Goal: Task Accomplishment & Management: Manage account settings

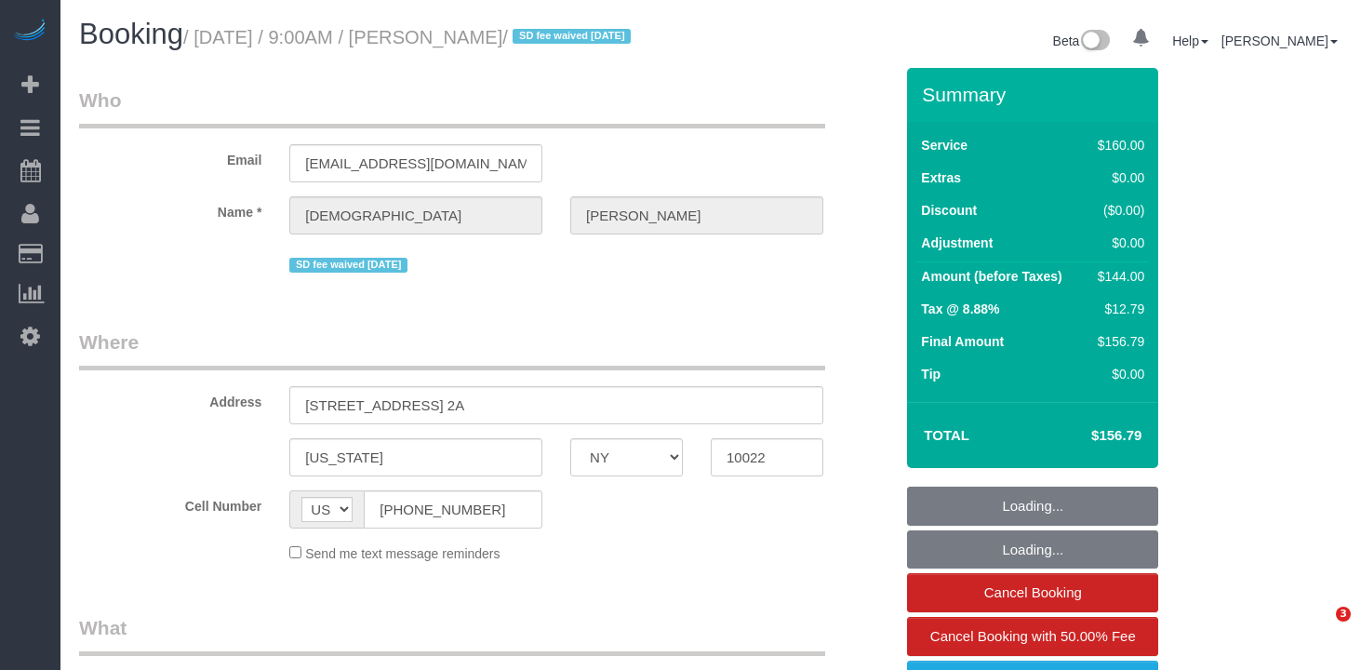
select select "NY"
select select "number:57"
select select "number:90"
select select "number:15"
select select "number:5"
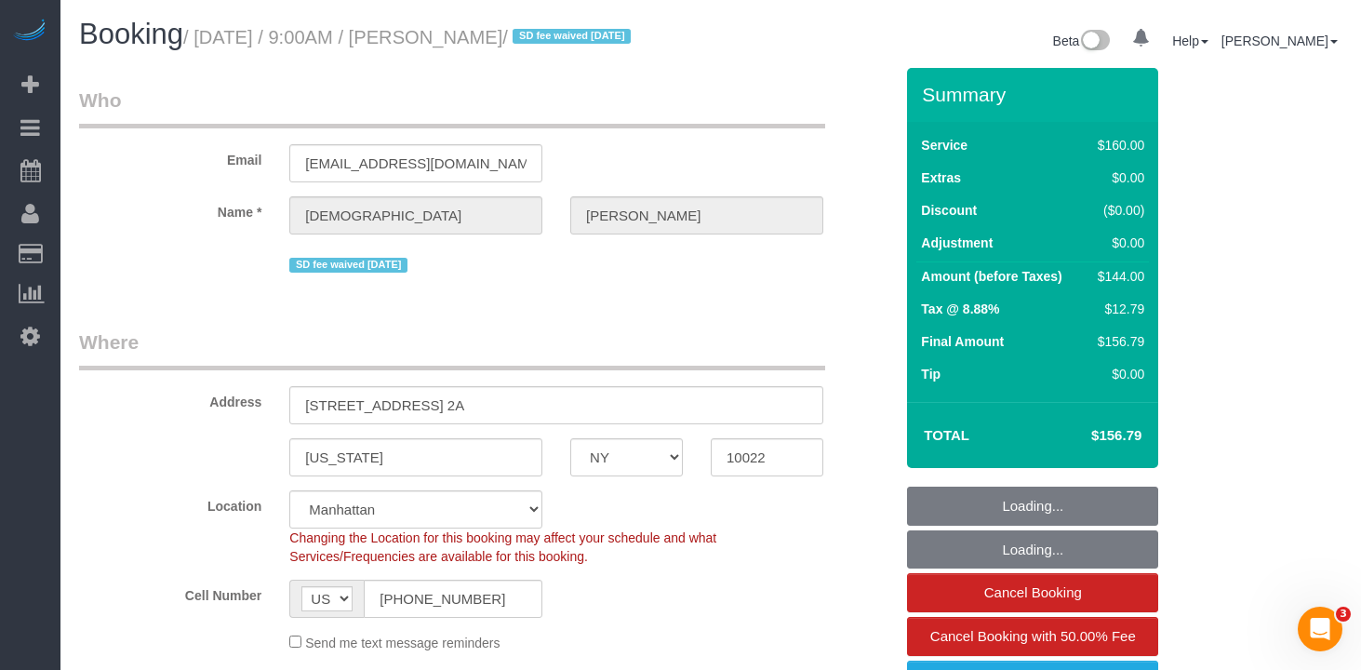
select select "string:stripe-pm_1RYpe84VGloSiKo7FmGxFEgH"
select select "spot1"
select select "object:1407"
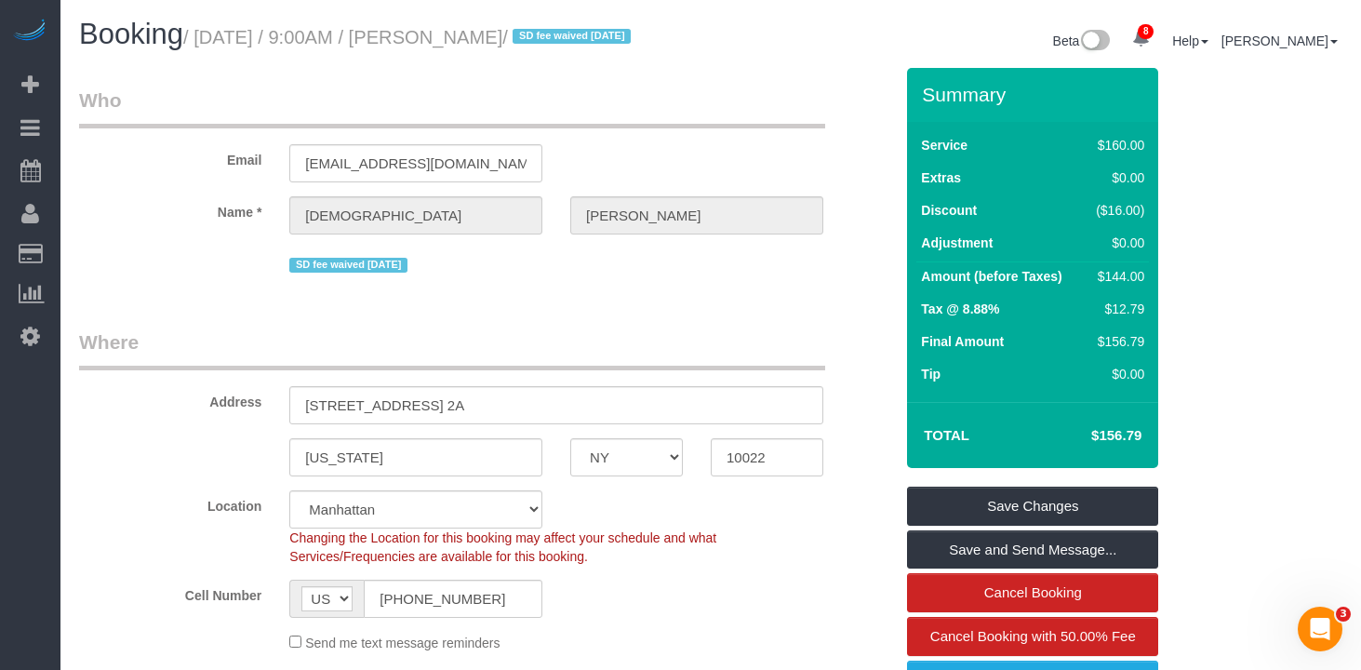
drag, startPoint x: 553, startPoint y: 40, endPoint x: 210, endPoint y: 47, distance: 342.5
click at [210, 47] on small "/ August 14, 2025 / 9:00AM / Vaishali Desai / SD fee waived 05/05/25" at bounding box center [409, 37] width 453 height 20
copy small "August 14, 2025 / 9:00AM / Vaishali Desai"
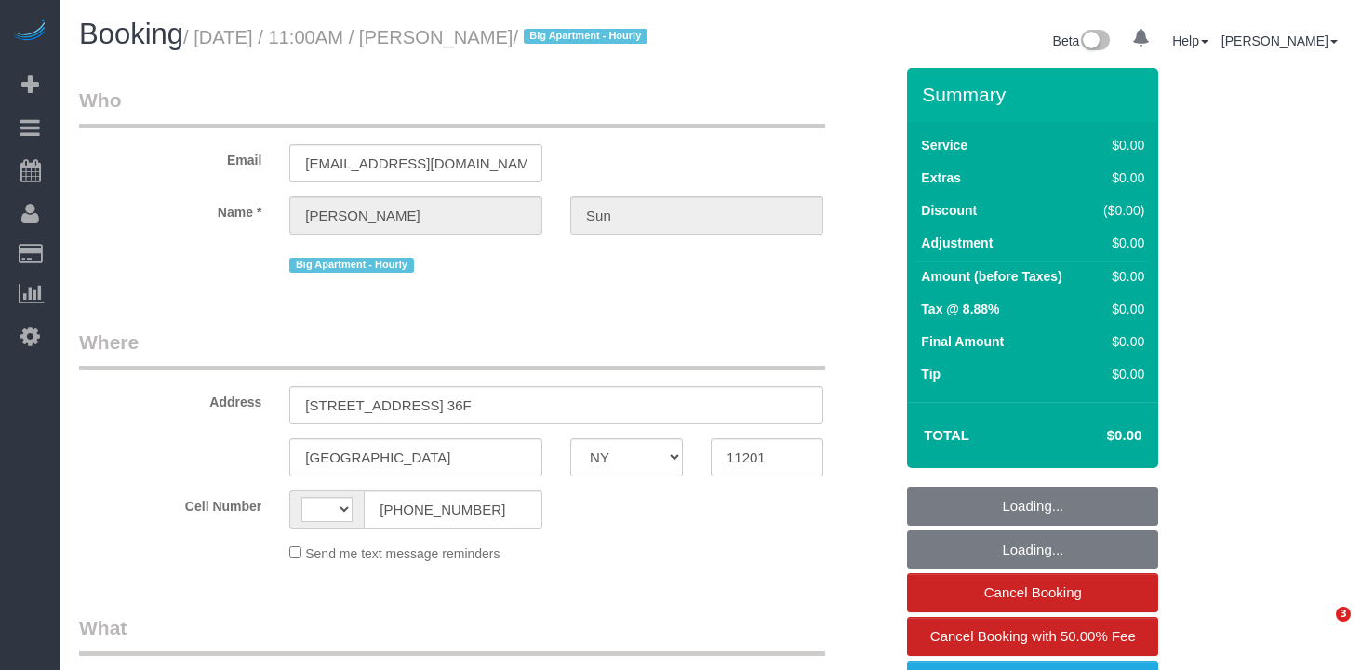
select select "NY"
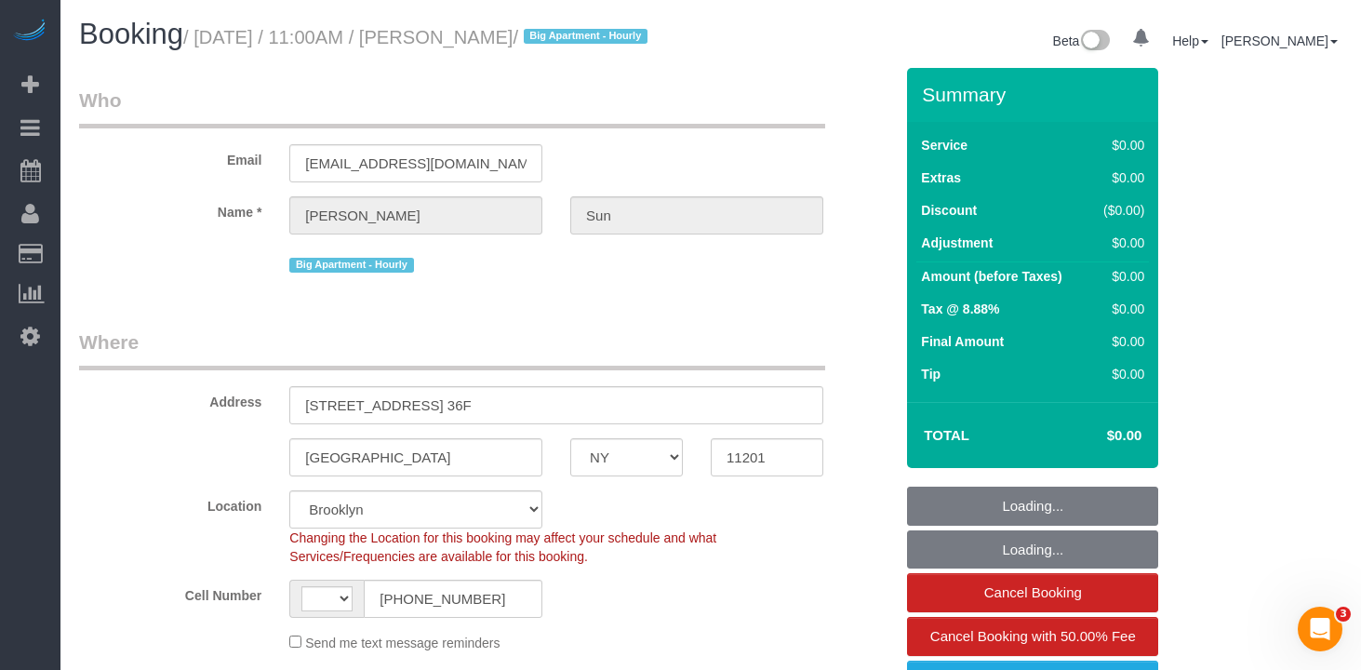
select select "string:stripe-pm_1RuCGK4VGloSiKo7L4cBGUD1"
select select "string:[GEOGRAPHIC_DATA]"
select select "object:467"
select select "spot1"
select select "number:56"
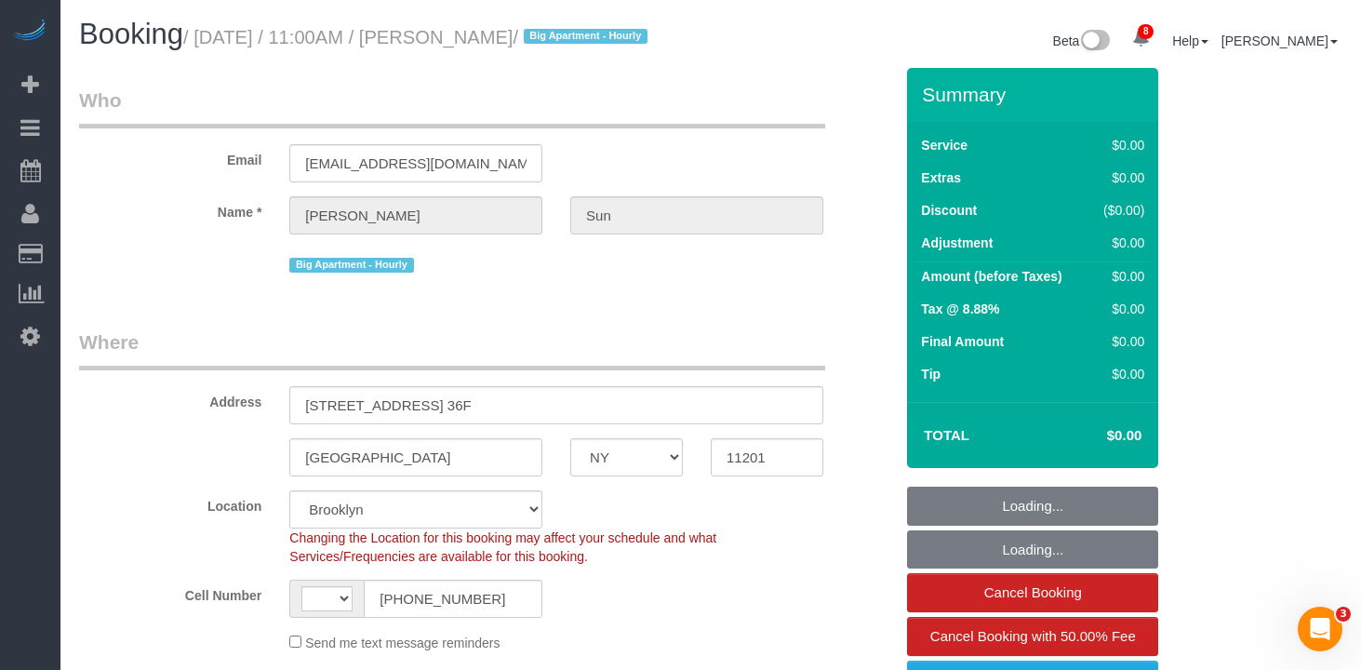
select select "number:75"
select select "number:15"
select select "number:5"
select select "object:1271"
drag, startPoint x: 537, startPoint y: 34, endPoint x: 193, endPoint y: 38, distance: 344.3
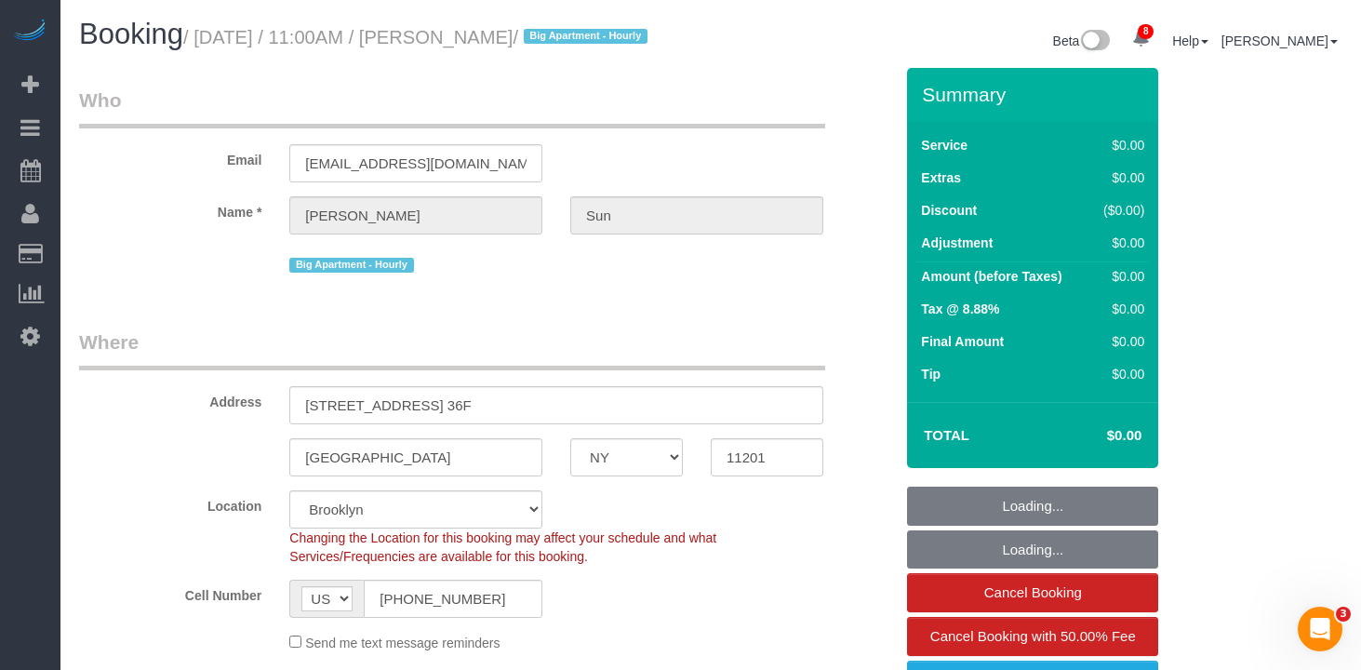
click at [185, 38] on h1 "Booking / August 14, 2025 / 11:00AM / John Sun / Big Apartment - Hourly" at bounding box center [388, 35] width 618 height 32
drag, startPoint x: 225, startPoint y: 35, endPoint x: 350, endPoint y: 44, distance: 125.0
click at [350, 44] on small "/ August 14, 2025 / 11:00AM / John Sun / Big Apartment - Hourly" at bounding box center [418, 37] width 470 height 20
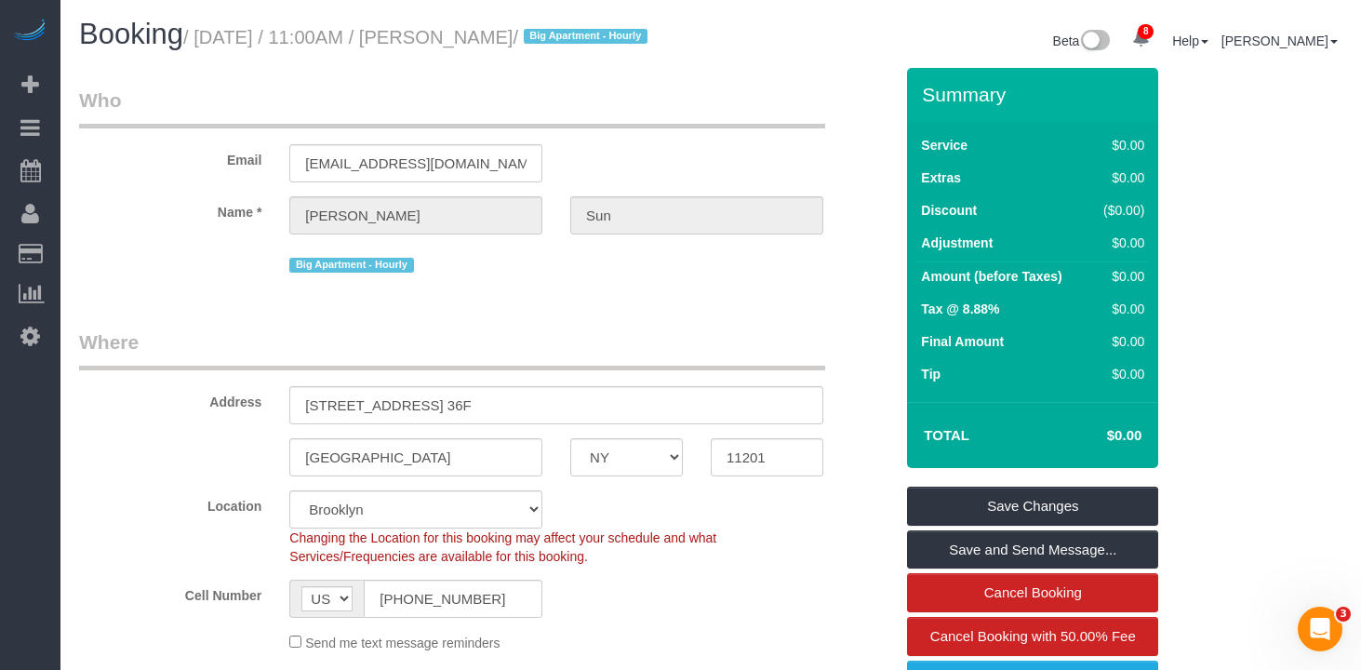
click at [203, 43] on small "/ August 14, 2025 / 11:00AM / John Sun / Big Apartment - Hourly" at bounding box center [418, 37] width 470 height 20
drag, startPoint x: 227, startPoint y: 36, endPoint x: 217, endPoint y: 43, distance: 12.1
click at [226, 36] on small "/ August 14, 2025 / 11:00AM / John Sun / Big Apartment - Hourly" at bounding box center [418, 37] width 470 height 20
drag, startPoint x: 208, startPoint y: 39, endPoint x: 535, endPoint y: 42, distance: 326.6
click at [535, 42] on small "/ August 14, 2025 / 11:00AM / John Sun / Big Apartment - Hourly" at bounding box center [418, 37] width 470 height 20
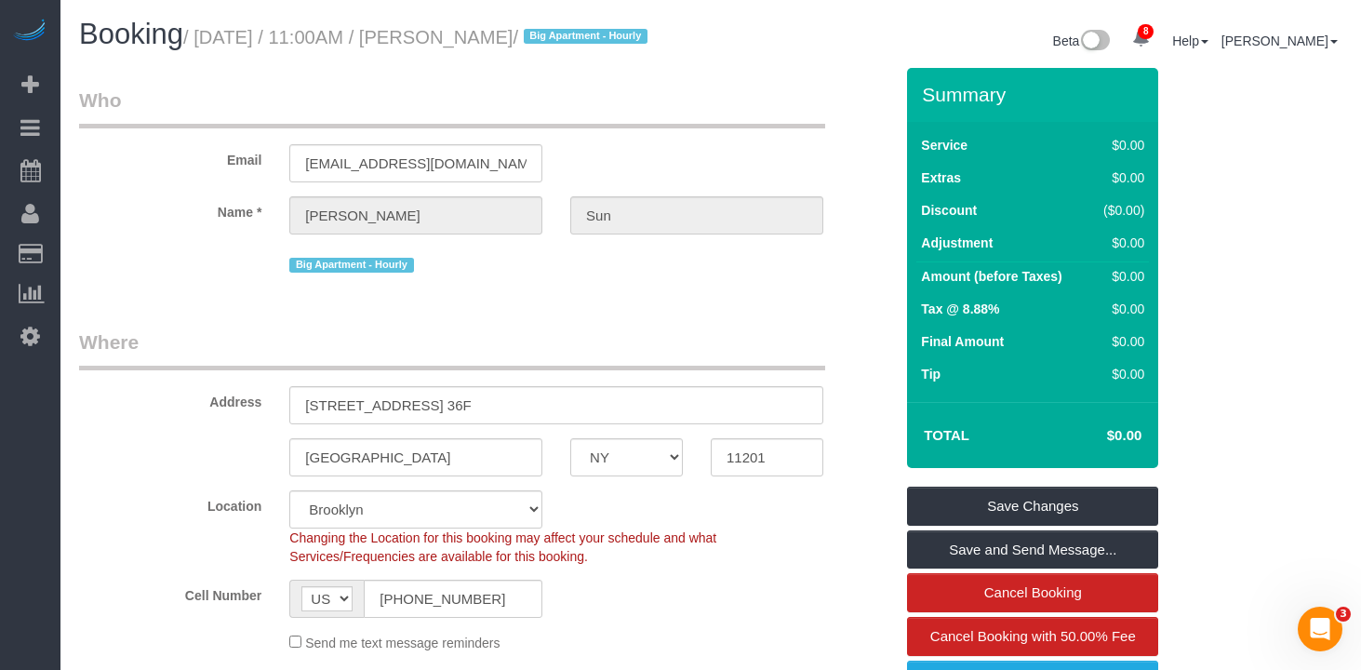
copy small "August 14, 2025 / 11:00AM / John Sun"
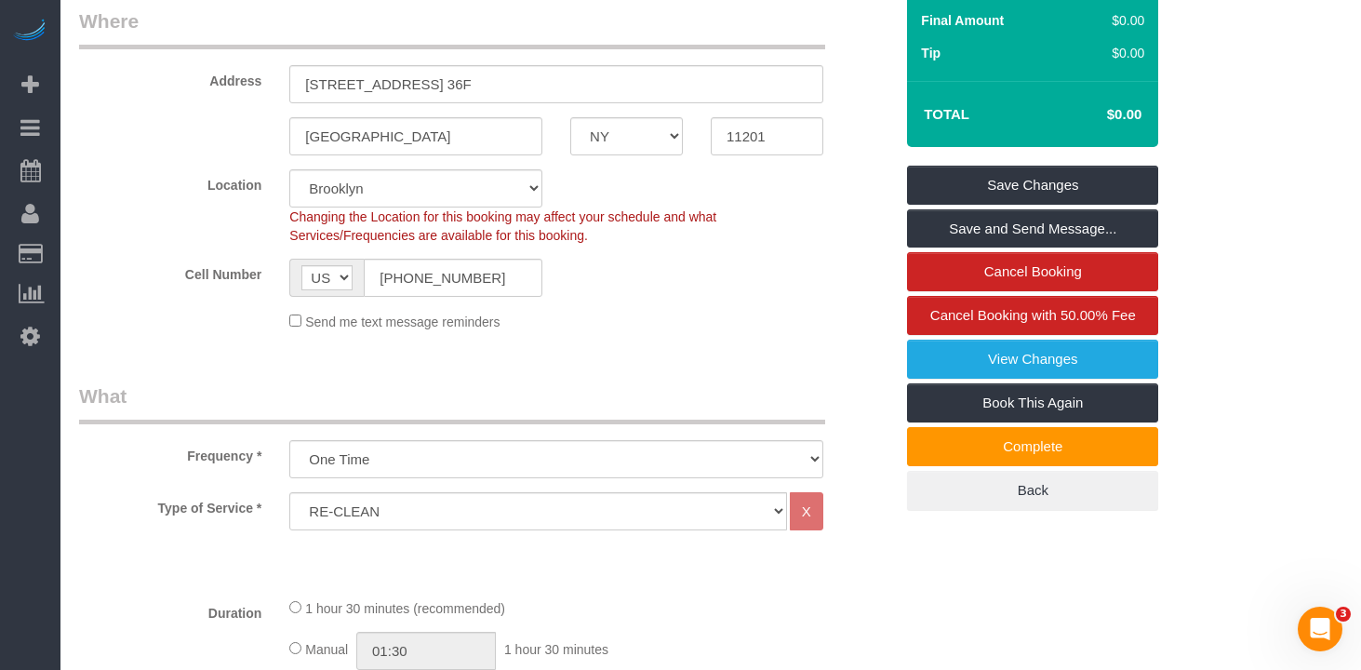
scroll to position [363, 0]
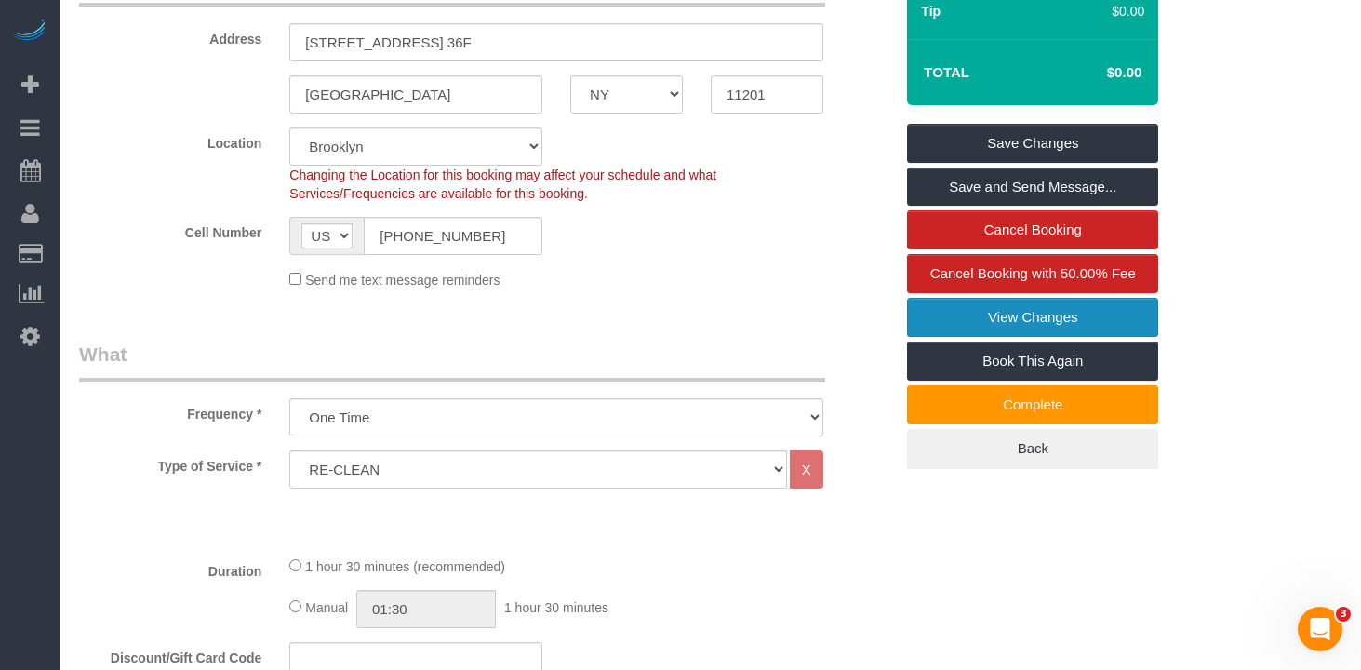
click at [1017, 320] on link "View Changes" at bounding box center [1032, 317] width 251 height 39
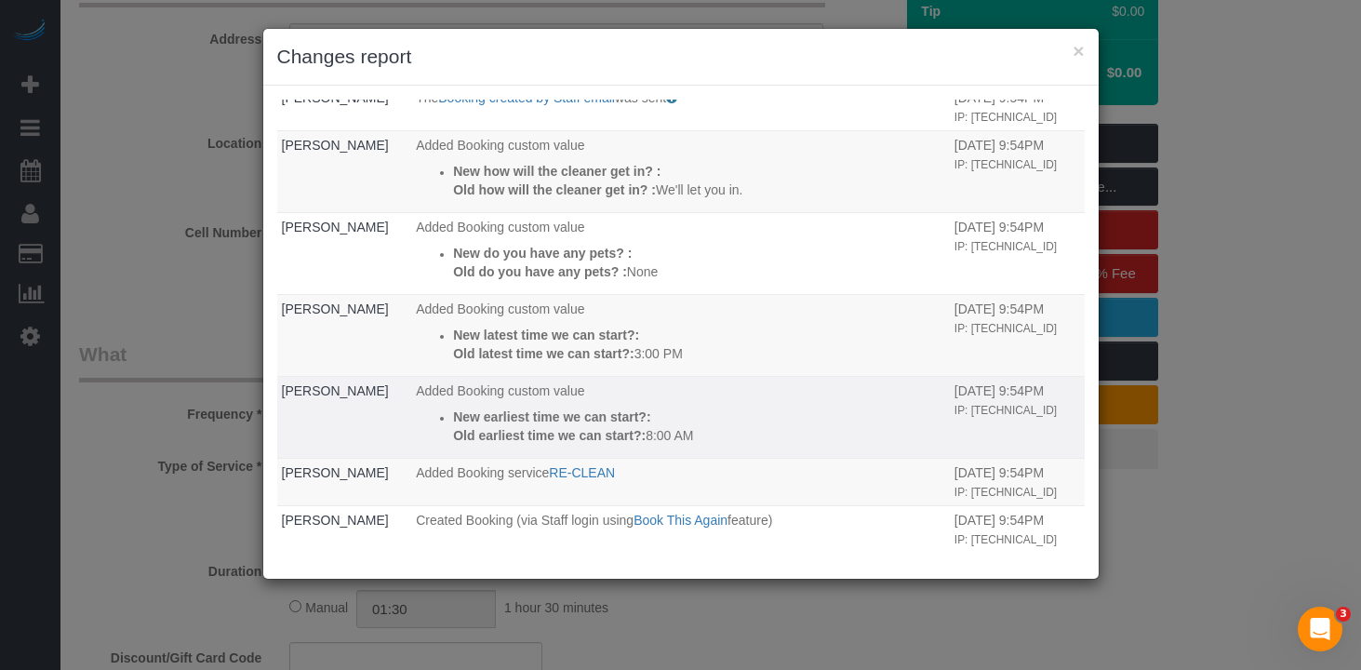
scroll to position [300, 0]
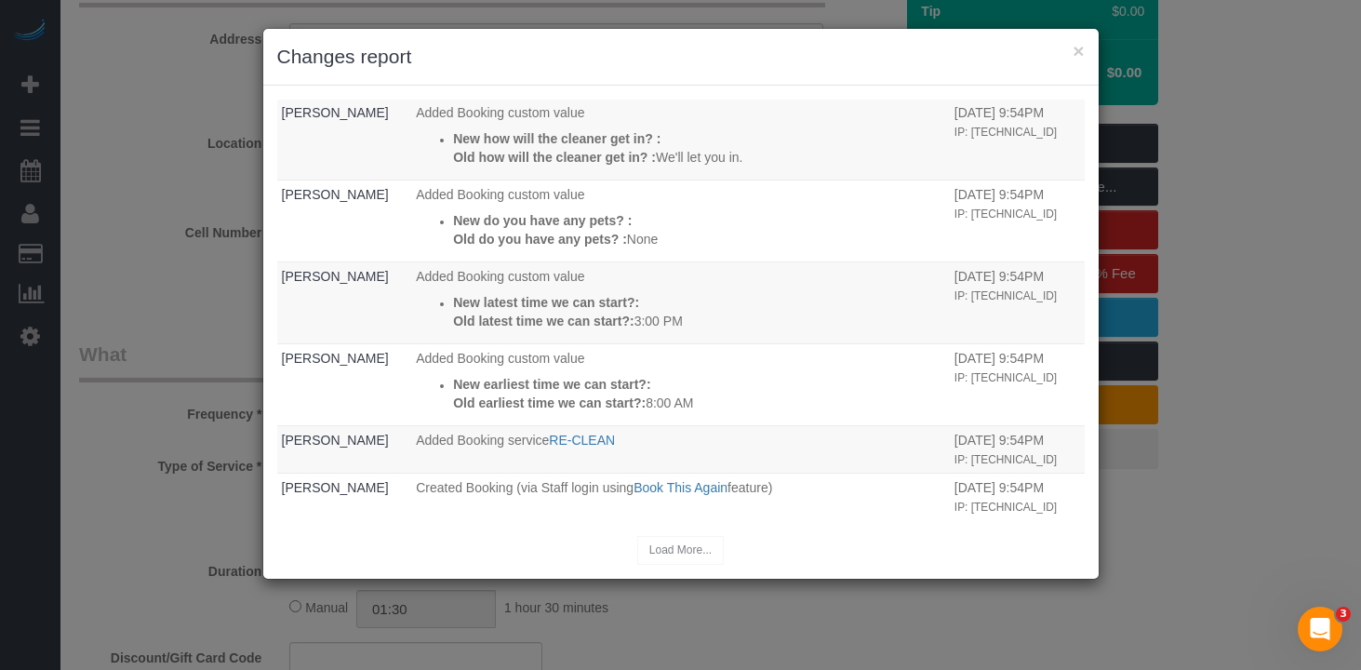
drag, startPoint x: 323, startPoint y: 142, endPoint x: 148, endPoint y: 205, distance: 185.7
click at [321, 144] on td "Kristine Veria" at bounding box center [344, 139] width 135 height 82
click at [1081, 52] on button "×" at bounding box center [1078, 51] width 11 height 20
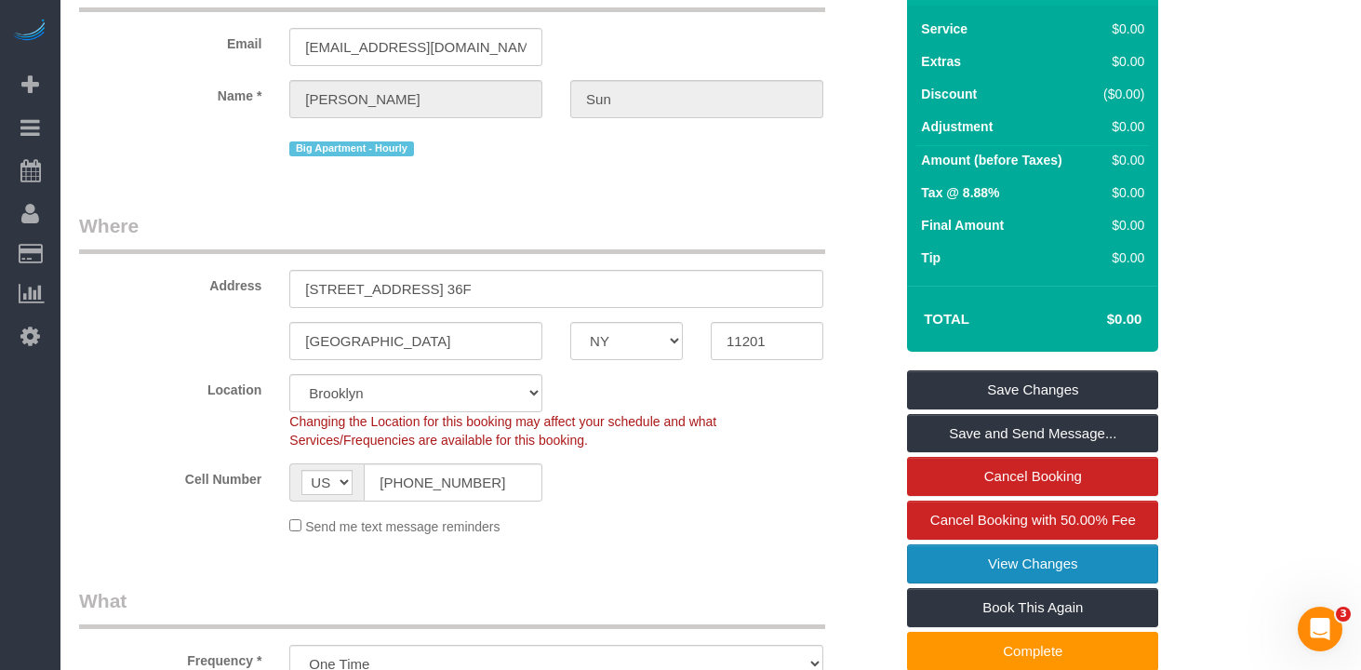
scroll to position [0, 0]
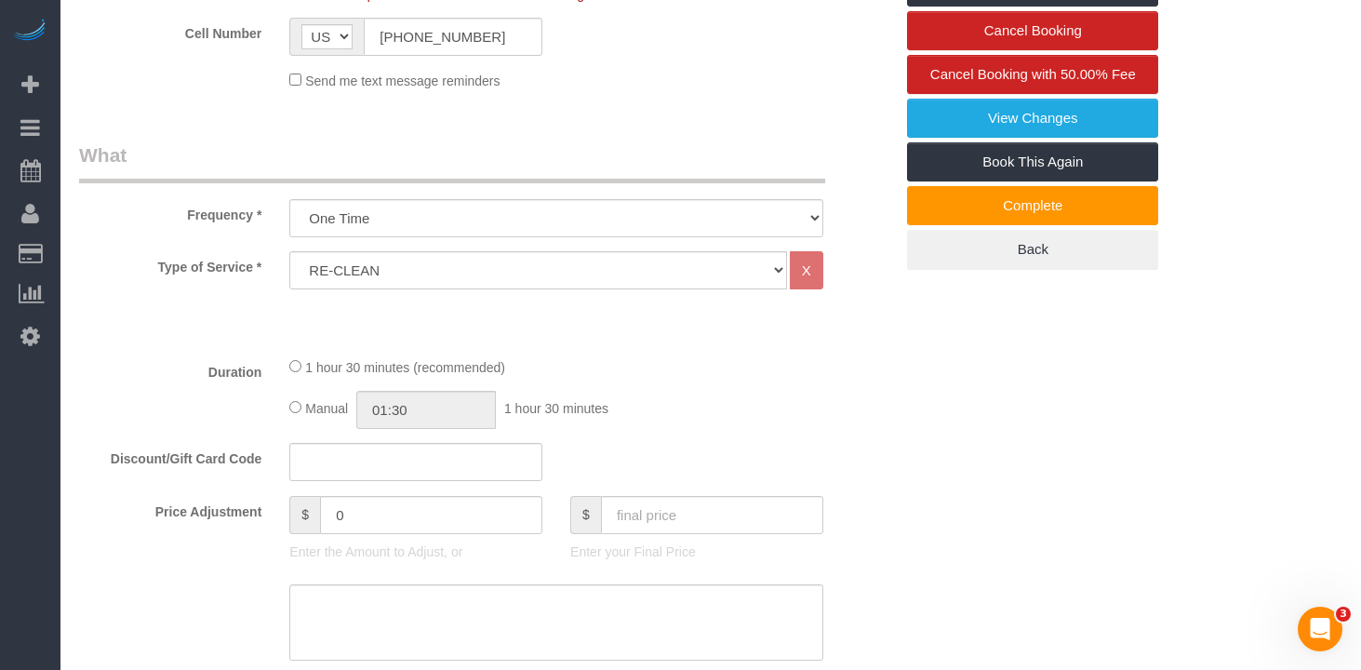
click at [429, 17] on sui-booking-location "Location Manhattan Austin Boston Bronx Brooklyn Charlotte Denver New Jersey Por…" at bounding box center [486, 9] width 814 height 162
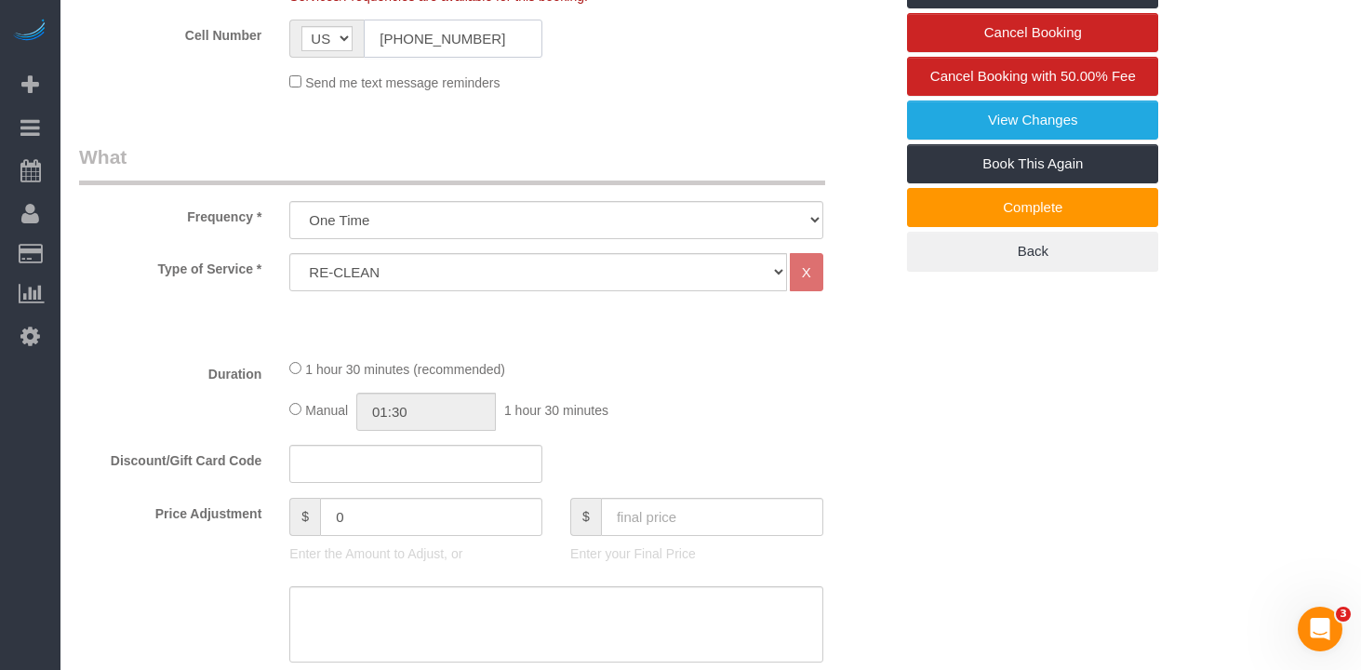
click at [426, 23] on input "(302) 668-5595" at bounding box center [453, 39] width 179 height 38
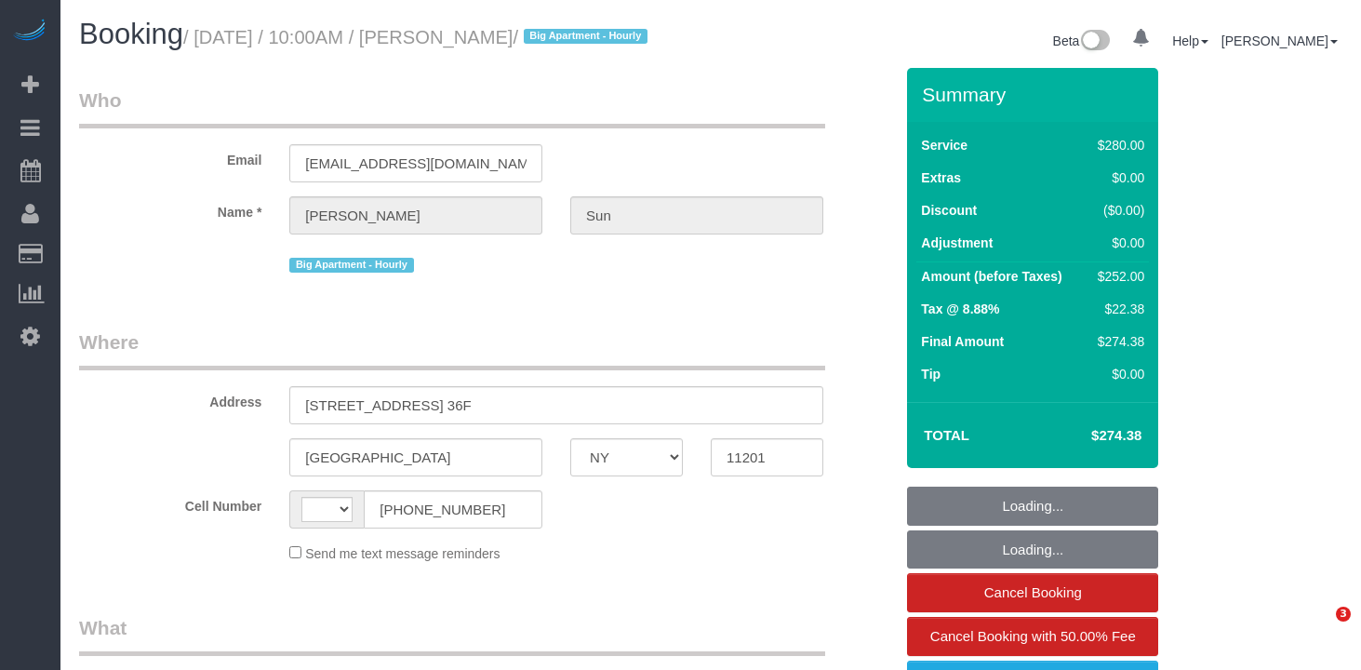
select select "NY"
select select "string:[GEOGRAPHIC_DATA]"
select select "number:56"
select select "number:75"
select select "number:15"
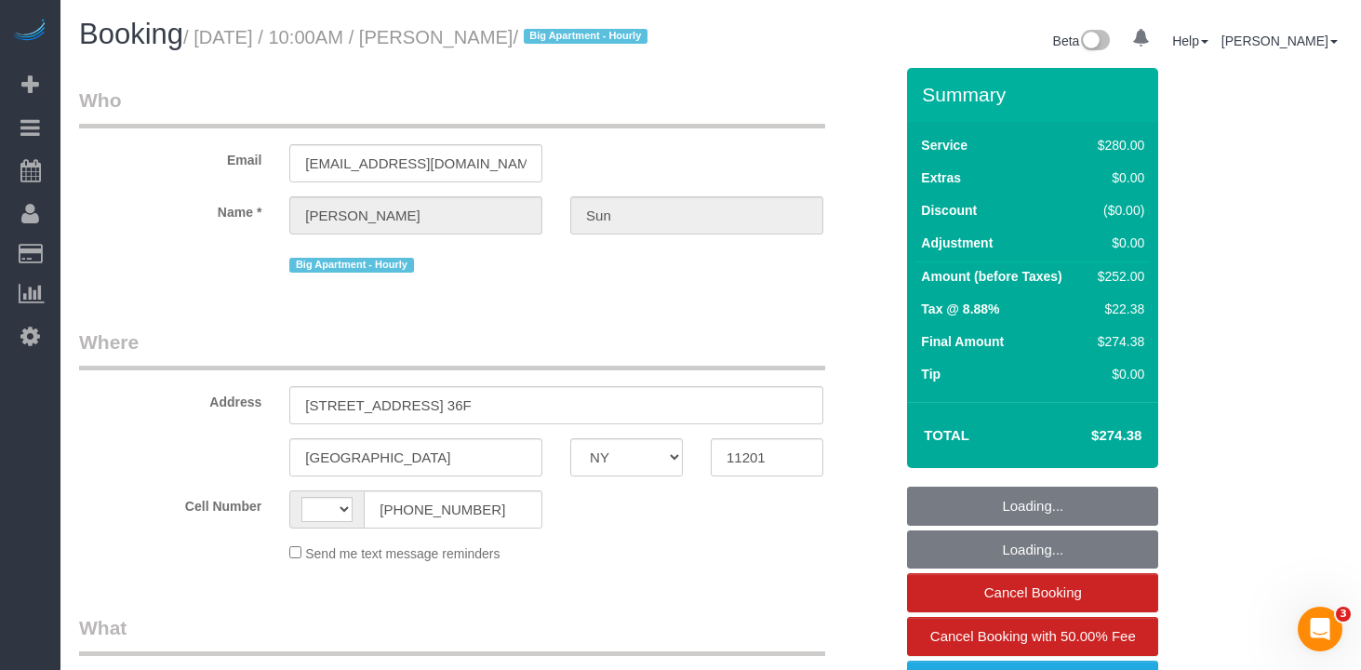
select select "number:5"
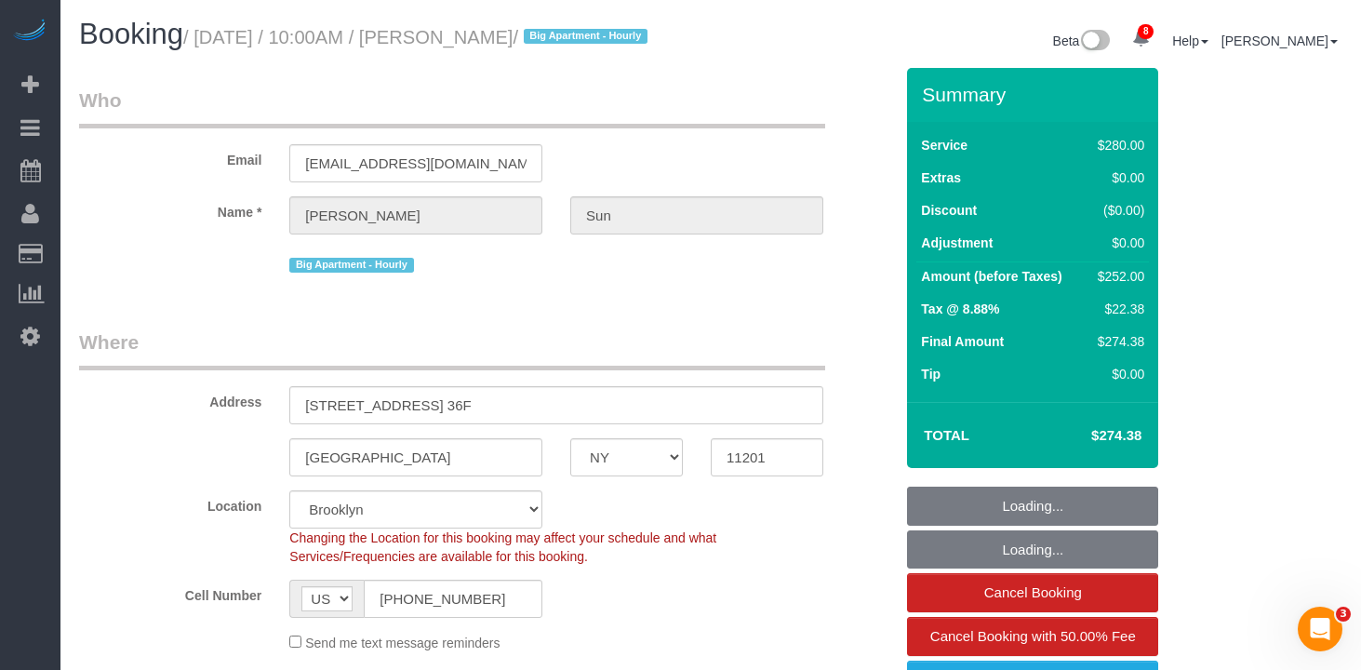
select select "object:929"
select select "string:stripe-pm_1RuCGK4VGloSiKo7L4cBGUD1"
select select "210"
select select "spot1"
select select "object:1343"
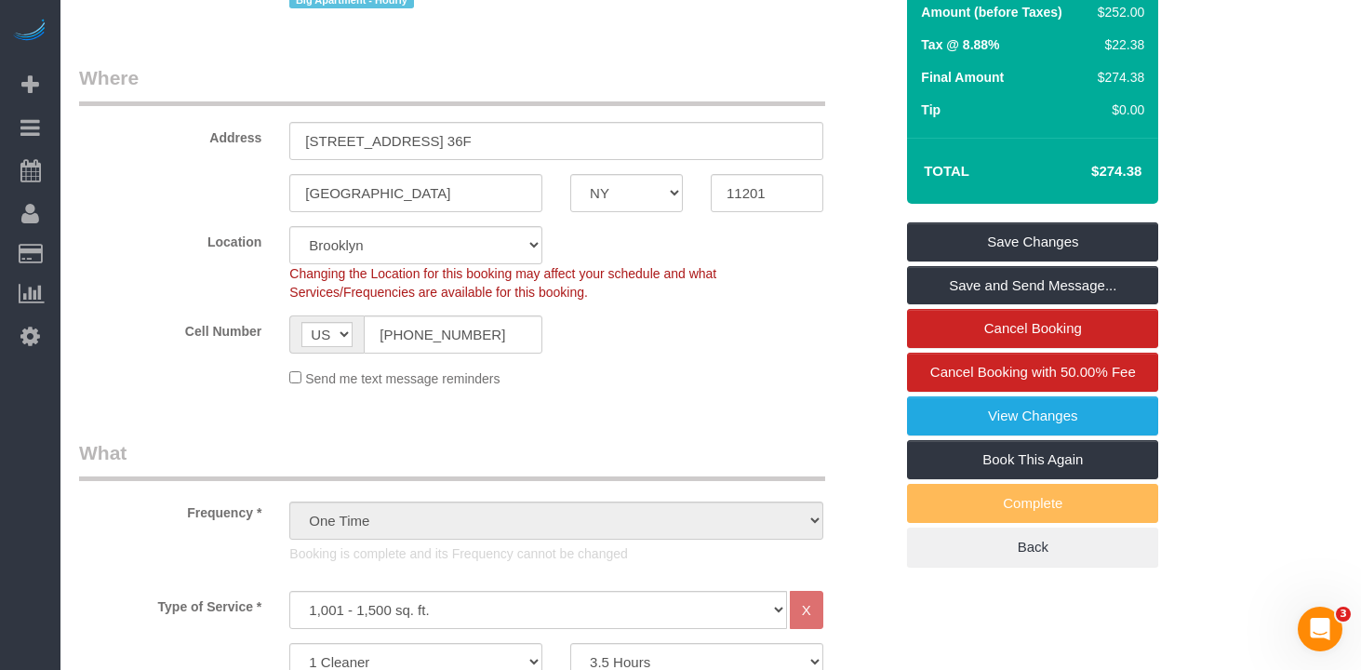
scroll to position [563, 0]
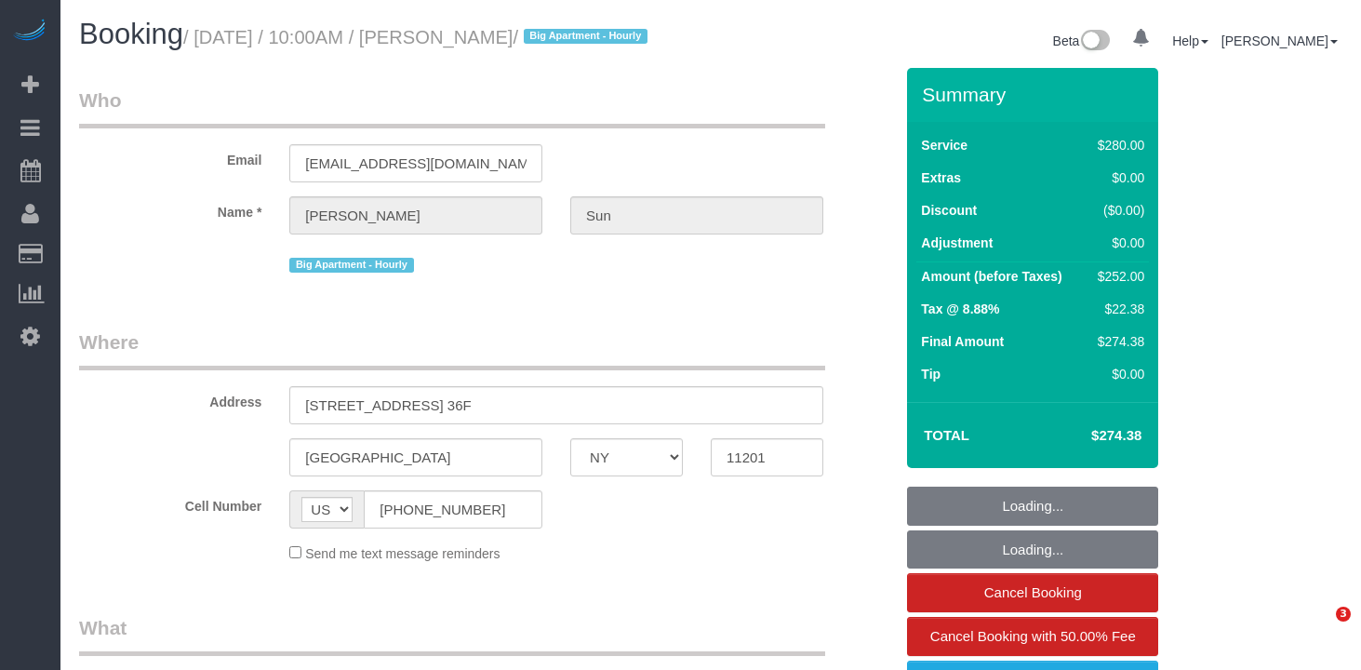
select select "NY"
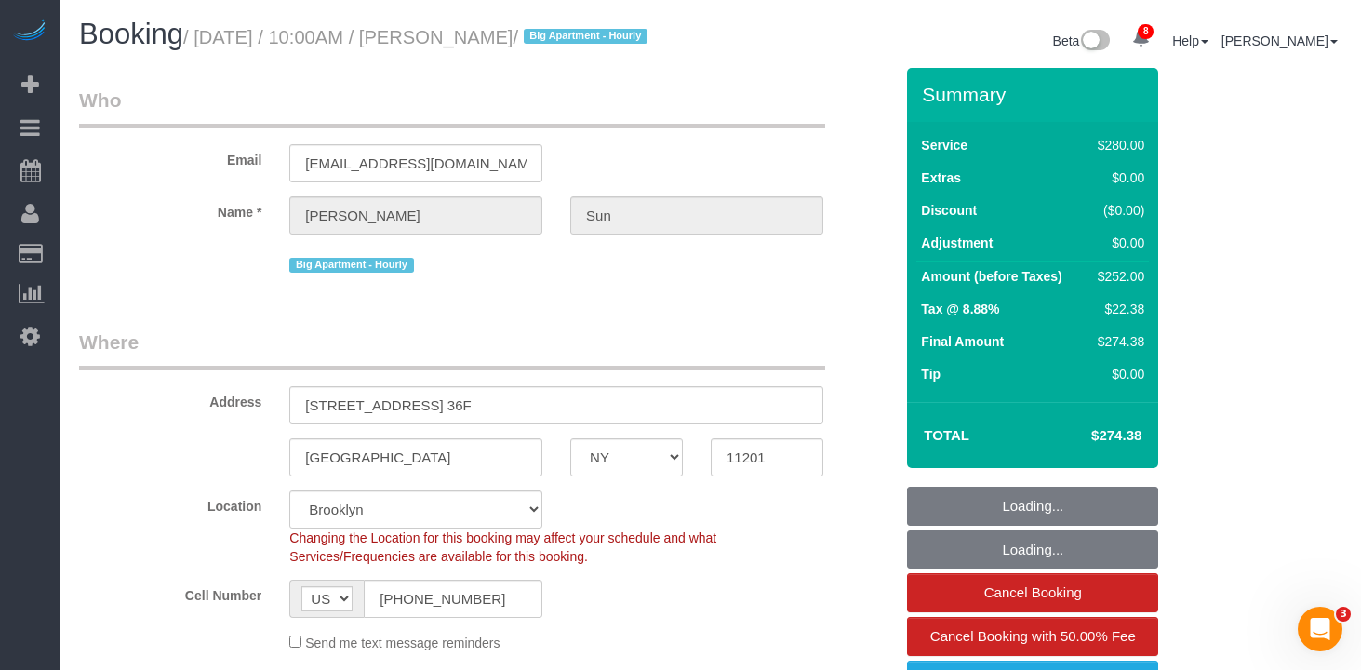
select select "object:703"
select select "spot1"
select select "number:56"
select select "number:75"
select select "number:15"
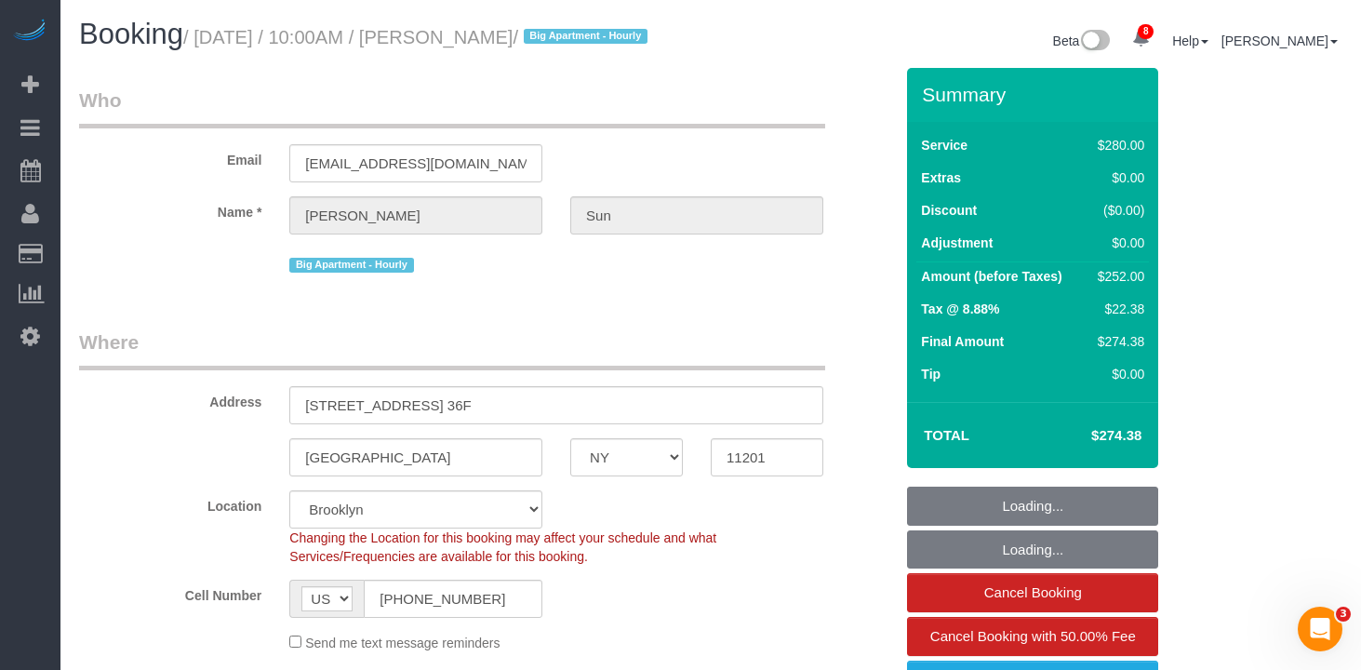
select select "number:5"
select select "object:1262"
select select "string:stripe-pm_1RuCGK4VGloSiKo7L4cBGUD1"
select select "210"
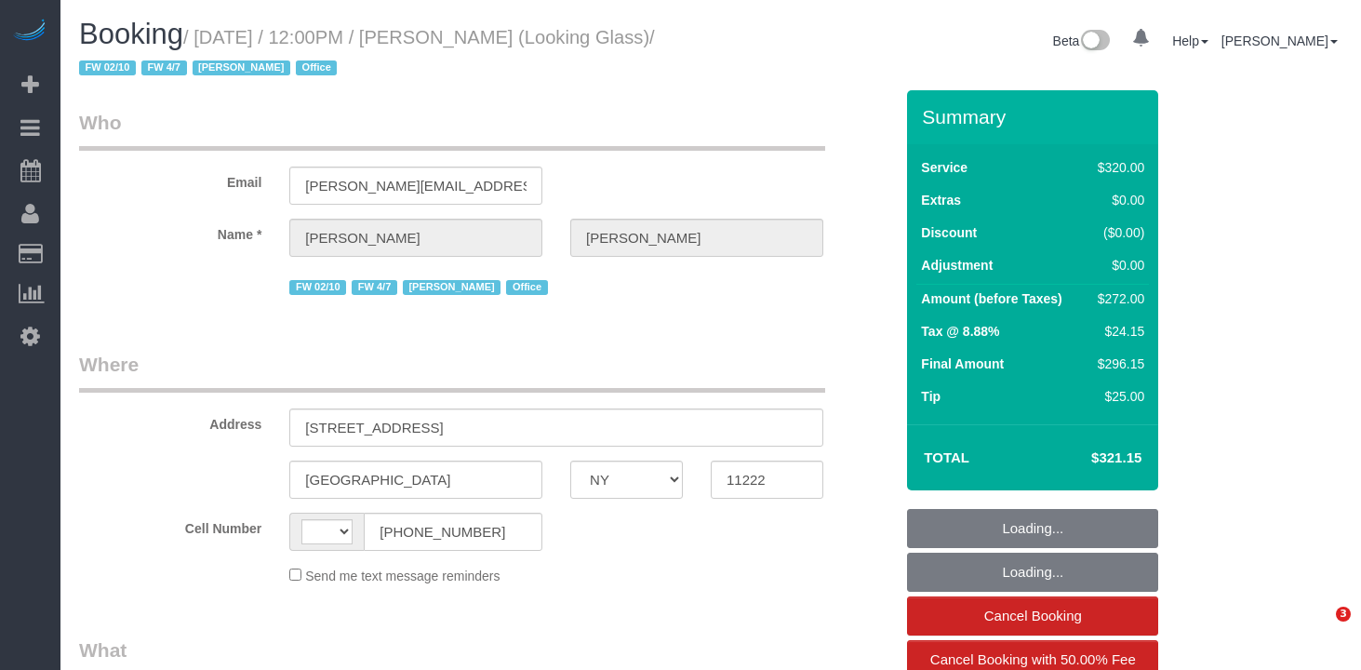
select select "NY"
select select "string:[GEOGRAPHIC_DATA]"
select select "object:461"
select select "spot1"
select select "number:60"
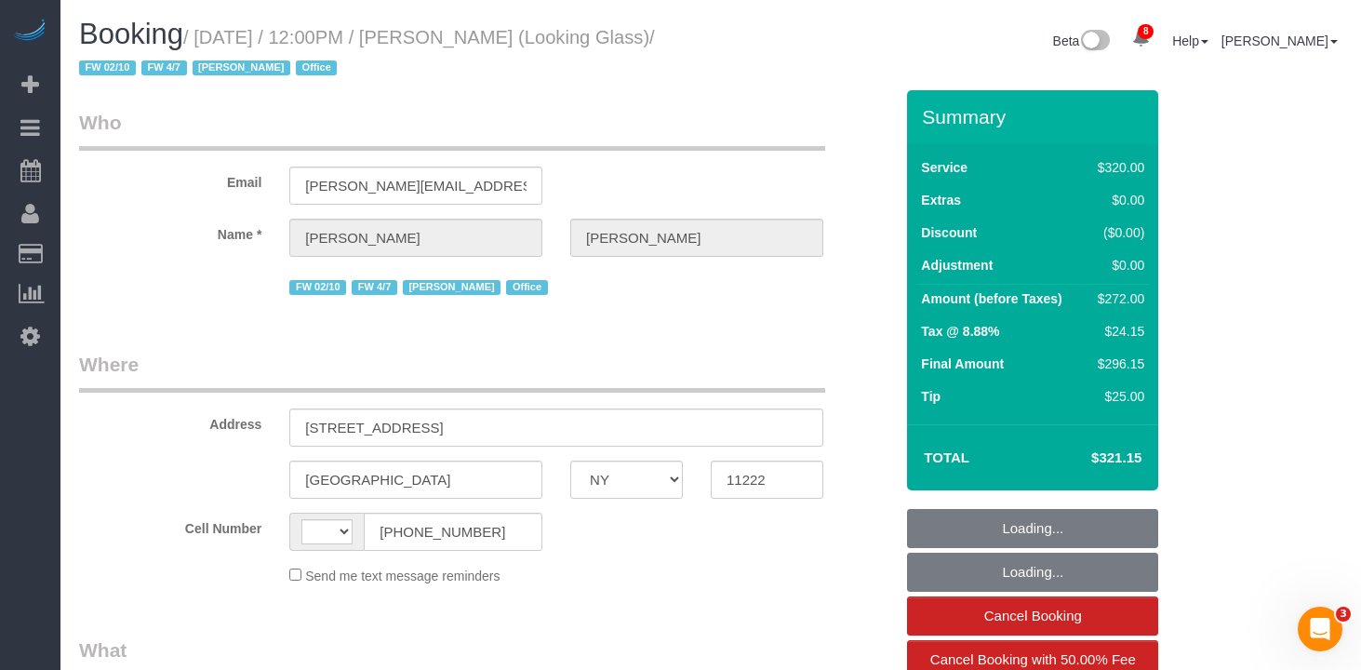
select select "number:73"
select select "number:15"
select select "number:6"
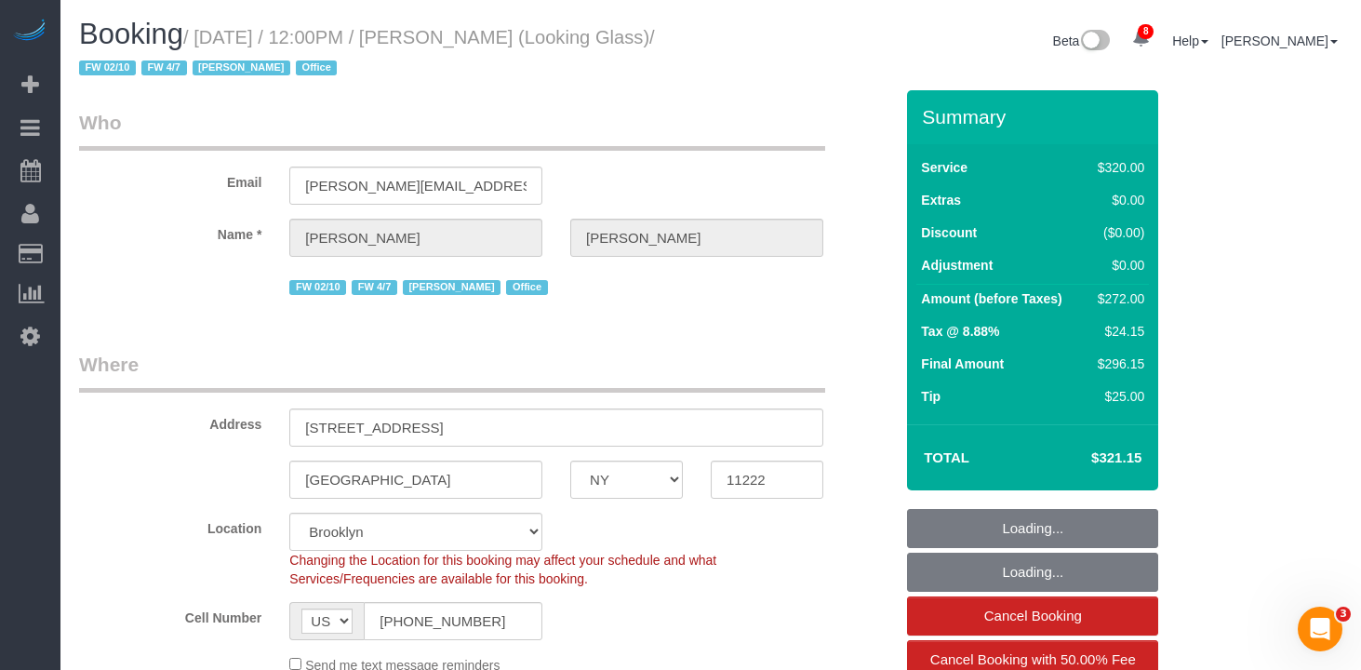
select select "string:stripe-pm_1Pk9r74VGloSiKo7ygf3bK1Q"
select select "240"
select select "object:1351"
select select "spot43"
drag, startPoint x: 134, startPoint y: 70, endPoint x: 235, endPoint y: 33, distance: 107.2
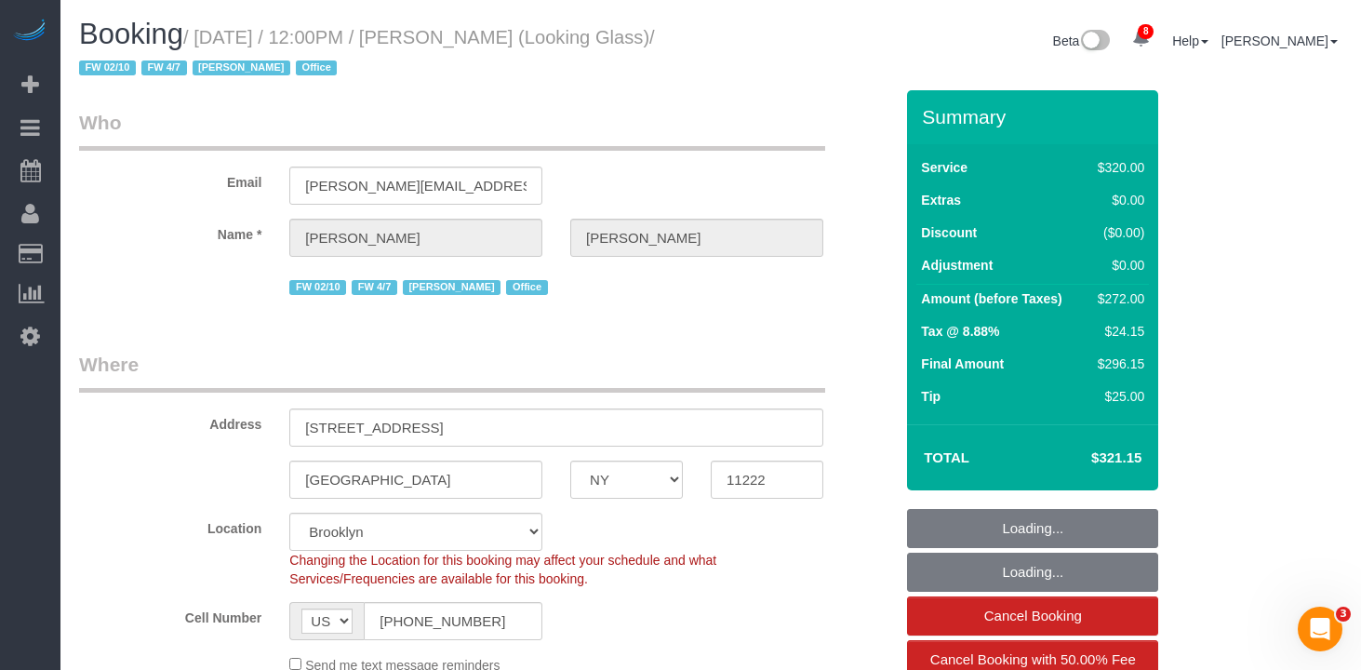
click at [209, 24] on h1 "Booking / August 14, 2025 / 12:00PM / Thomas Galarce (Looking Glass) / FW 02/10…" at bounding box center [388, 50] width 618 height 63
copy small "August 14, 2025 / 12:00PM / Thomas Galarce (Looking Glass)"
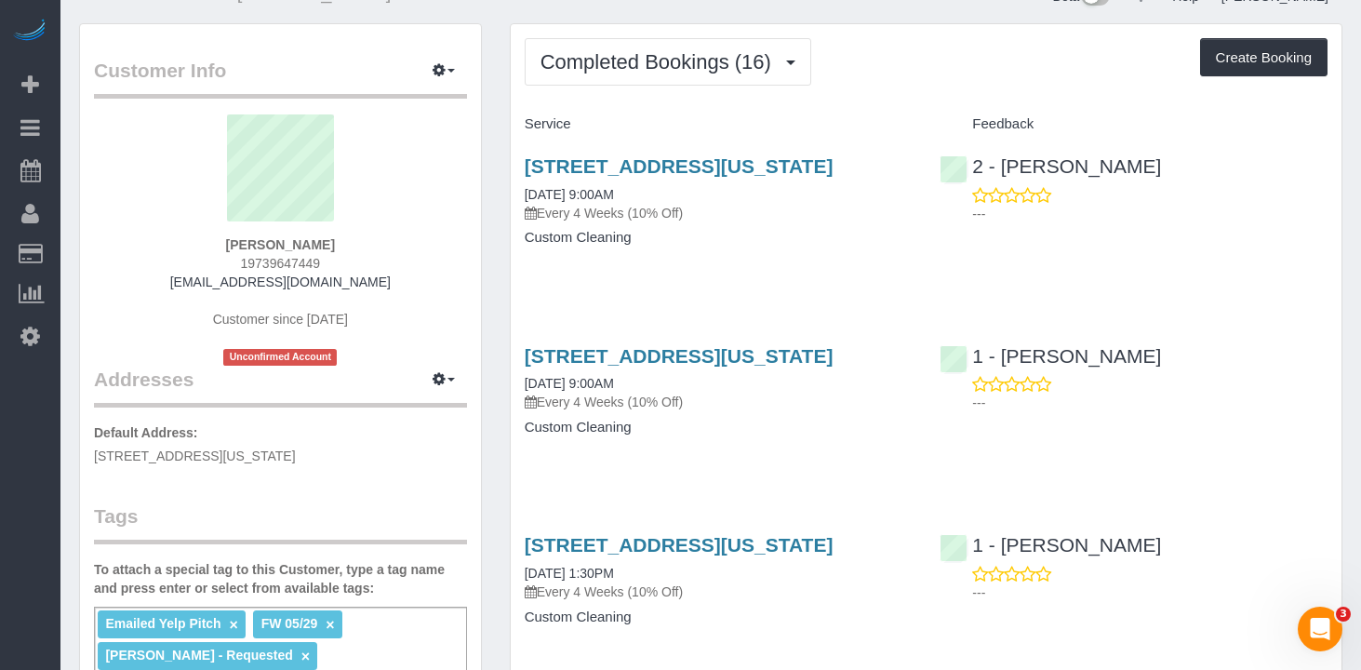
scroll to position [49, 0]
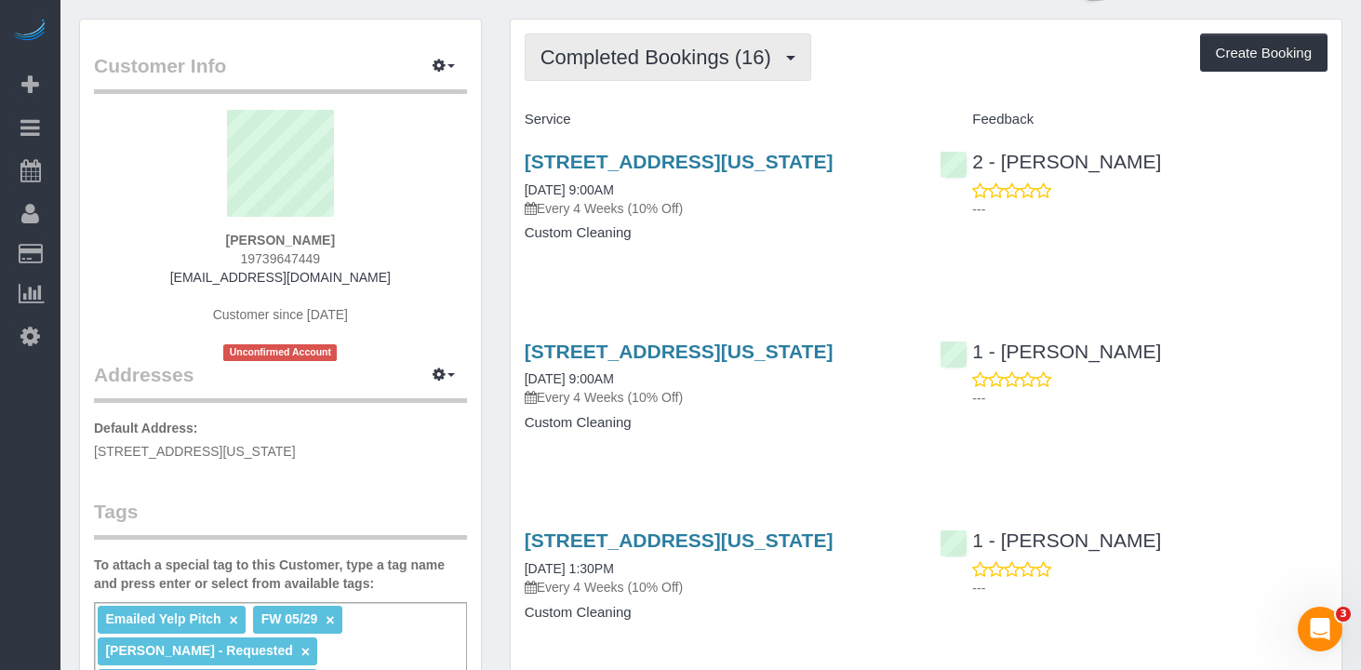
click at [642, 57] on span "Completed Bookings (16)" at bounding box center [661, 57] width 240 height 23
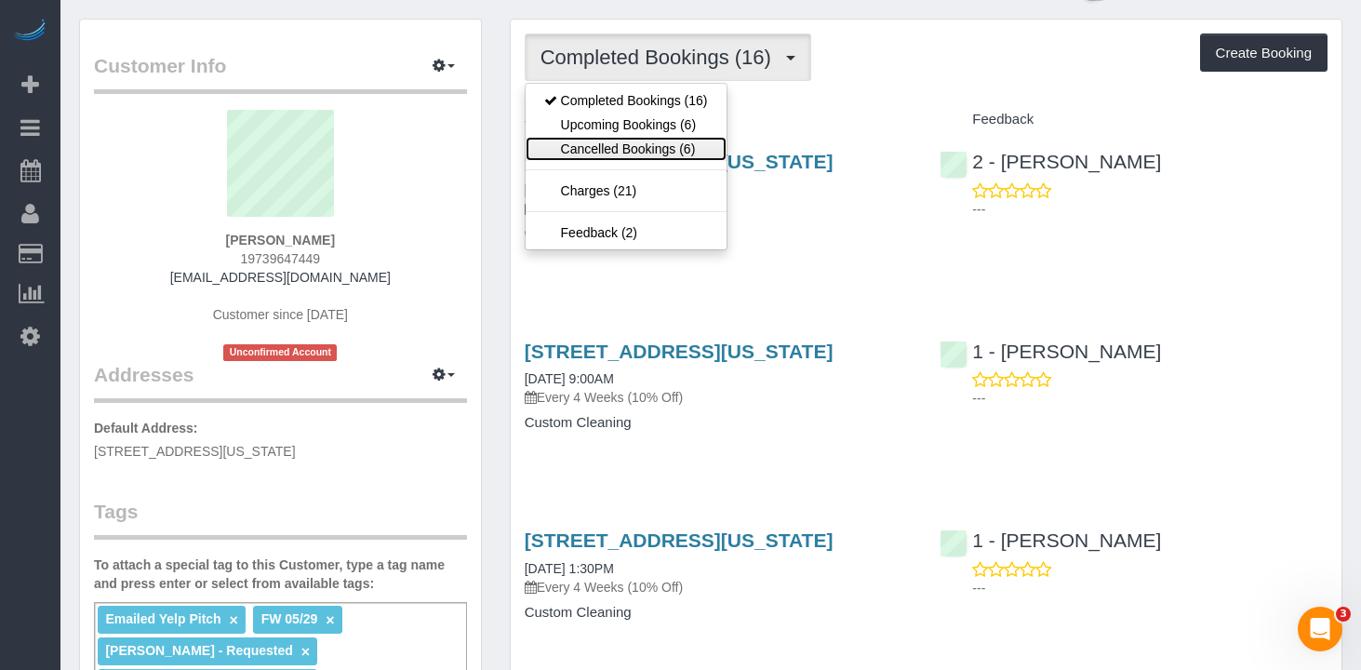
click at [677, 139] on link "Cancelled Bookings (6)" at bounding box center [626, 149] width 201 height 24
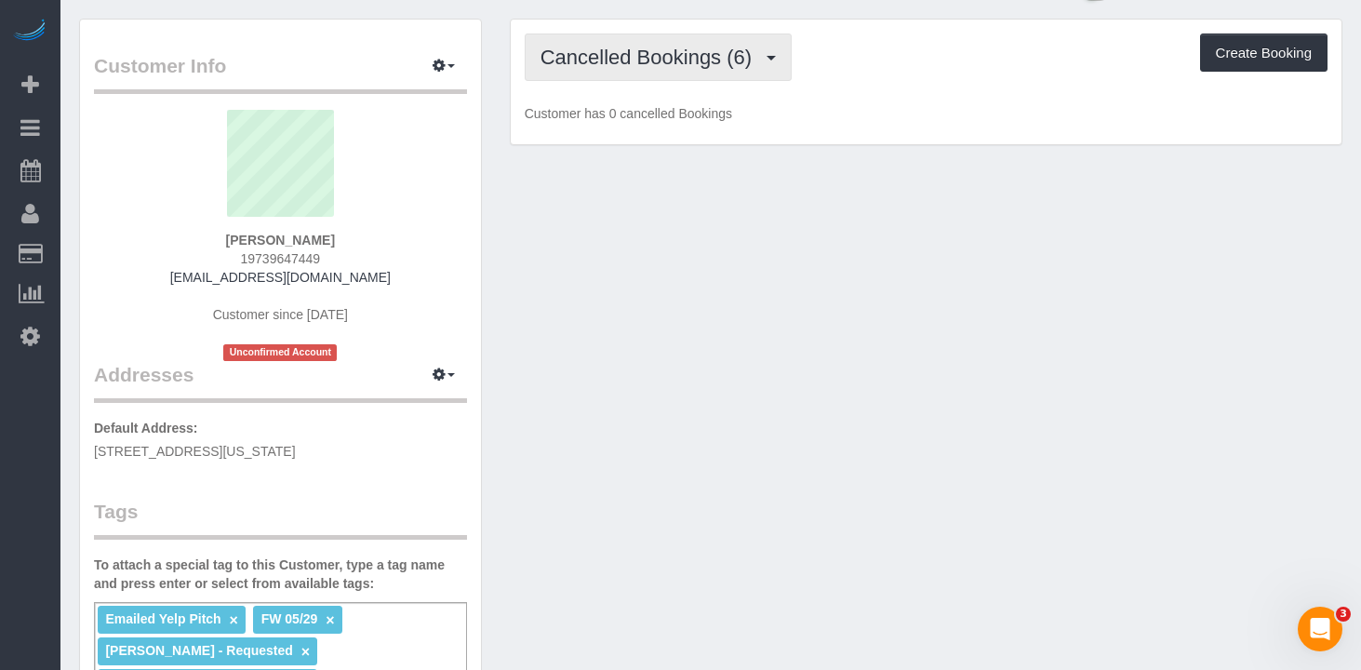
click at [667, 72] on button "Cancelled Bookings (6)" at bounding box center [659, 57] width 268 height 47
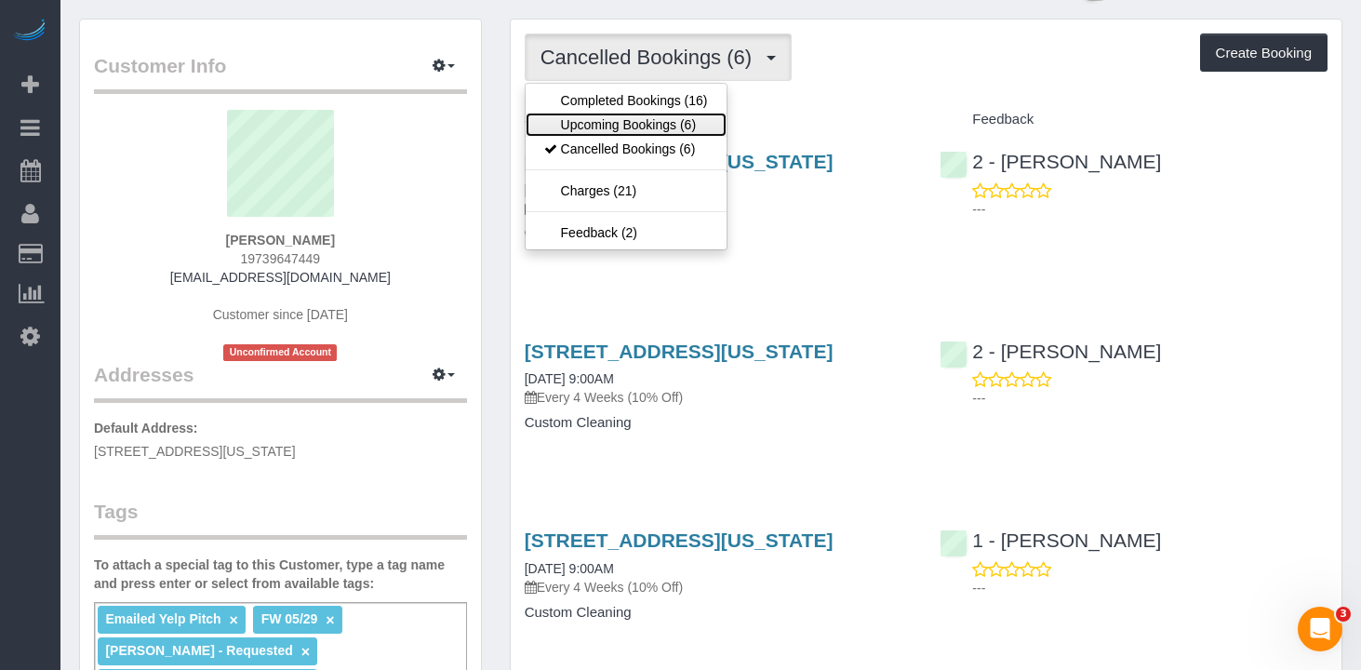
click at [650, 124] on link "Upcoming Bookings (6)" at bounding box center [626, 125] width 201 height 24
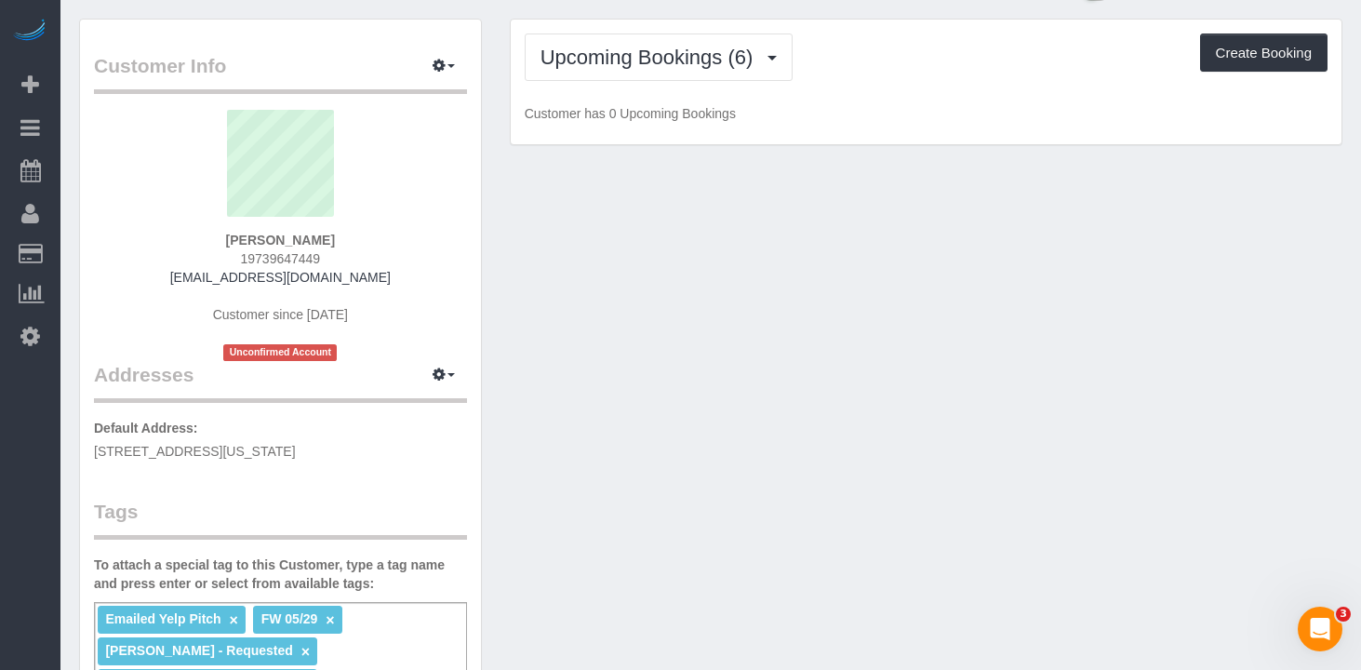
click at [884, 64] on div "Upcoming Bookings (6) Completed Bookings (16) Upcoming Bookings (6) Cancelled B…" at bounding box center [926, 57] width 803 height 47
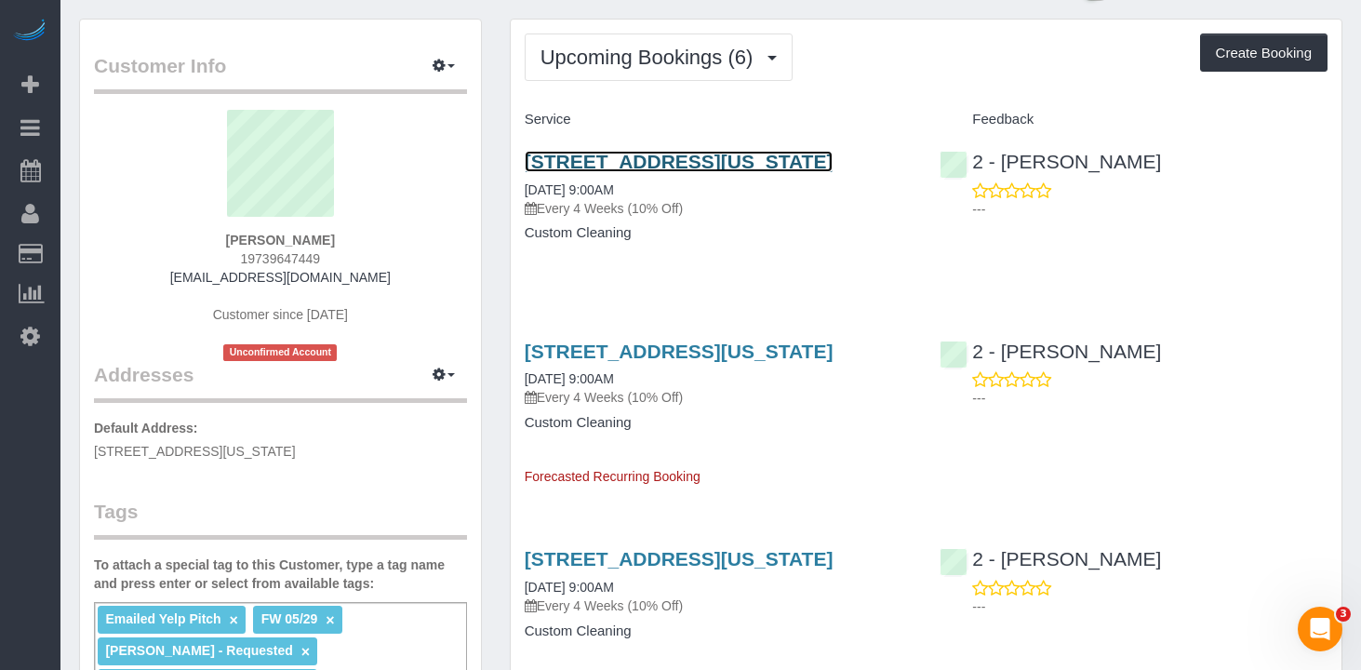
click at [629, 167] on link "21 South End Avenue, Apt Ph2y, New York, NY 10280" at bounding box center [679, 161] width 309 height 21
click at [706, 278] on div "21 South End Avenue, Apt Ph2y, New York, NY 10280 08/27/2025 9:00AM Every 4 Wee…" at bounding box center [719, 206] width 416 height 143
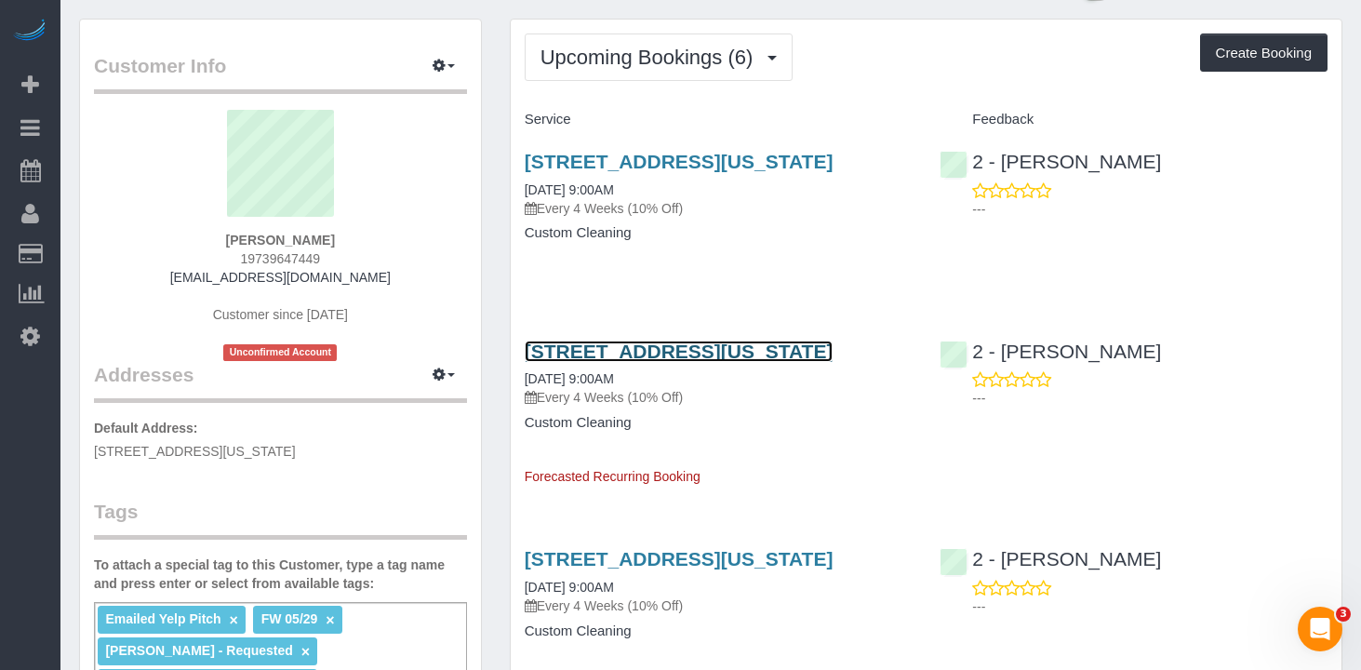
click at [616, 362] on link "21 South End Avenue, Apt Ph2y, New York, NY 10280" at bounding box center [679, 351] width 309 height 21
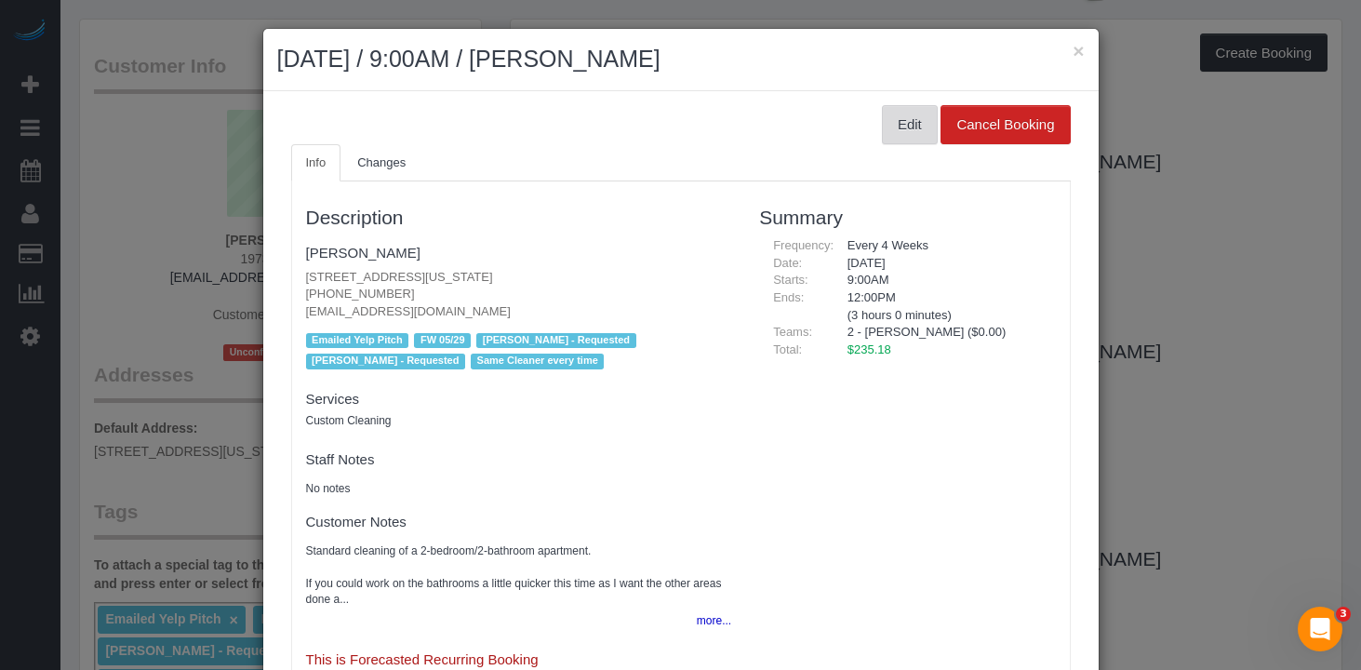
click at [895, 129] on button "Edit" at bounding box center [910, 124] width 56 height 39
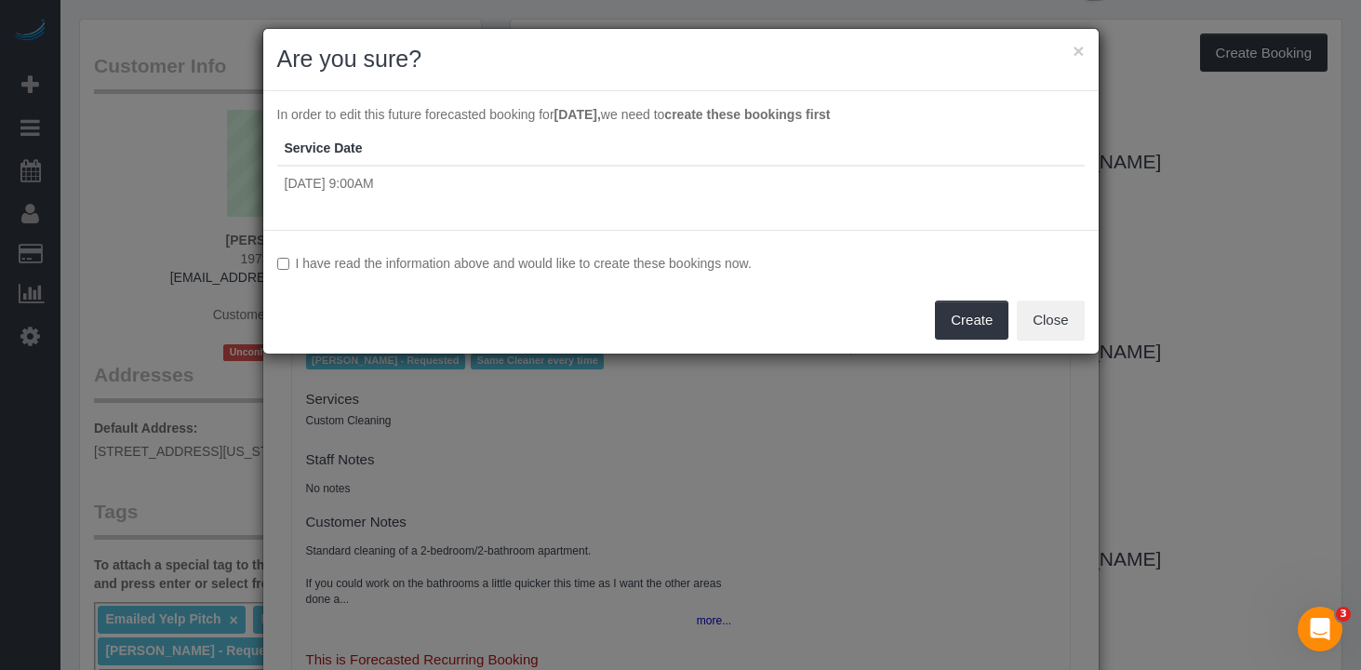
click at [275, 261] on div "I have read the information above and would like to create these bookings now. …" at bounding box center [681, 292] width 836 height 124
click at [975, 327] on button "Create" at bounding box center [972, 320] width 74 height 39
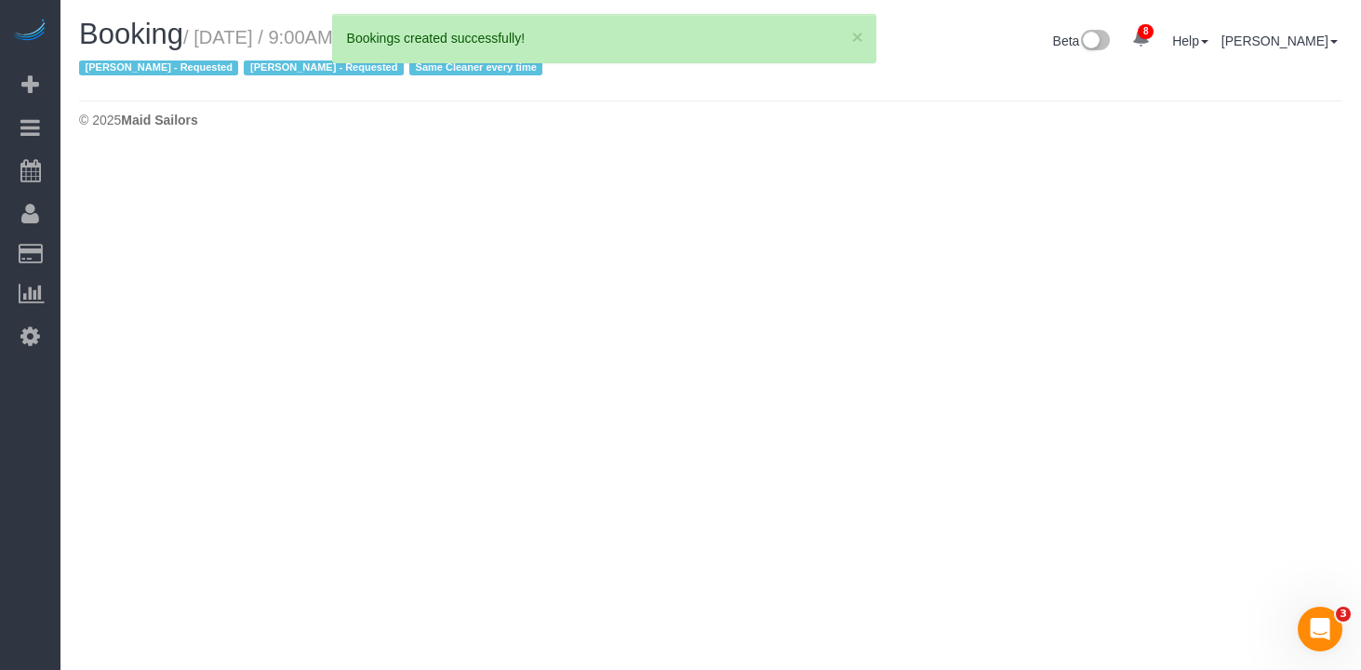
select select "NY"
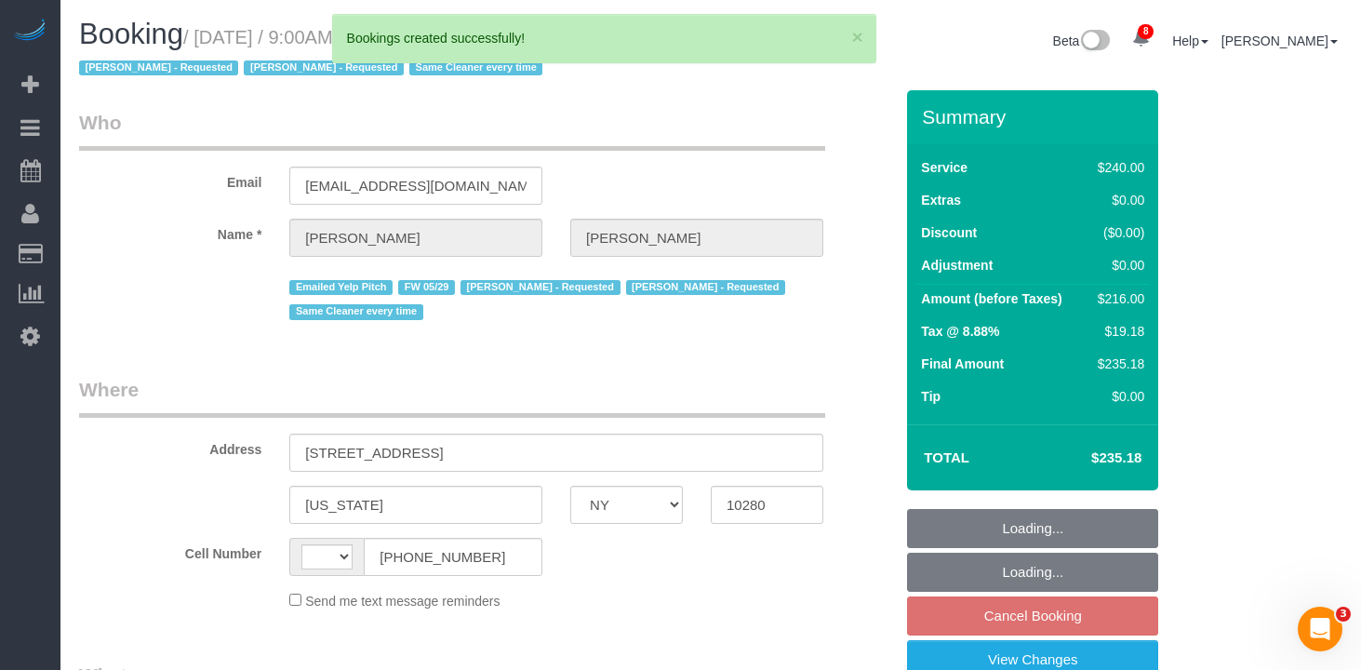
select select "spot2"
select select "number:89"
select select "number:90"
select select "number:15"
select select "number:5"
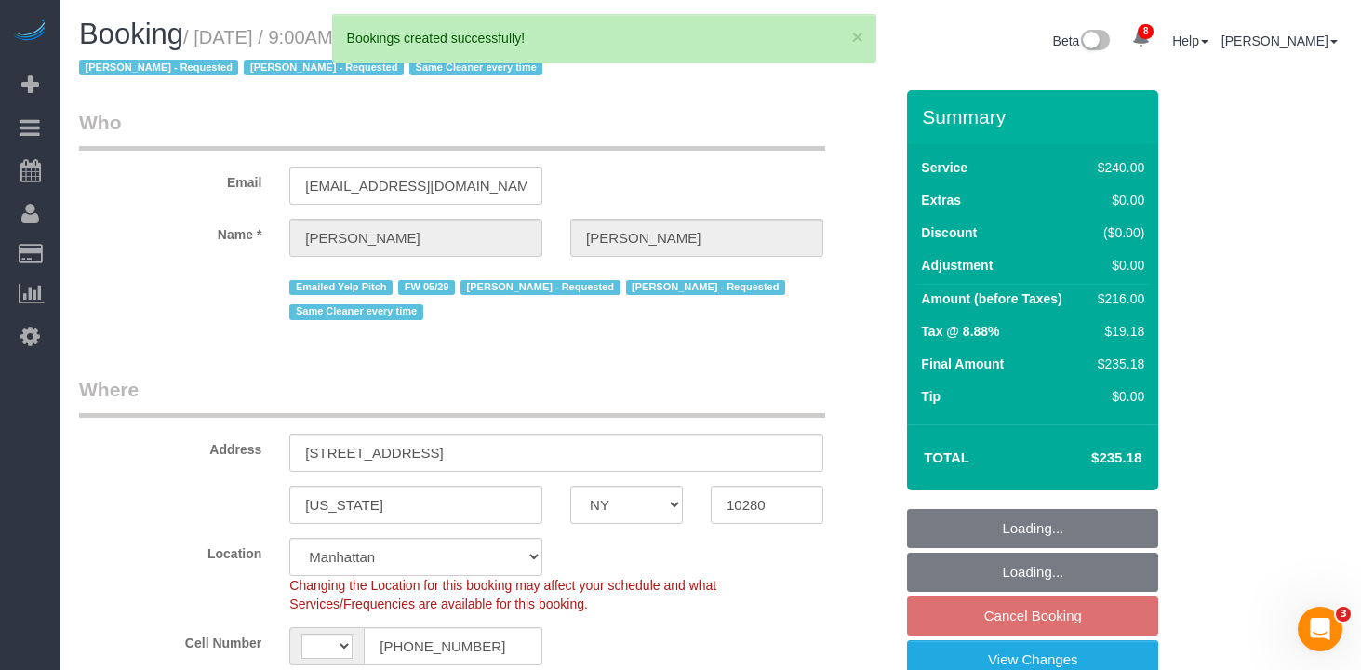
select select "string:US"
select select "object:2269"
select select "string:stripe-pm_1O5T2s4VGloSiKo7p3KoEzce"
select select "180"
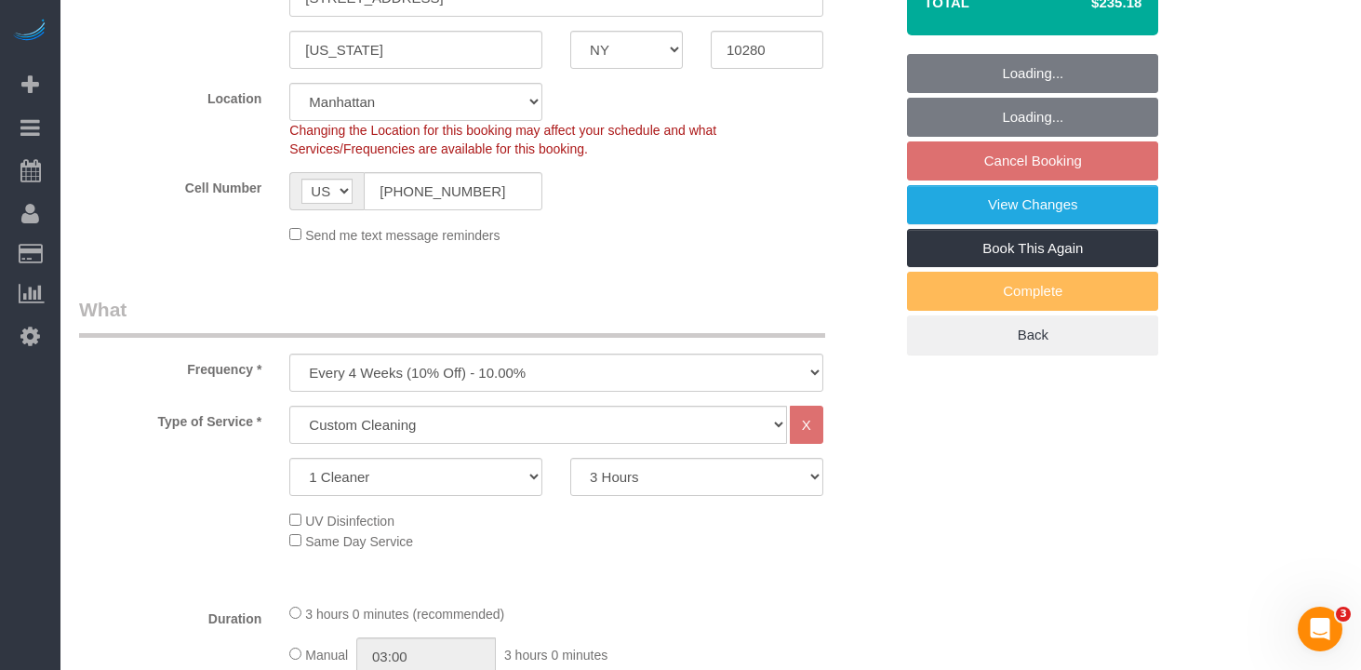
select select "object:2696"
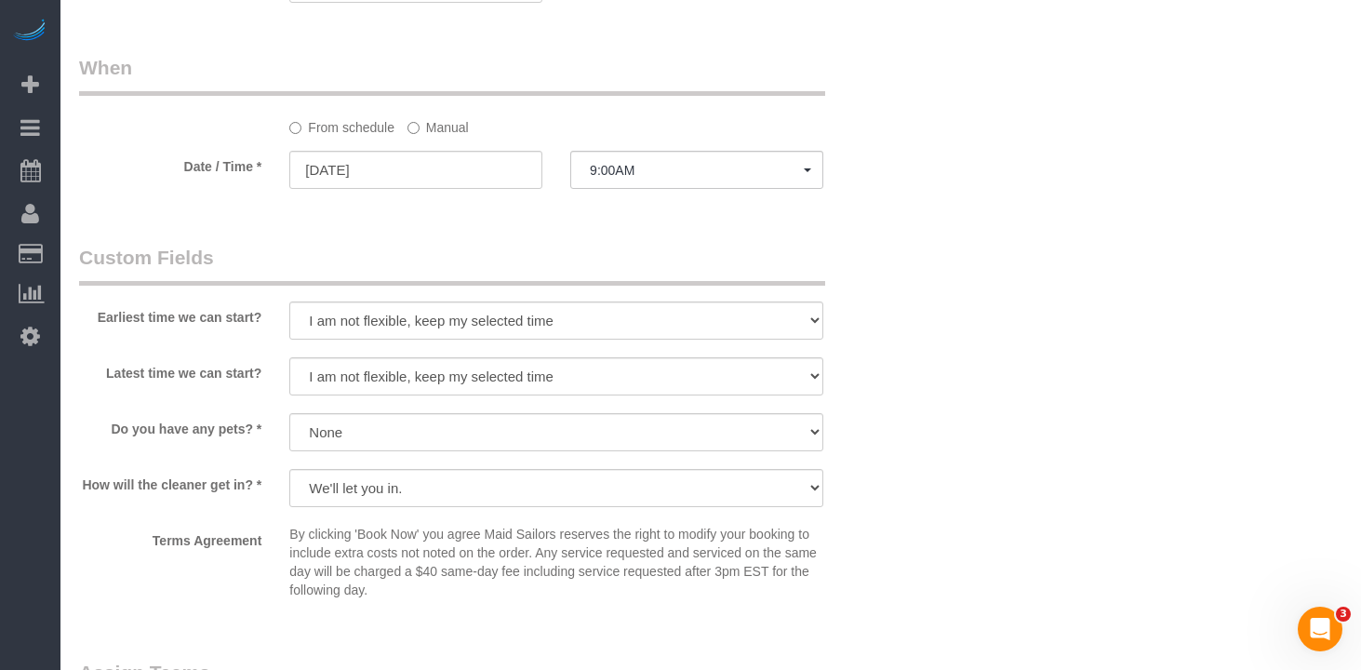
scroll to position [1506, 0]
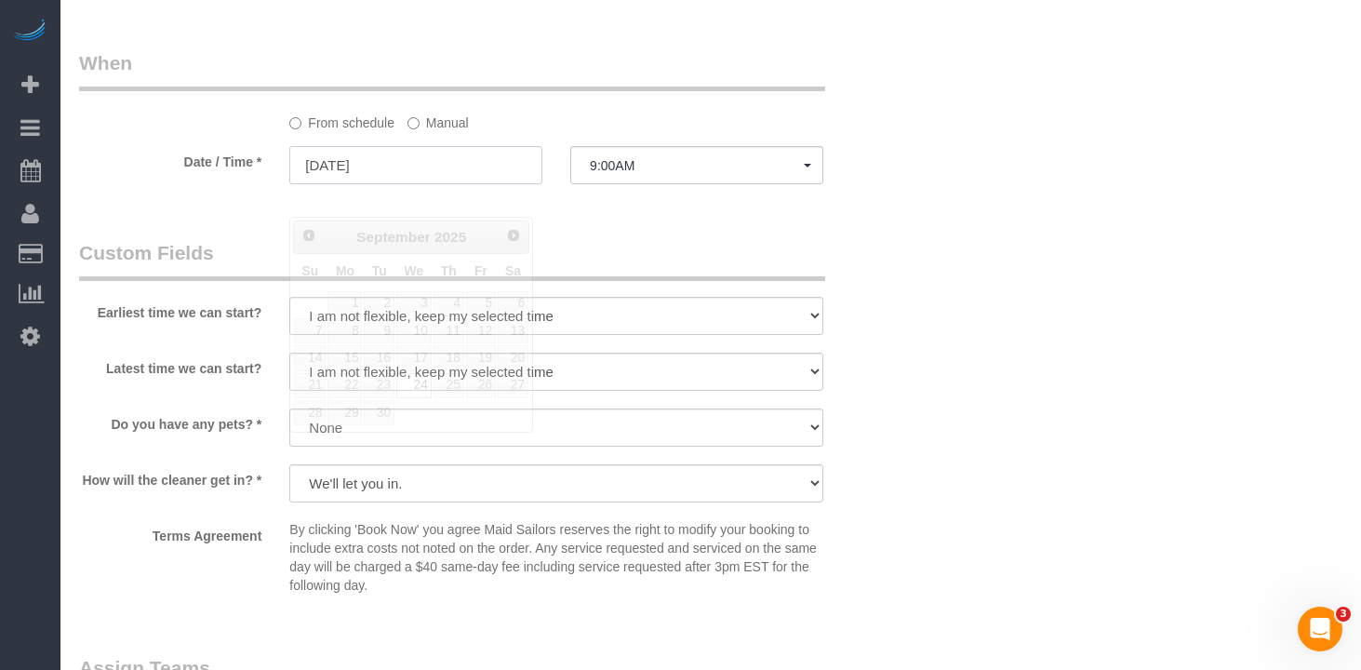
click at [375, 184] on input "09/24/2025" at bounding box center [415, 165] width 253 height 38
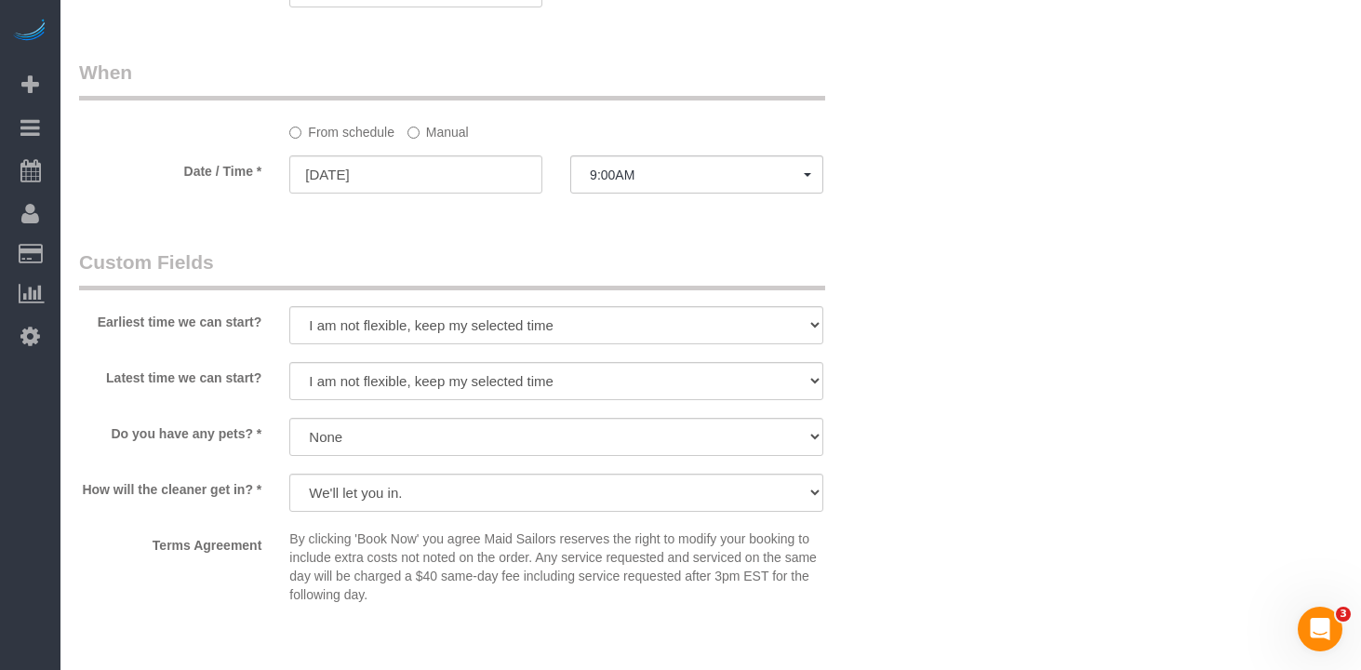
scroll to position [1492, 0]
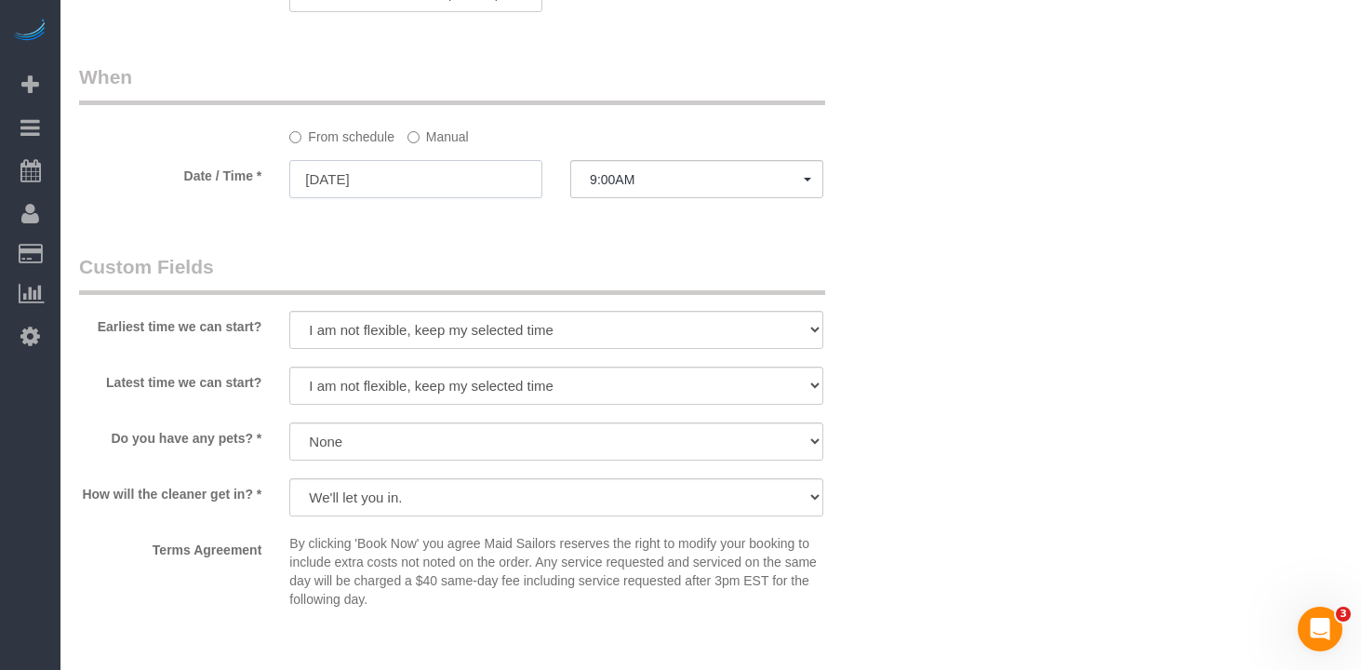
click at [449, 198] on input "09/24/2025" at bounding box center [415, 179] width 253 height 38
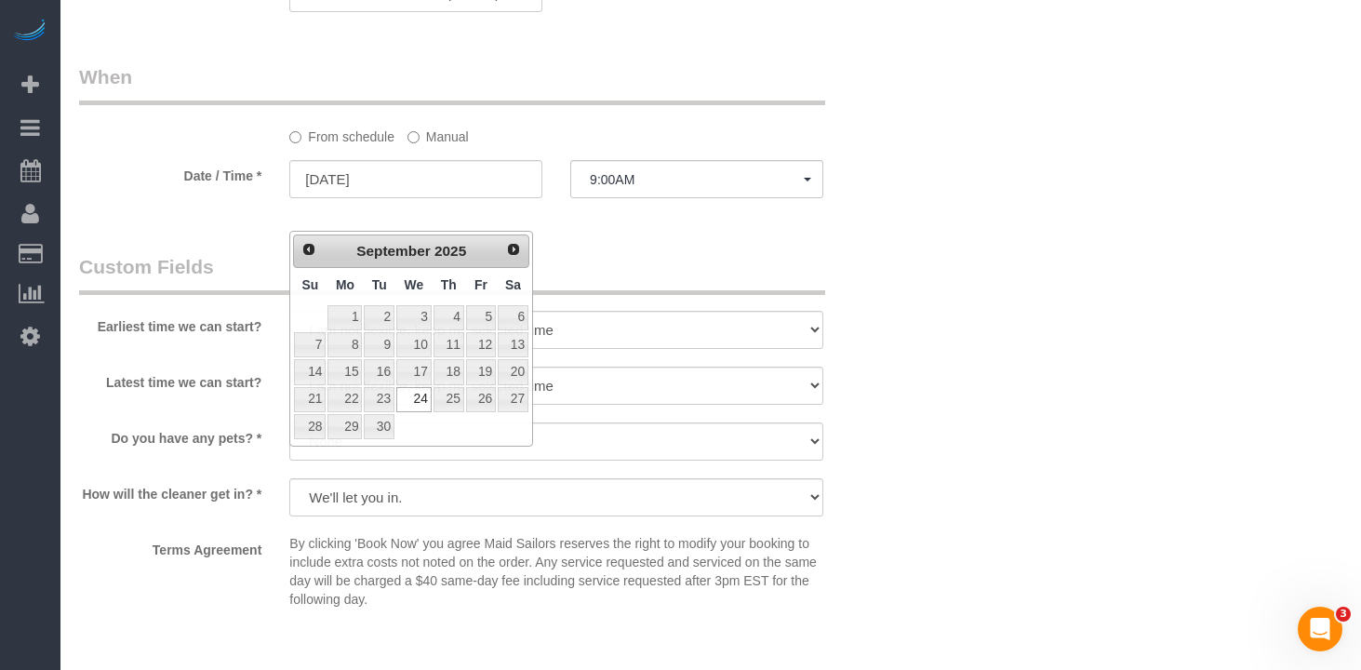
click at [442, 178] on sui-booking-spot "From schedule Manual Date / Time * 09/24/2025 9:00AM Wed September 24th 8:00AM …" at bounding box center [486, 132] width 814 height 139
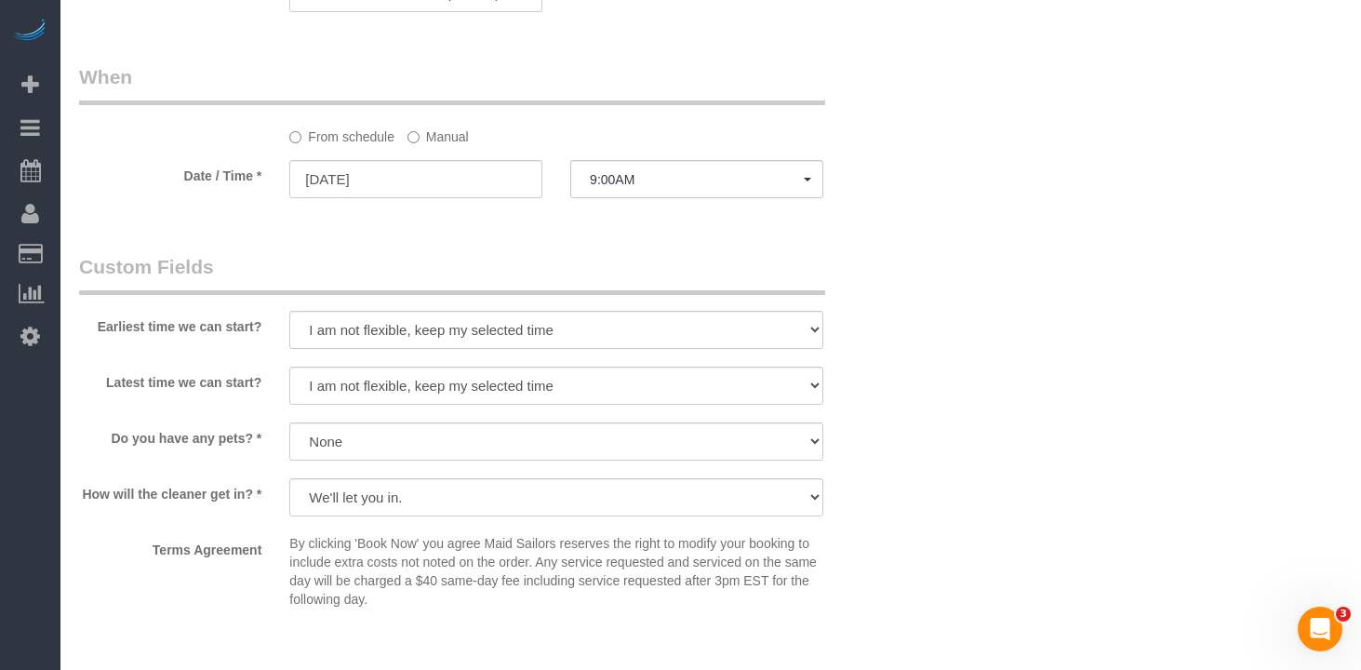
click at [441, 146] on label "Manual" at bounding box center [438, 133] width 61 height 25
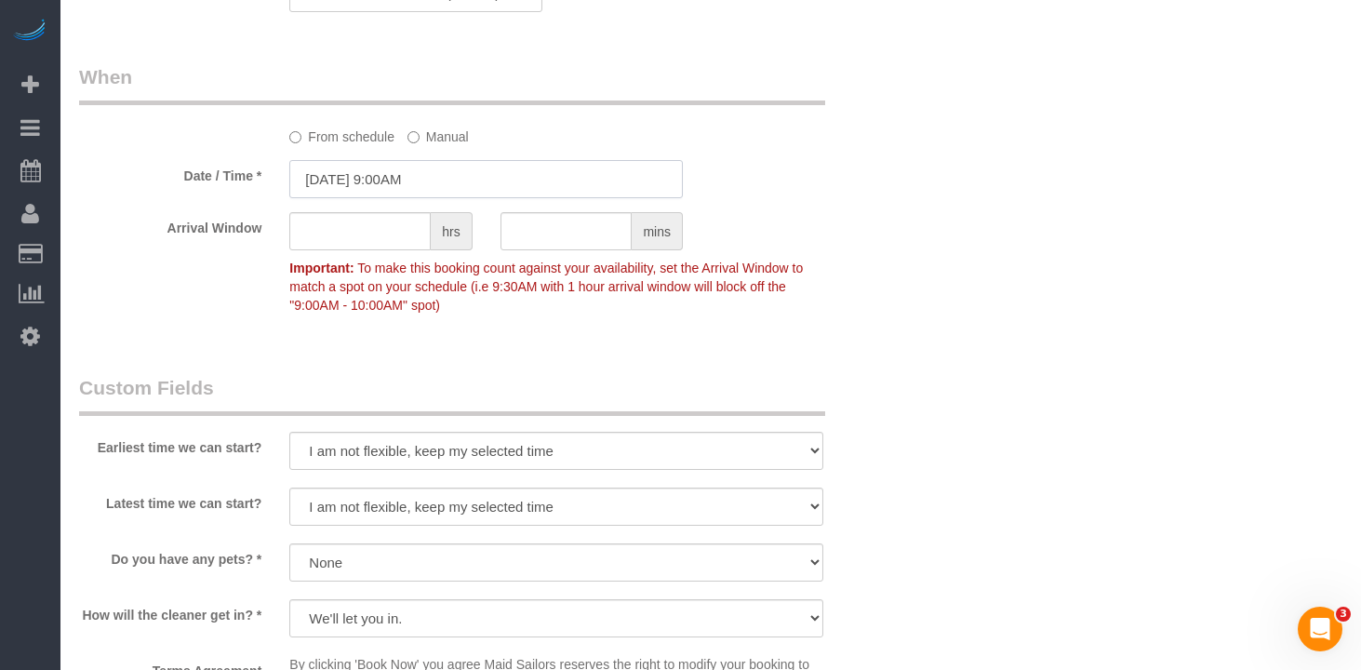
click at [420, 198] on input "09/24/2025 9:00AM" at bounding box center [486, 179] width 394 height 38
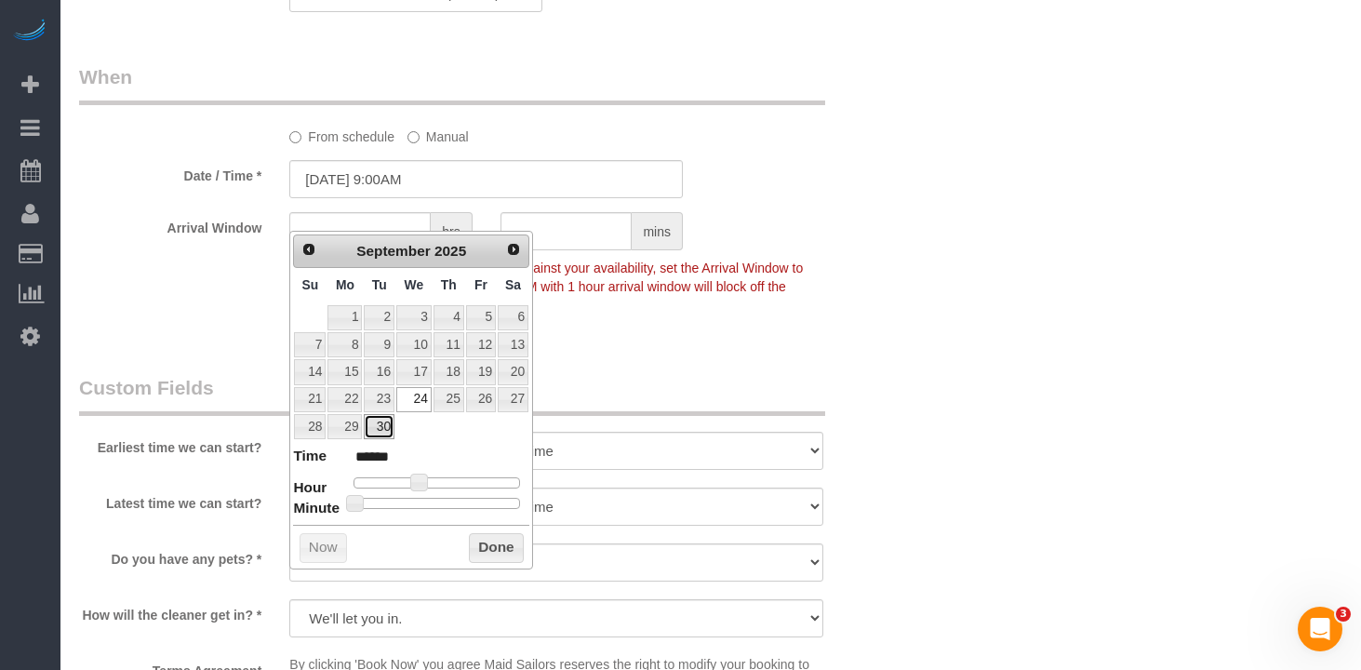
click at [382, 430] on link "30" at bounding box center [379, 426] width 30 height 25
type input "09/30/2025 9:00AM"
click at [504, 550] on button "Done" at bounding box center [496, 548] width 55 height 30
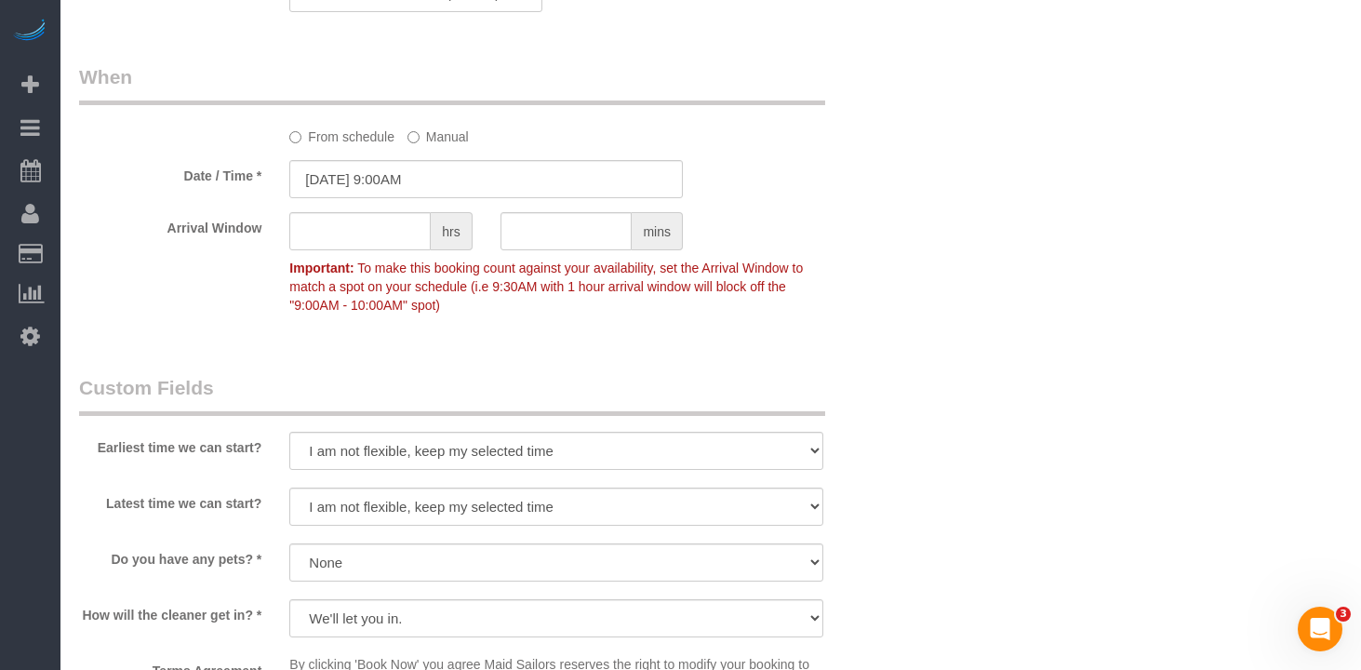
click at [945, 365] on div "Who Email rgross1011@yahoo.com Name * Robert Grossman Emailed Yelp Pitch FW 05/…" at bounding box center [711, 42] width 1264 height 2887
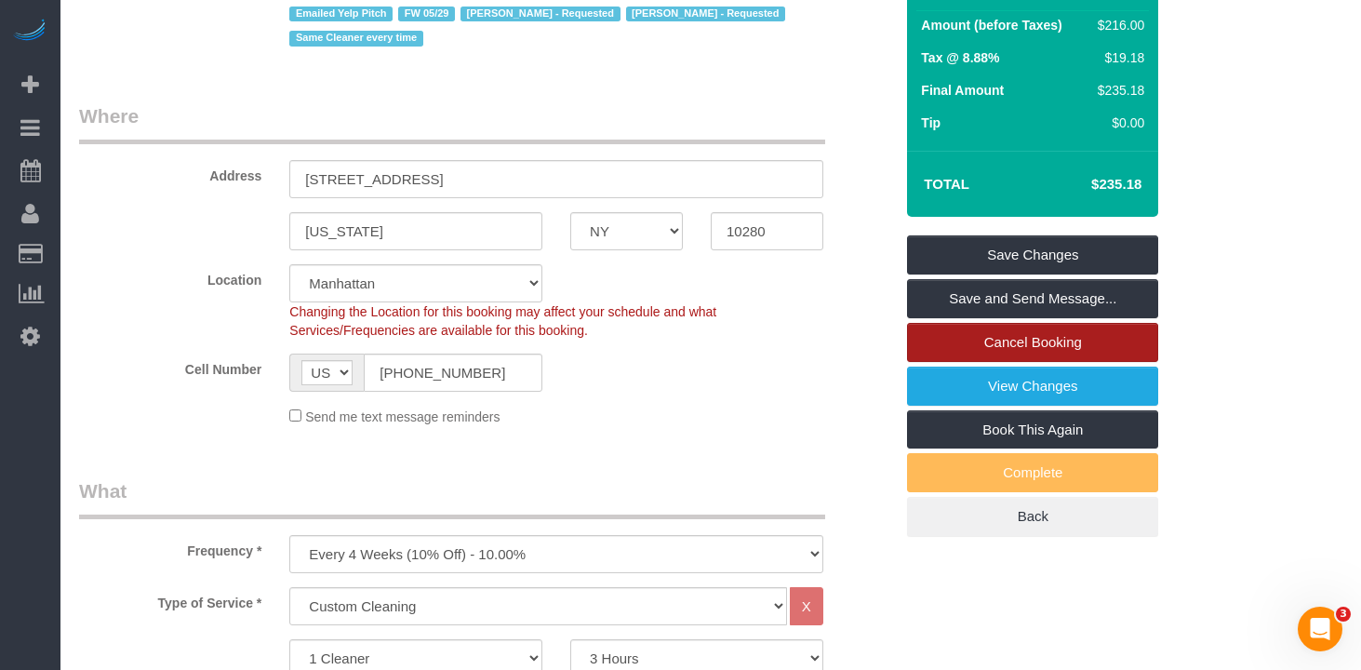
scroll to position [273, 0]
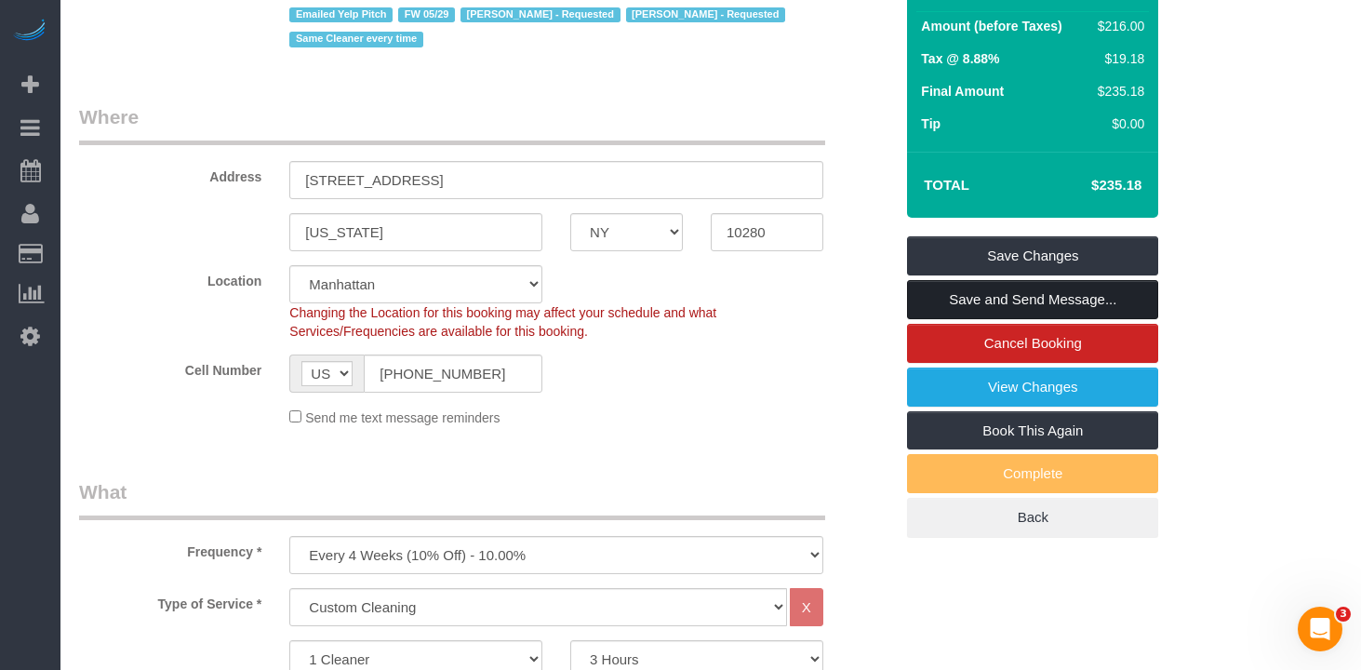
click at [996, 319] on link "Save and Send Message..." at bounding box center [1032, 299] width 251 height 39
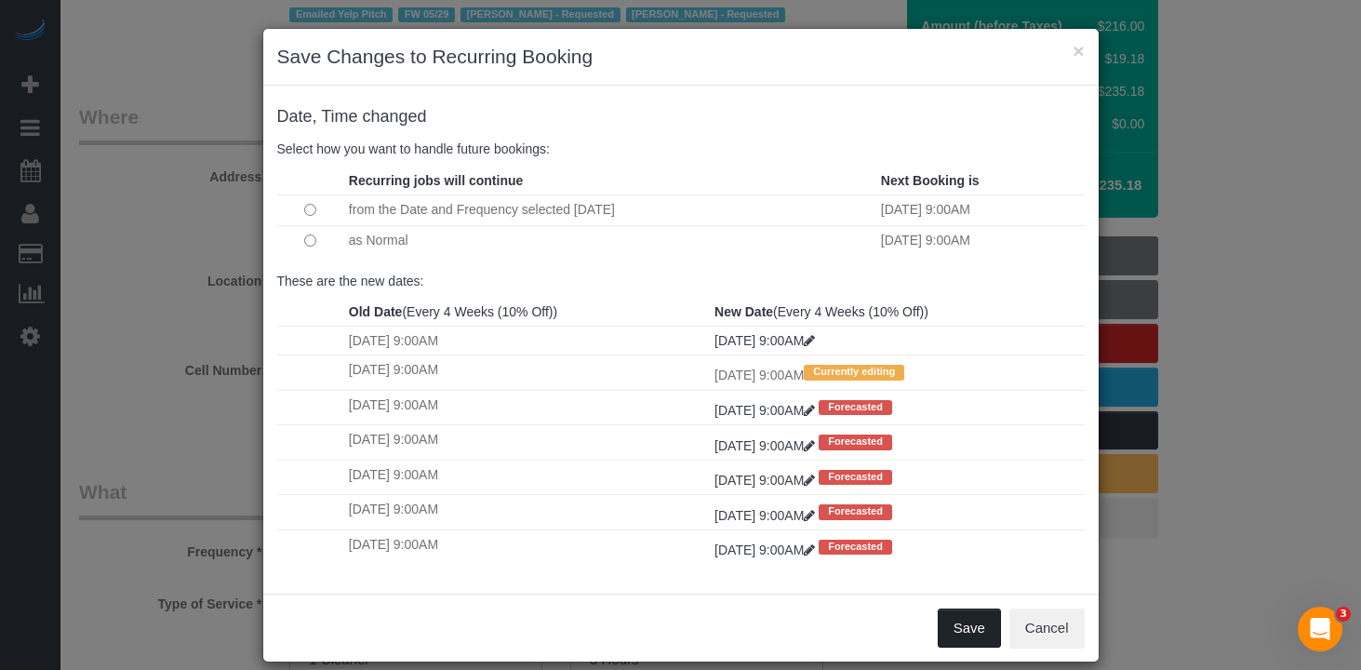
click at [960, 634] on button "Save" at bounding box center [969, 628] width 63 height 39
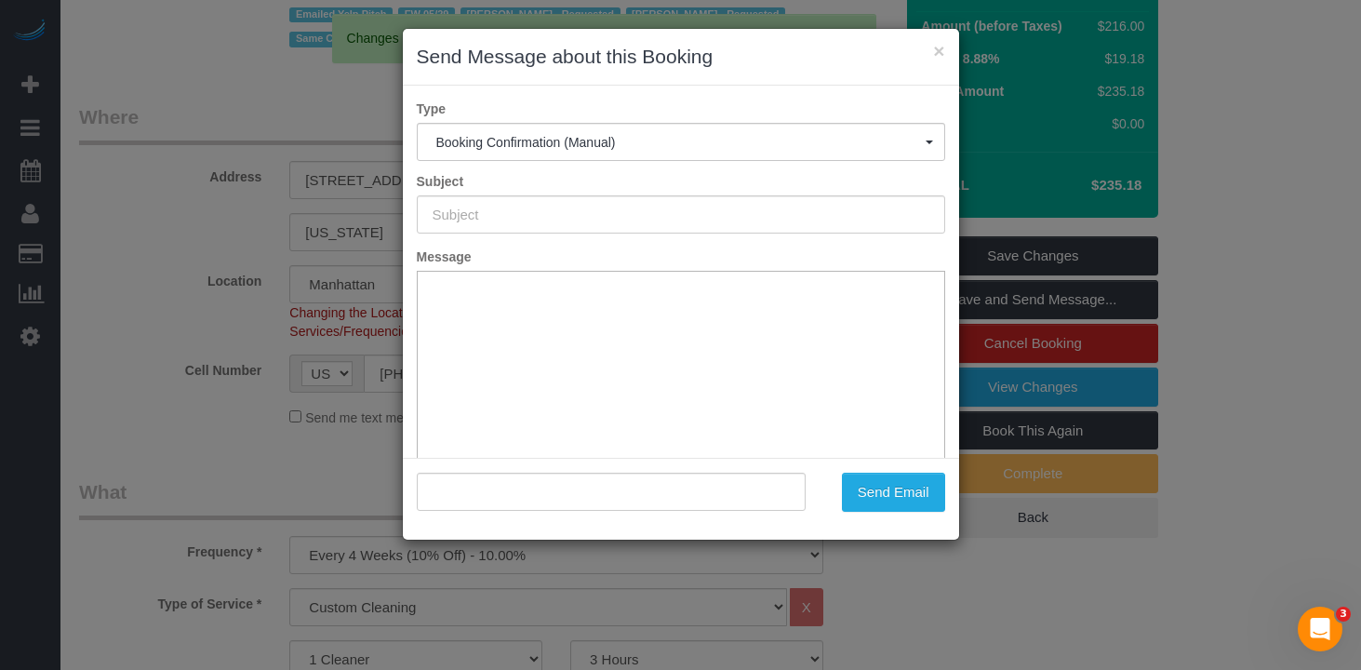
scroll to position [0, 0]
type input "Cleaning Confirmed for 09/30/2025 at 9:00am"
type input ""Robert Grossman" <rgross1011@yahoo.com>"
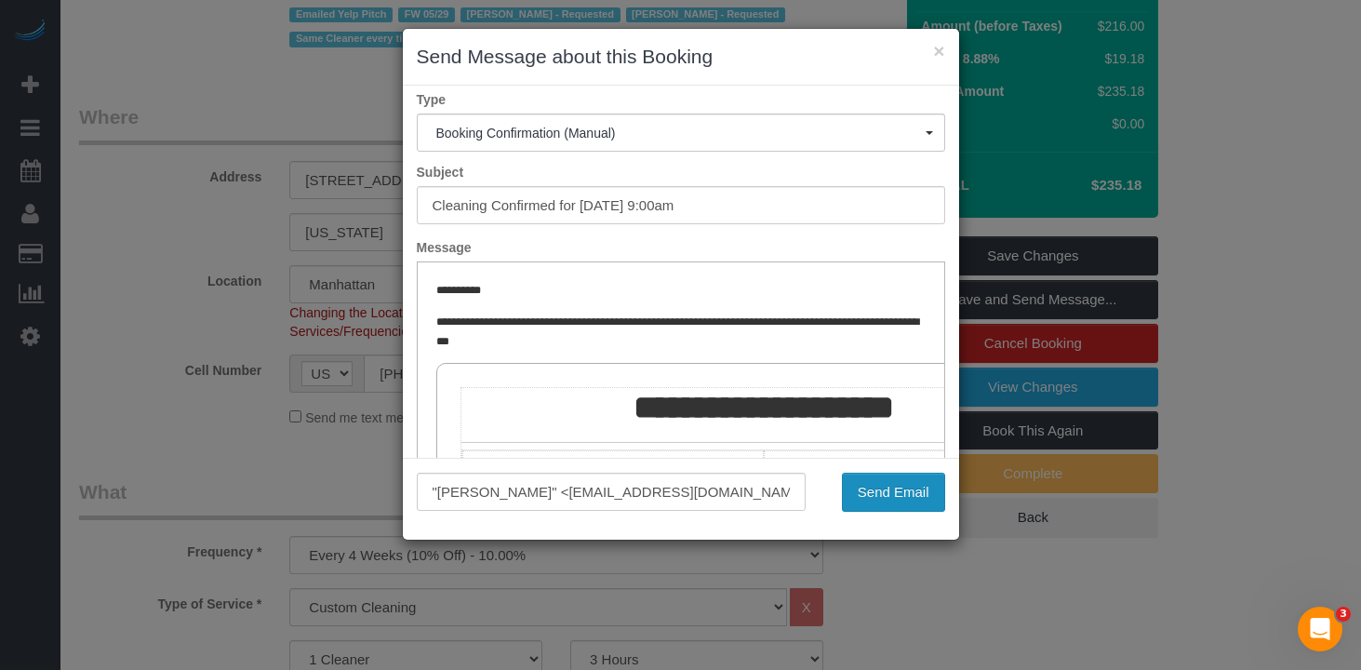
scroll to position [11, 0]
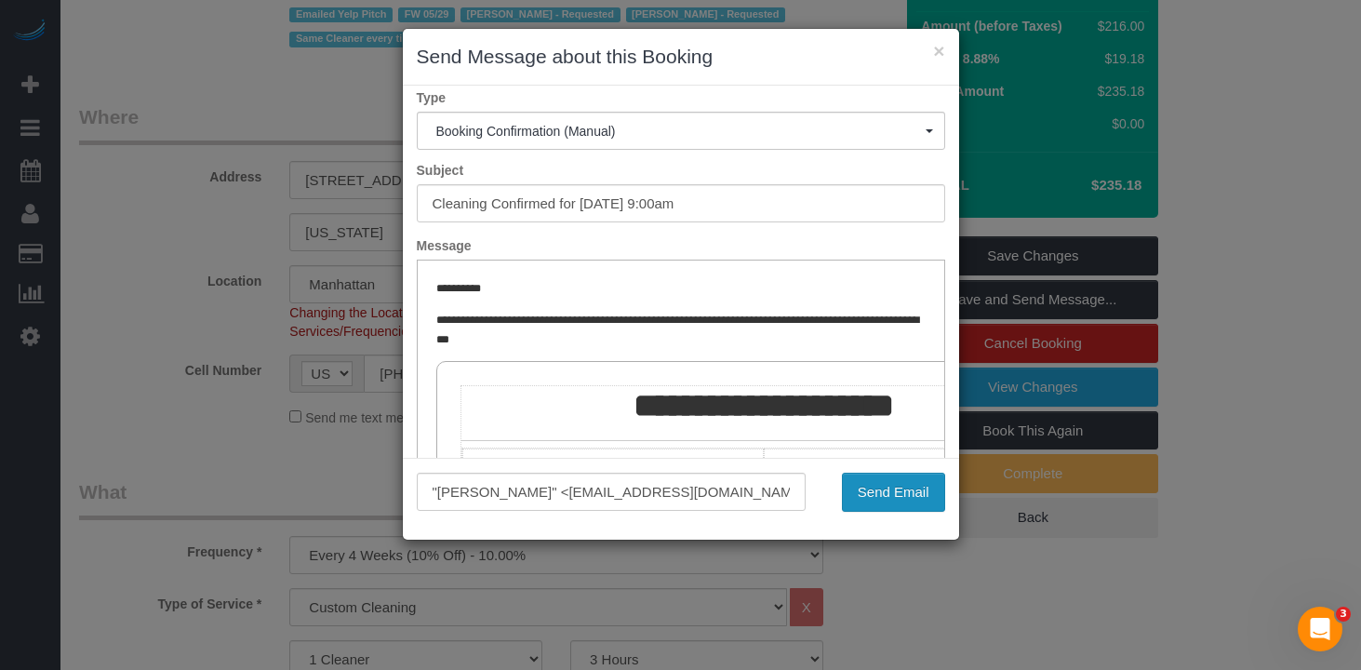
click at [880, 487] on button "Send Email" at bounding box center [893, 492] width 103 height 39
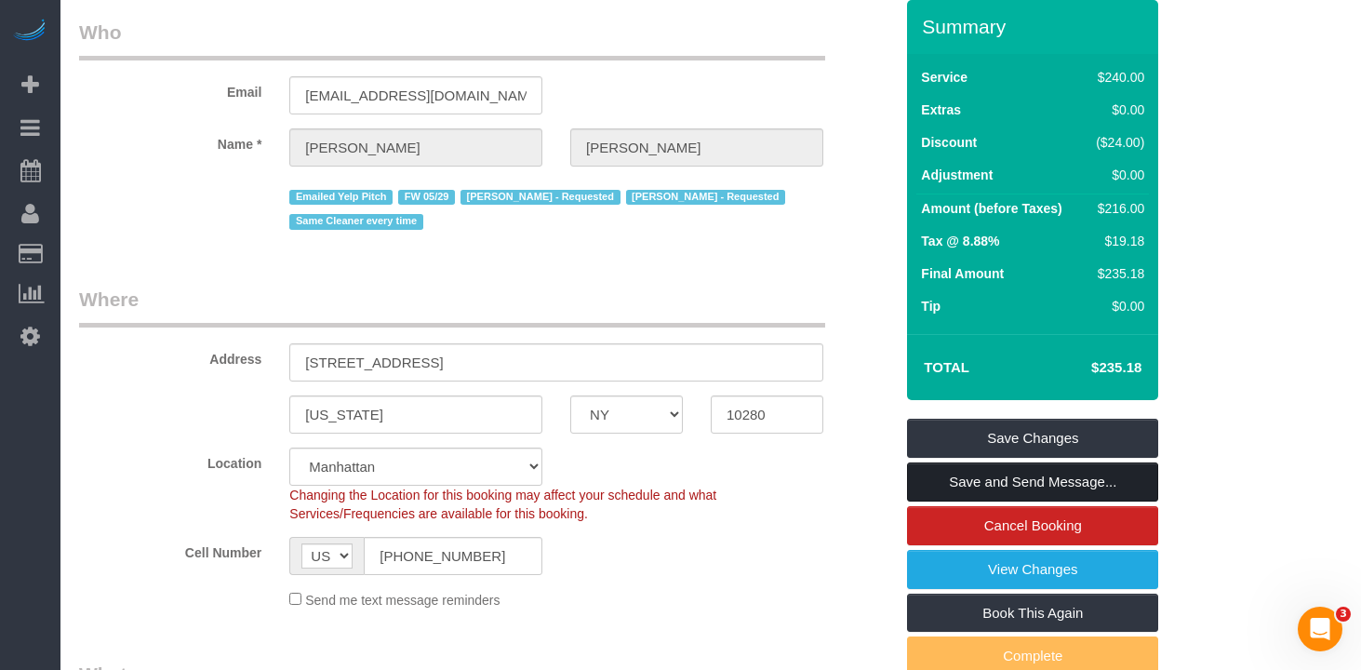
scroll to position [0, 0]
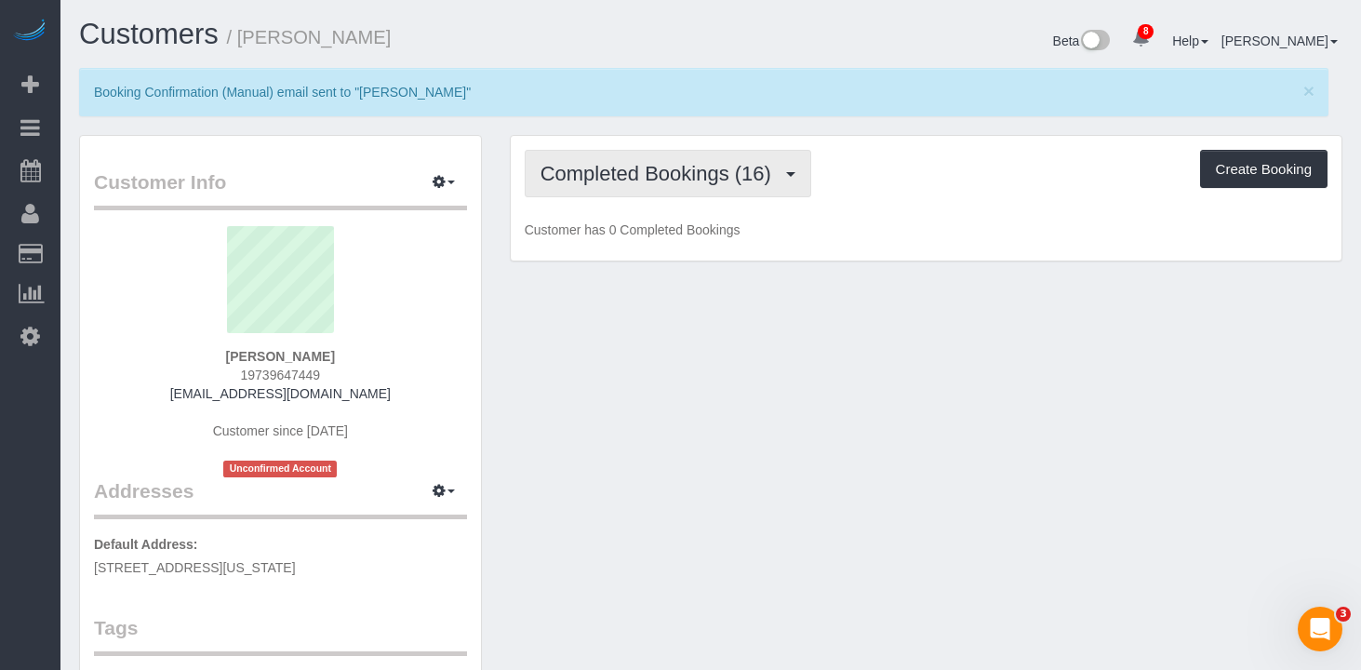
click at [610, 181] on span "Completed Bookings (16)" at bounding box center [661, 173] width 240 height 23
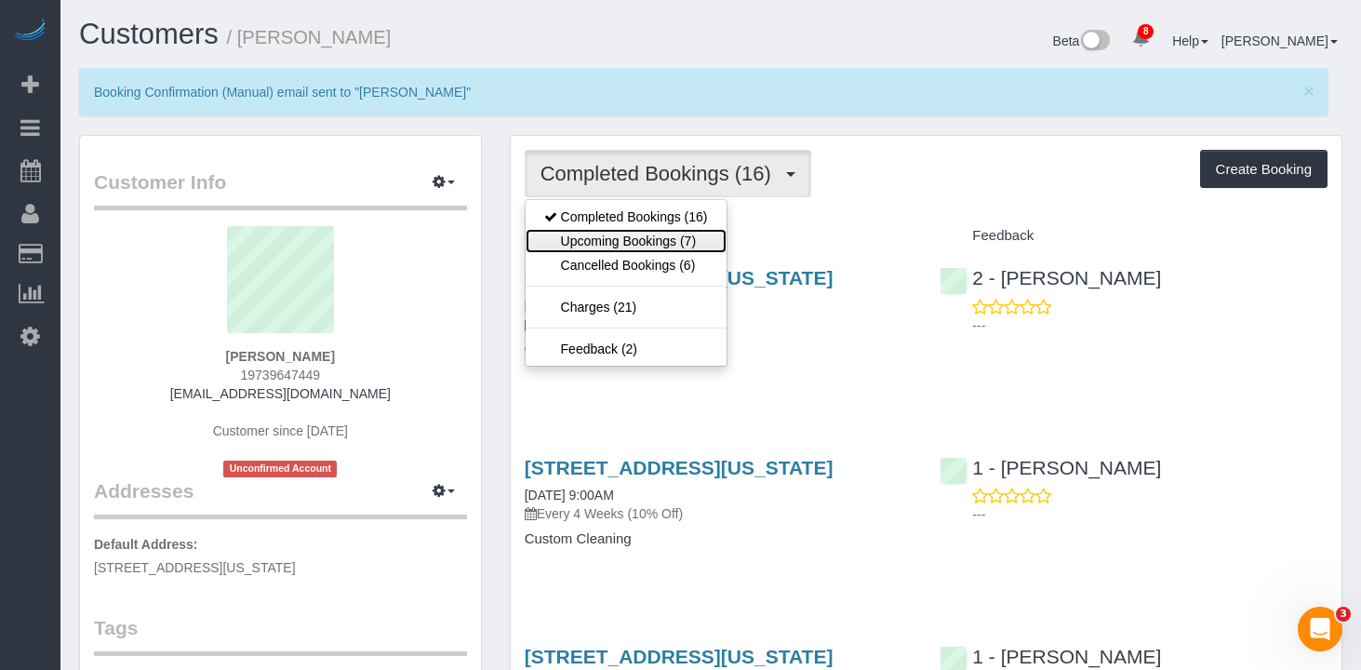
click at [609, 243] on link "Upcoming Bookings (7)" at bounding box center [626, 241] width 201 height 24
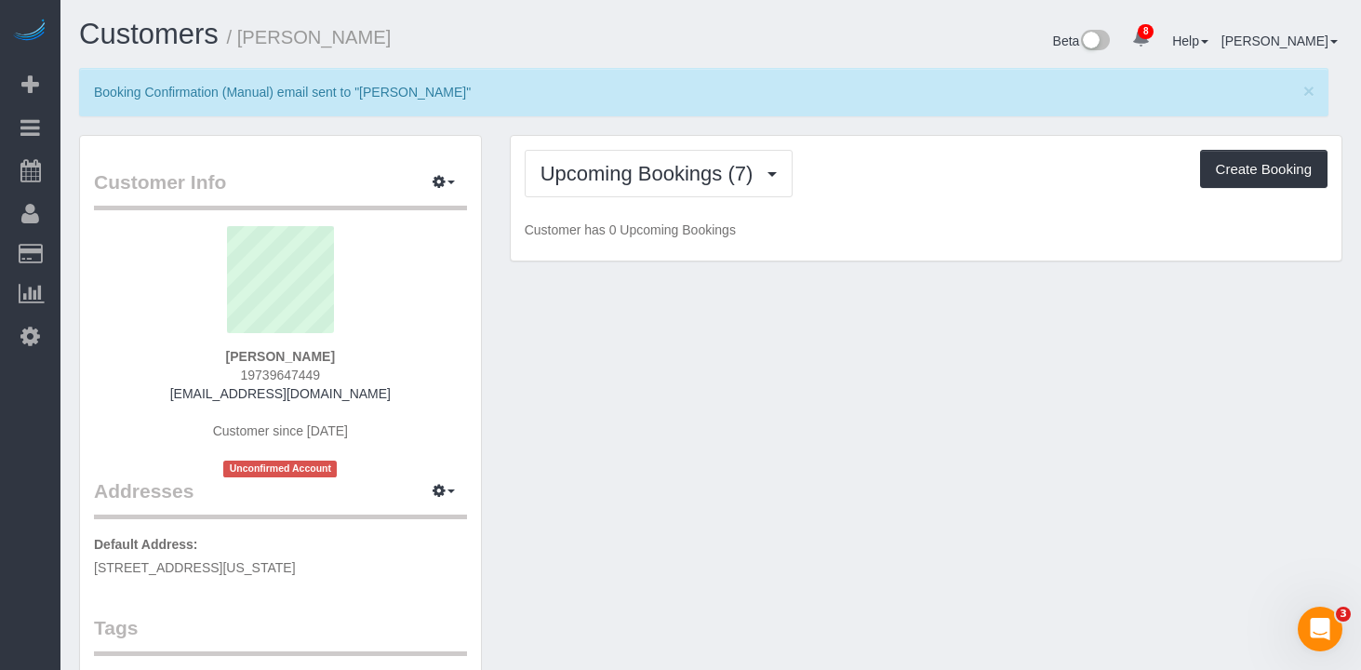
click at [897, 170] on div "Upcoming Bookings (7) Completed Bookings (16) Upcoming Bookings (7) Cancelled B…" at bounding box center [926, 173] width 803 height 47
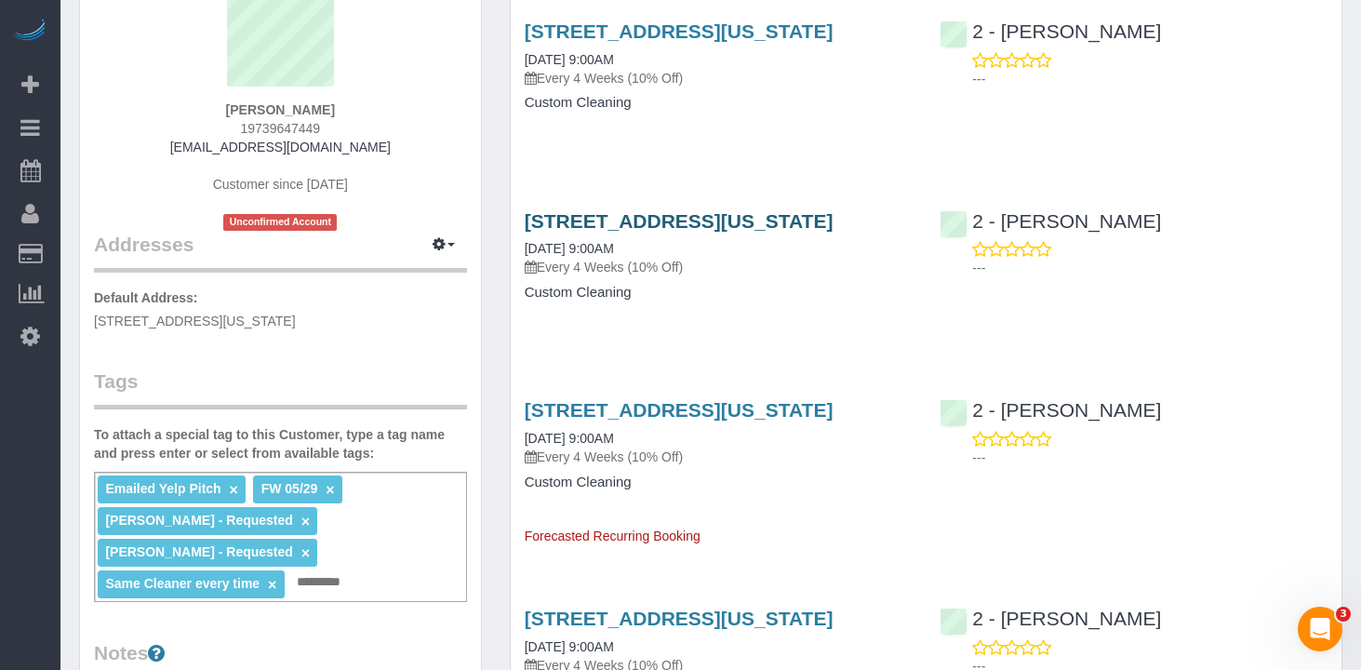
scroll to position [291, 0]
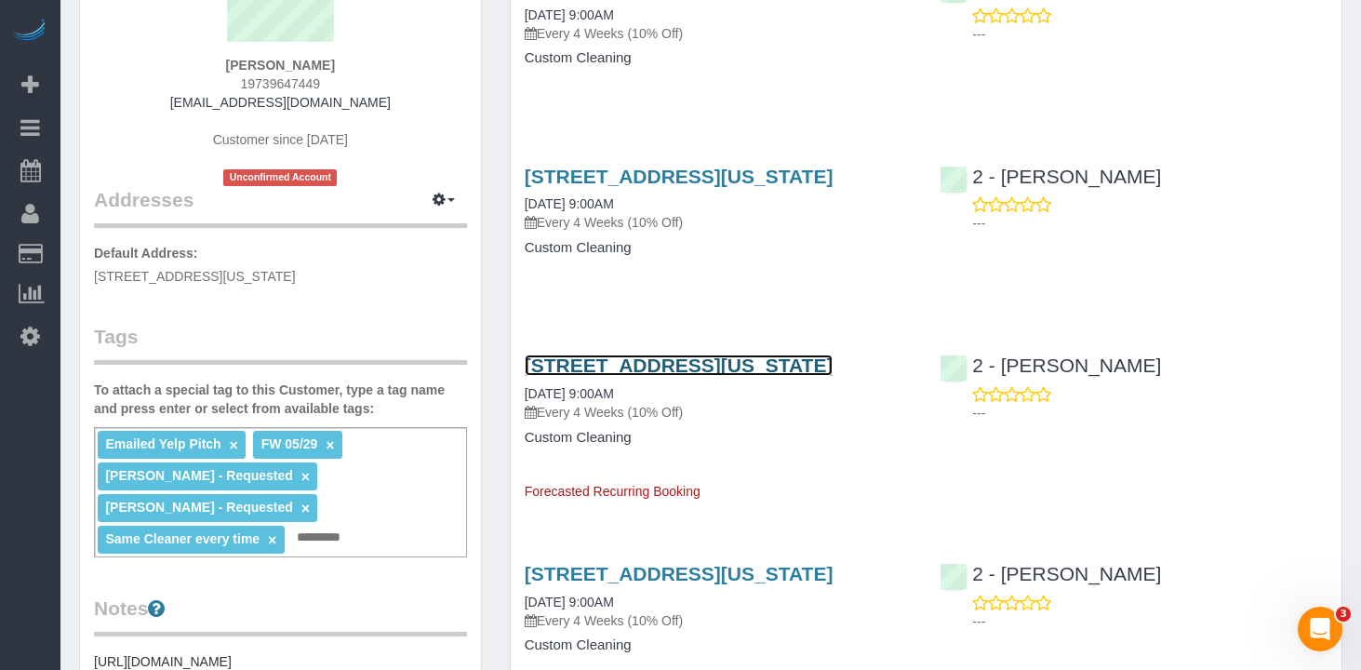
click at [609, 376] on link "21 South End Avenue, Apt Ph2y, New York, NY 10280" at bounding box center [679, 365] width 309 height 21
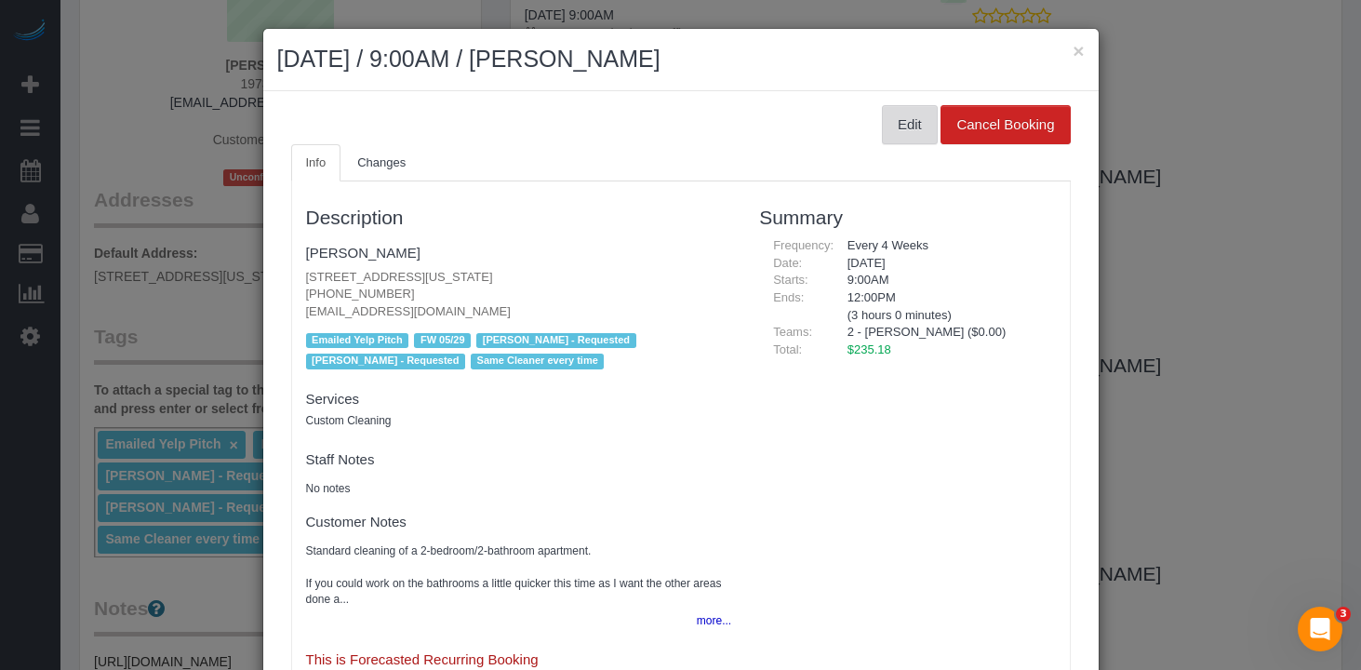
click at [897, 134] on button "Edit" at bounding box center [910, 124] width 56 height 39
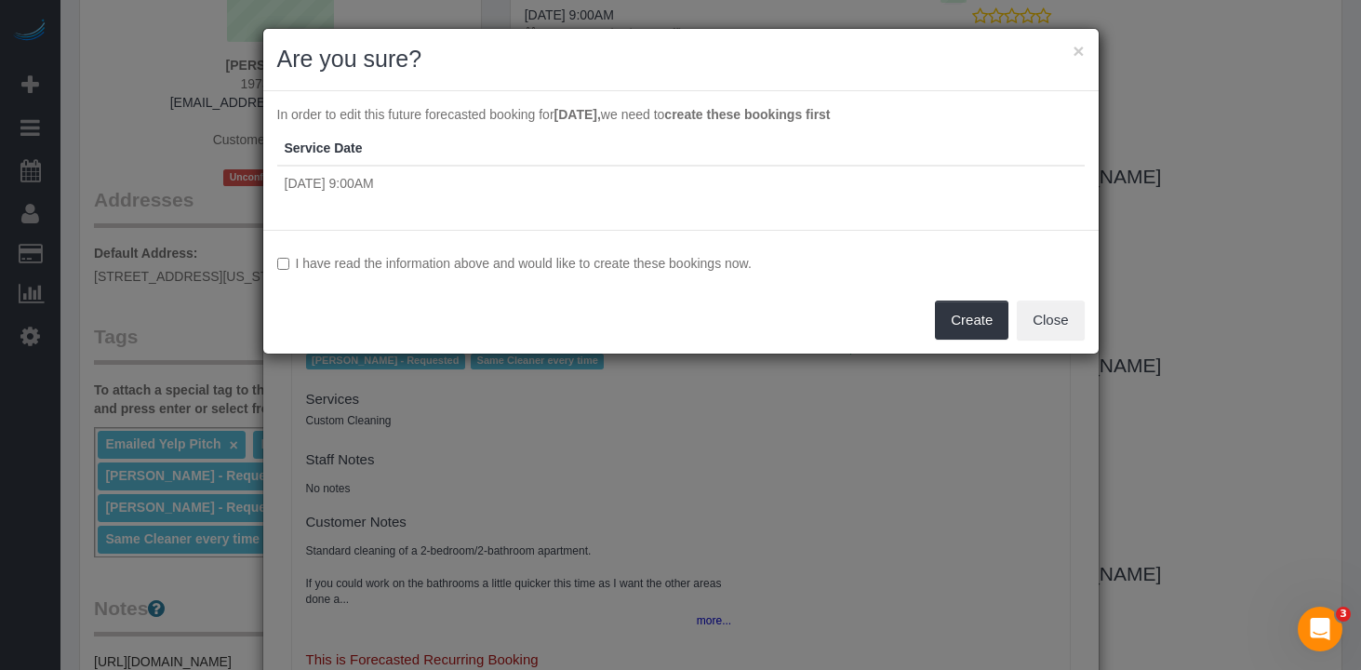
click at [360, 261] on label "I have read the information above and would like to create these bookings now." at bounding box center [681, 263] width 808 height 19
click at [984, 329] on button "Create" at bounding box center [972, 320] width 74 height 39
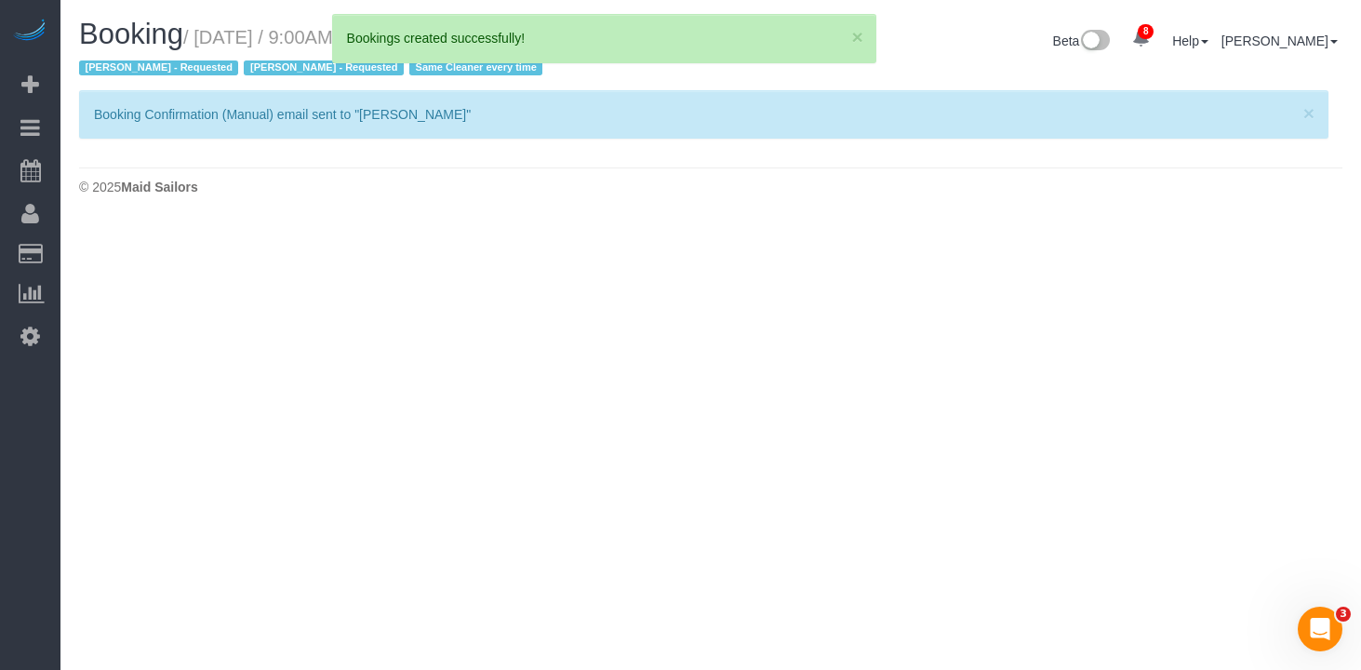
select select "NY"
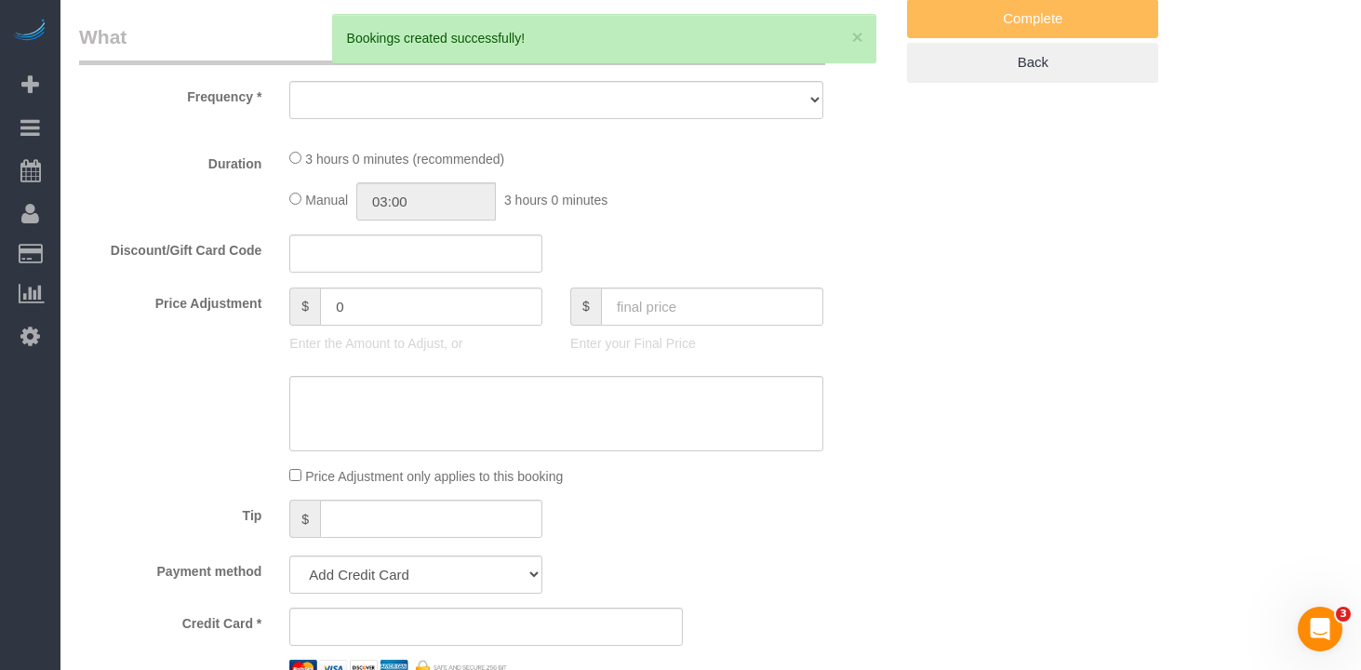
select select "object:5525"
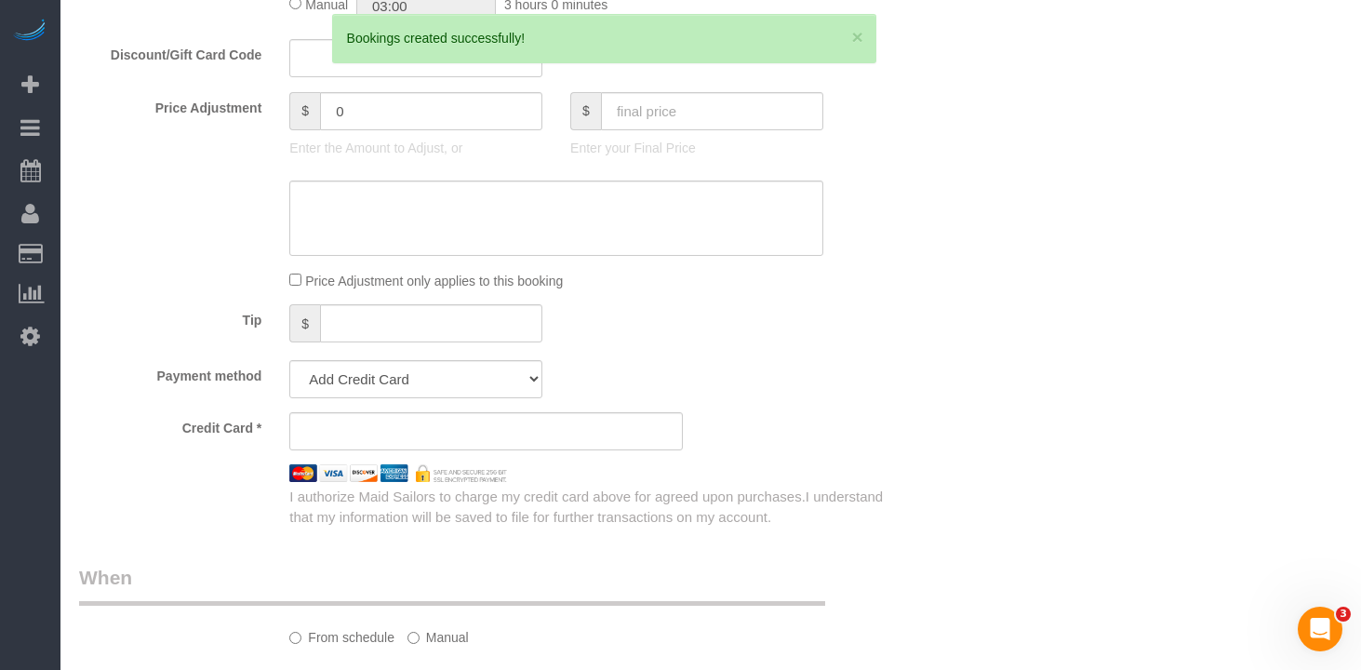
select select "spot62"
select select "number:89"
select select "number:90"
select select "number:15"
select select "number:5"
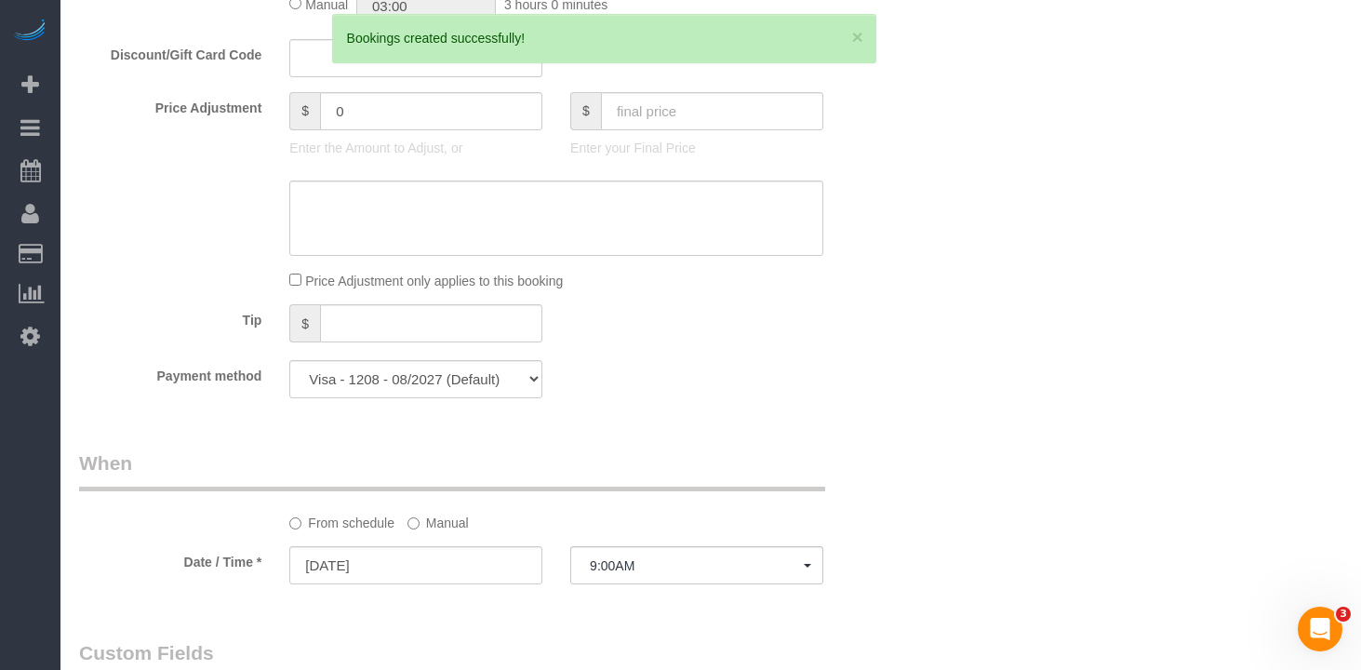
select select "string:stripe-pm_1O5T2s4VGloSiKo7p3KoEzce"
select select "object:6102"
select select "180"
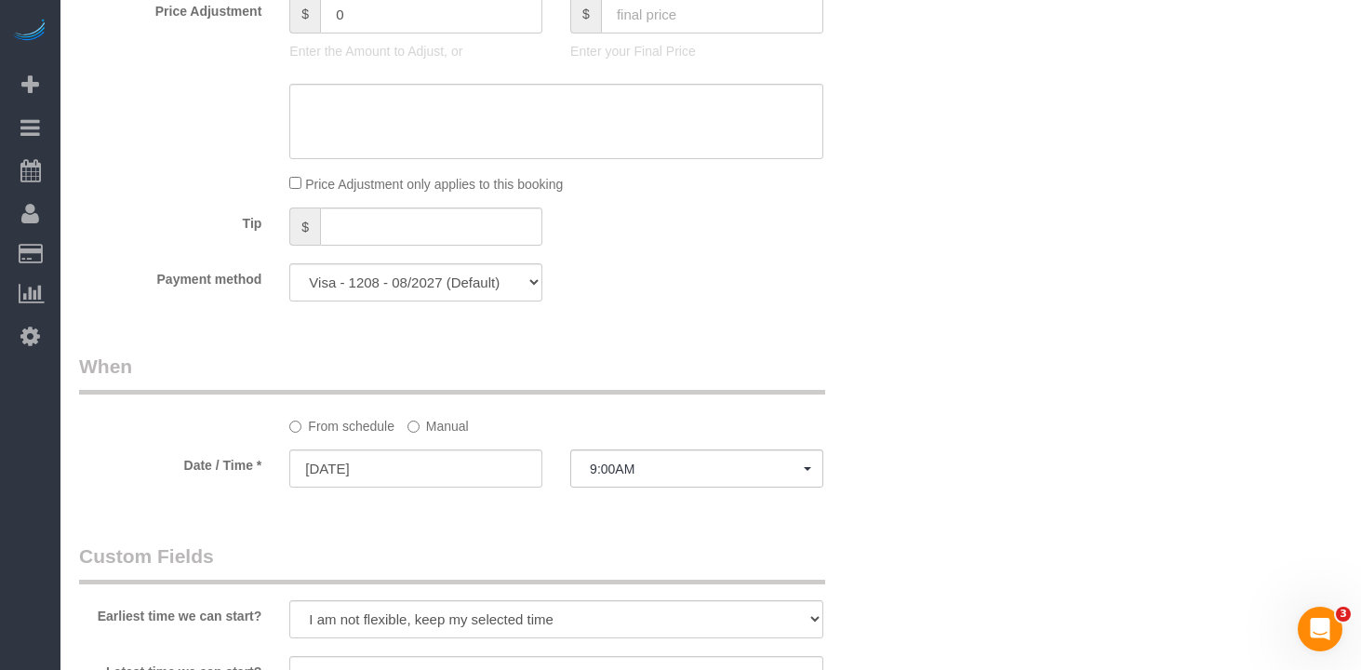
scroll to position [1284, 0]
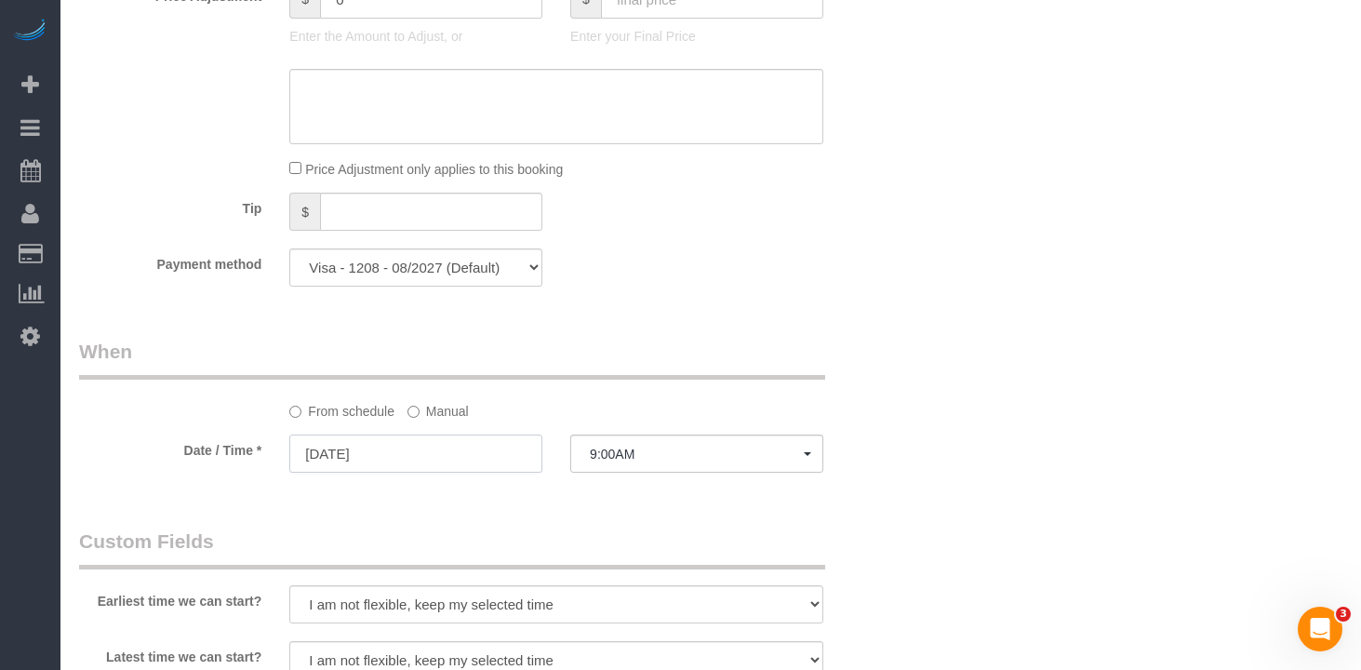
click at [402, 473] on input "10/28/2025" at bounding box center [415, 454] width 253 height 38
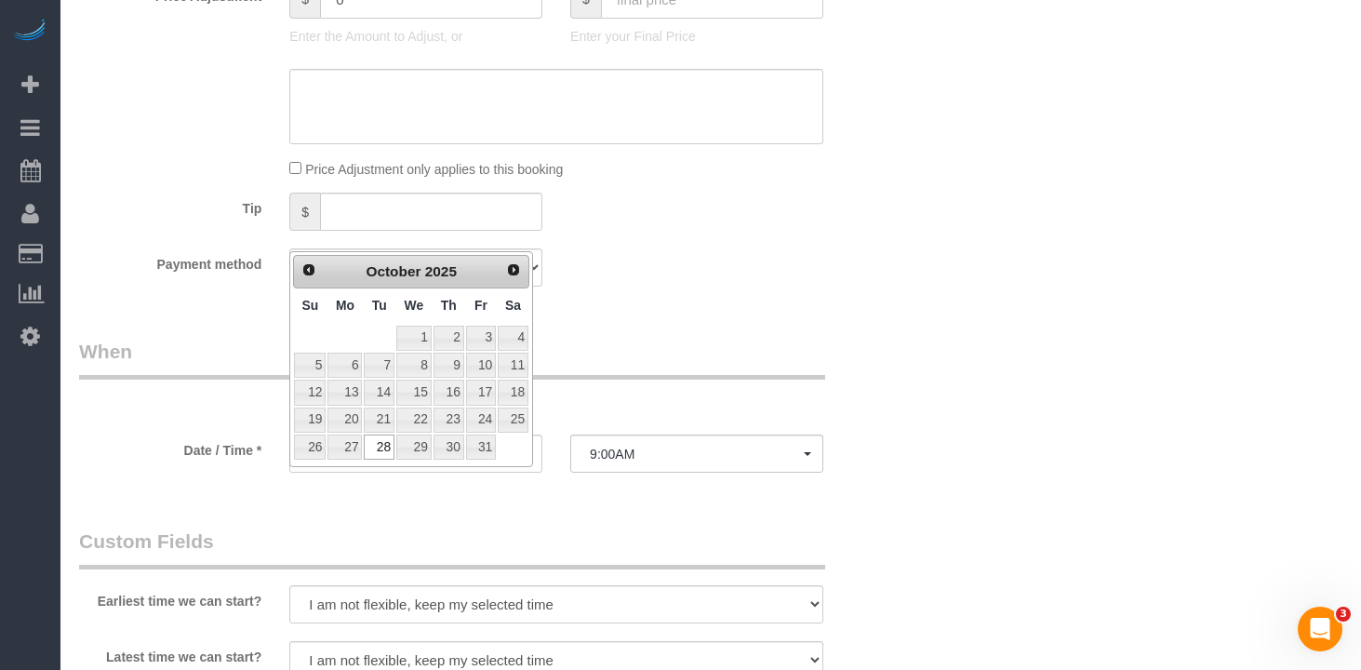
click at [529, 269] on div "Prev Next October 2025 Su Mo Tu We Th Fr Sa 1 2 3 4 5 6 7 8 9 10 11 12 13 14 15…" at bounding box center [411, 359] width 244 height 216
click at [517, 273] on span "Next" at bounding box center [514, 268] width 15 height 15
click at [306, 272] on span "Prev" at bounding box center [308, 268] width 15 height 15
click at [420, 449] on link "29" at bounding box center [413, 447] width 35 height 25
type input "10/29/2025"
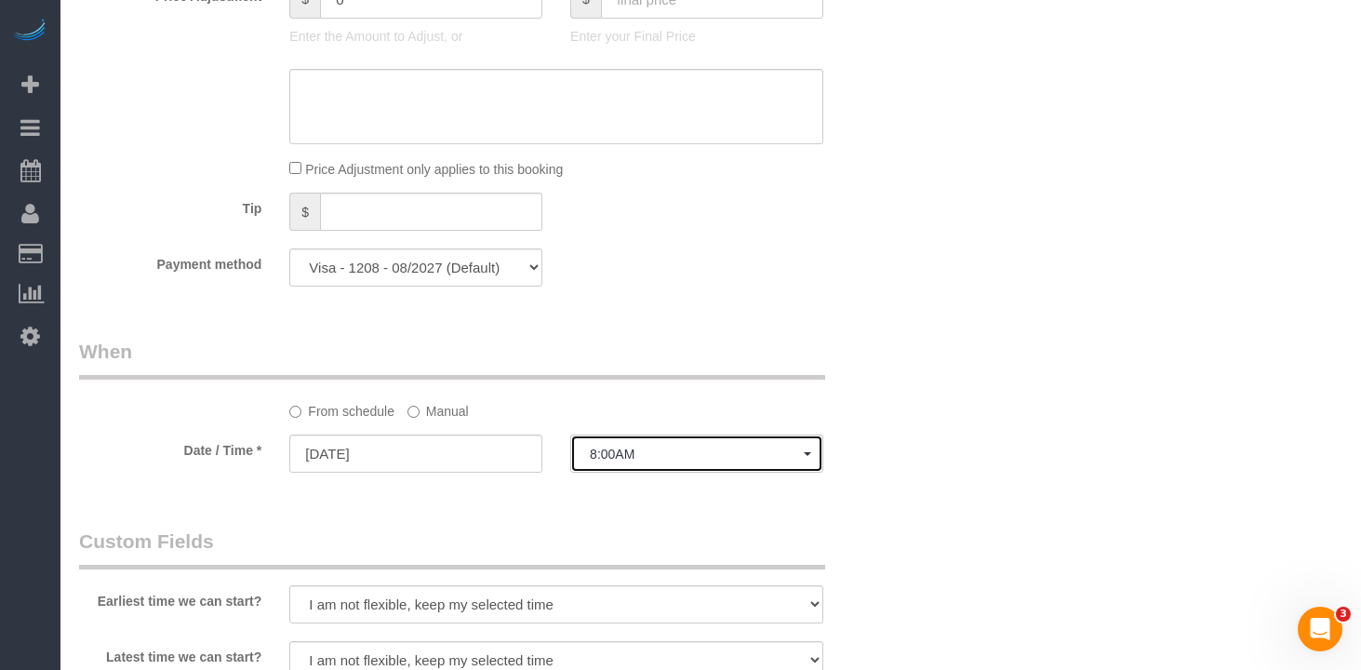
click at [610, 462] on span "8:00AM" at bounding box center [697, 454] width 214 height 15
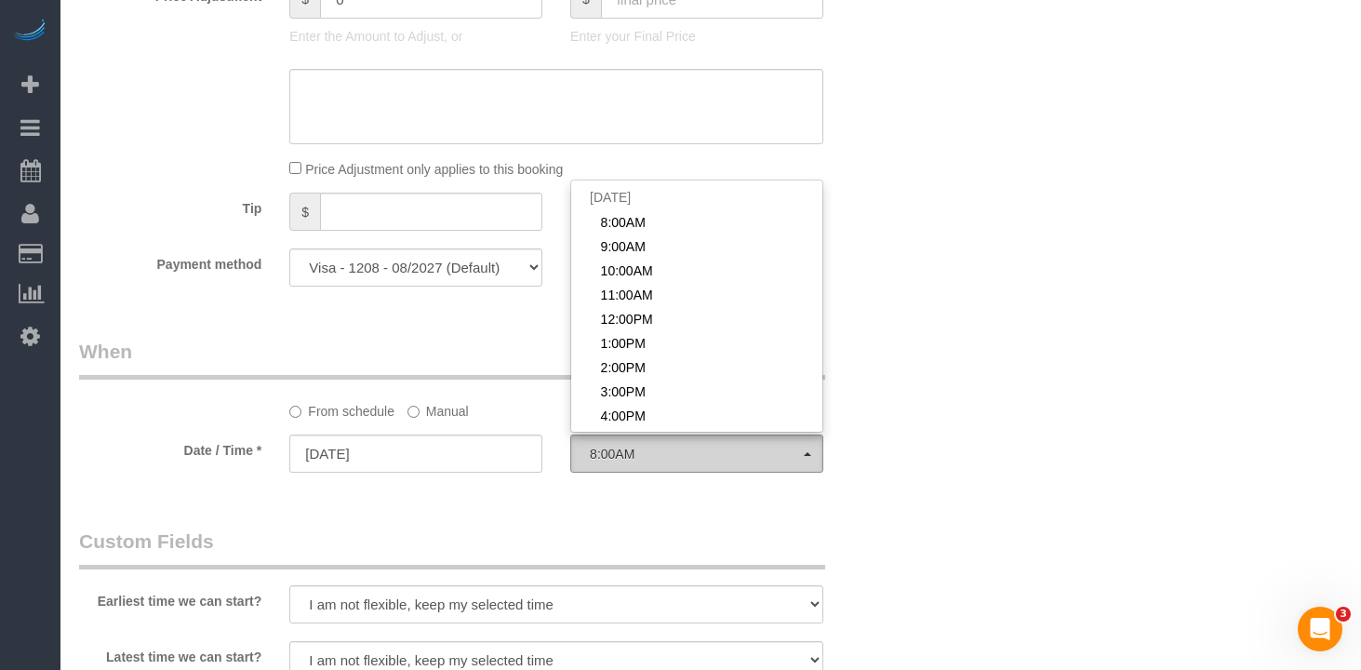
scroll to position [248, 0]
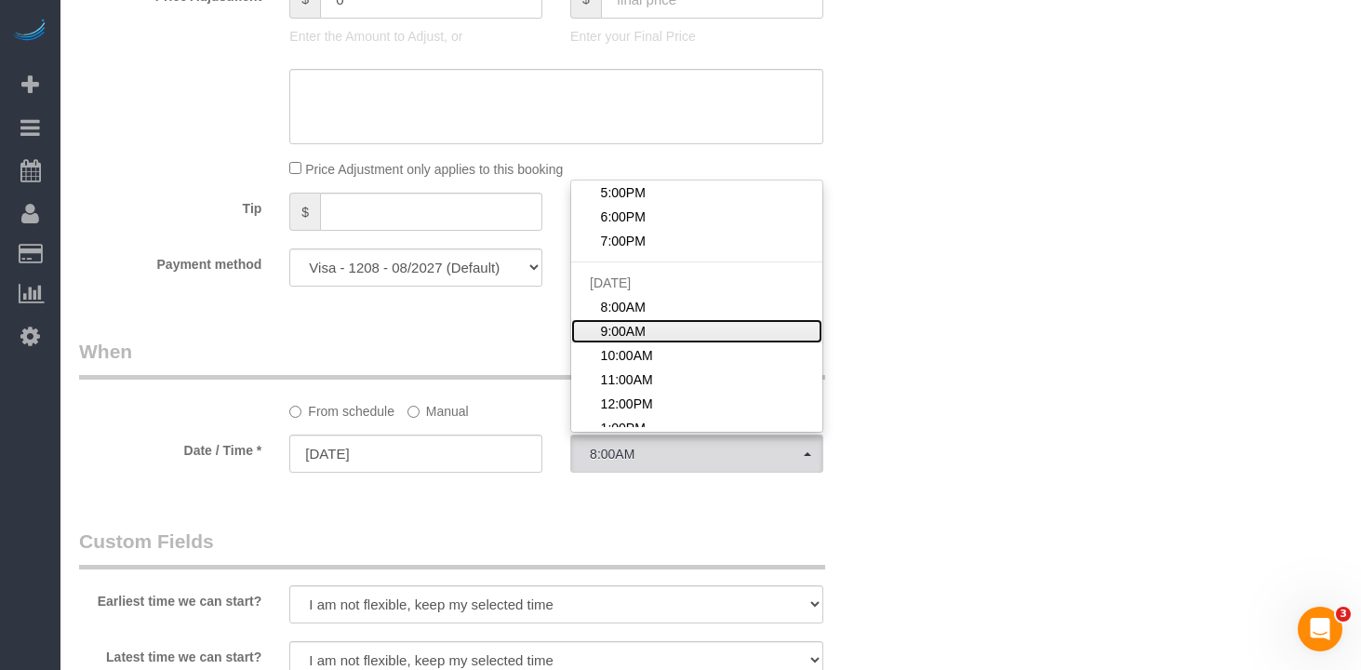
click at [646, 343] on link "9:00AM" at bounding box center [696, 331] width 251 height 24
select select "spot74"
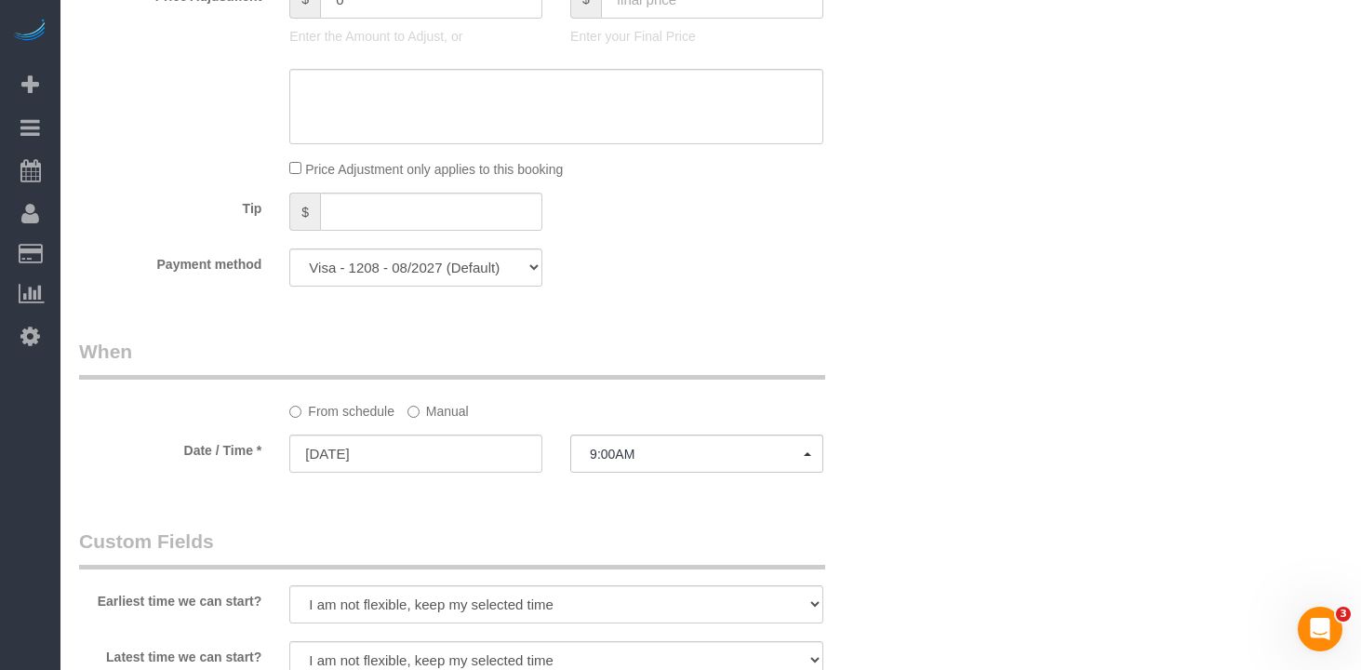
click at [936, 394] on div "Who Email rgross1011@yahoo.com Name * Robert Grossman Emailed Yelp Pitch FW 05/…" at bounding box center [711, 256] width 1264 height 2767
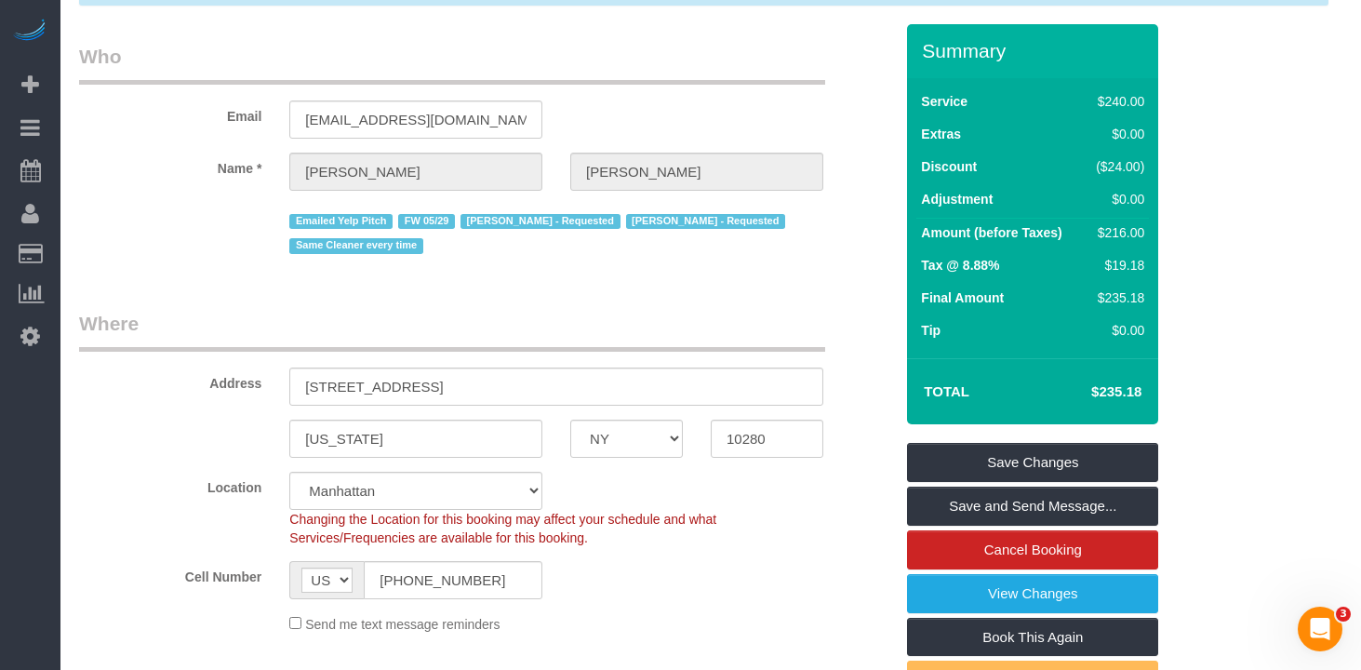
scroll to position [144, 0]
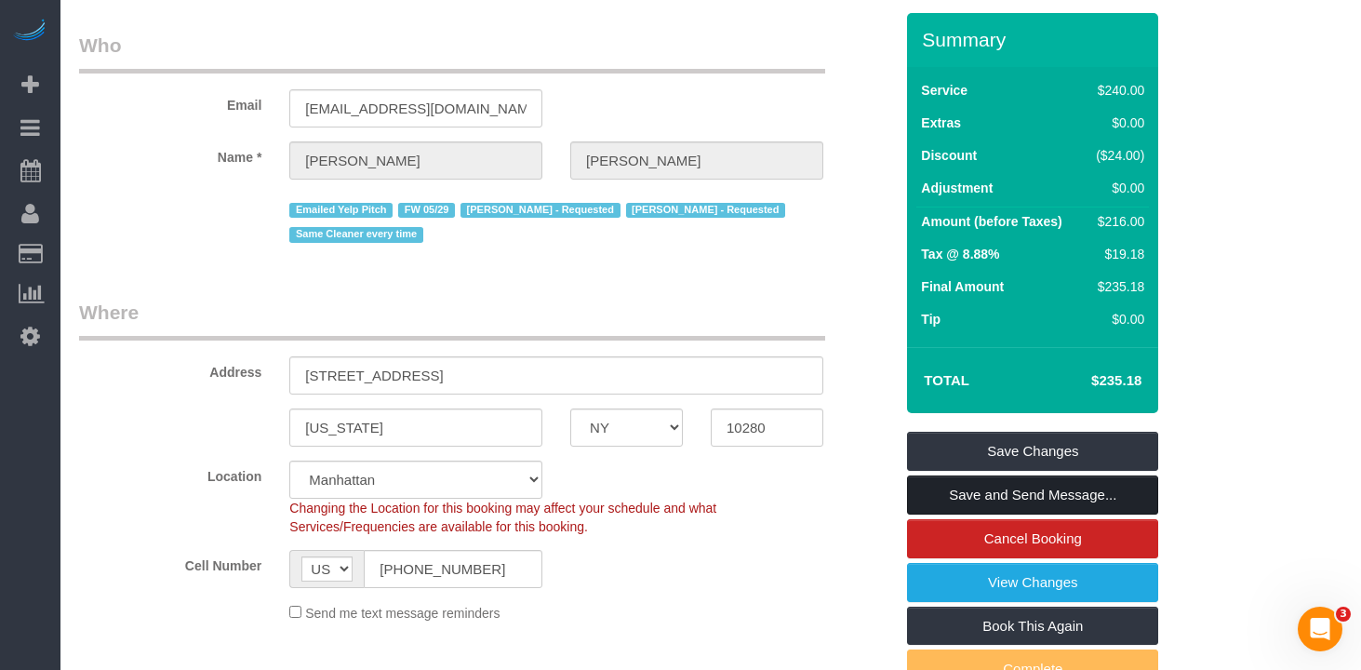
click at [985, 515] on link "Save and Send Message..." at bounding box center [1032, 495] width 251 height 39
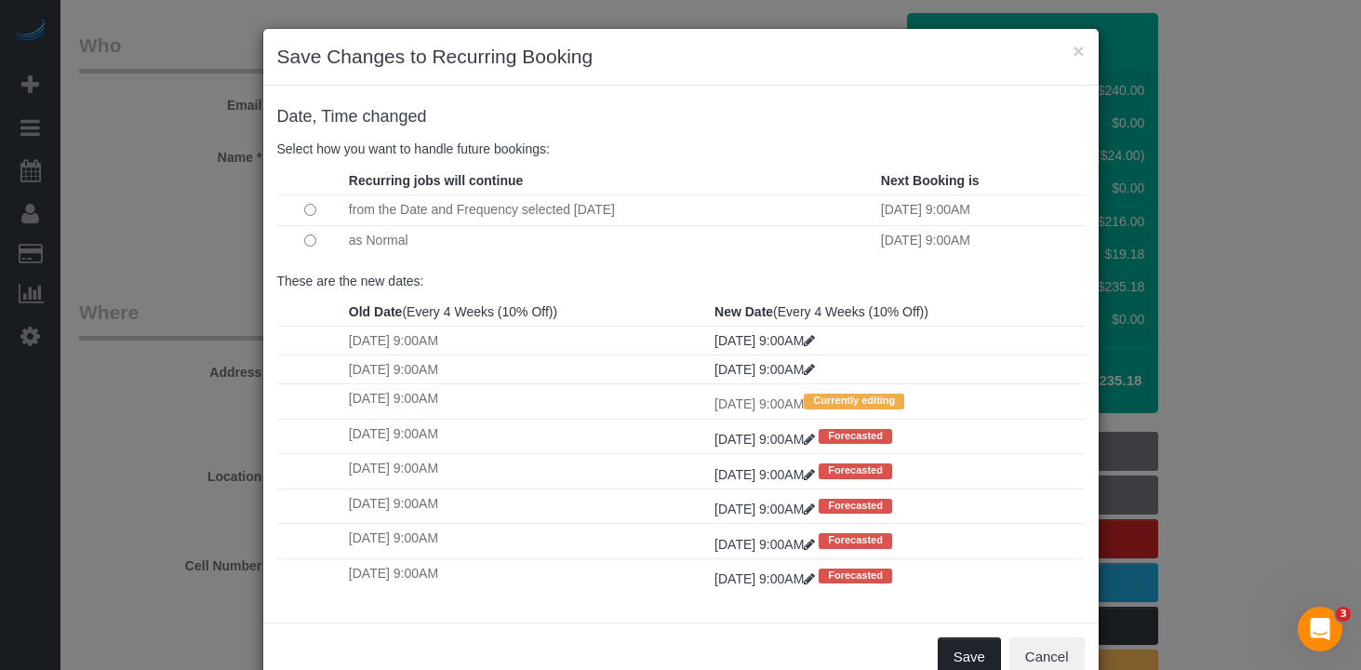
click at [967, 660] on button "Save" at bounding box center [969, 656] width 63 height 39
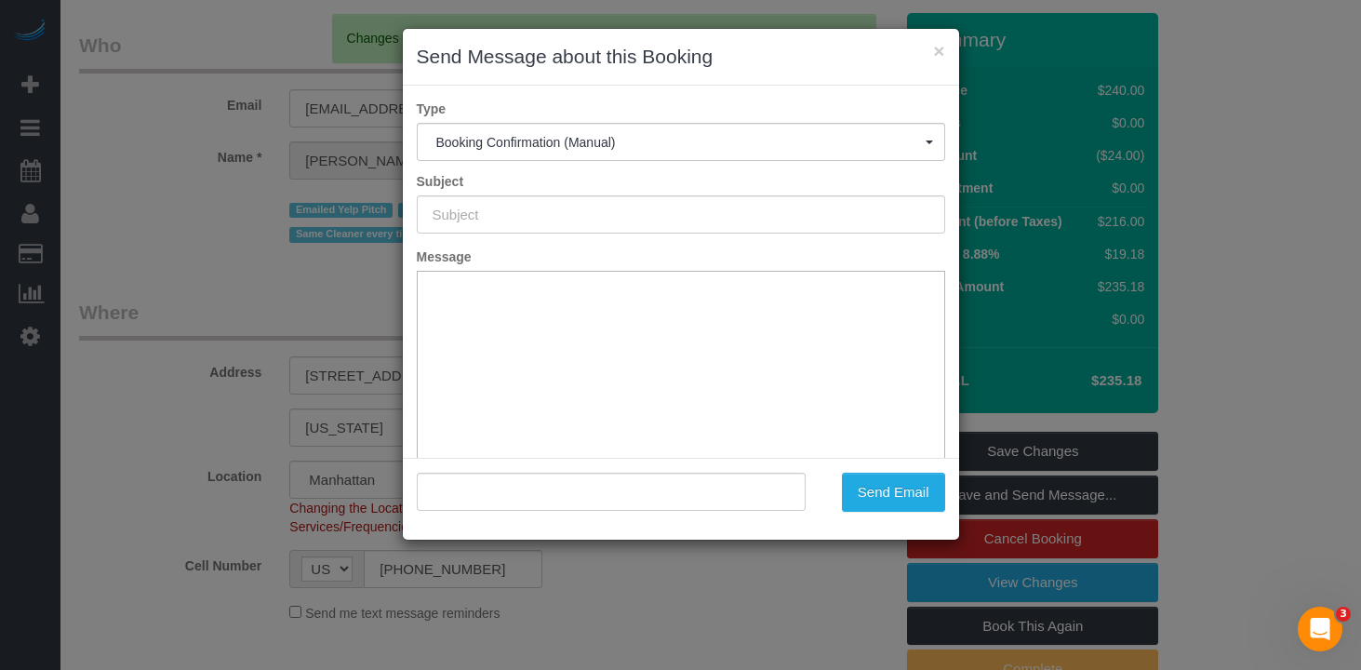
scroll to position [0, 0]
type input "Cleaning Confirmed for 10/29/2025 at 9:00am"
type input ""Robert Grossman" <rgross1011@yahoo.com>"
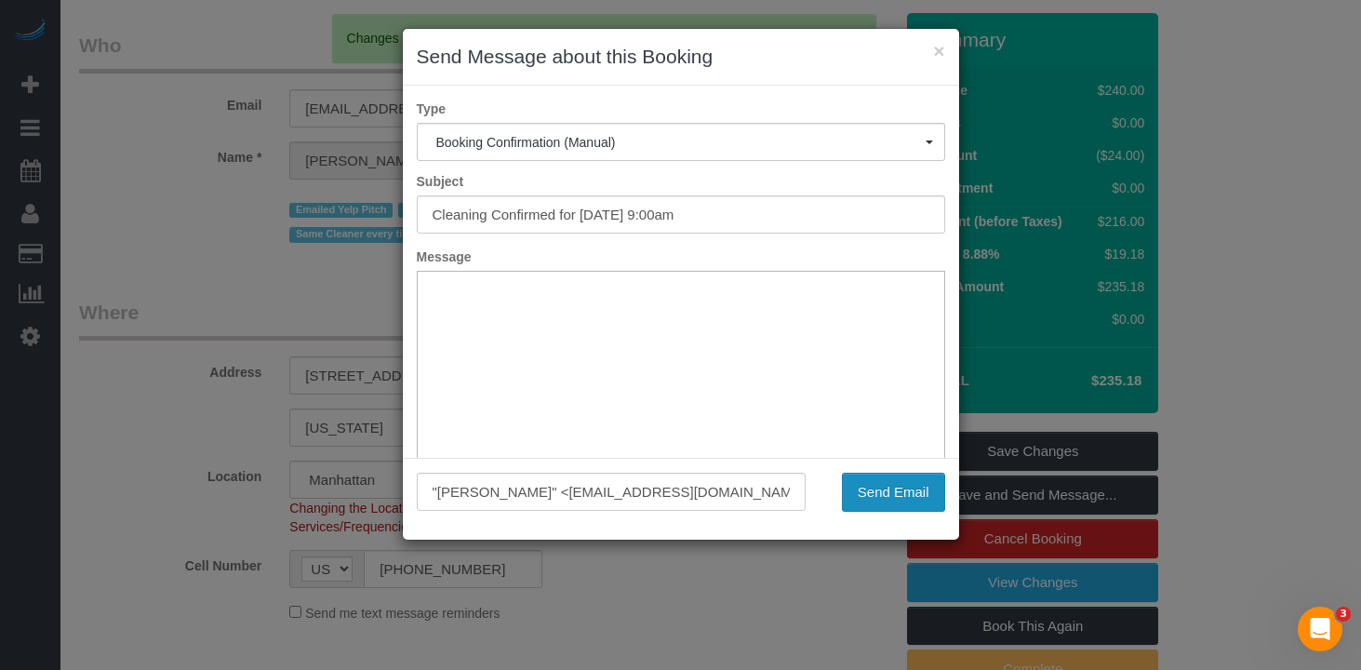
click at [905, 499] on button "Send Email" at bounding box center [893, 492] width 103 height 39
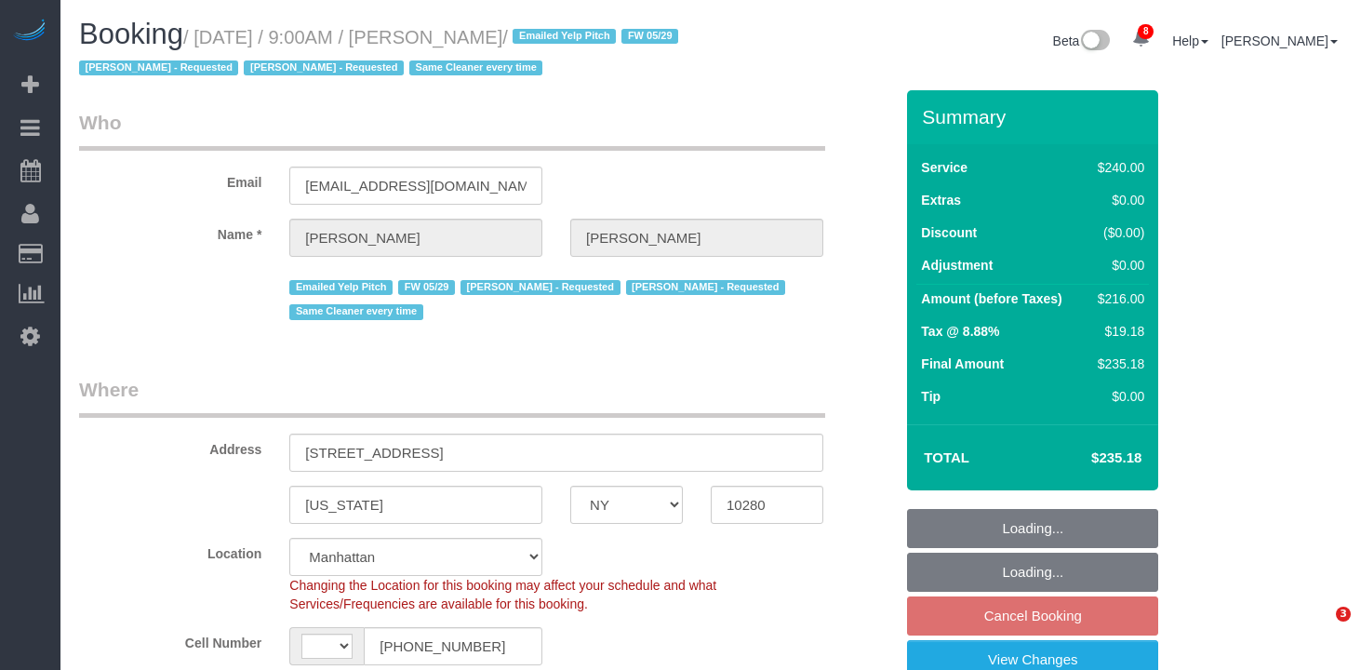
select select "NY"
select select "180"
select select "string:[GEOGRAPHIC_DATA]"
select select "object:1416"
select select "string:stripe-pm_1O5T2s4VGloSiKo7p3KoEzce"
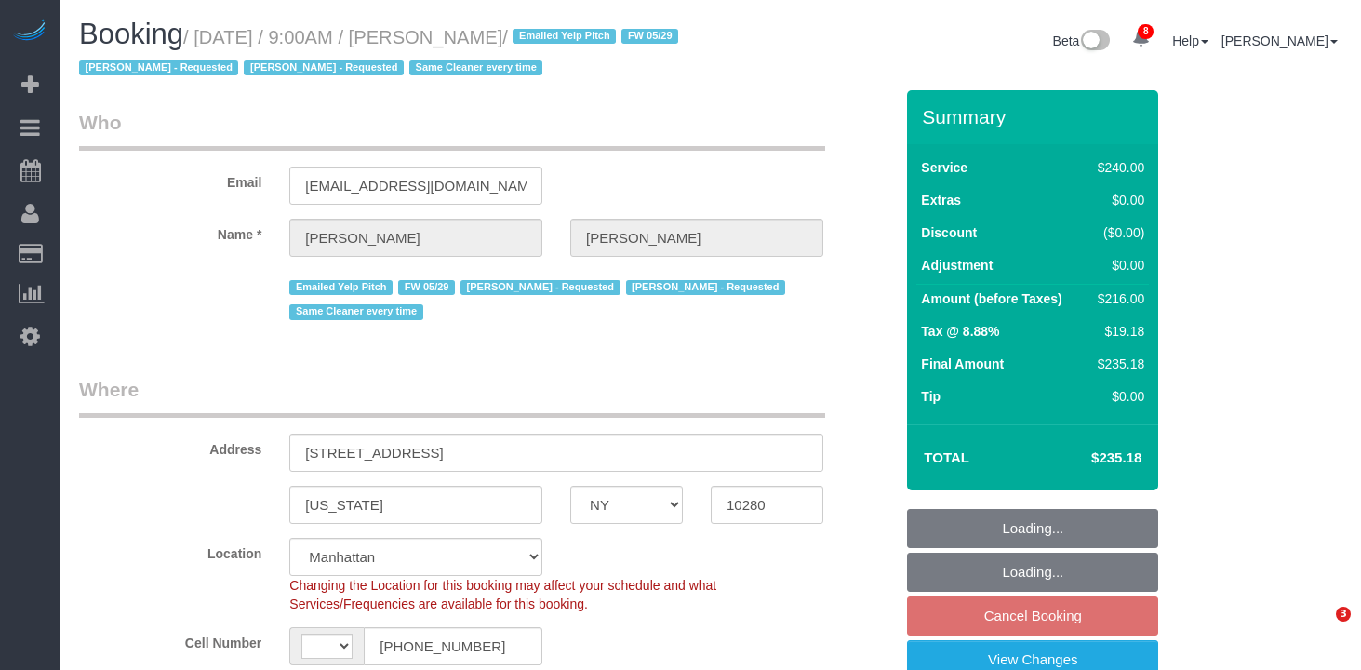
select select "number:89"
select select "number:90"
select select "number:15"
select select "number:5"
select select "spot2"
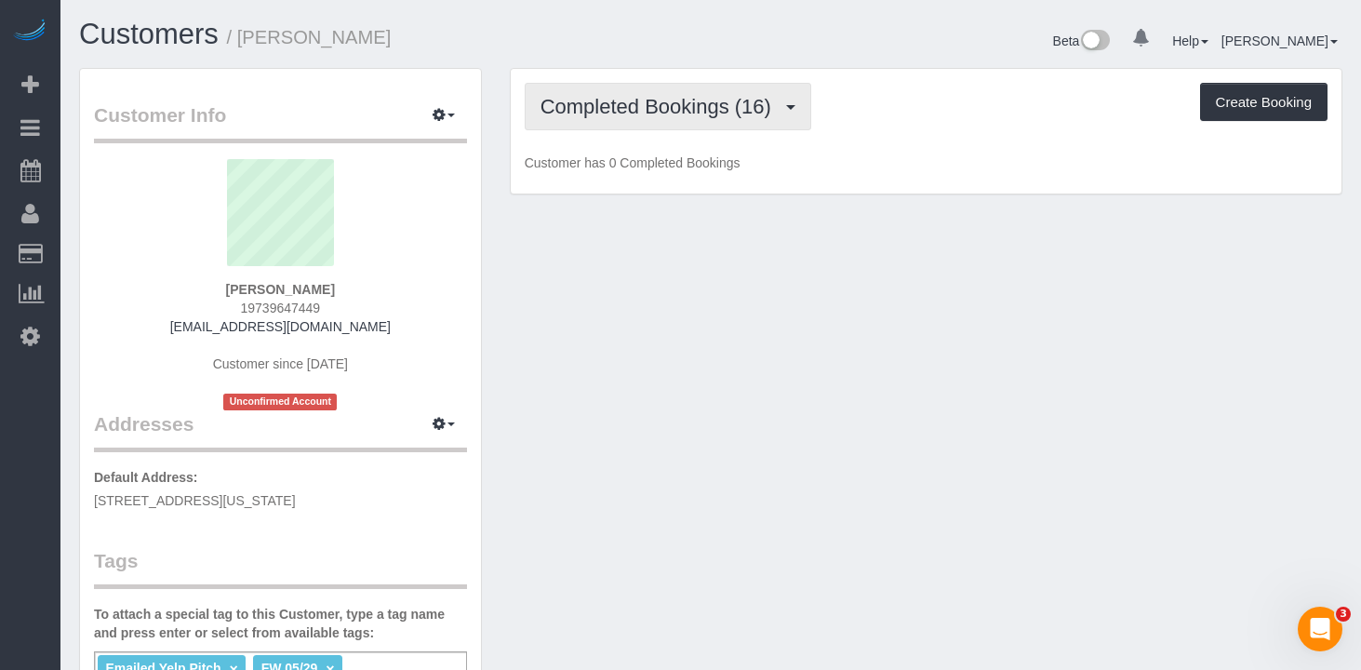
click at [577, 90] on button "Completed Bookings (16)" at bounding box center [668, 106] width 287 height 47
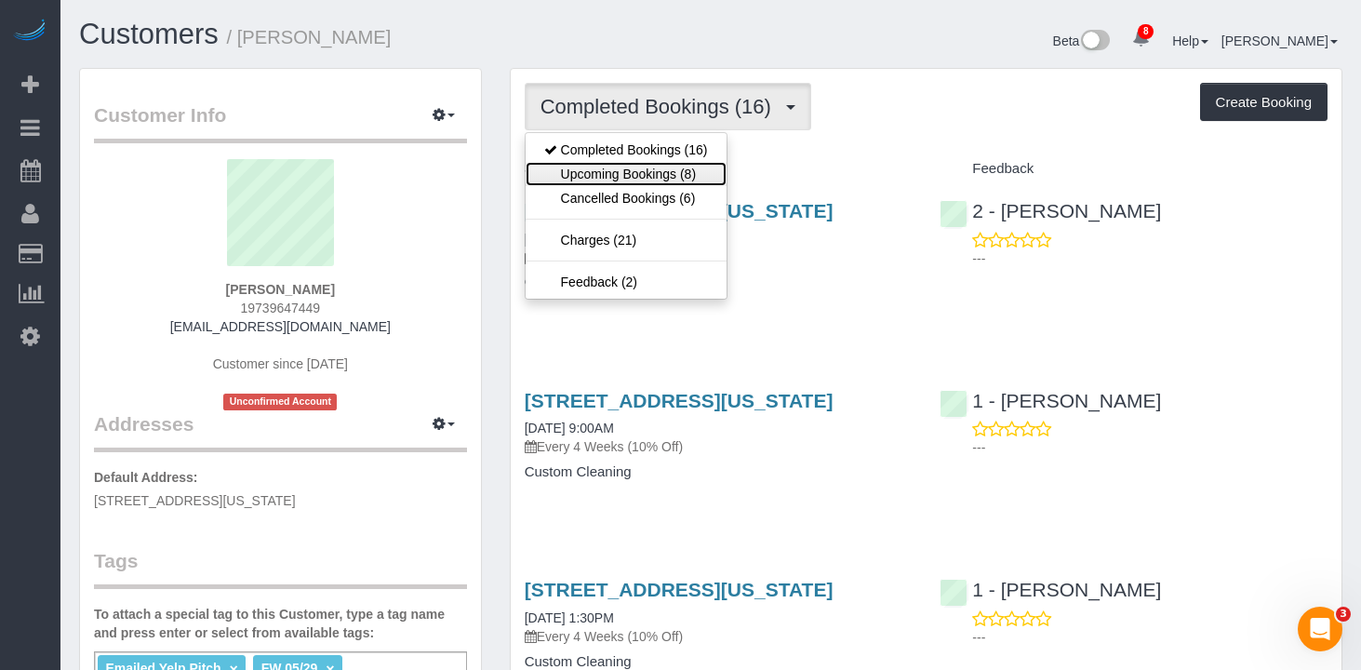
click at [597, 174] on link "Upcoming Bookings (8)" at bounding box center [626, 174] width 201 height 24
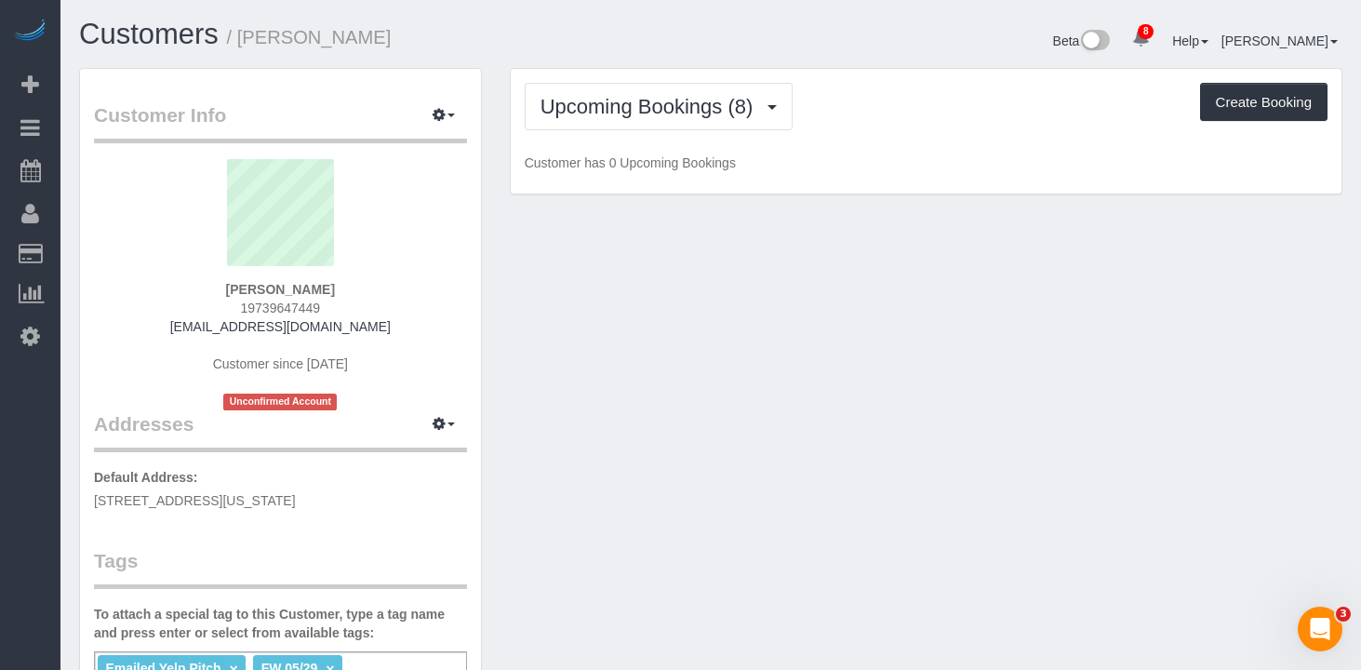
click at [891, 90] on div "Upcoming Bookings (8) Completed Bookings (16) Upcoming Bookings (8) Cancelled B…" at bounding box center [926, 106] width 803 height 47
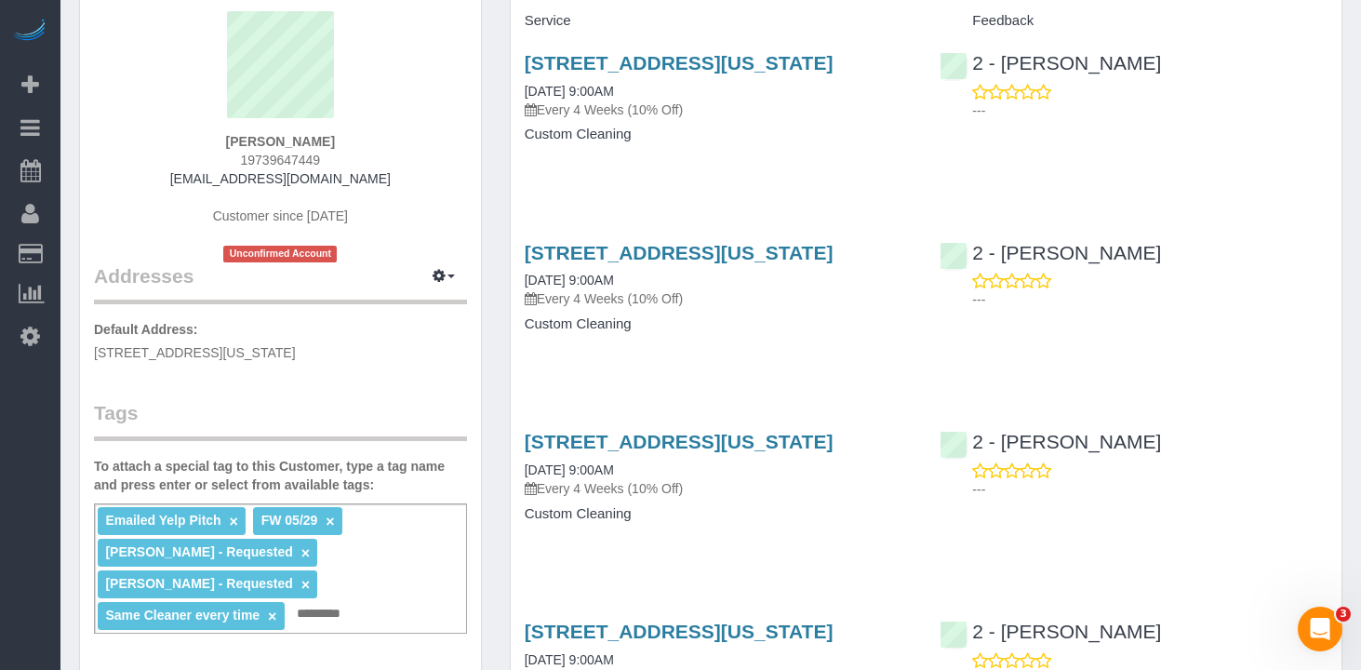
scroll to position [199, 0]
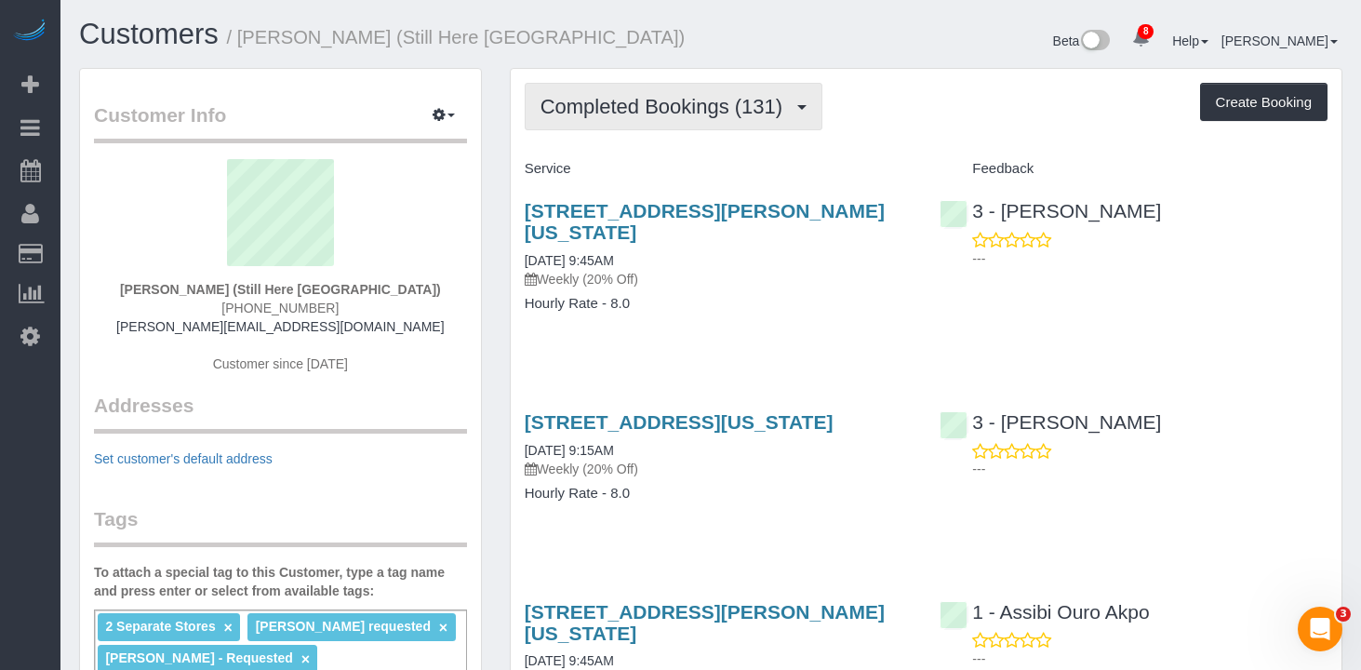
click at [639, 98] on span "Completed Bookings (131)" at bounding box center [666, 106] width 251 height 23
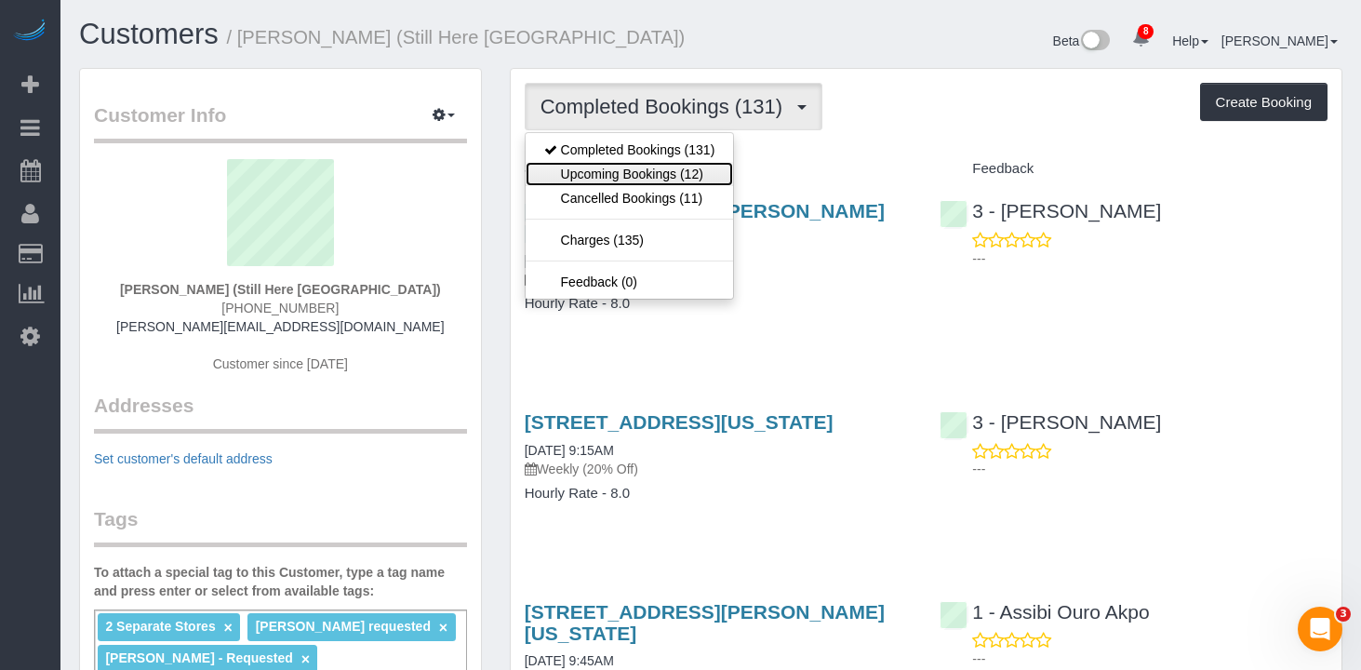
click at [653, 180] on link "Upcoming Bookings (12)" at bounding box center [630, 174] width 208 height 24
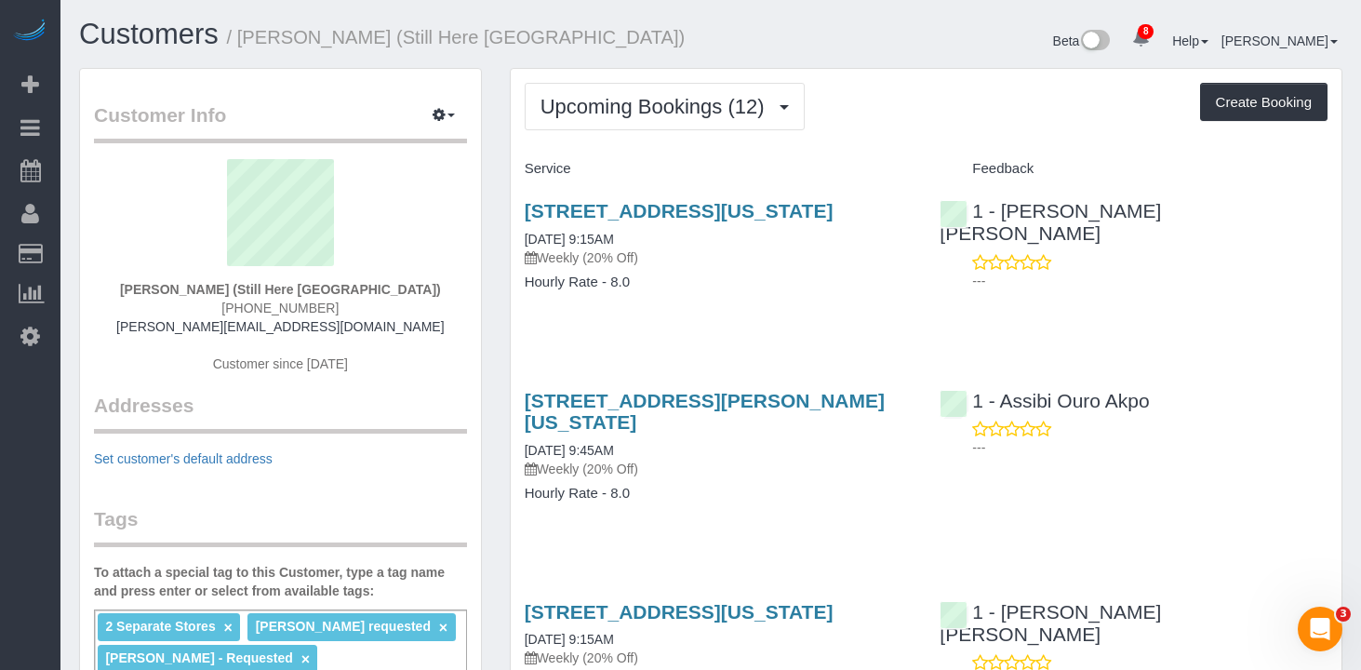
click at [851, 112] on div "Upcoming Bookings (12) Completed Bookings (131) Upcoming Bookings (12) Cancelle…" at bounding box center [926, 106] width 803 height 47
click at [603, 215] on link "[STREET_ADDRESS][US_STATE]" at bounding box center [679, 210] width 309 height 21
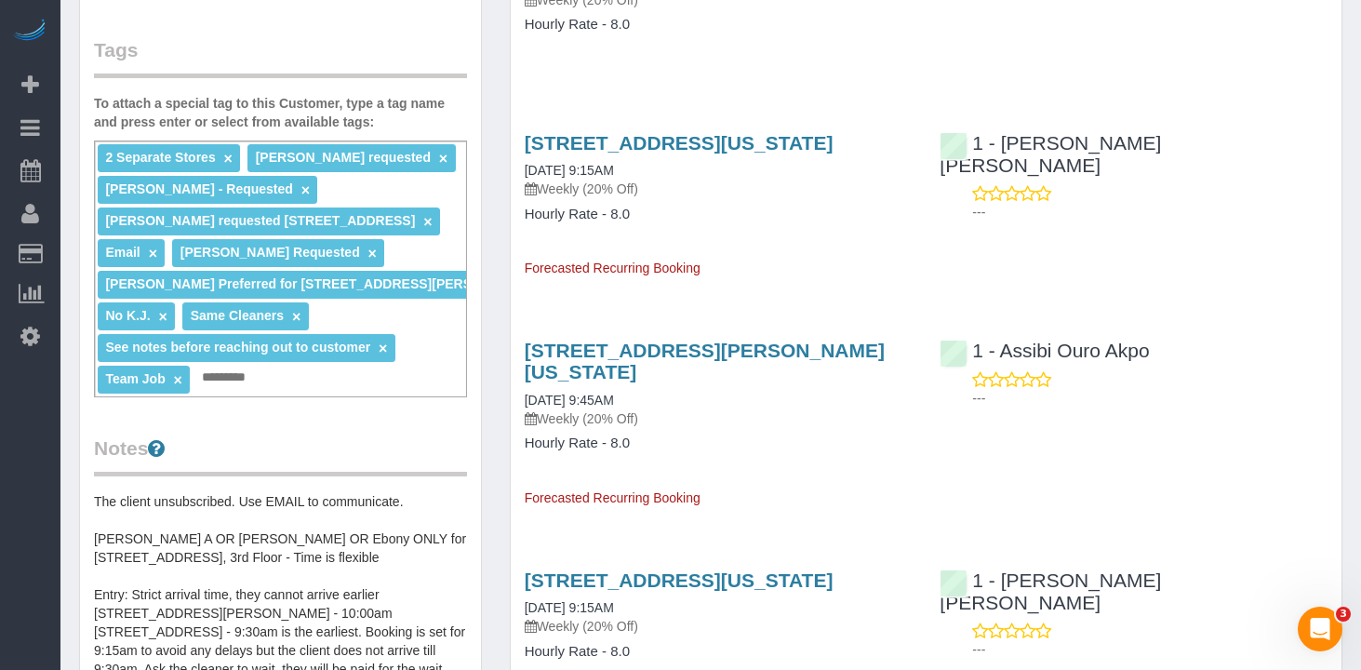
scroll to position [317, 0]
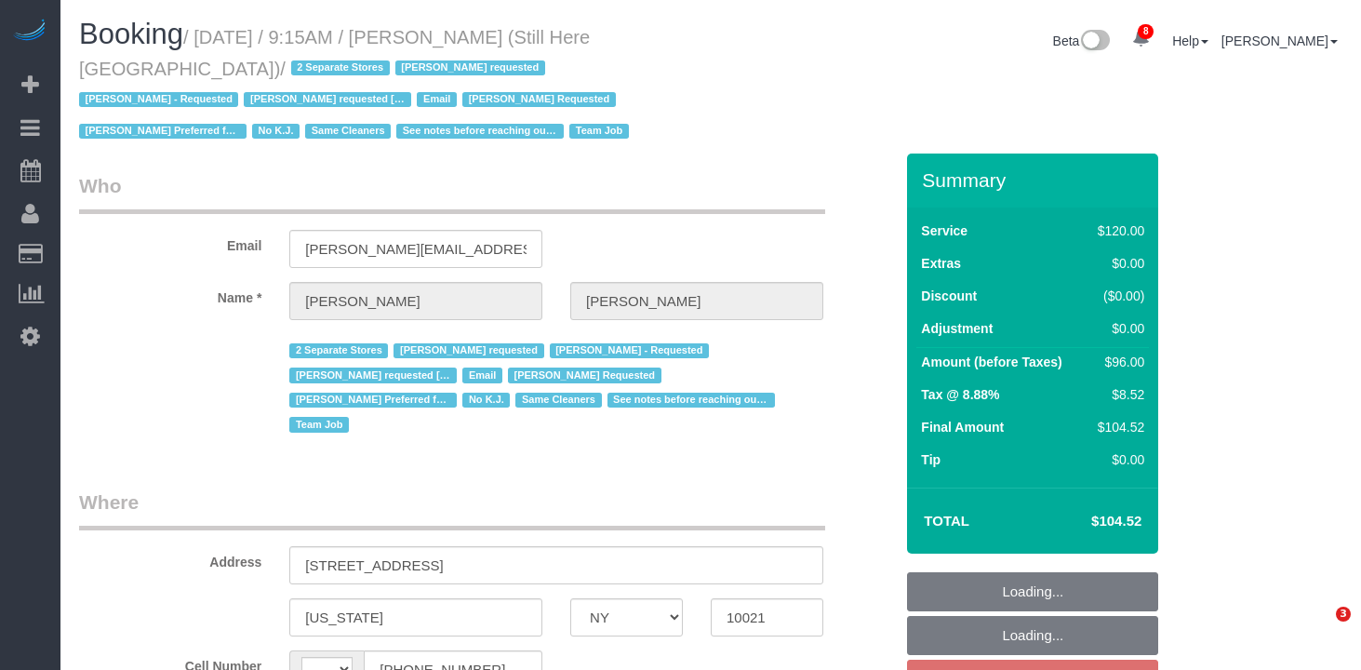
select select "NY"
select select "string:[GEOGRAPHIC_DATA]"
select select "string:stripe-pm_1Oyz8t4VGloSiKo71skqOF54"
select select "object:734"
select select "number:89"
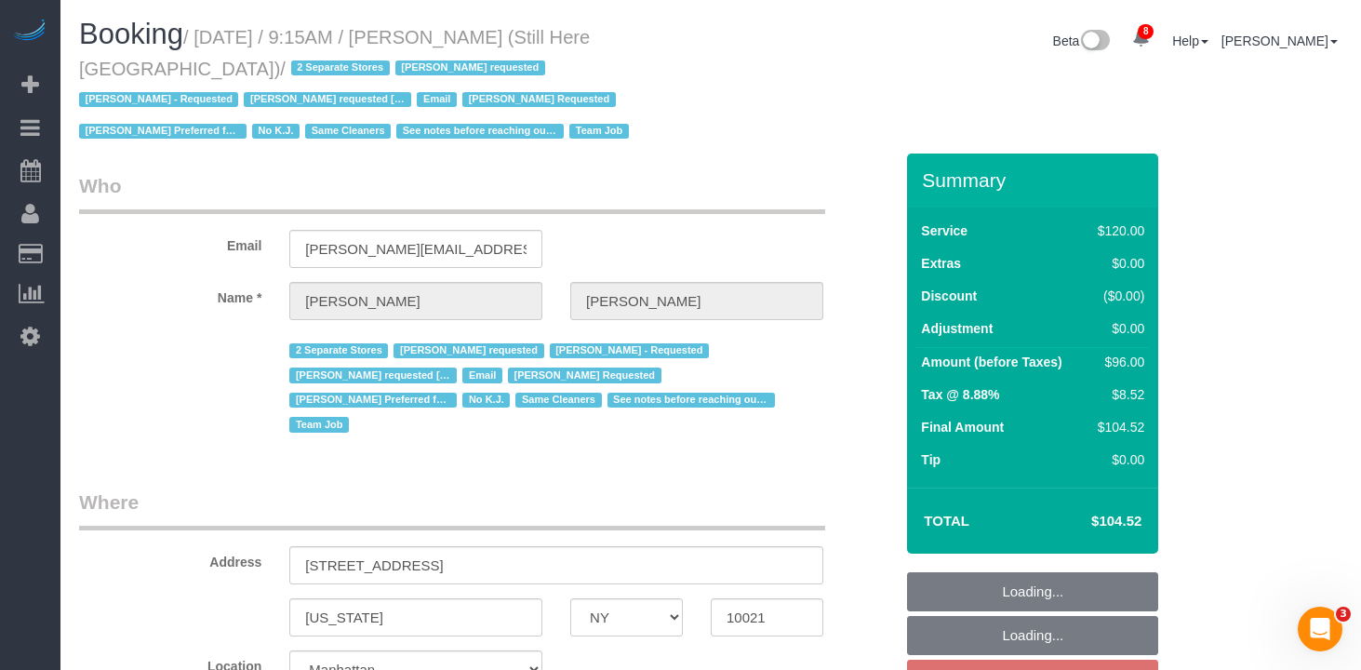
select select "number:90"
select select "number:15"
select select "number:5"
select select "object:1467"
select select "90"
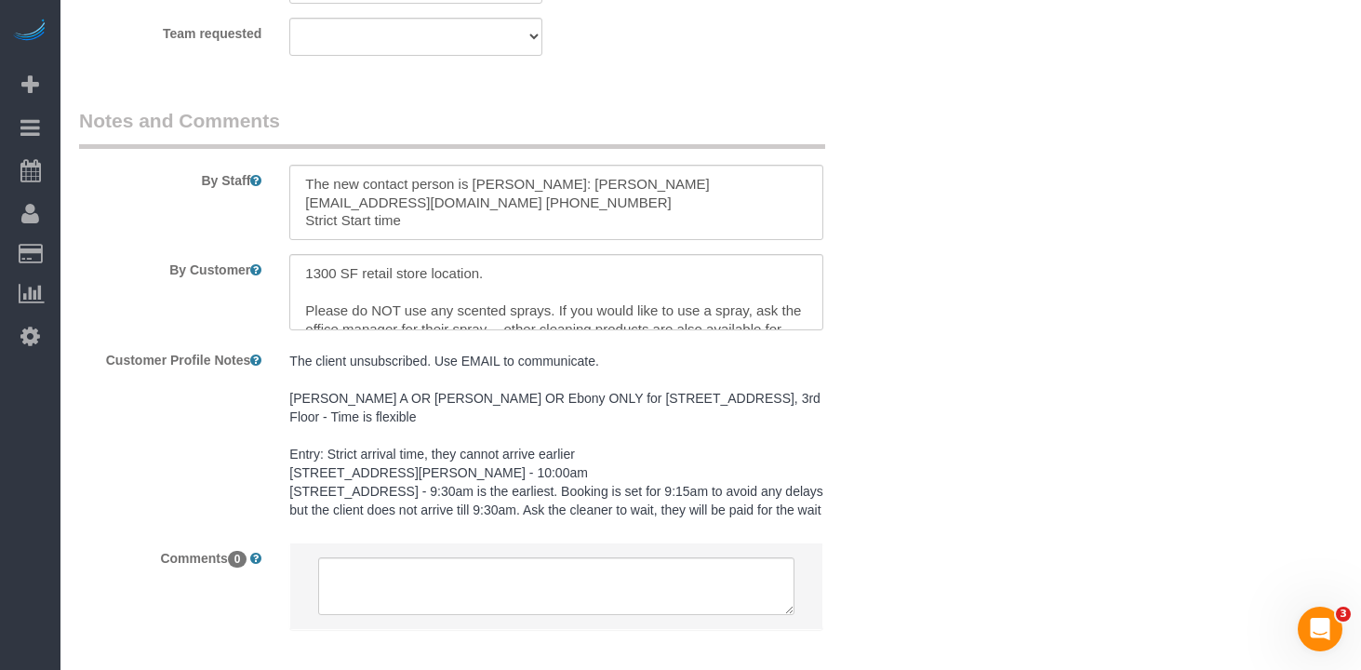
scroll to position [2518, 0]
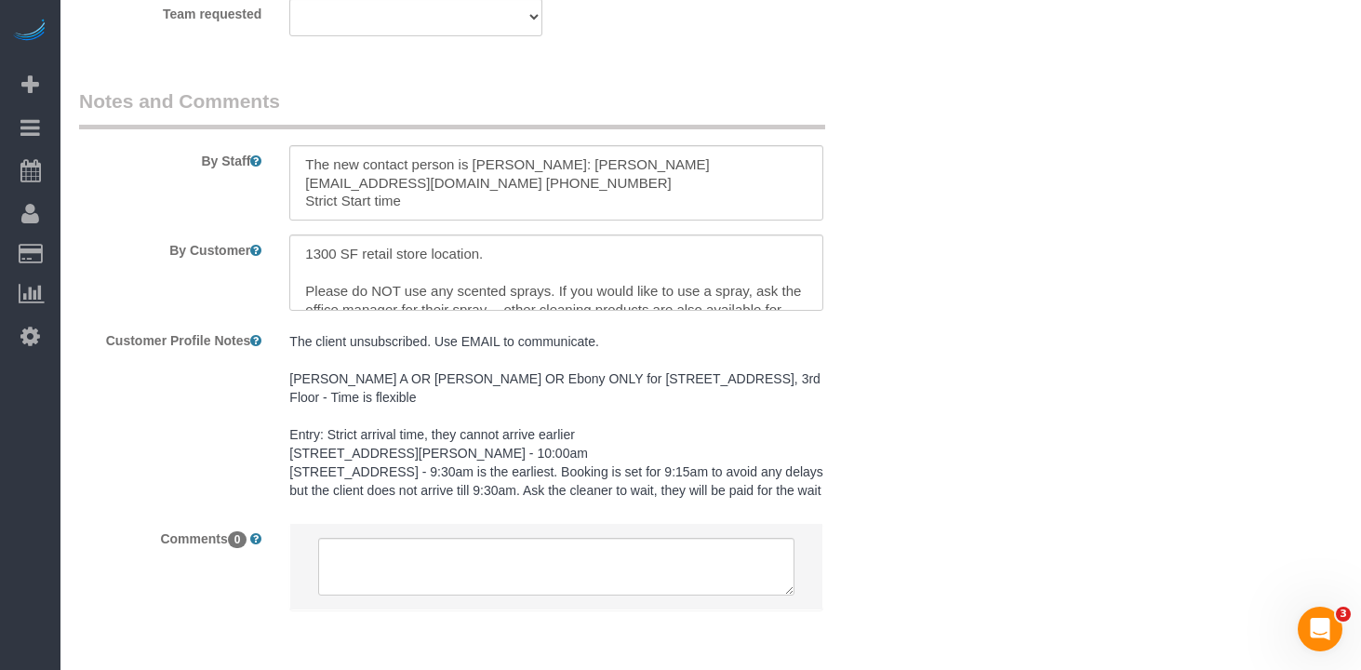
click at [525, 454] on pre "The client unsubscribed. Use EMAIL to communicate. [PERSON_NAME] A OR [PERSON_N…" at bounding box center [556, 416] width 534 height 168
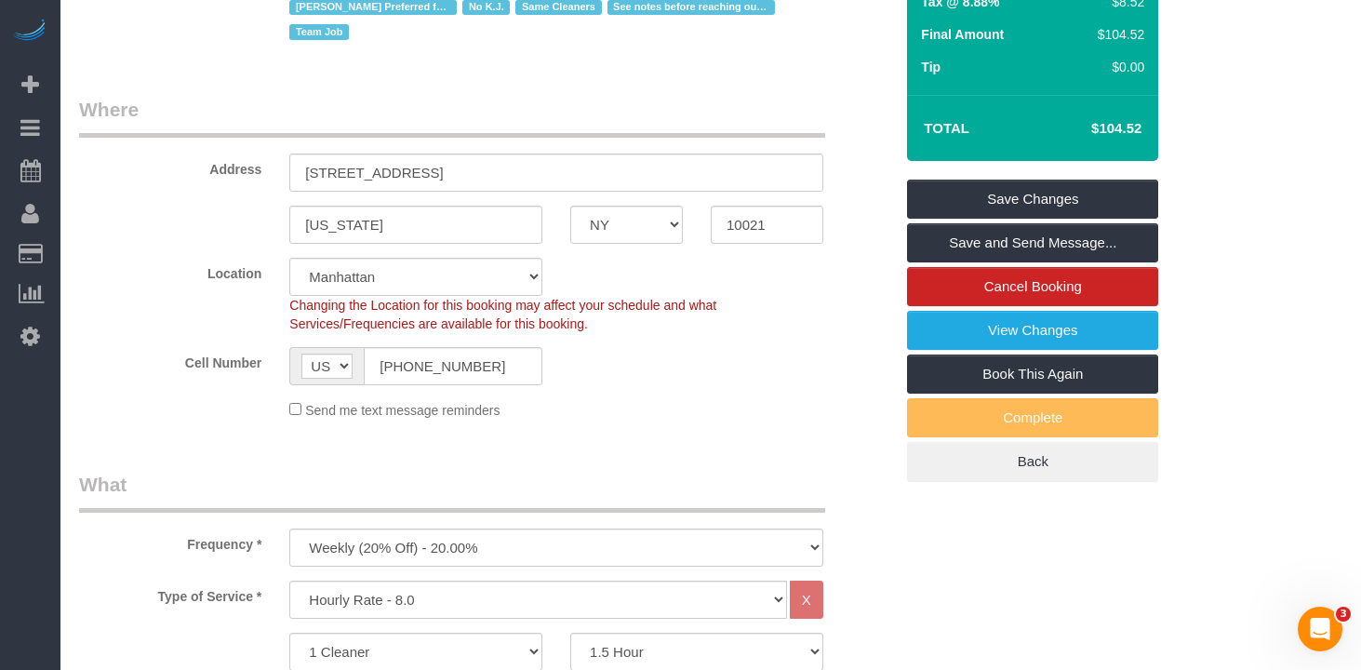
scroll to position [0, 0]
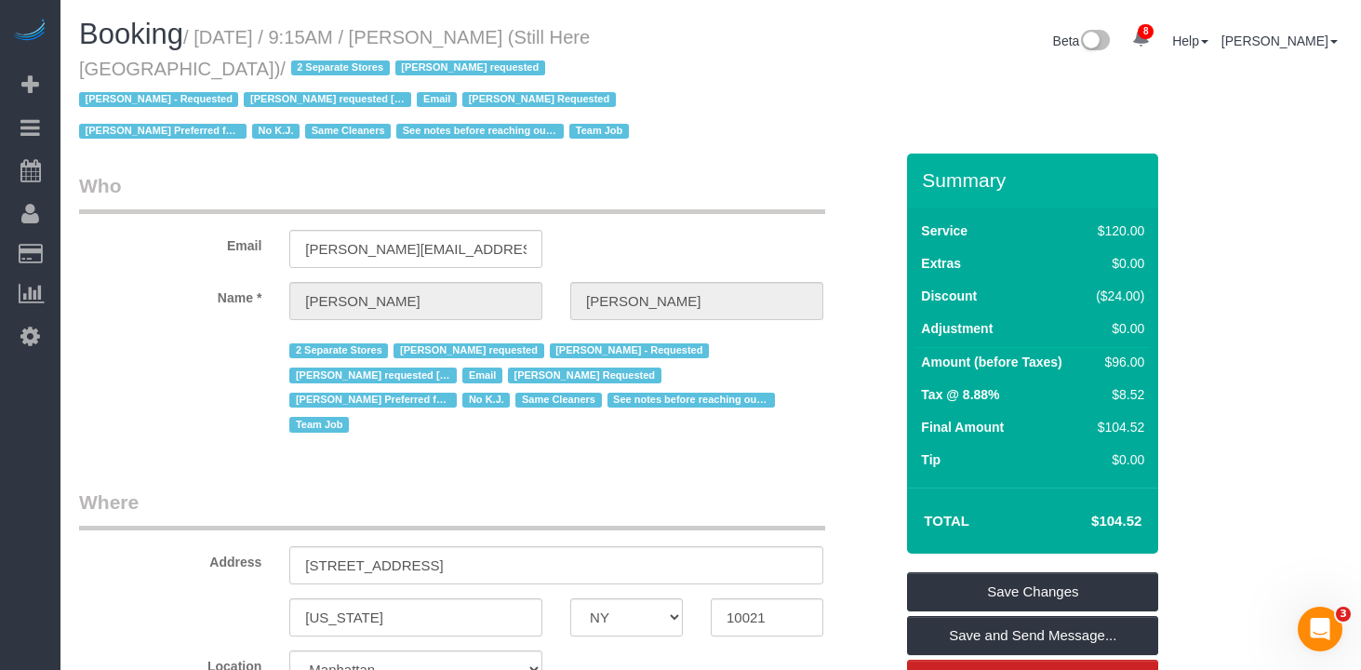
click at [334, 248] on input "francesca@stillhere.nyc" at bounding box center [415, 249] width 253 height 38
click at [688, 140] on h1 "Booking / August 18, 2025 / 9:15AM / Francesca Racanelli (Still Here NYC) / 2 S…" at bounding box center [388, 82] width 618 height 127
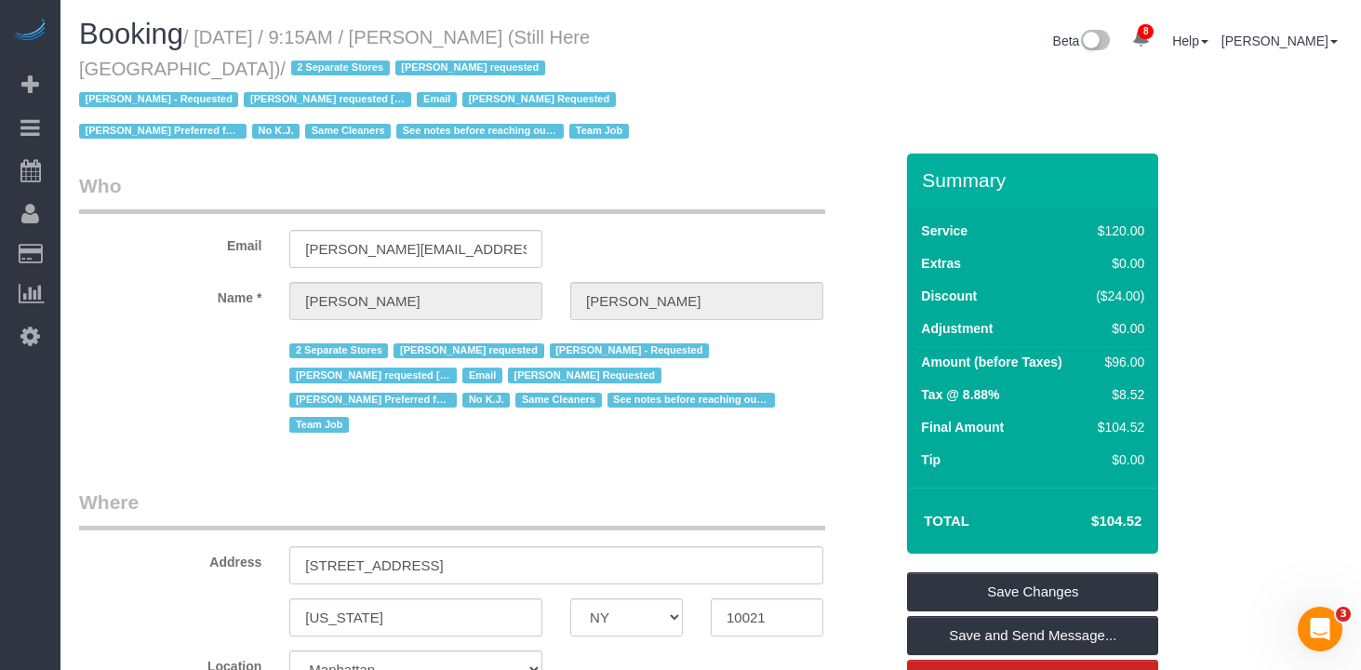
scroll to position [322, 0]
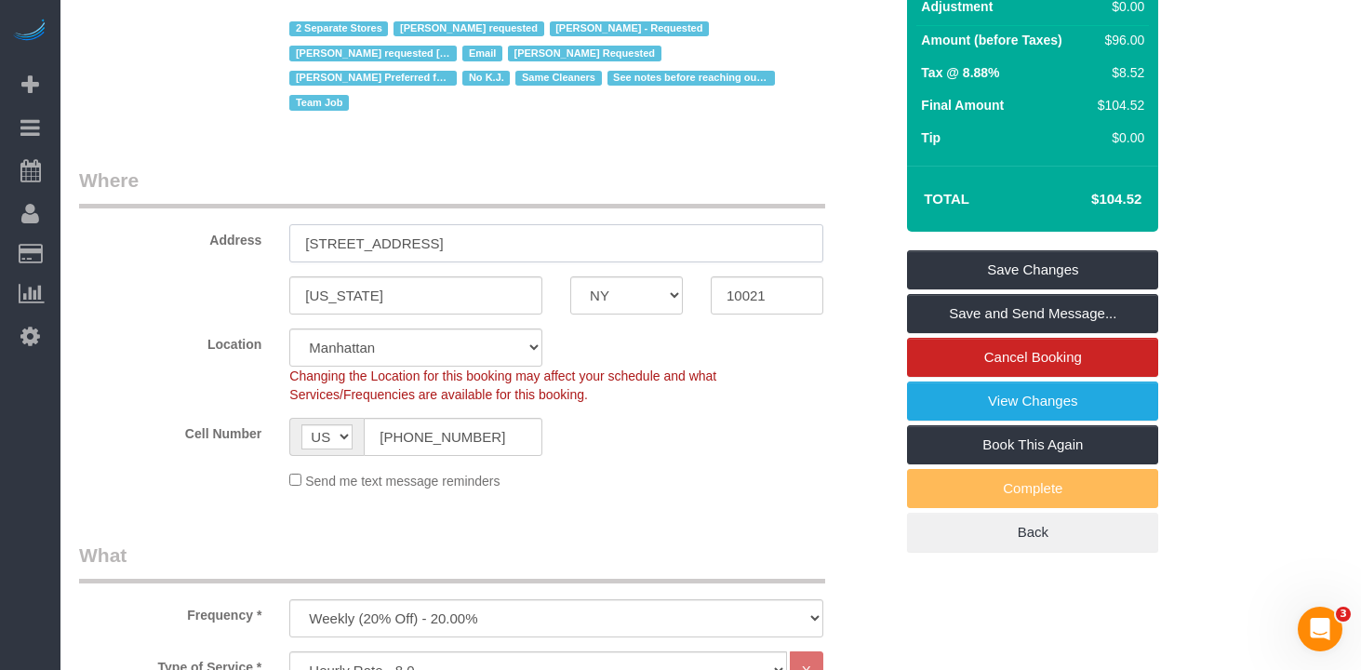
click at [453, 259] on input "905 Madison Avenue" at bounding box center [556, 243] width 534 height 38
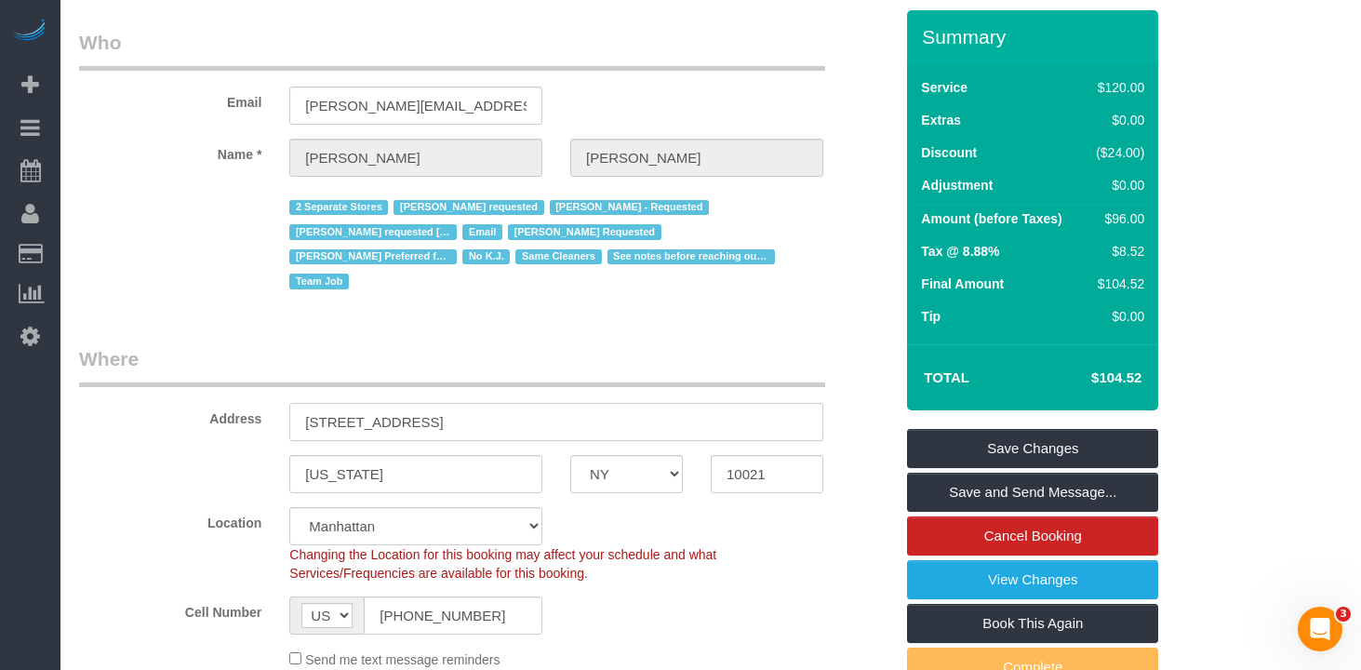
scroll to position [0, 0]
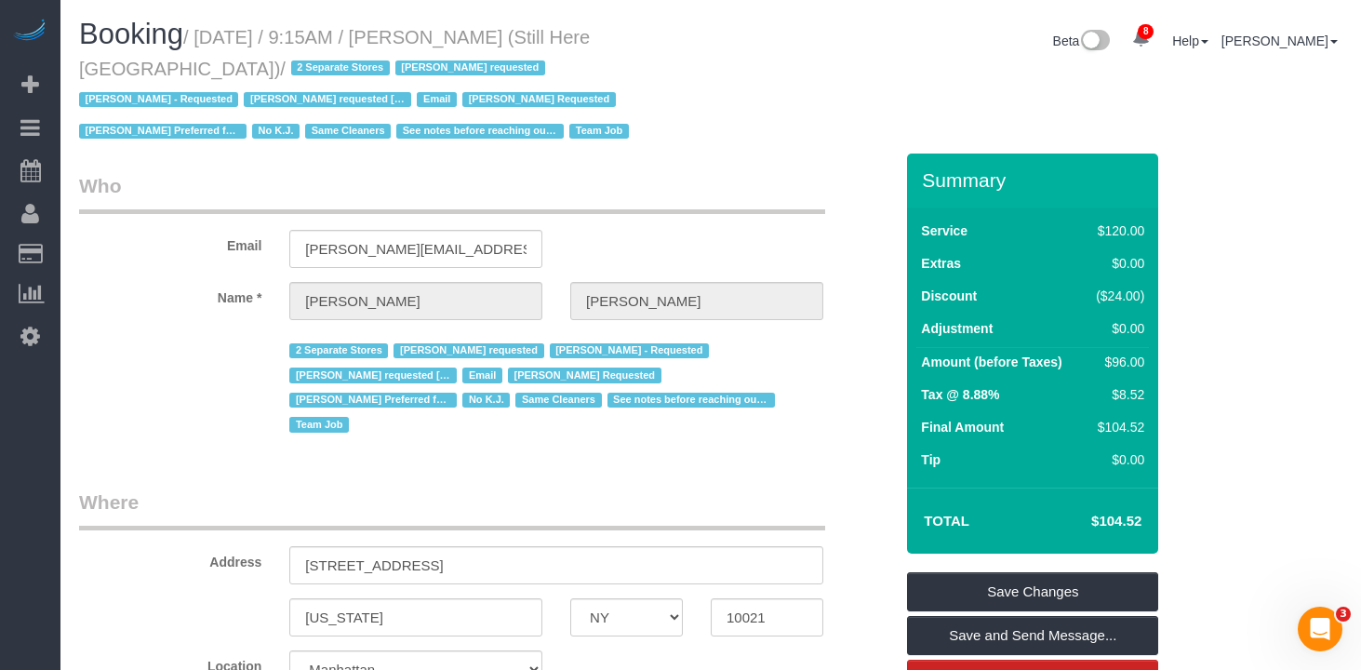
click at [734, 103] on div "Booking / August 18, 2025 / 9:15AM / Francesca Racanelli (Still Here NYC) / 2 S…" at bounding box center [711, 86] width 1292 height 135
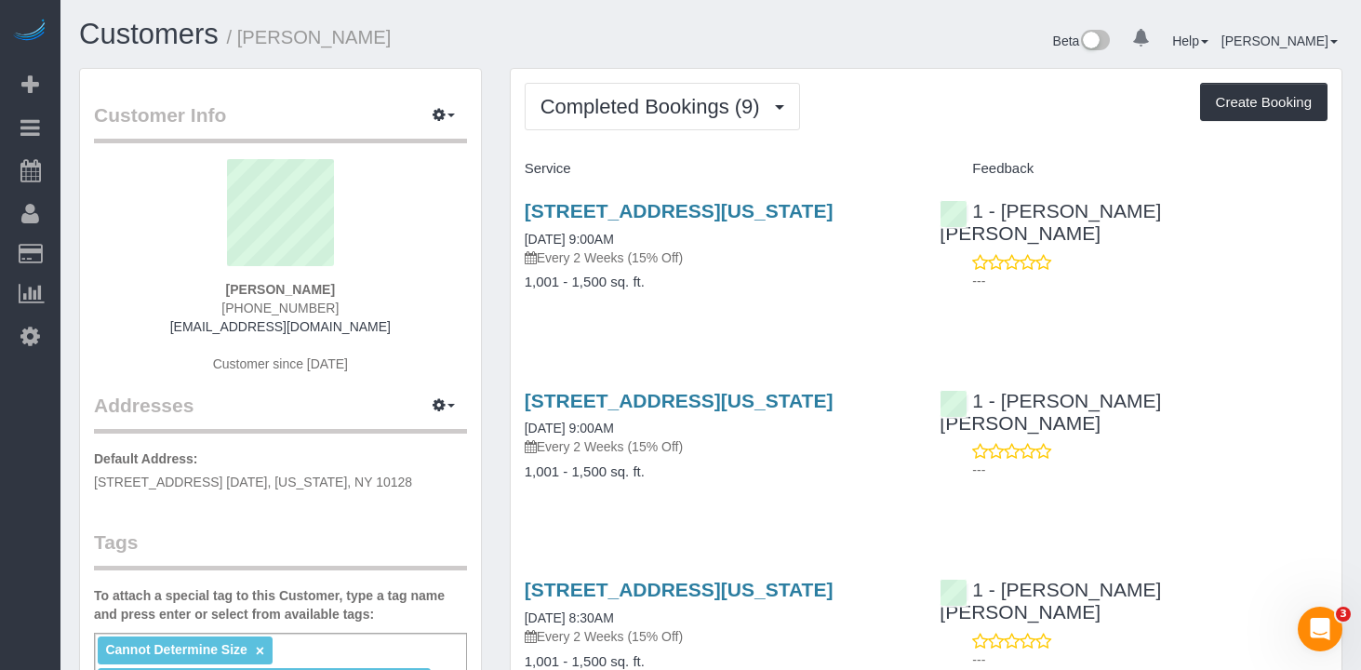
drag, startPoint x: 888, startPoint y: 110, endPoint x: 824, endPoint y: 120, distance: 65.0
click at [884, 112] on div "Completed Bookings (9) Completed Bookings (9) Upcoming Bookings (6) Cancelled B…" at bounding box center [926, 106] width 803 height 47
click at [654, 114] on span "Completed Bookings (9)" at bounding box center [655, 106] width 229 height 23
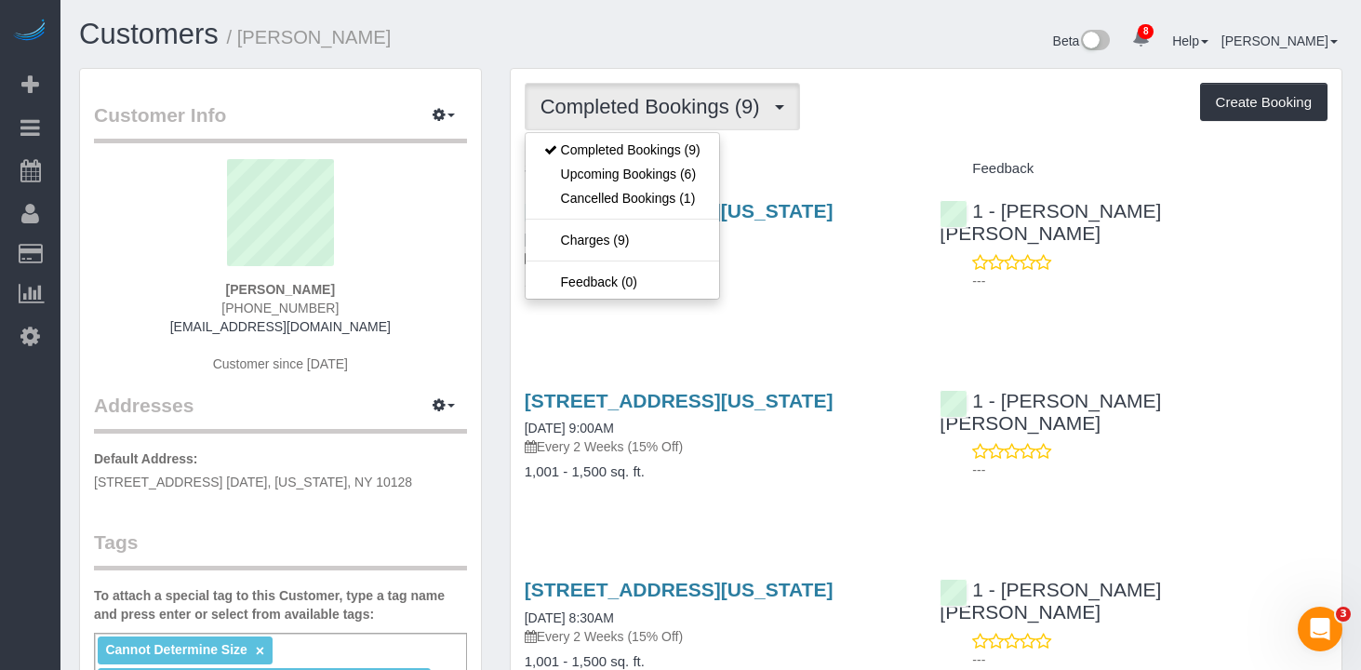
click at [394, 254] on sui-profile-pic at bounding box center [280, 219] width 345 height 121
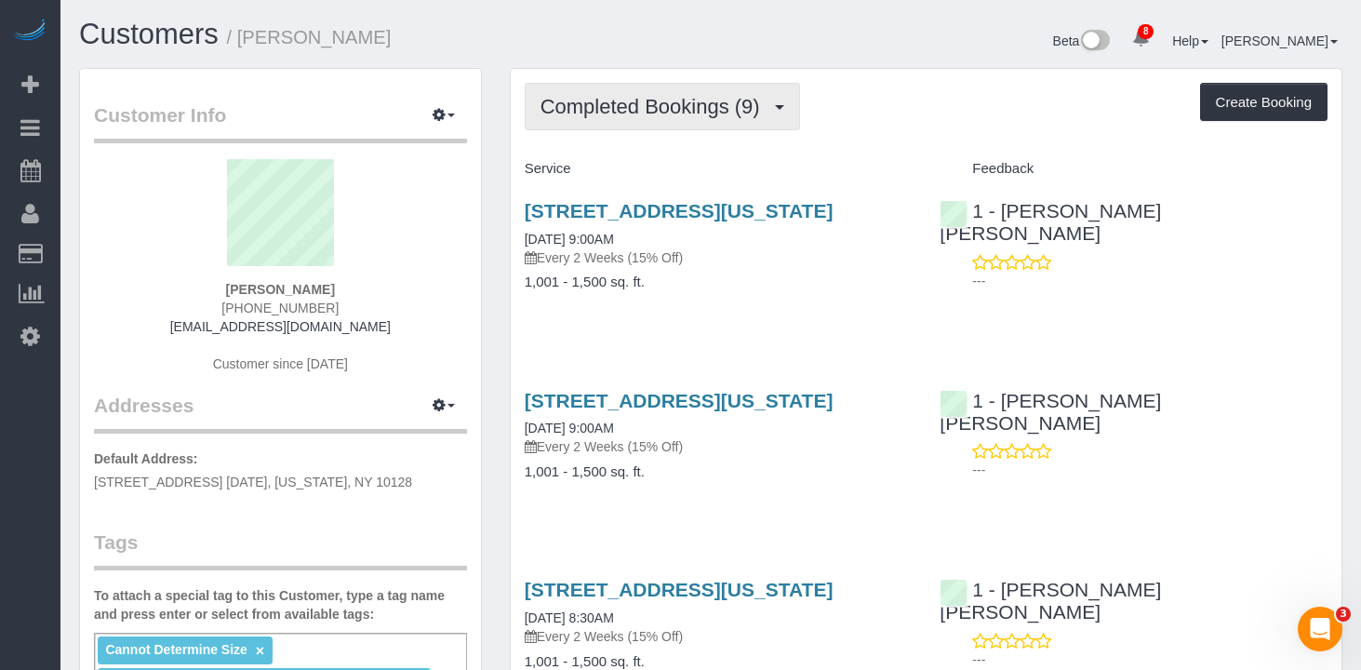
click at [663, 109] on span "Completed Bookings (9)" at bounding box center [655, 106] width 229 height 23
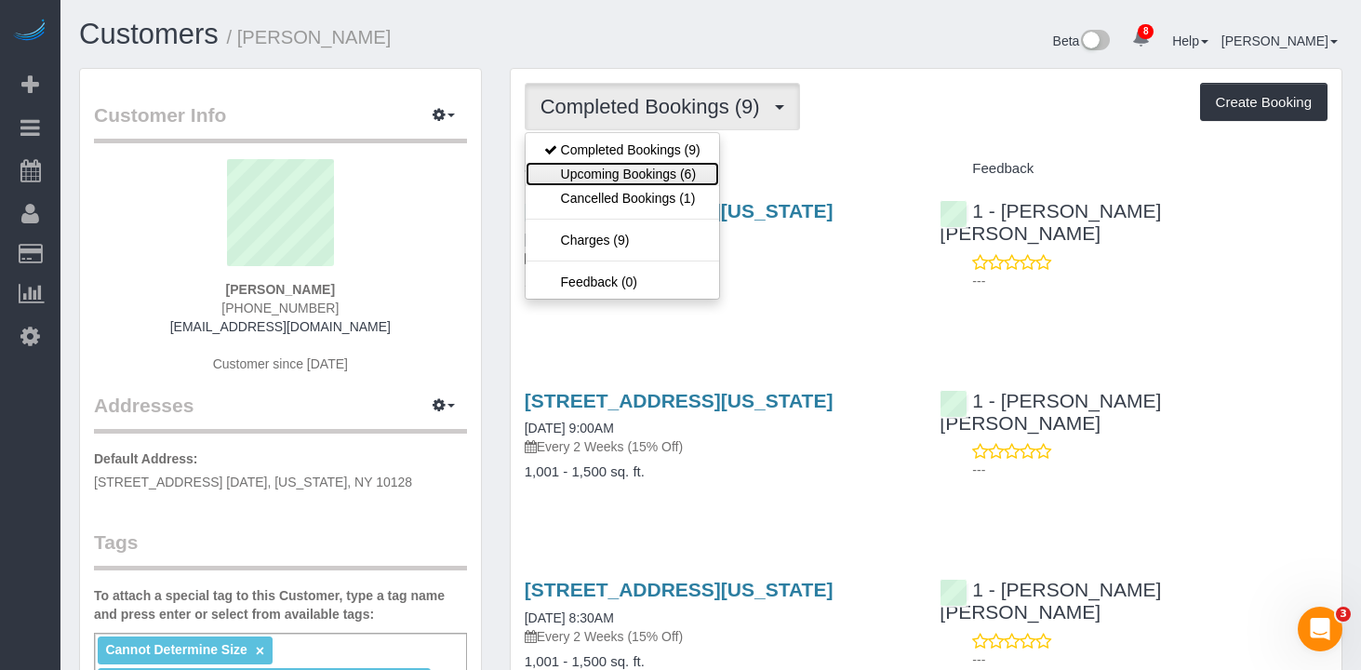
click at [634, 174] on link "Upcoming Bookings (6)" at bounding box center [623, 174] width 194 height 24
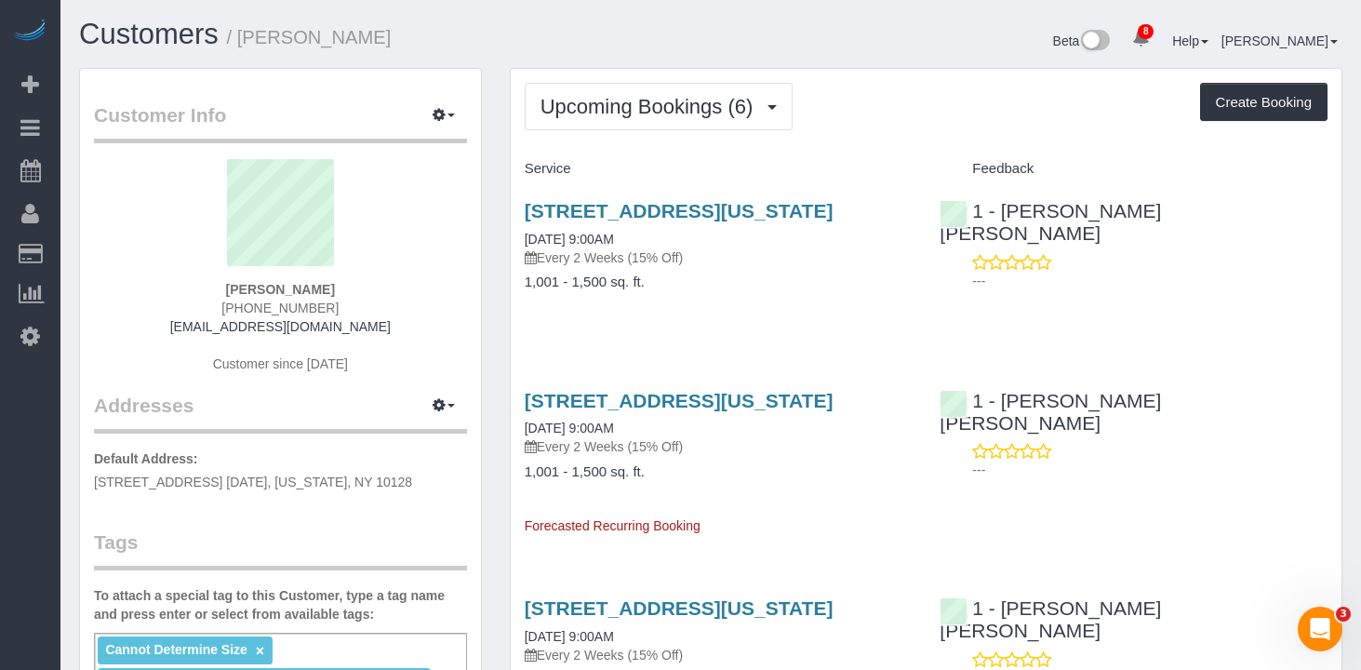
click at [871, 87] on div "Upcoming Bookings (6) Completed Bookings (9) Upcoming Bookings (6) Cancelled Bo…" at bounding box center [926, 106] width 803 height 47
click at [699, 114] on span "Upcoming Bookings (6)" at bounding box center [652, 106] width 222 height 23
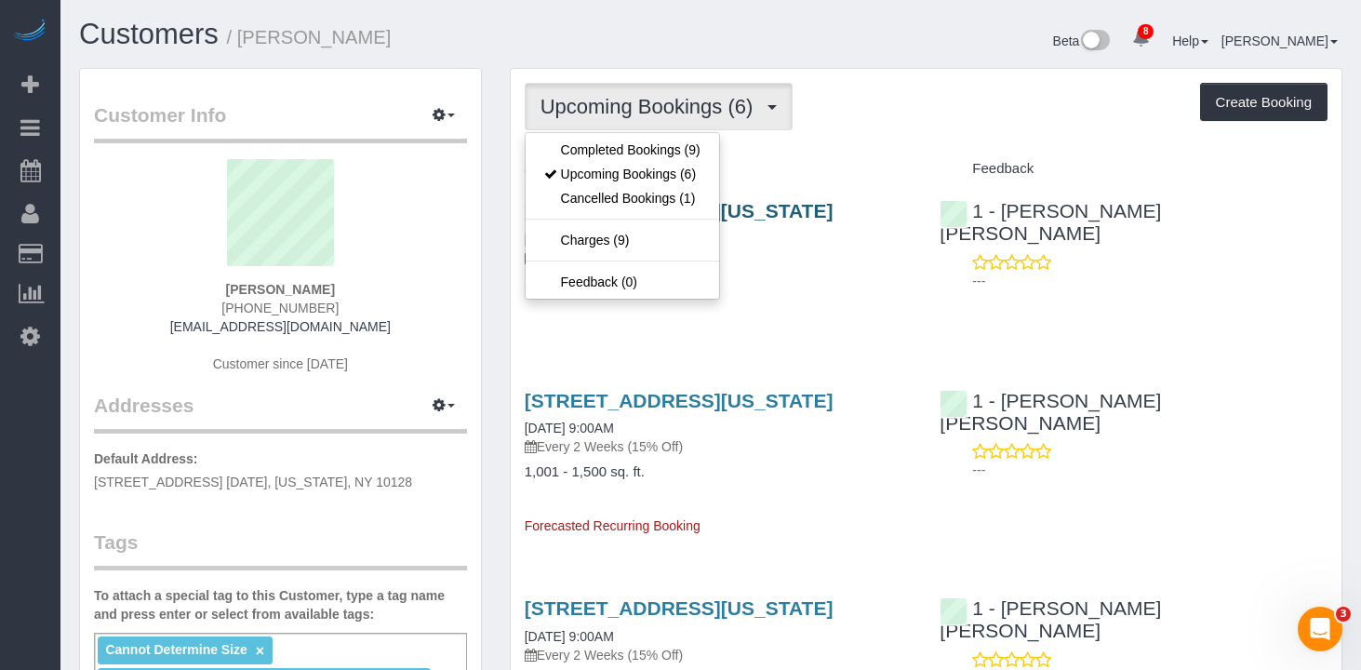
drag, startPoint x: 881, startPoint y: 96, endPoint x: 737, endPoint y: 213, distance: 185.9
click at [880, 96] on div "Upcoming Bookings (6) Completed Bookings (9) Upcoming Bookings (6) Cancelled Bo…" at bounding box center [926, 106] width 803 height 47
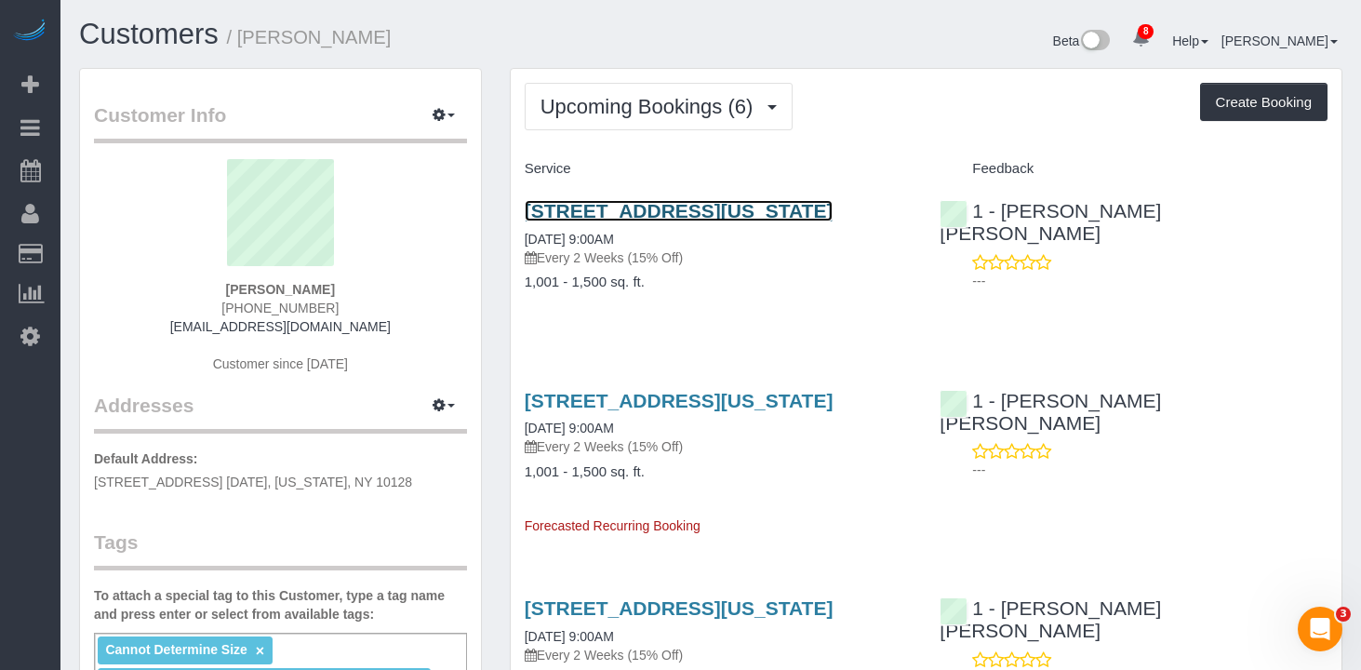
click at [641, 200] on link "55 East 87th Street, 4bc, New York, NY 10128" at bounding box center [679, 210] width 309 height 21
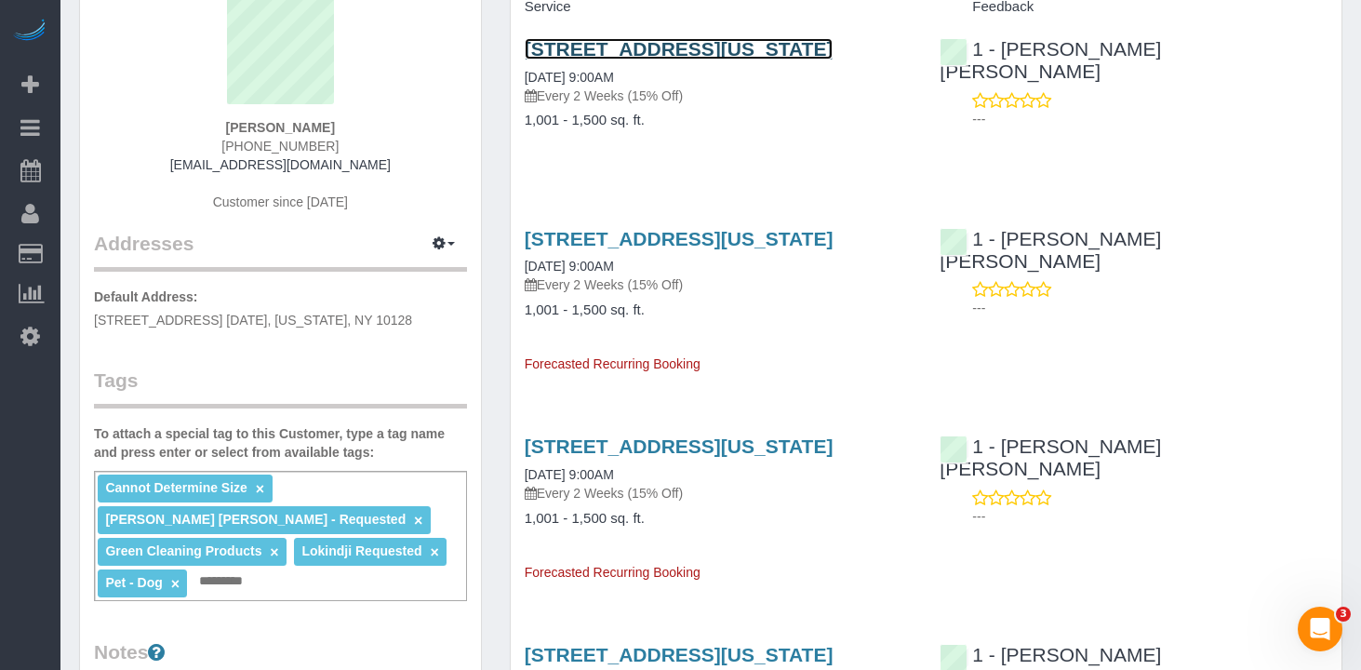
scroll to position [362, 0]
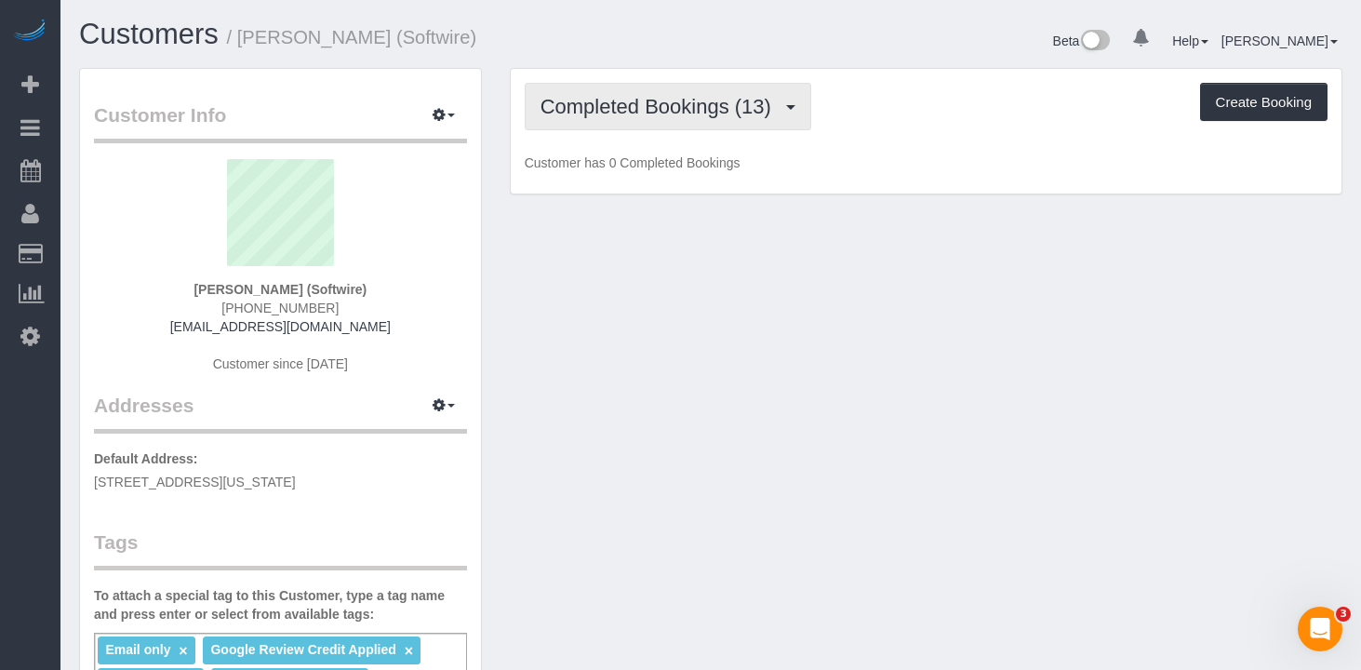
click at [677, 121] on button "Completed Bookings (13)" at bounding box center [668, 106] width 287 height 47
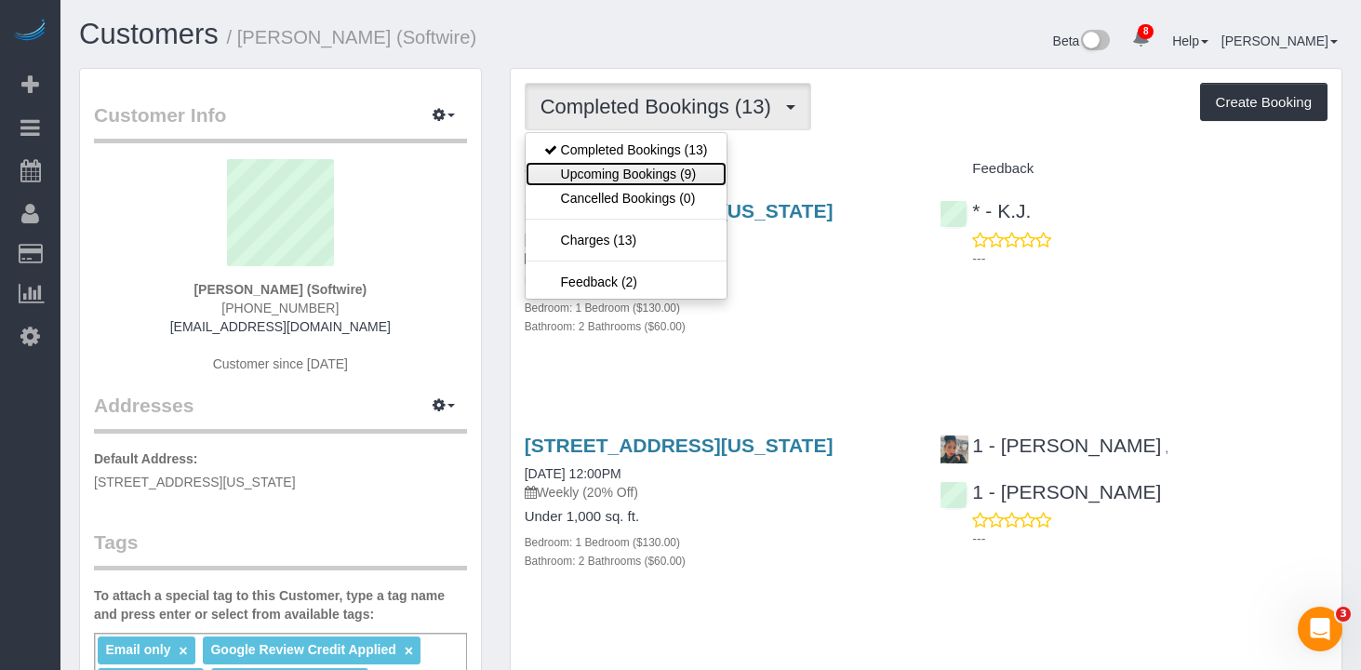
click at [663, 170] on link "Upcoming Bookings (9)" at bounding box center [626, 174] width 201 height 24
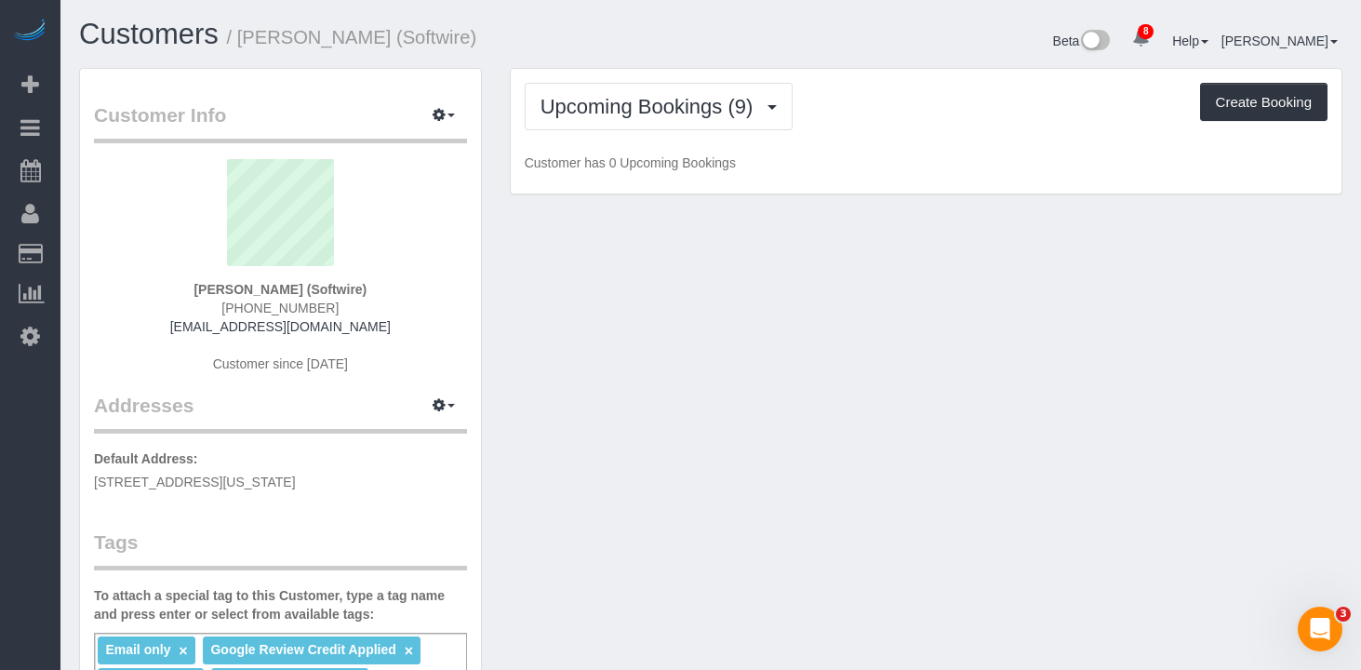
click at [873, 95] on div "Upcoming Bookings (9) Completed Bookings (13) Upcoming Bookings (9) Cancelled B…" at bounding box center [926, 106] width 803 height 47
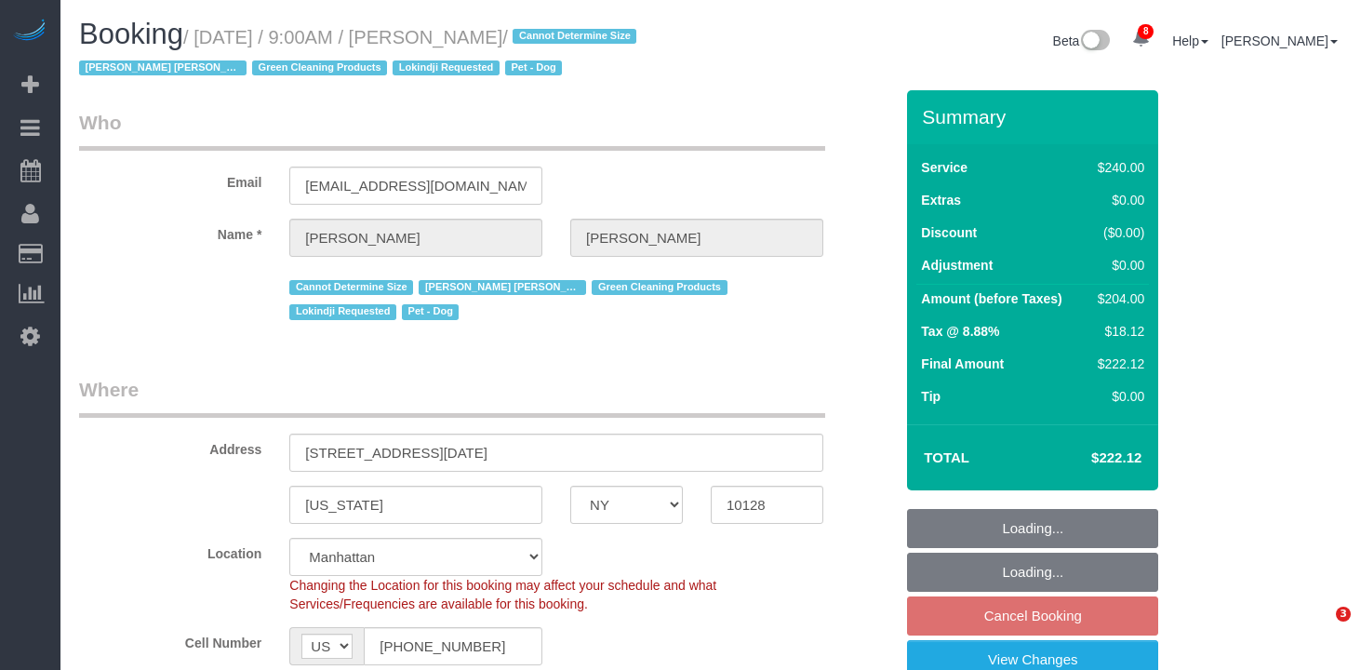
select select "NY"
select select "string:stripe-pm_1RHEiV4VGloSiKo7LfsKSaxC"
select select "number:89"
select select "number:90"
select select "number:13"
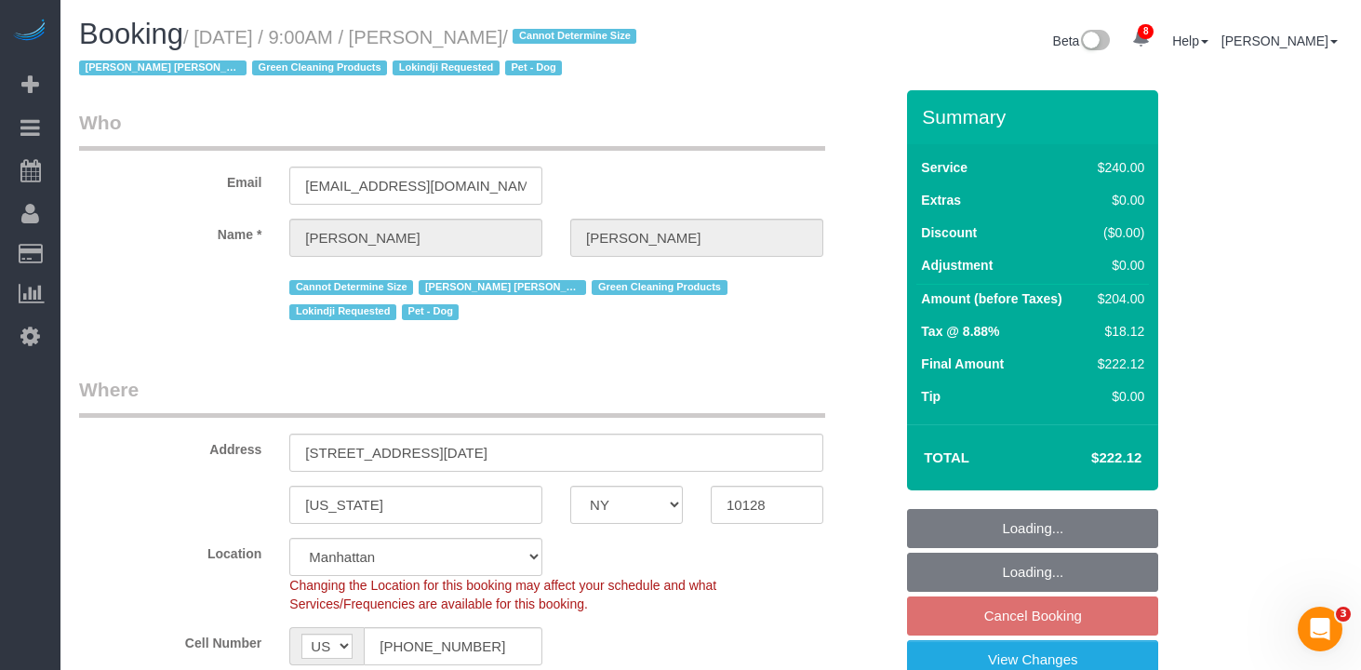
select select "number:5"
select select "object:1368"
select select "180"
select select "spot2"
click at [422, 644] on input "(516) 672-0997" at bounding box center [453, 646] width 179 height 38
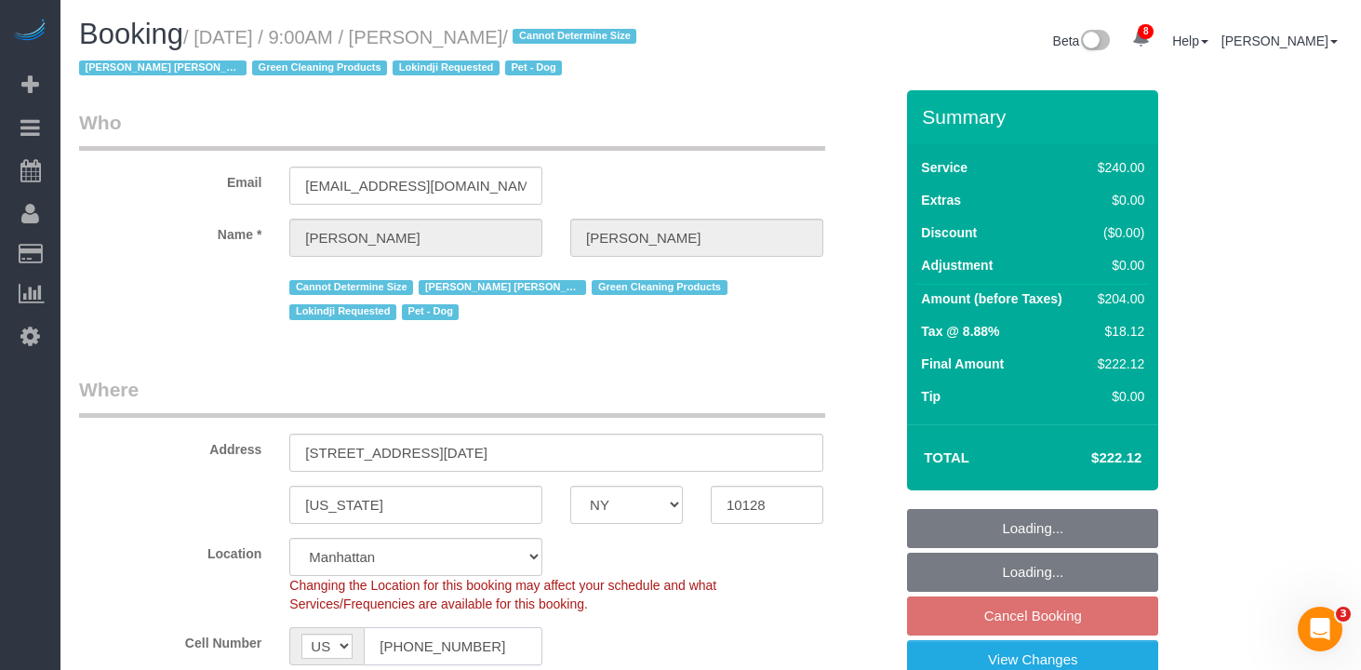
click at [422, 644] on input "(516) 672-0997" at bounding box center [453, 646] width 179 height 38
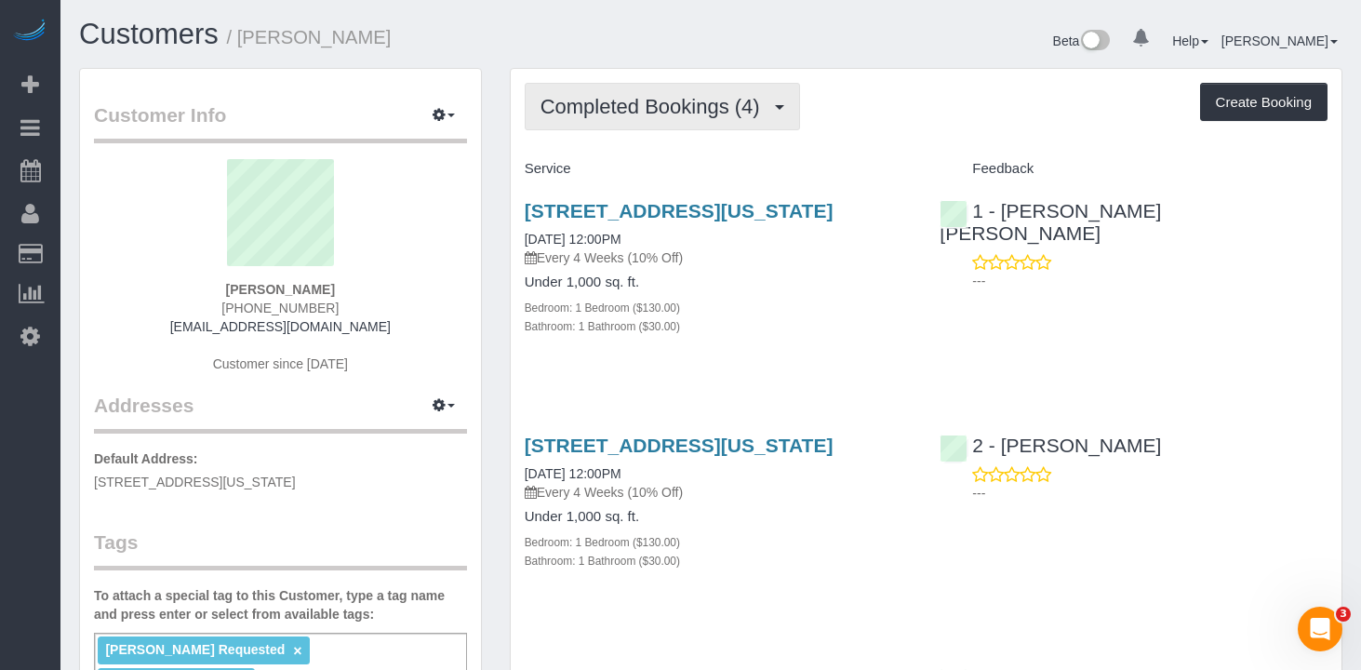
click at [770, 110] on span "Completed Bookings (4)" at bounding box center [655, 106] width 229 height 23
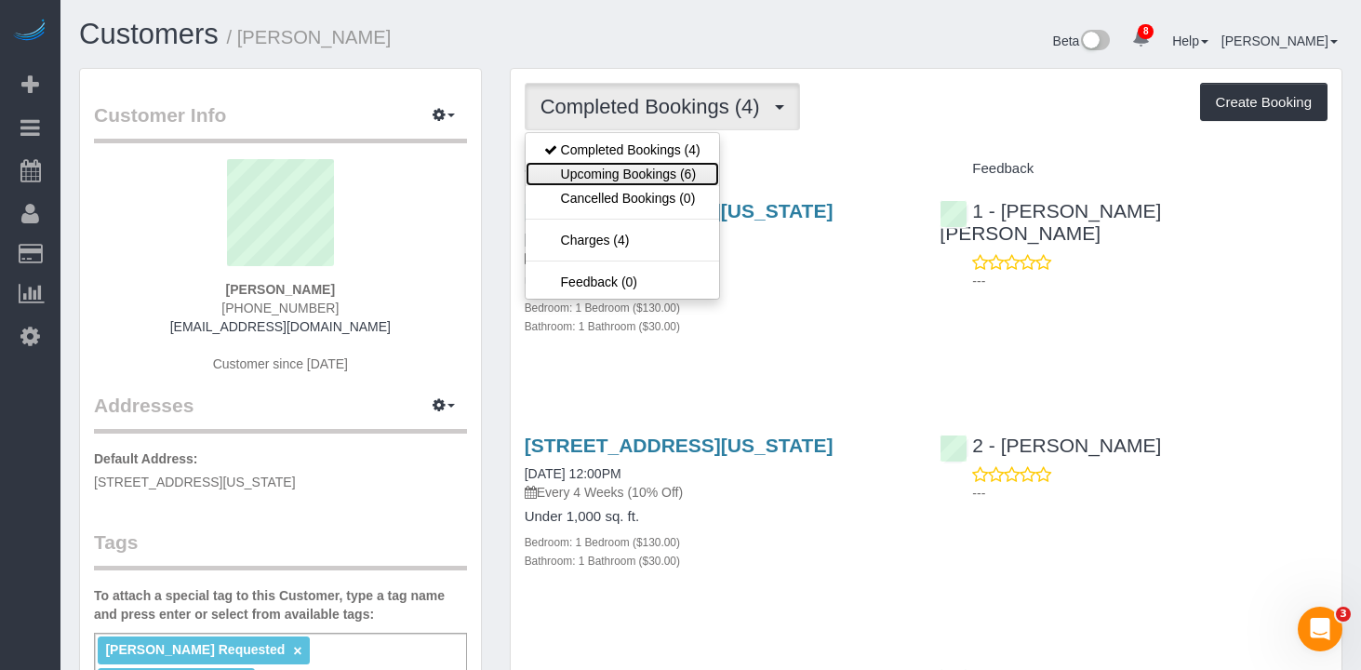
click at [658, 175] on link "Upcoming Bookings (6)" at bounding box center [623, 174] width 194 height 24
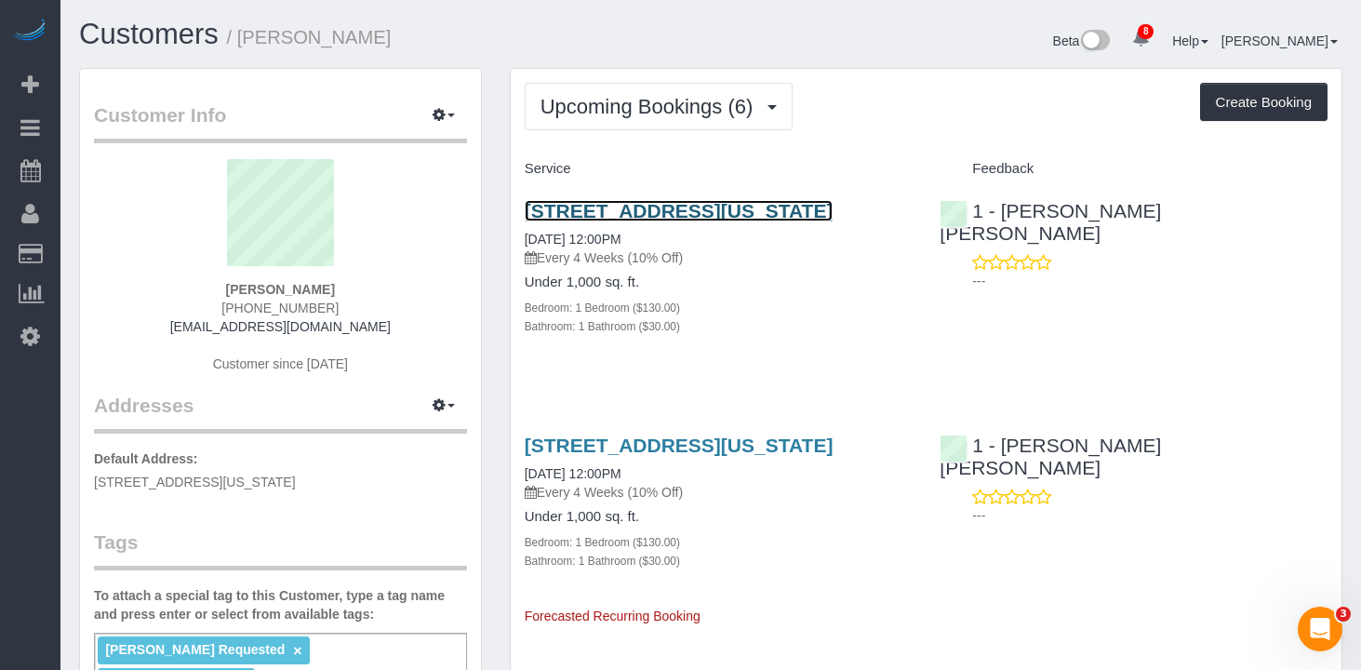
click at [630, 211] on link "1790 3rd Avenue, Apt. 1004, New York, NY 10029" at bounding box center [679, 210] width 309 height 21
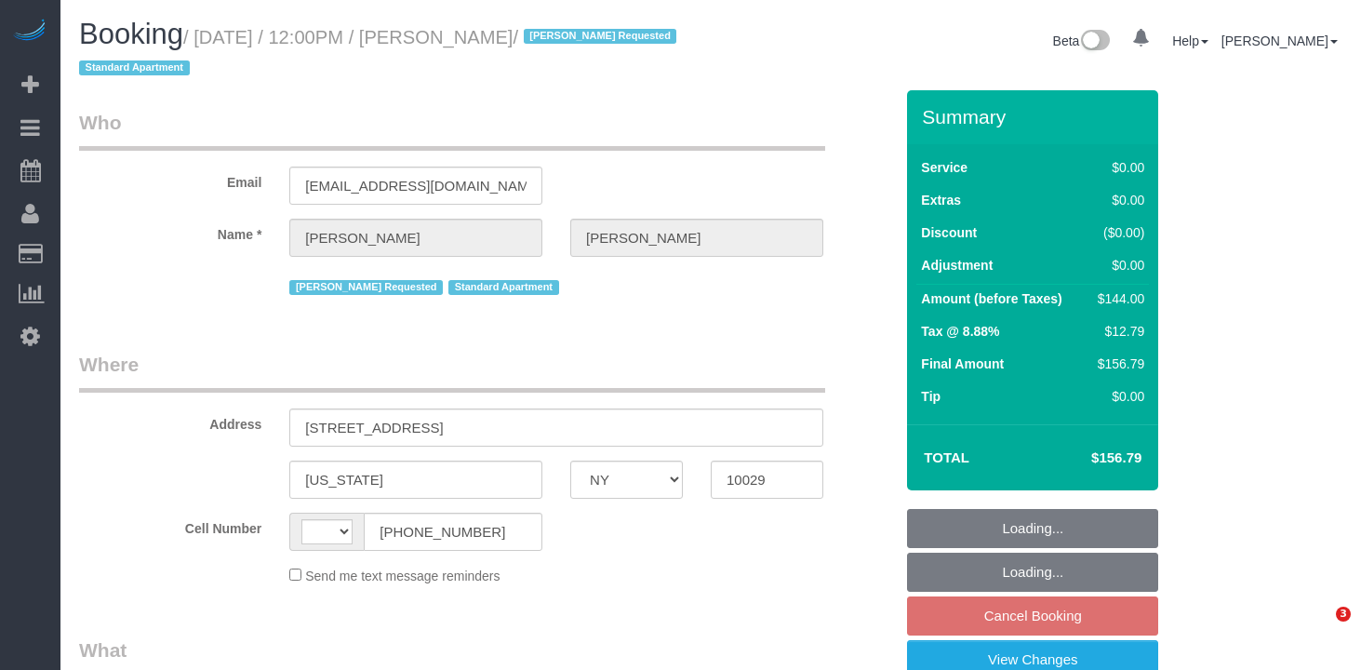
select select "NY"
select select "string:[GEOGRAPHIC_DATA]"
select select "object:696"
click at [434, 531] on input "[PHONE_NUMBER]" at bounding box center [453, 532] width 179 height 38
click at [434, 531] on sui-booking-location "Cell Number AF AL DZ AD AO AI AQ AG AR AM AW AU AT AZ BS BH BD BB BY BE BZ BJ B…" at bounding box center [486, 549] width 814 height 73
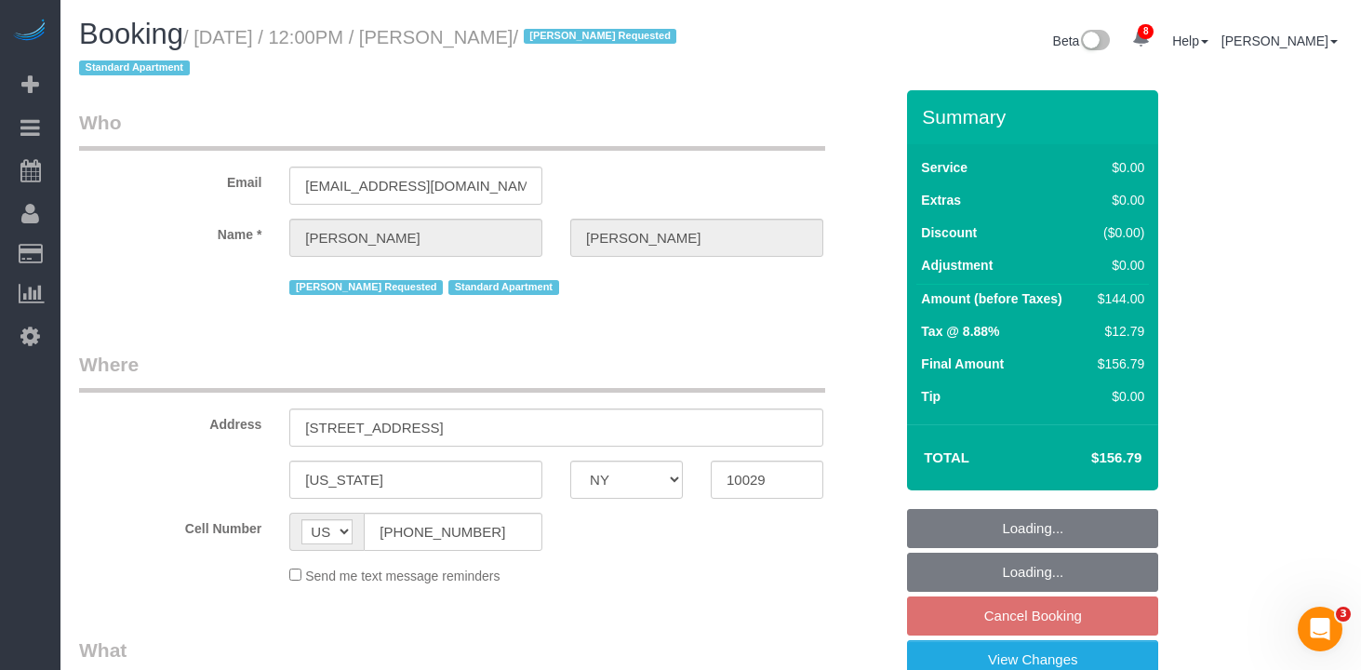
select select "string:stripe-pm_1RBOpX4VGloSiKo7HdazYjsJ"
select select "1"
select select "number:89"
select select "number:90"
select select "number:15"
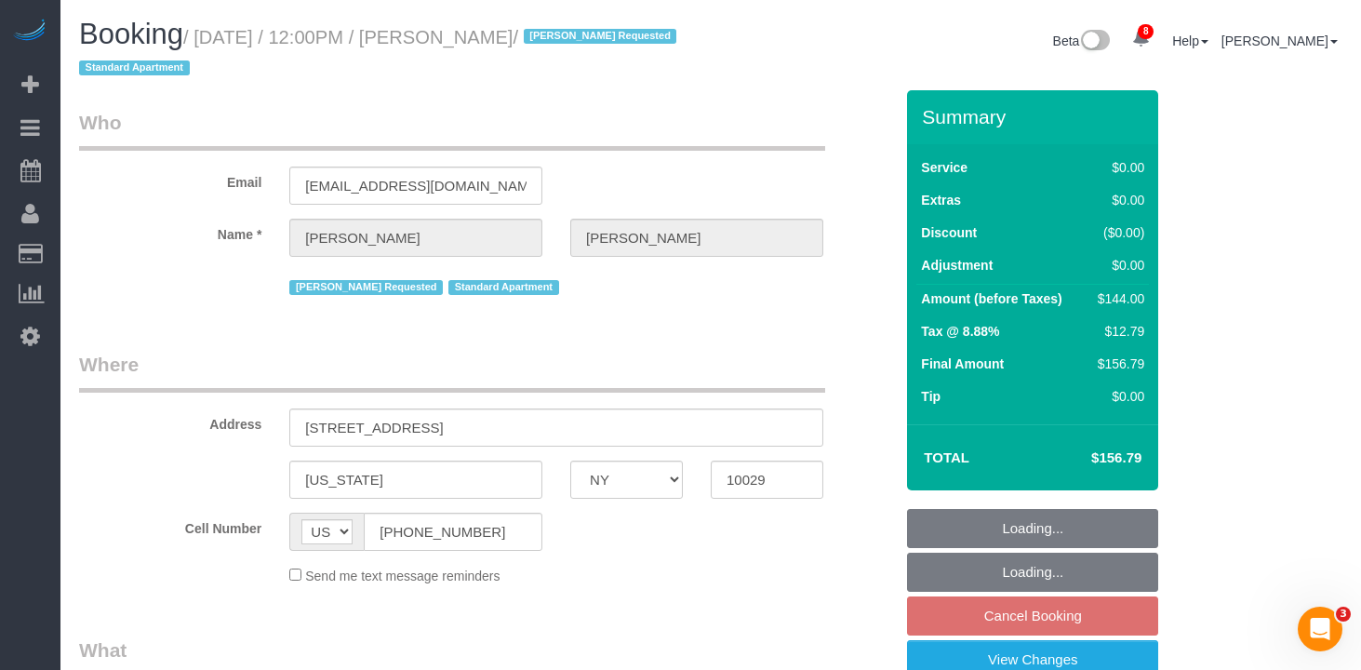
select select "number:5"
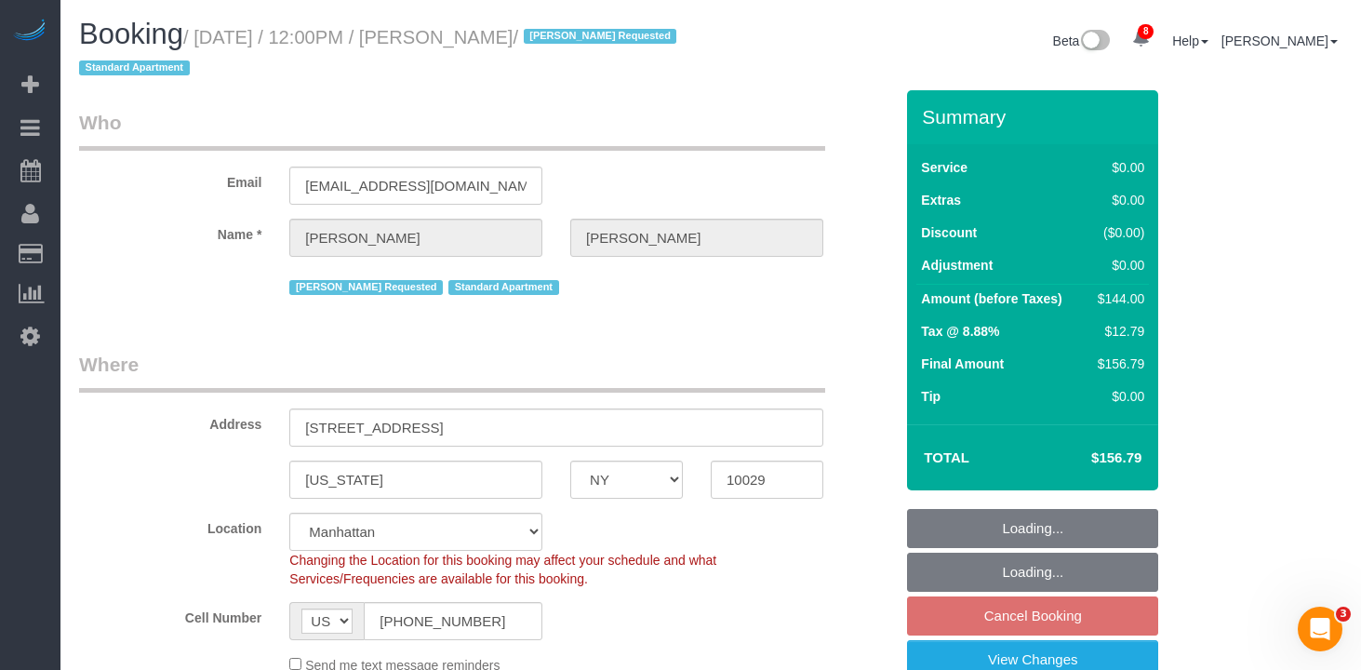
select select "object:955"
select select "spot5"
select select "1"
click at [419, 600] on sui-booking-location "Location Manhattan Austin Boston Bronx Brooklyn Charlotte Denver New Jersey Por…" at bounding box center [486, 594] width 814 height 162
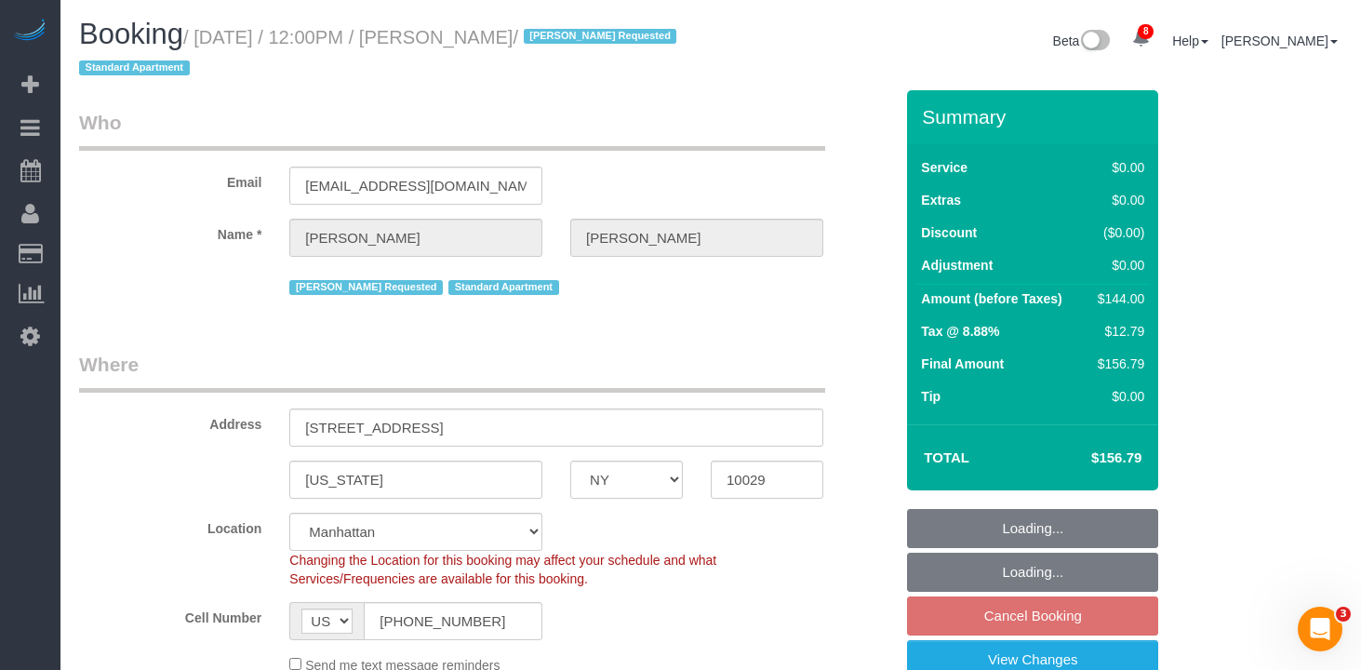
click at [419, 600] on sui-booking-location "Location Manhattan Austin Boston Bronx Brooklyn Charlotte Denver New Jersey Por…" at bounding box center [486, 594] width 814 height 162
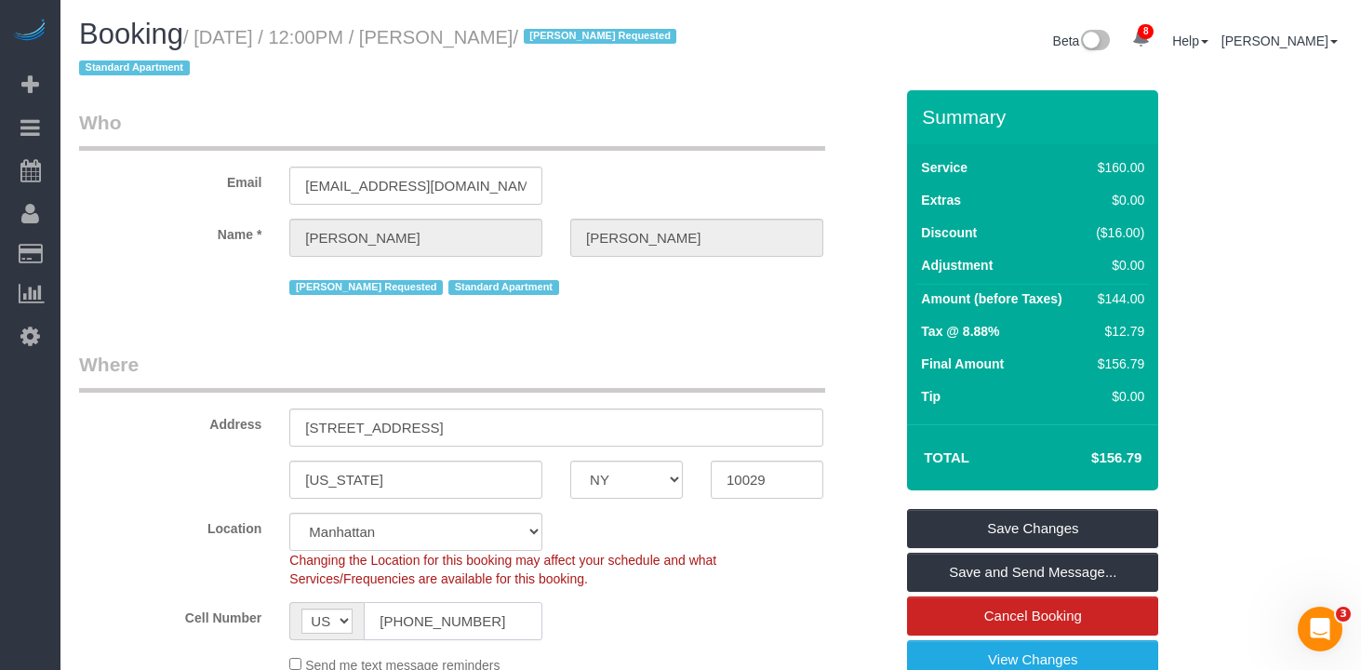
click at [415, 623] on input "(754) 302-5227" at bounding box center [453, 621] width 179 height 38
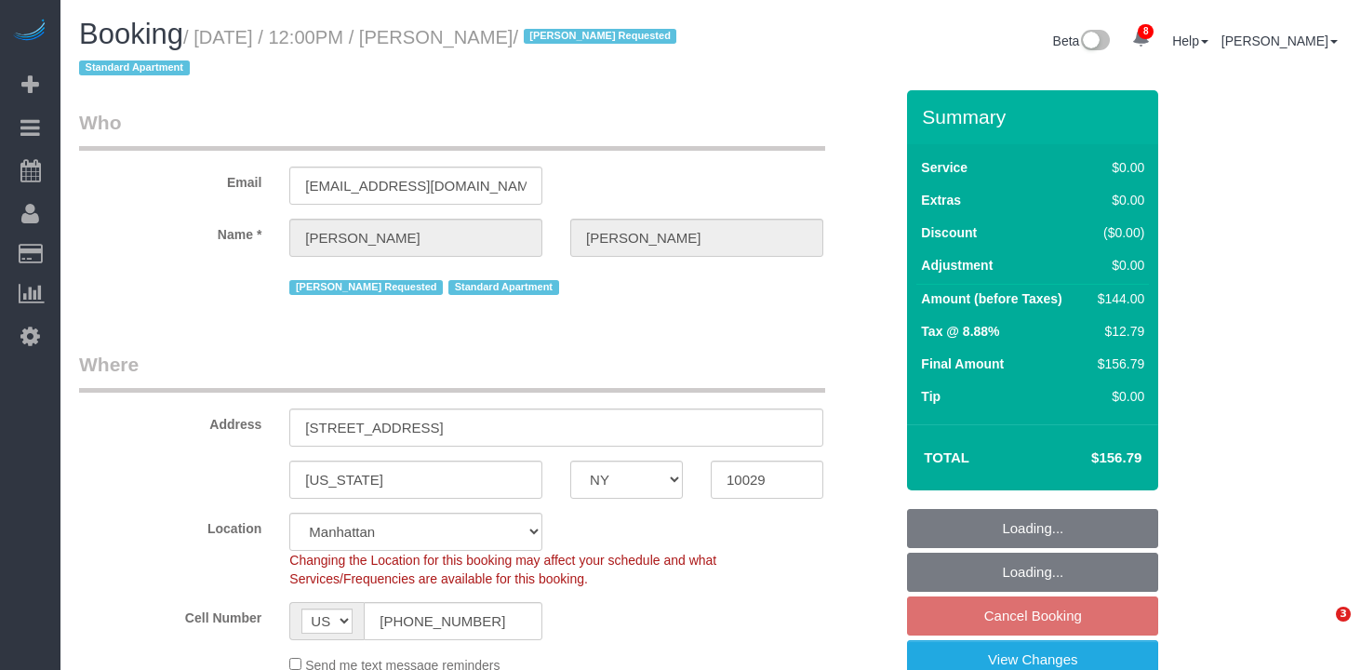
select select "NY"
select select "1"
select select "number:89"
select select "number:90"
select select "number:15"
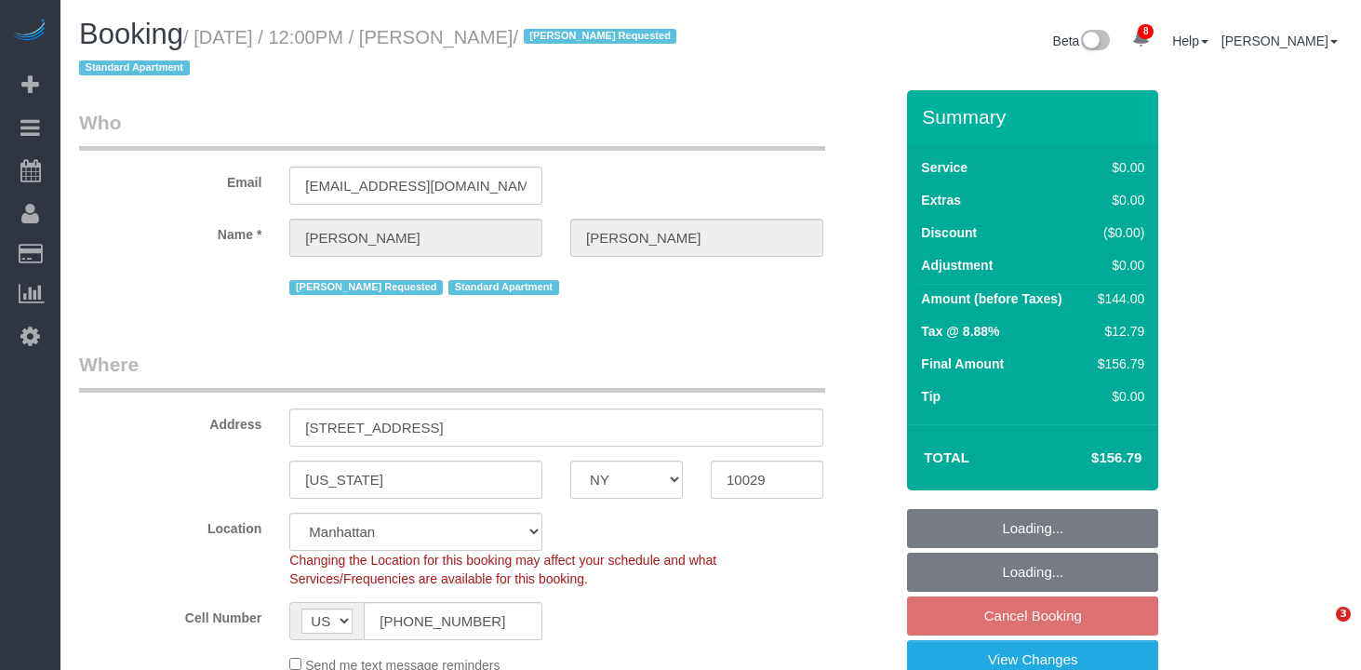
select select "number:5"
select select "spot5"
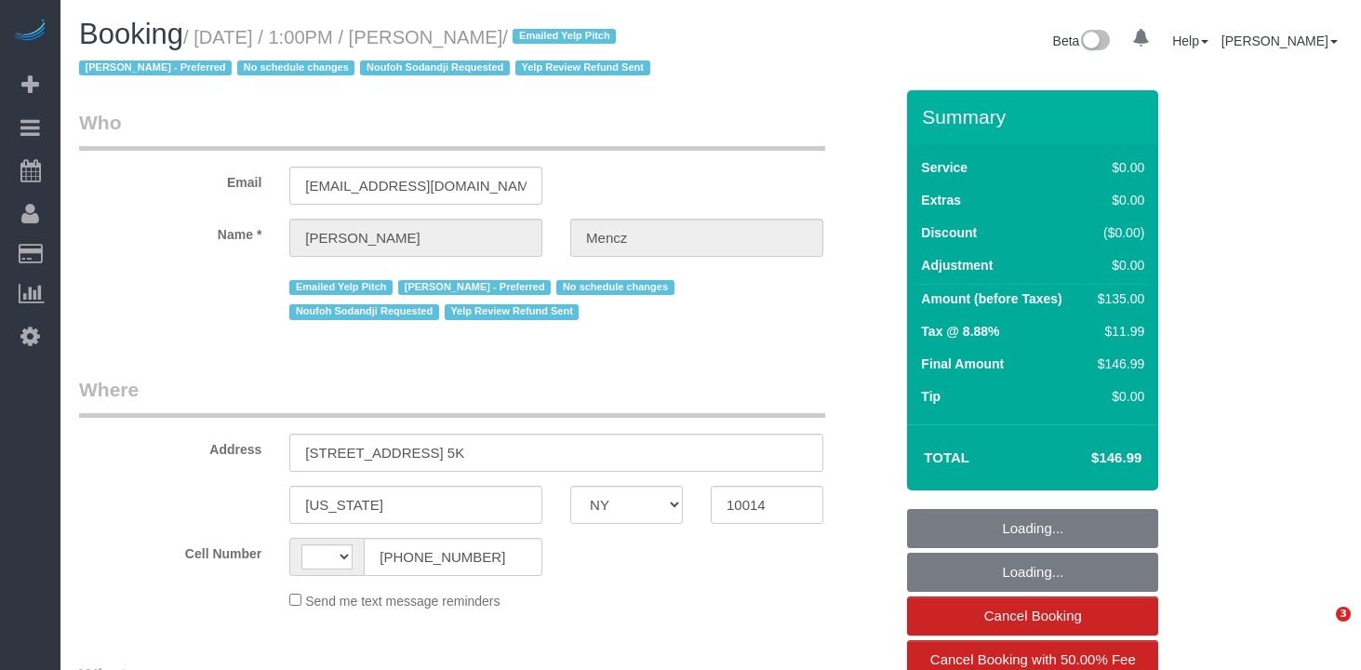
select select "NY"
select select "string:[GEOGRAPHIC_DATA]"
select select "object:712"
select select "number:89"
select select "number:74"
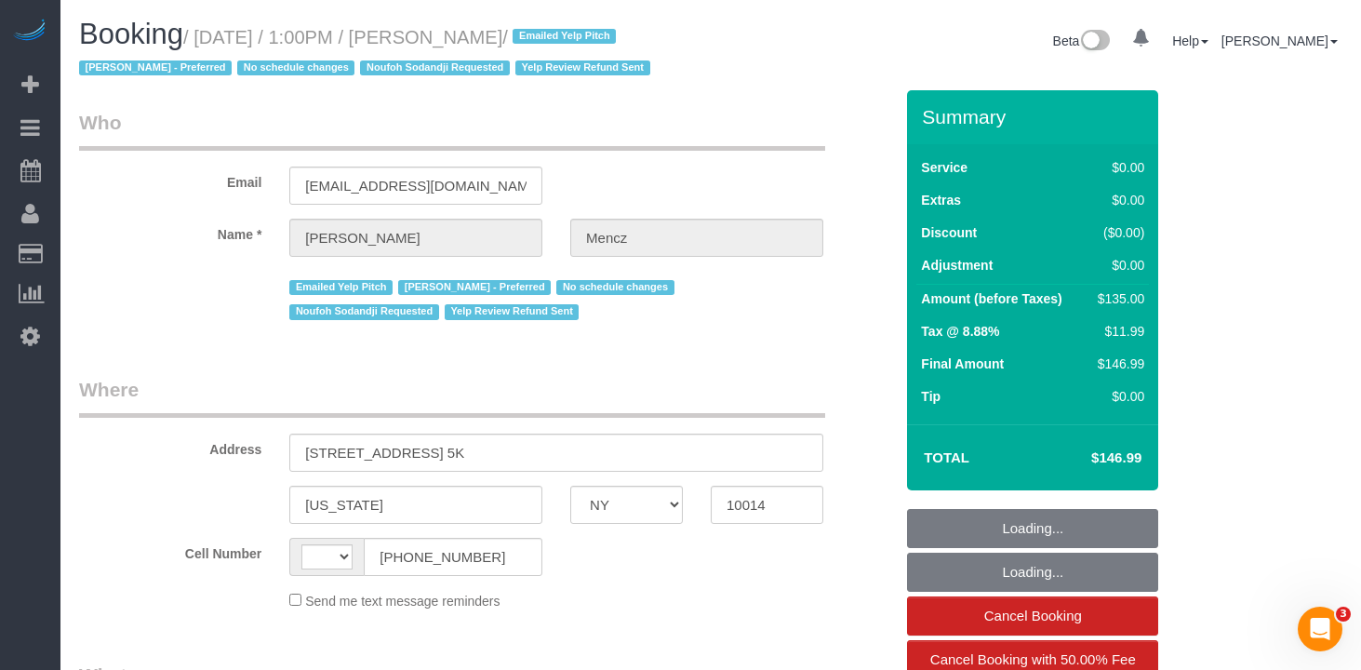
select select "number:15"
select select "number:5"
select select "number:21"
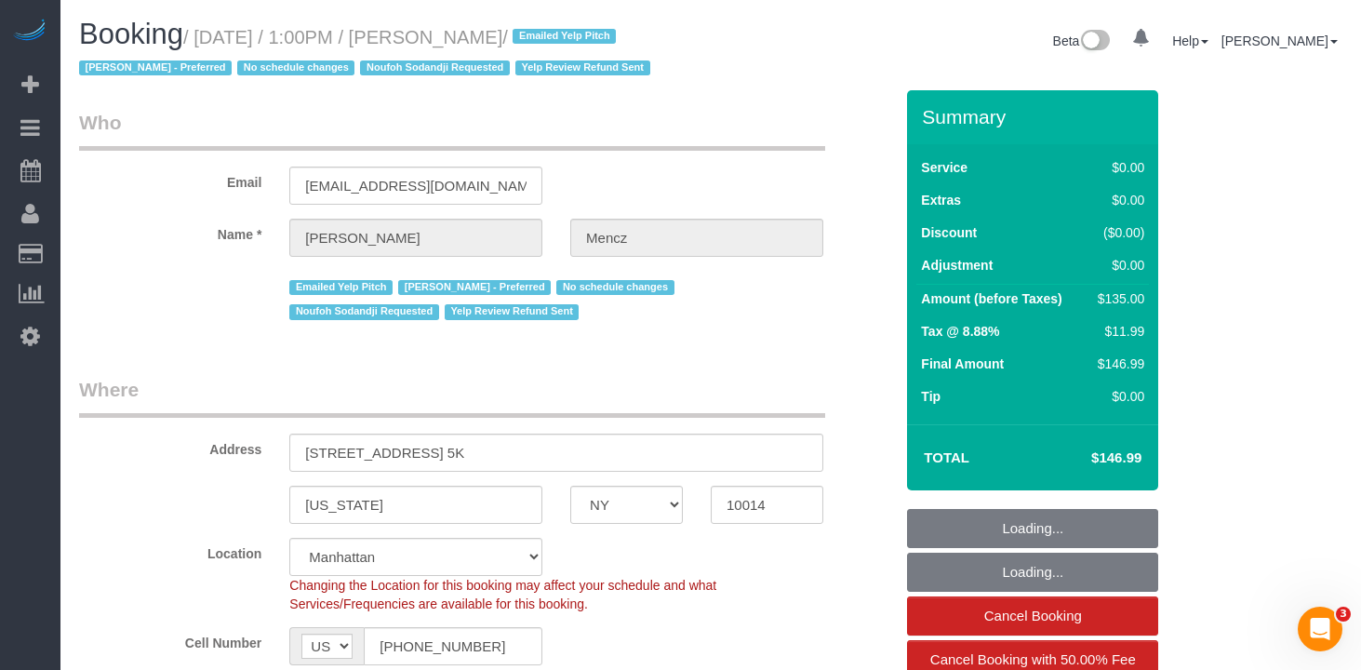
select select "string:stripe-pm_1JP7yS4VGloSiKo79X3XSDQv"
select select "1"
select select "spot1"
select select "object:1411"
select select "1"
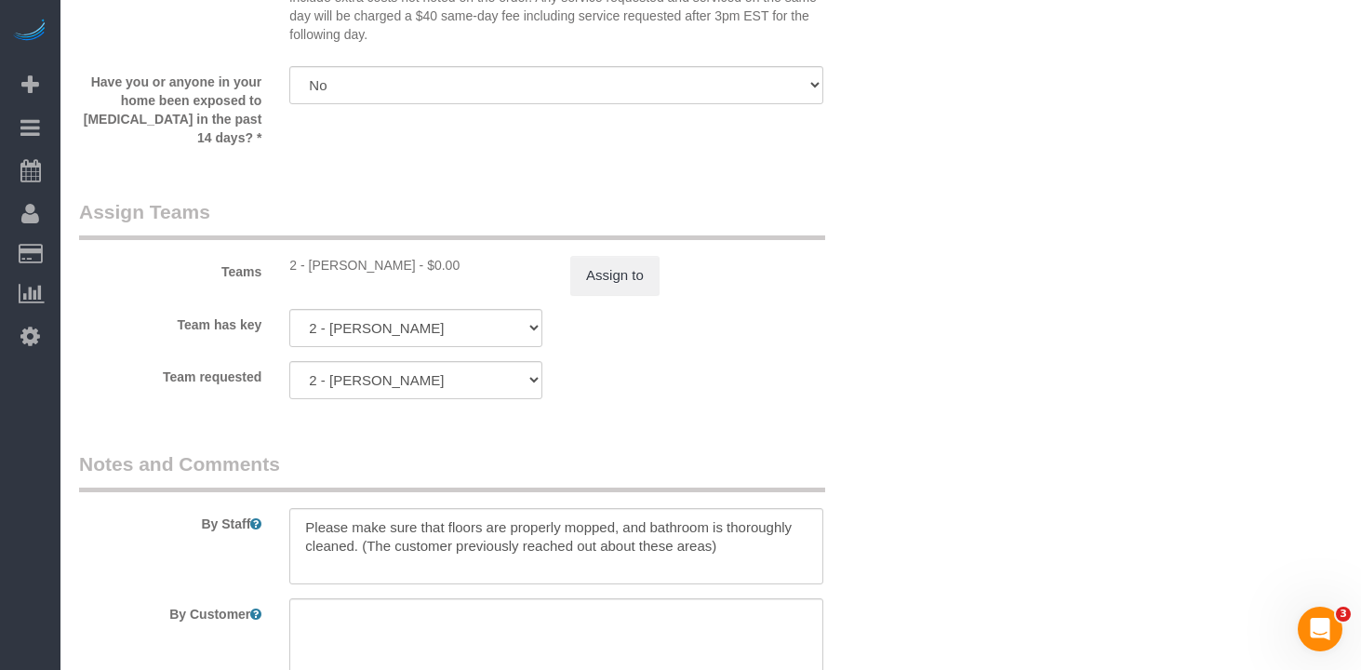
scroll to position [2503, 0]
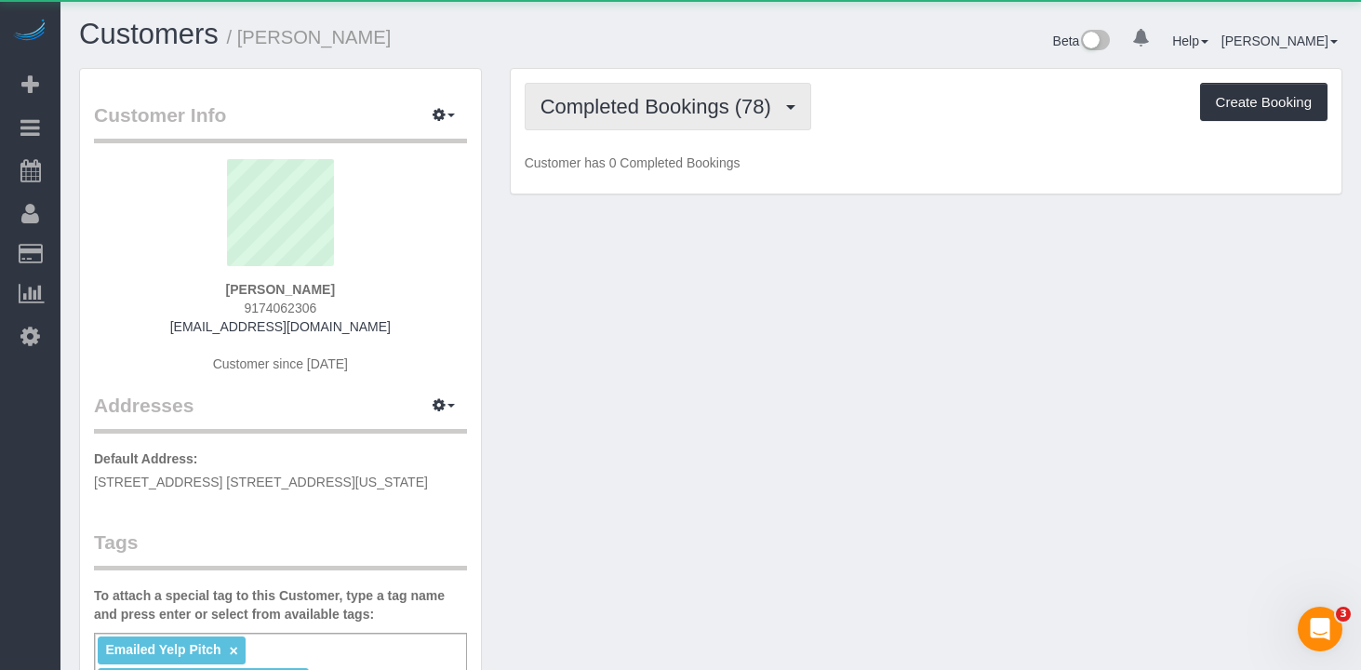
click at [703, 111] on span "Completed Bookings (78)" at bounding box center [661, 106] width 240 height 23
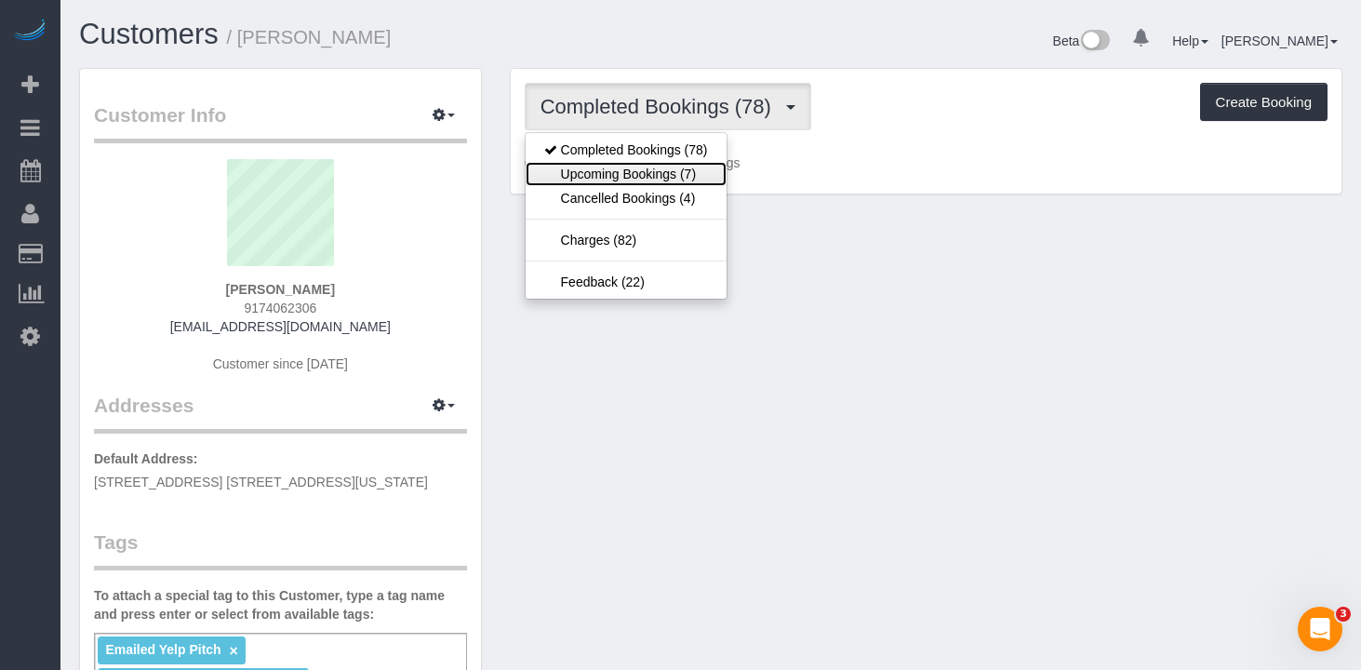
click at [660, 174] on link "Upcoming Bookings (7)" at bounding box center [626, 174] width 201 height 24
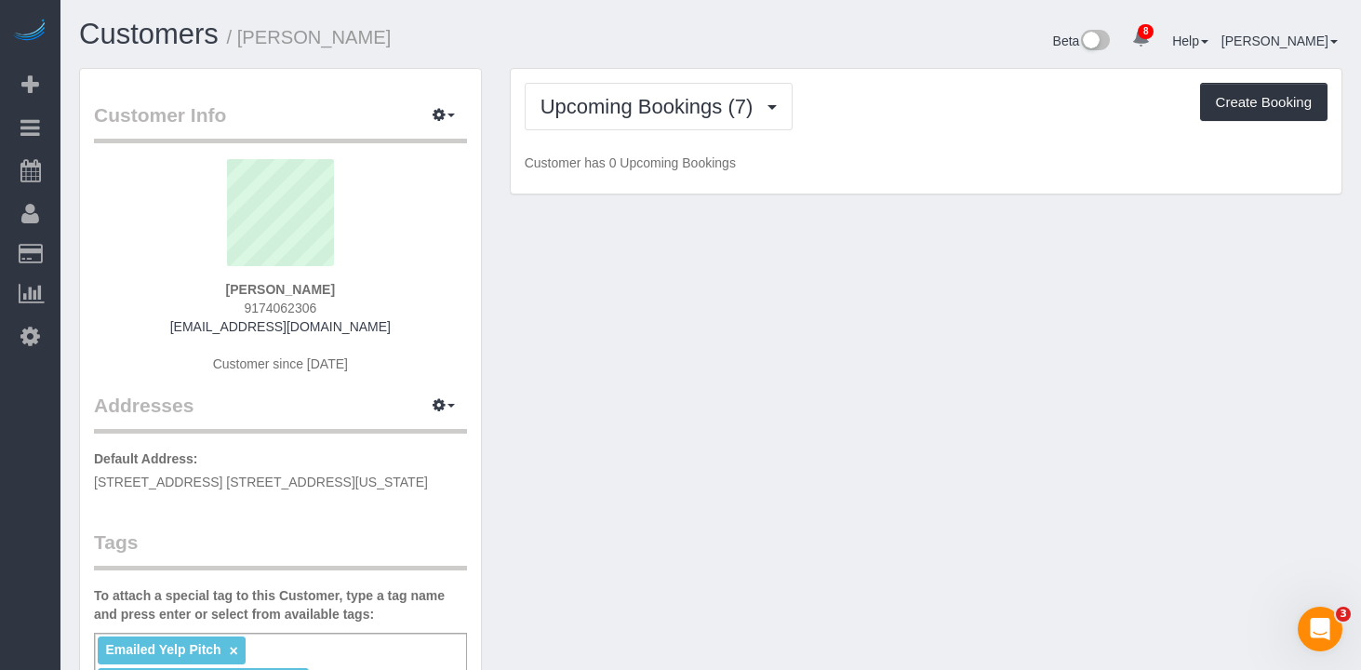
click at [914, 111] on div "Upcoming Bookings (7) Completed Bookings (78) Upcoming Bookings (7) Cancelled B…" at bounding box center [926, 106] width 803 height 47
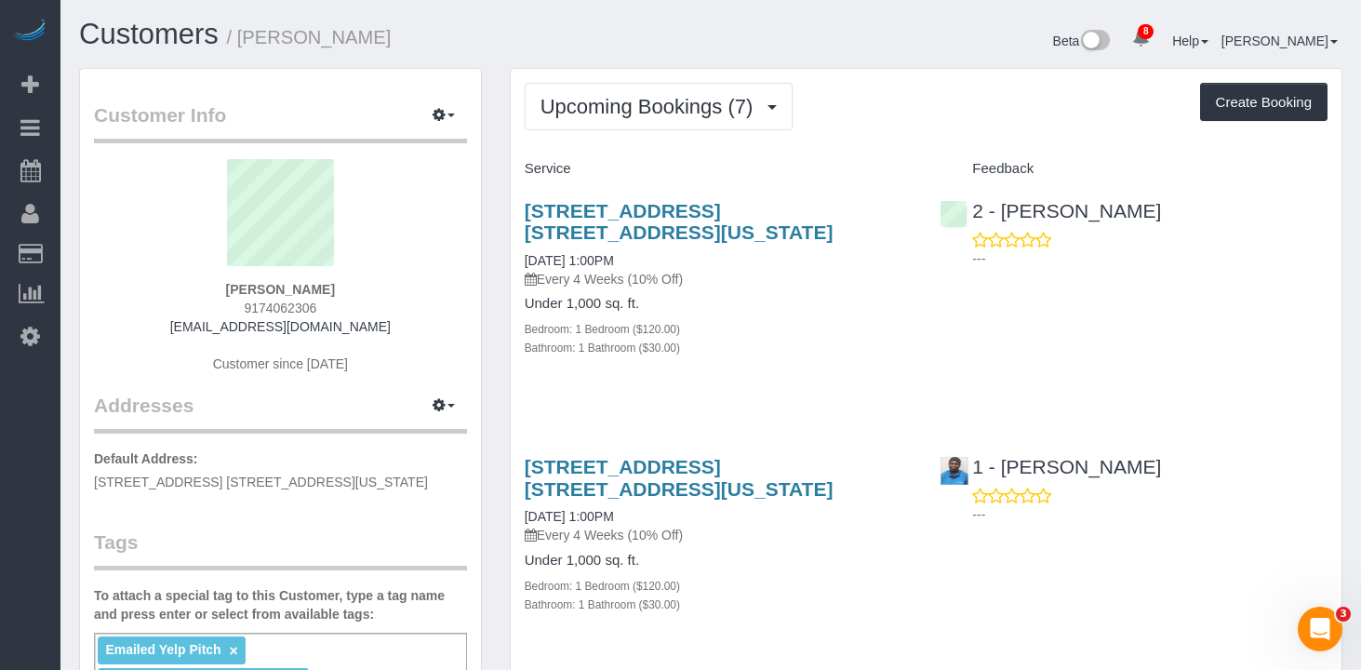
click at [890, 114] on div "Upcoming Bookings (7) Completed Bookings (78) Upcoming Bookings (7) Cancelled B…" at bounding box center [926, 106] width 803 height 47
click at [714, 196] on div "[STREET_ADDRESS] [STREET_ADDRESS][US_STATE] [DATE] 1:00PM Every 4 Weeks (10% Of…" at bounding box center [719, 288] width 416 height 209
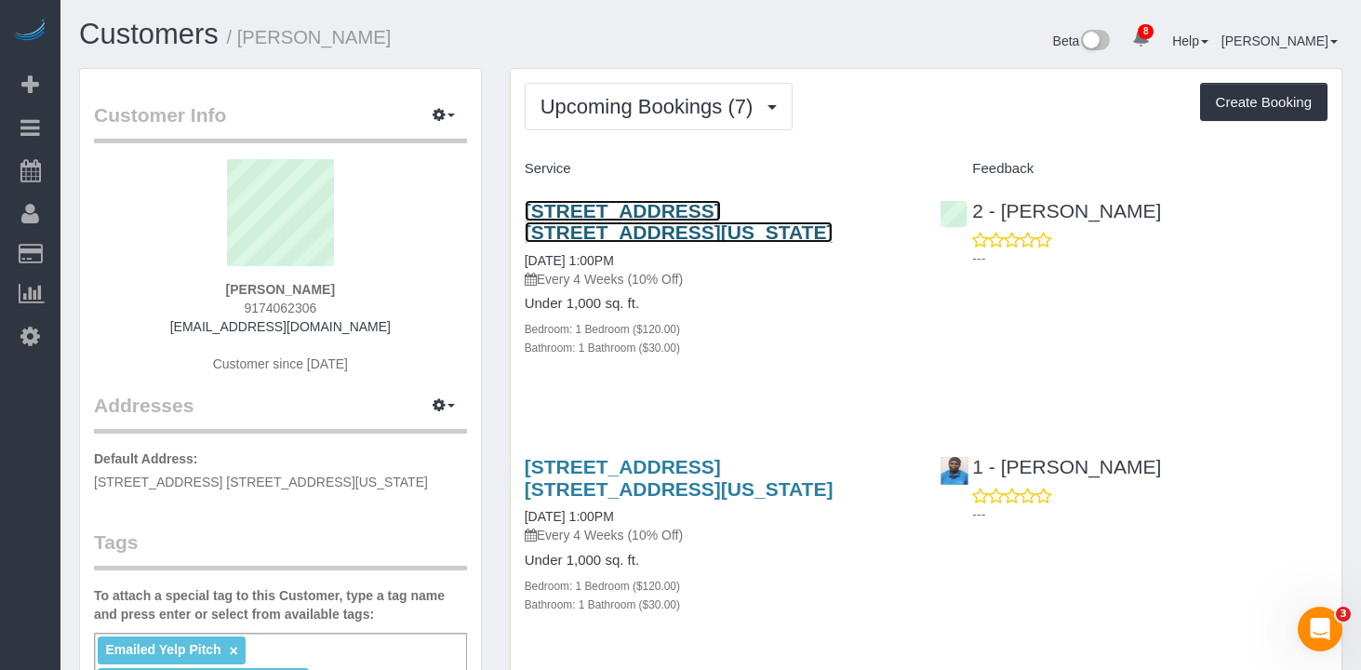
click at [713, 205] on link "[STREET_ADDRESS] [STREET_ADDRESS][US_STATE]" at bounding box center [679, 221] width 309 height 43
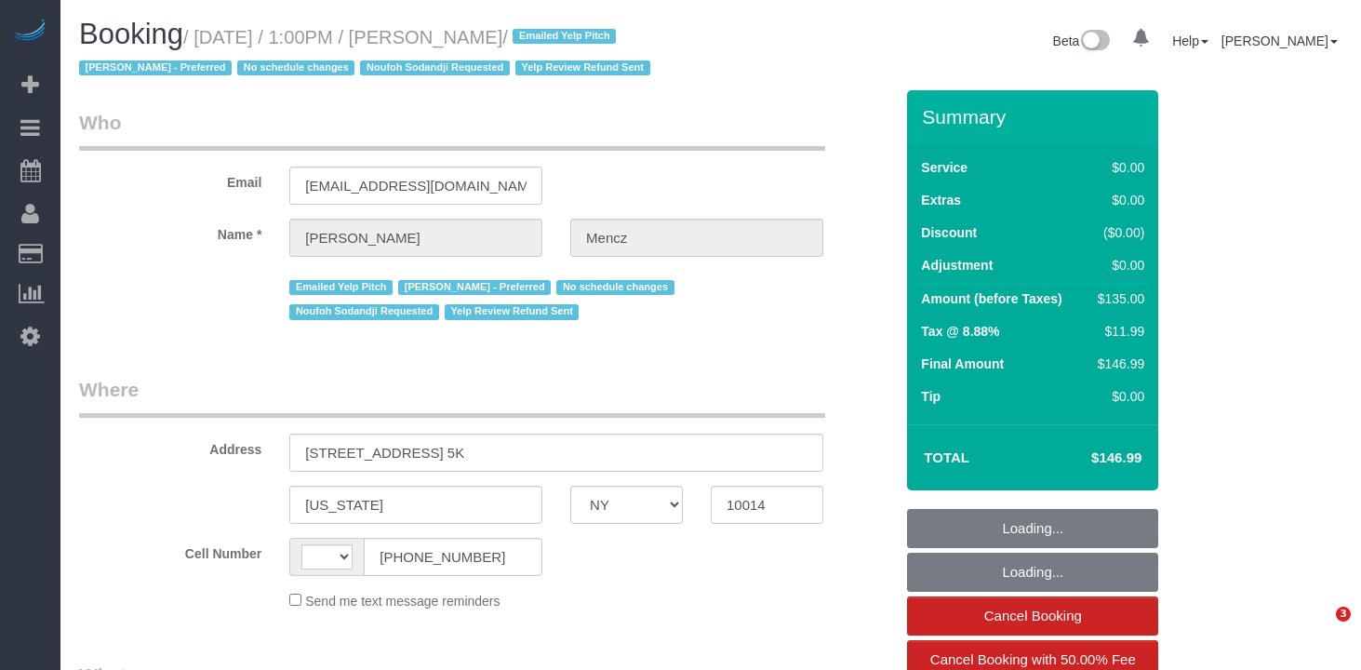
select select "NY"
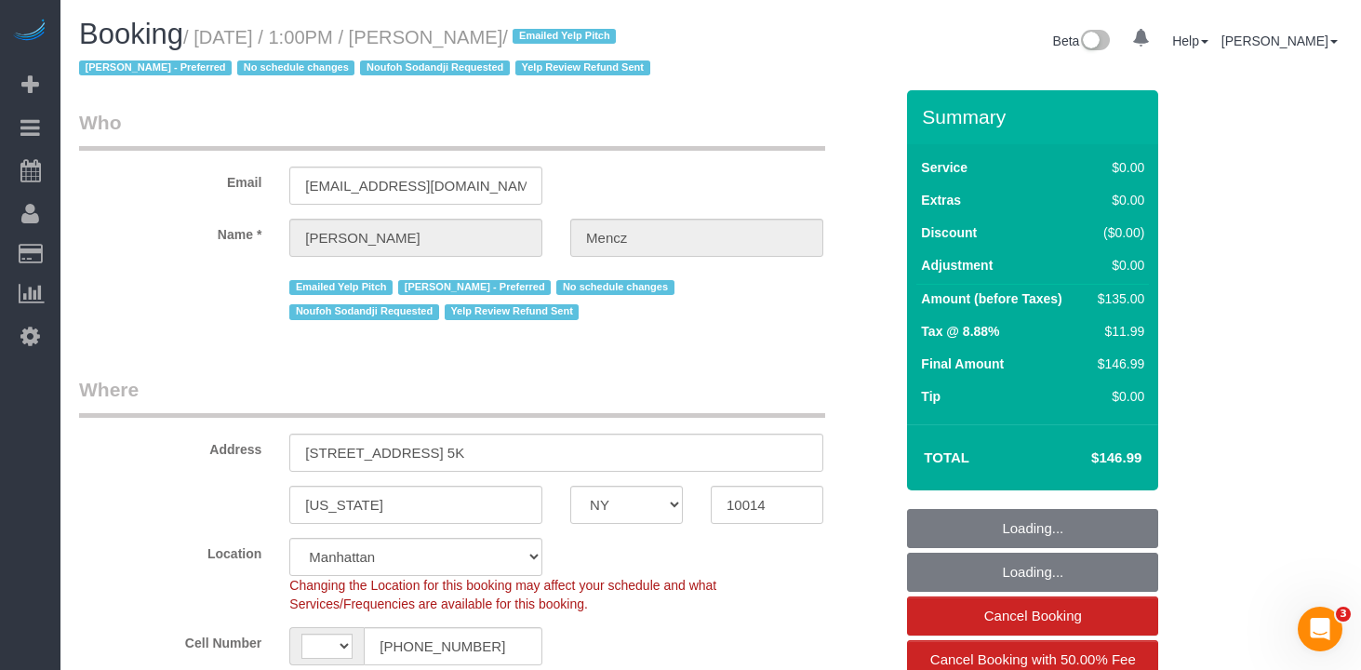
select select "object:475"
select select "string:stripe-pm_1JP7yS4VGloSiKo79X3XSDQv"
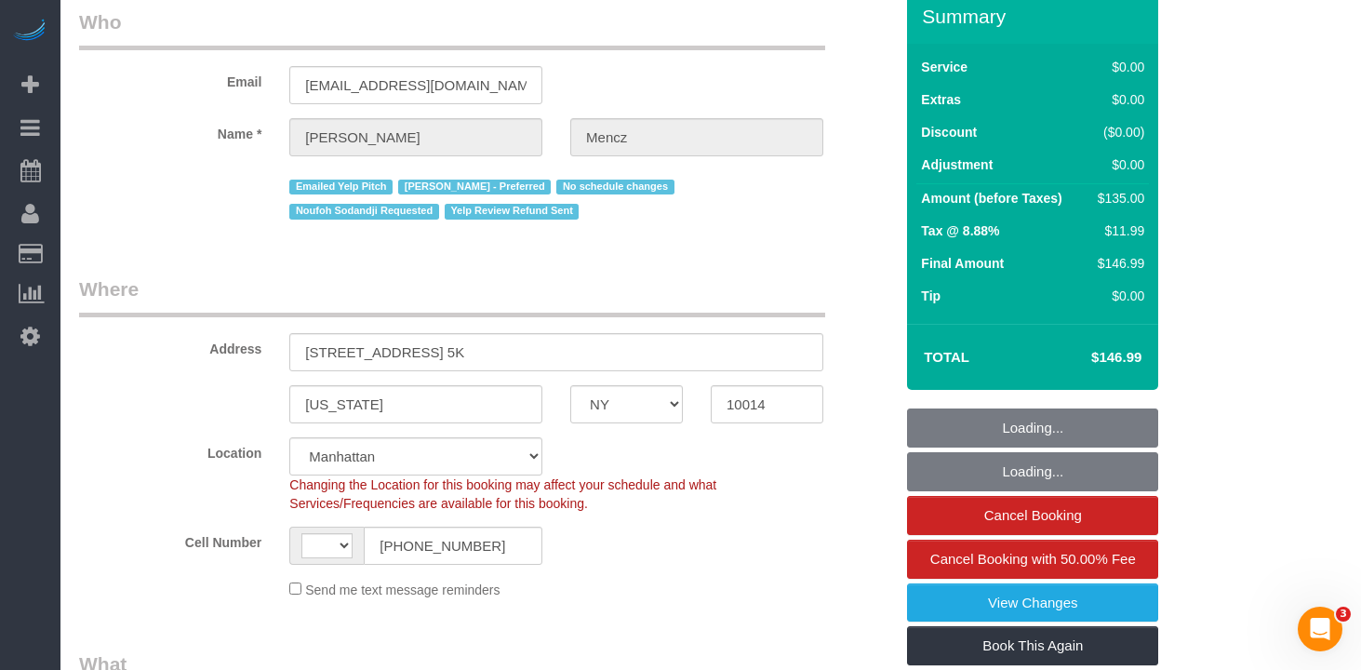
select select "string:[GEOGRAPHIC_DATA]"
select select "spot1"
select select "number:89"
select select "number:74"
select select "number:15"
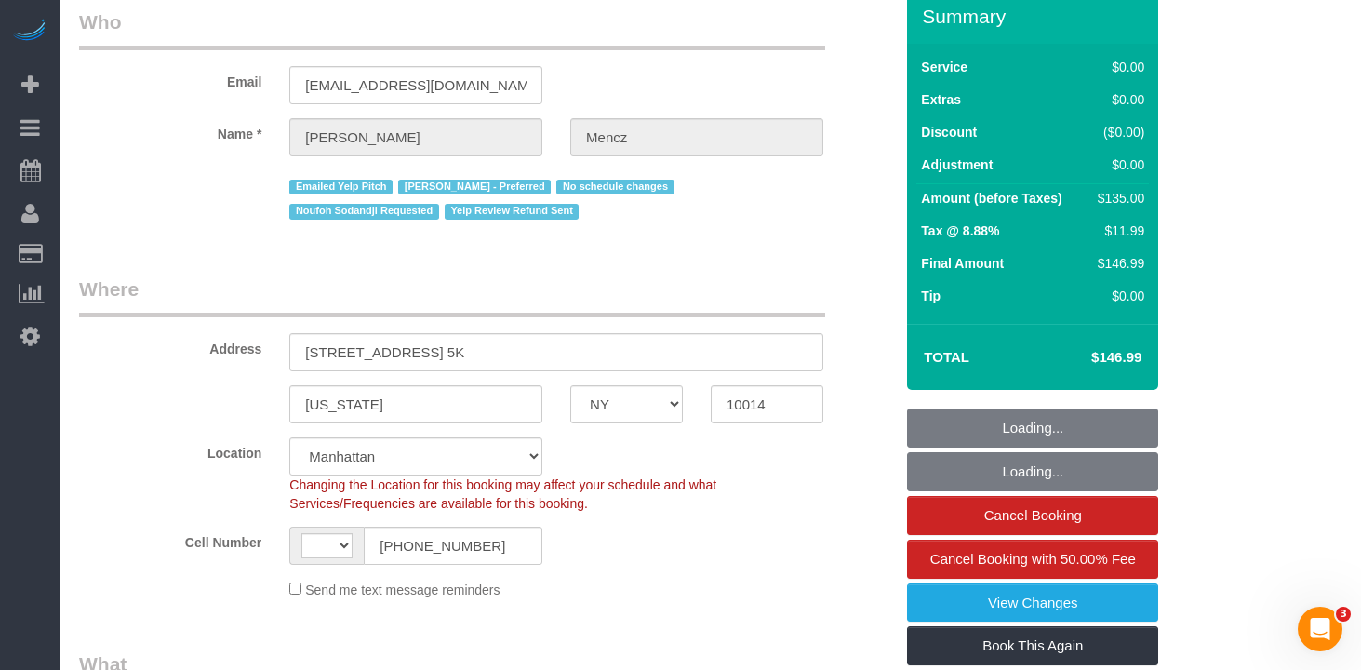
select select "number:5"
select select "number:21"
select select "1"
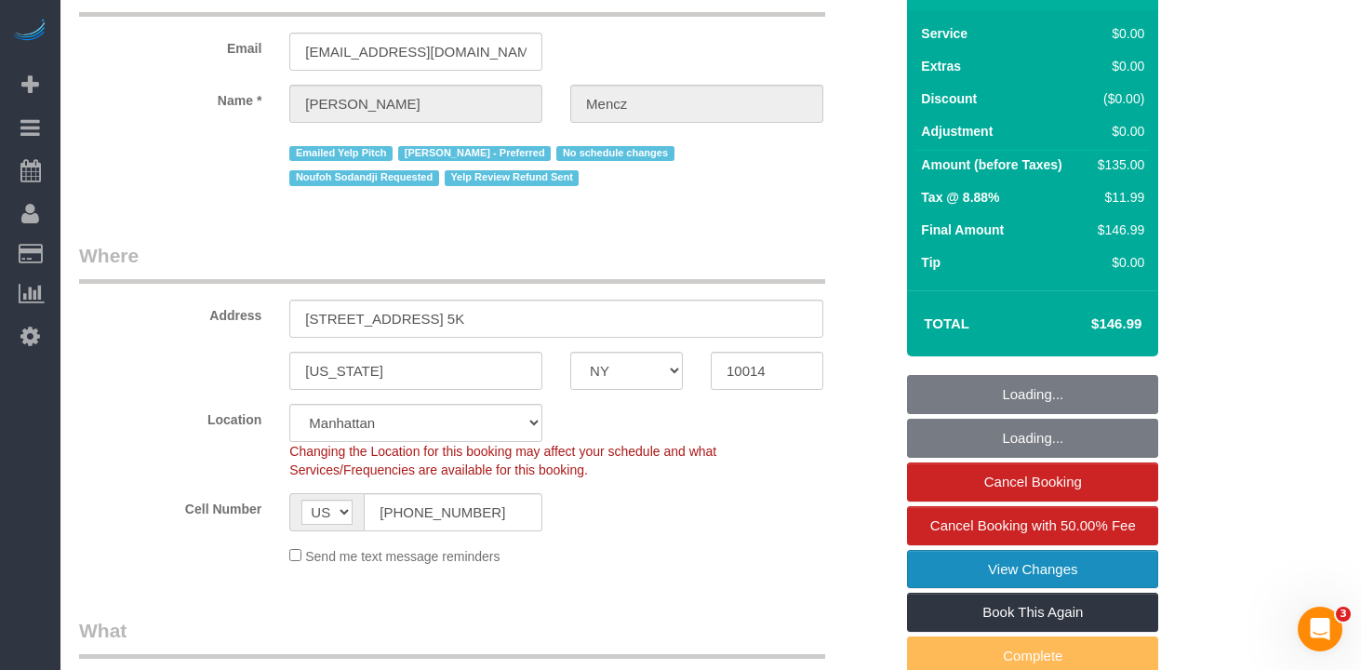
scroll to position [165, 0]
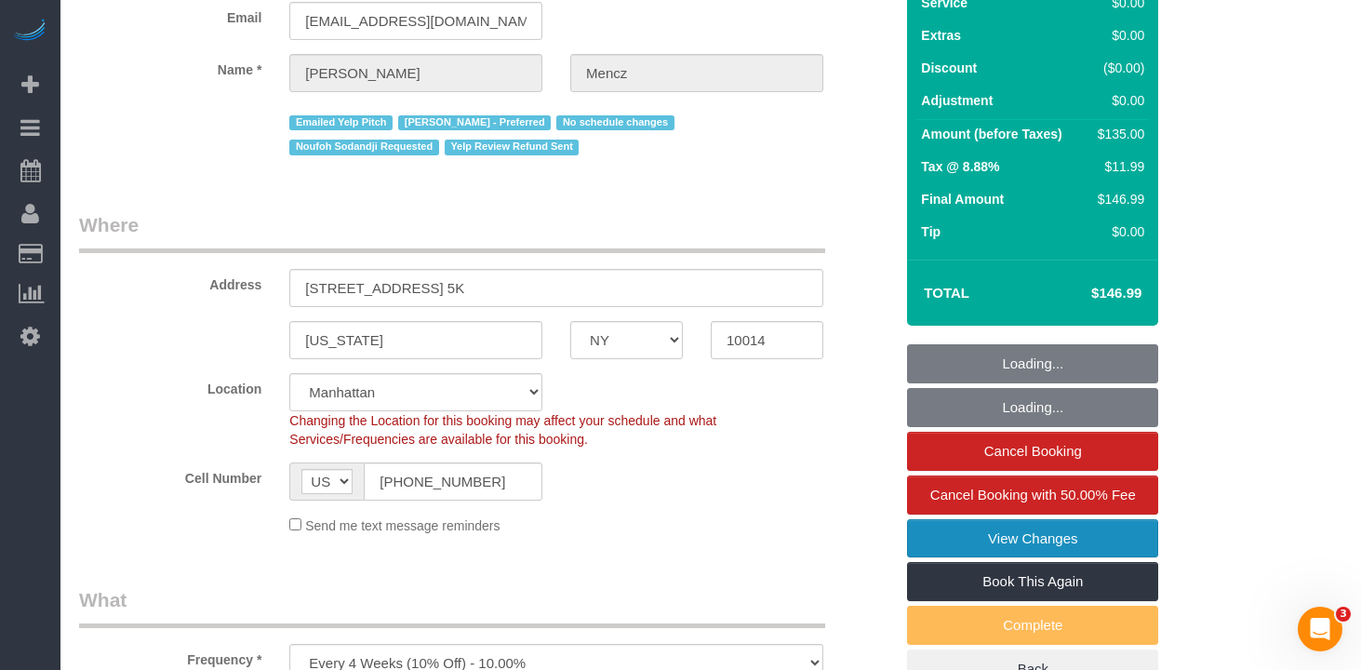
click at [1111, 538] on link "View Changes" at bounding box center [1032, 538] width 251 height 39
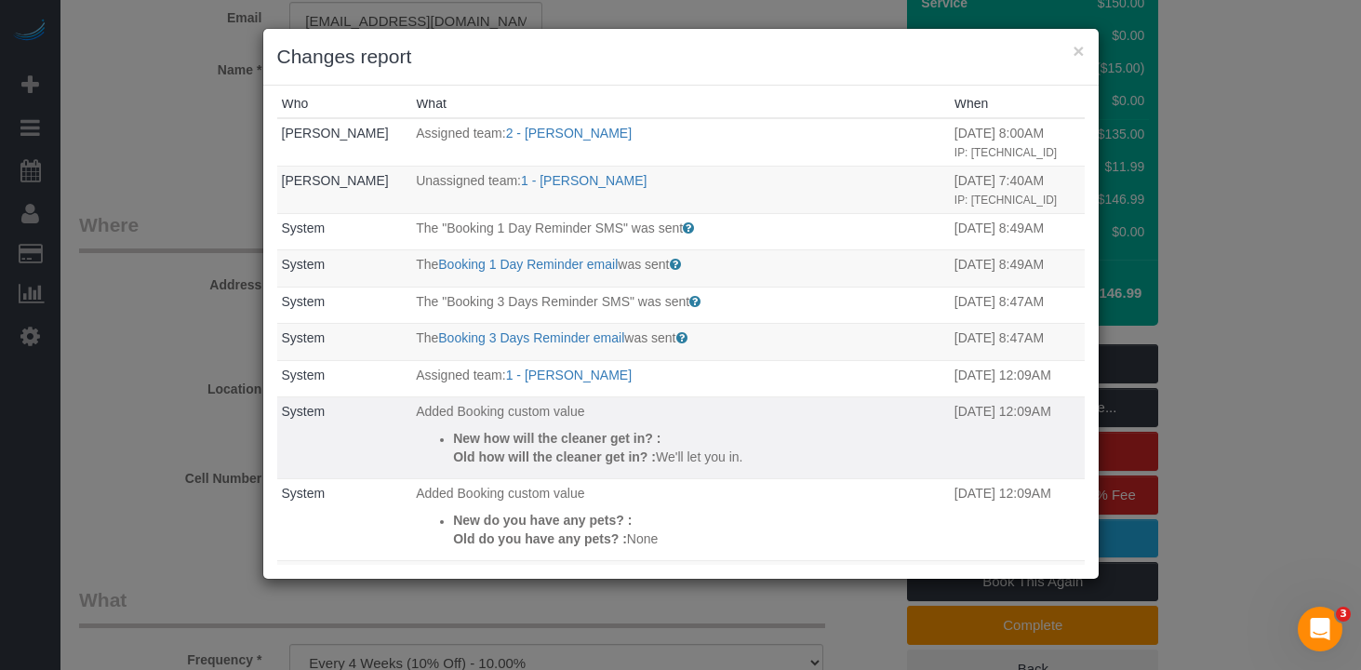
scroll to position [0, 0]
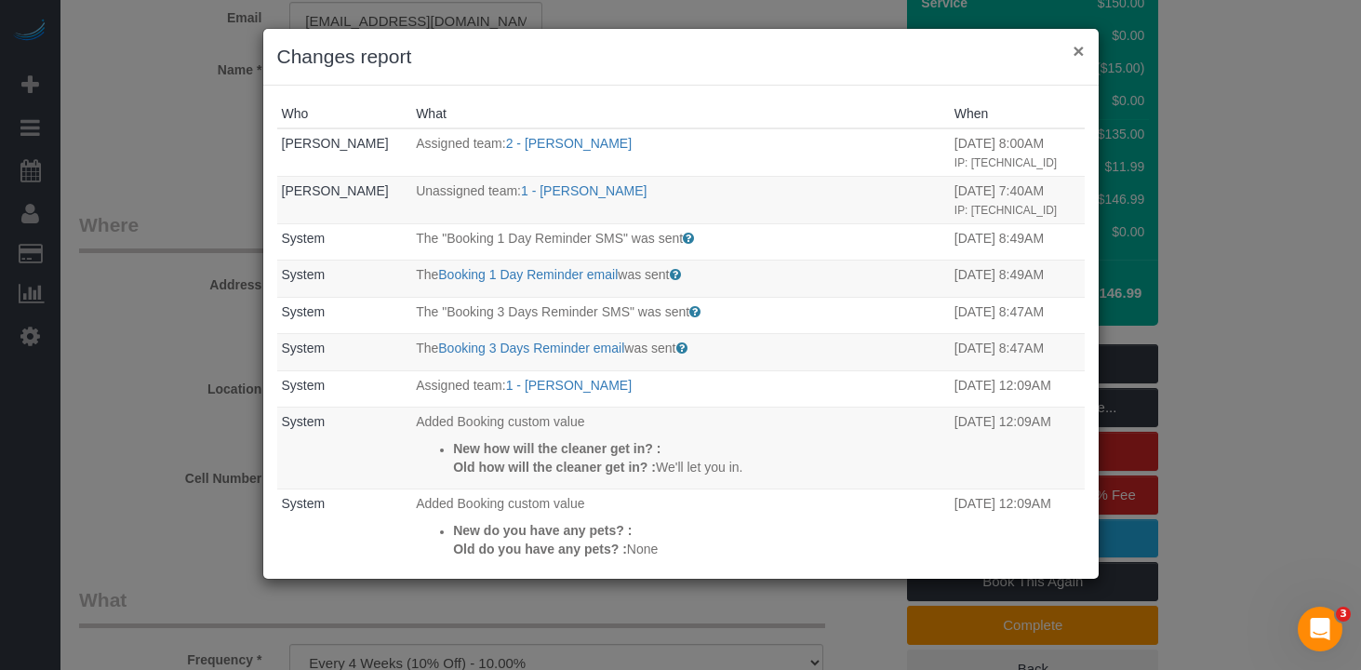
click at [1076, 55] on button "×" at bounding box center [1078, 51] width 11 height 20
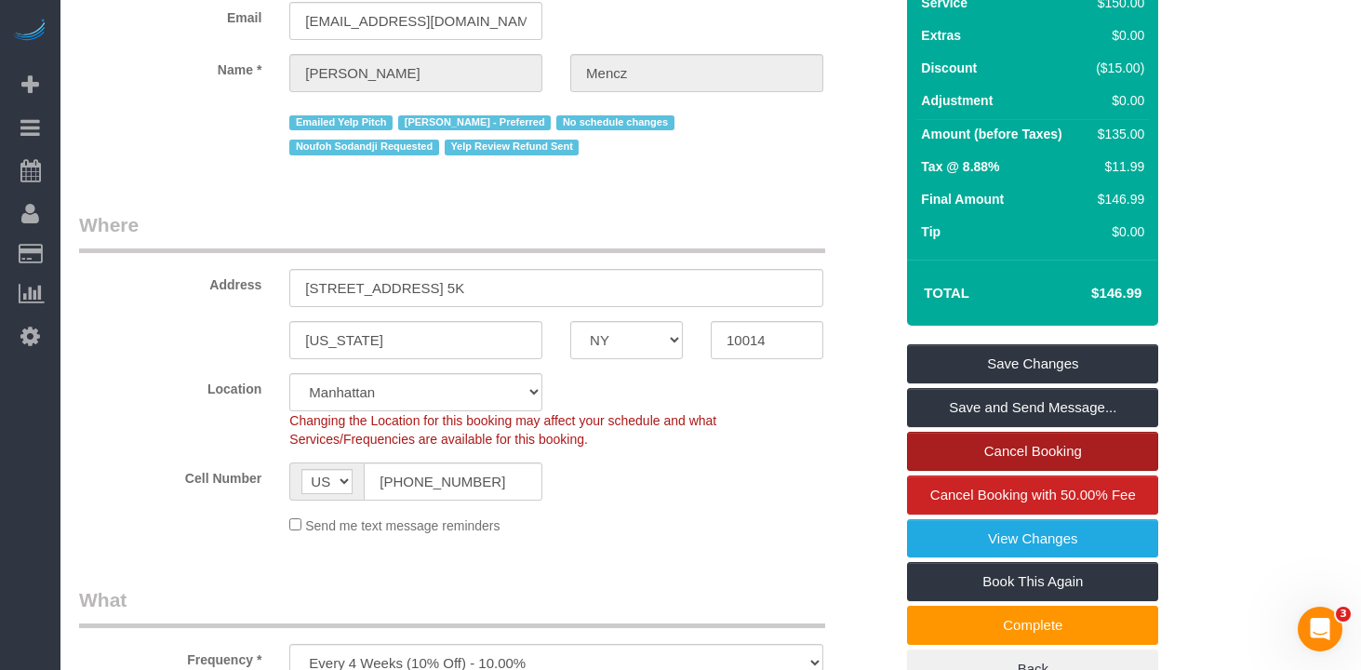
click at [989, 449] on link "Cancel Booking" at bounding box center [1032, 451] width 251 height 39
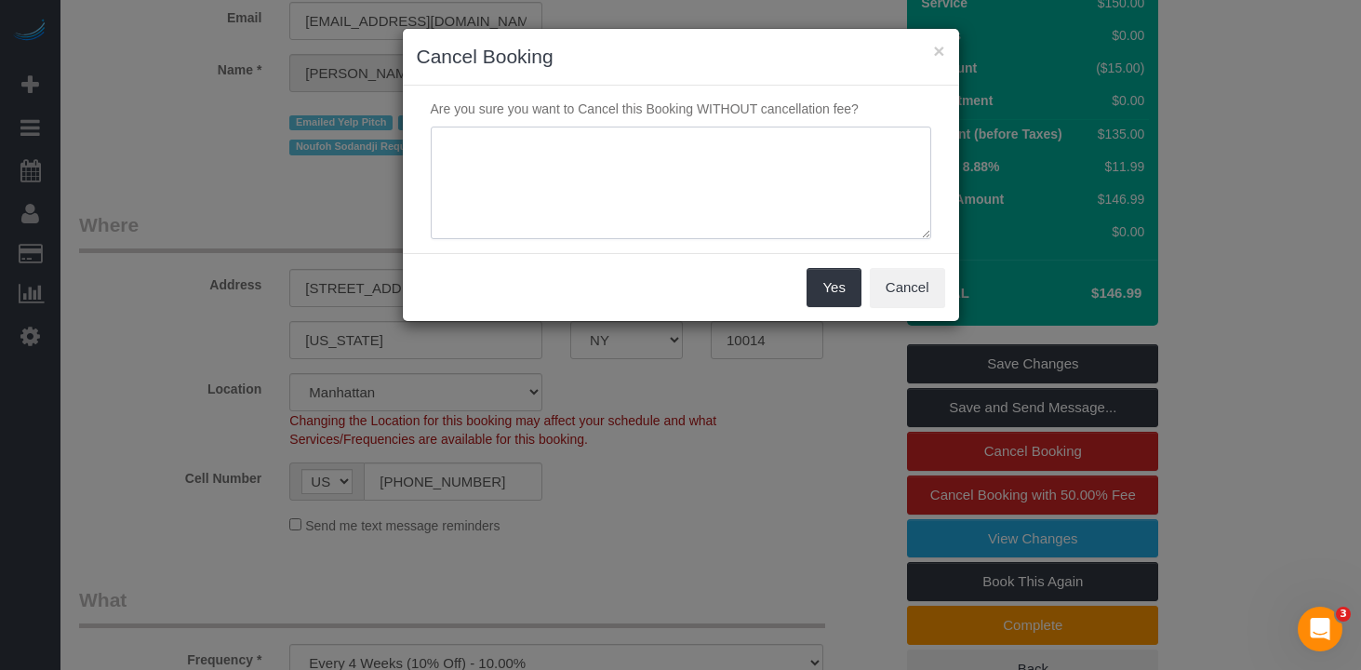
click at [661, 189] on textarea at bounding box center [681, 184] width 501 height 114
type textarea "Client's request."
click at [835, 289] on button "Yes" at bounding box center [834, 287] width 54 height 39
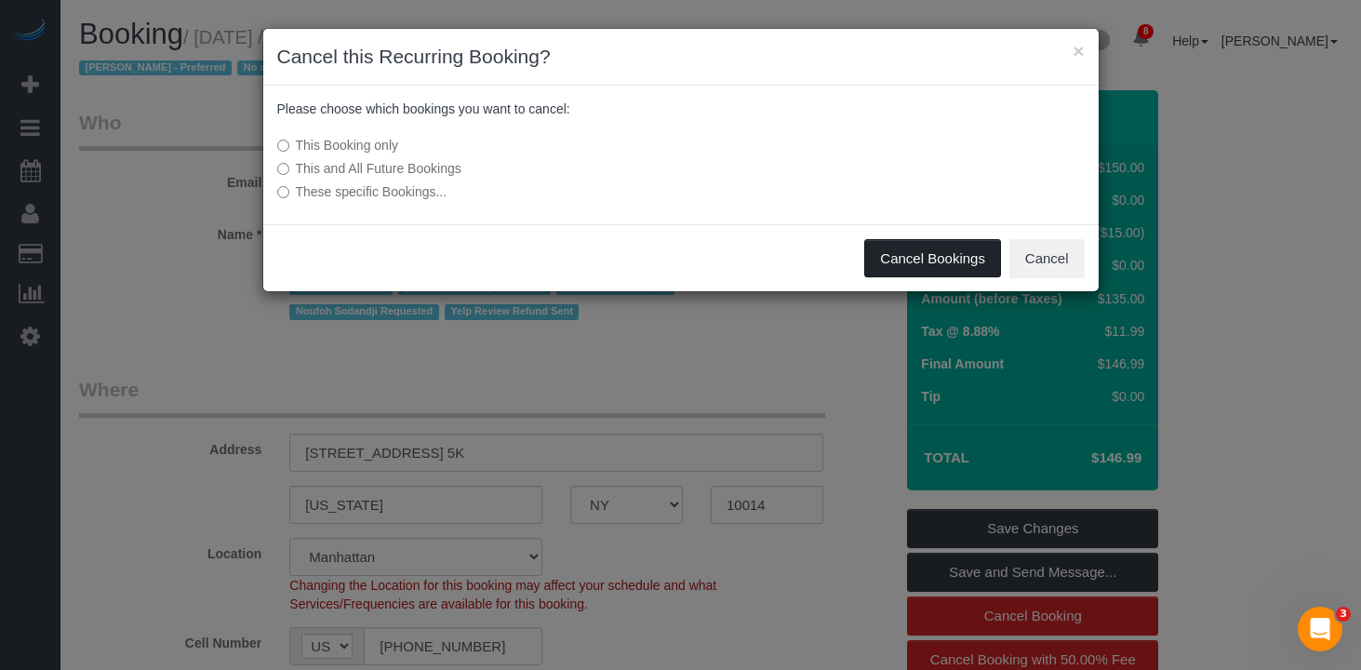
click at [922, 254] on button "Cancel Bookings" at bounding box center [932, 258] width 137 height 39
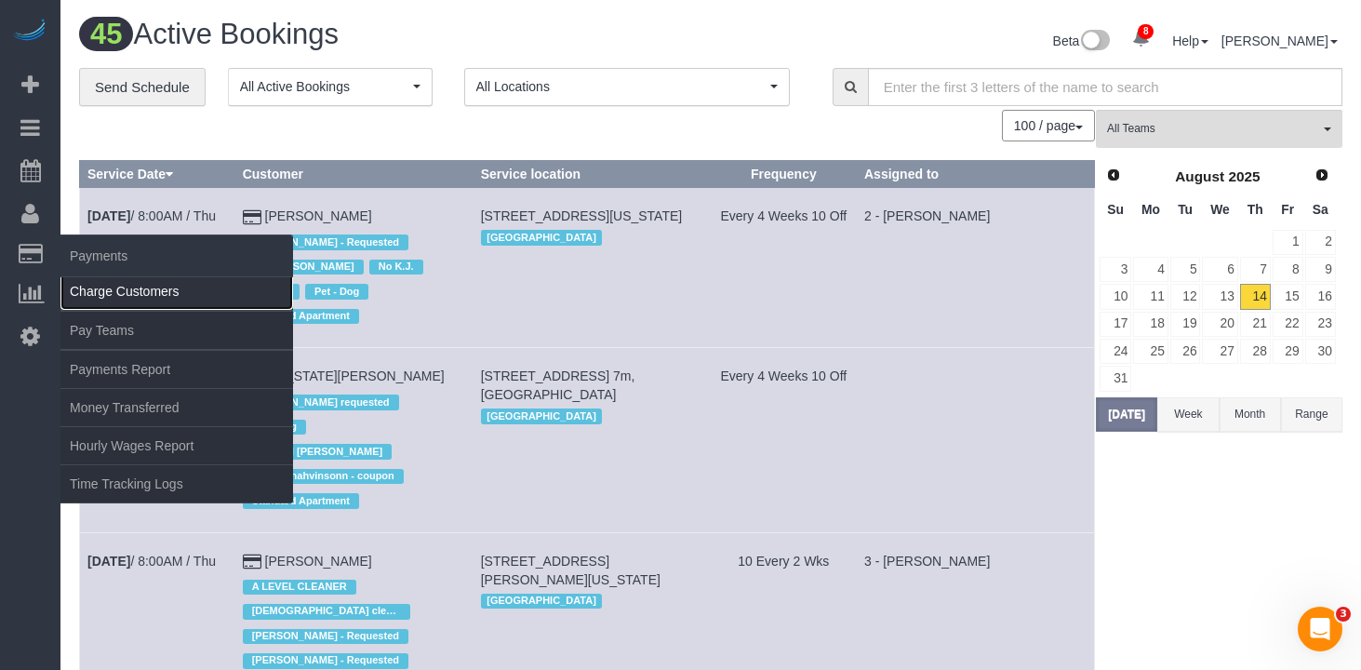
drag, startPoint x: 178, startPoint y: 297, endPoint x: 152, endPoint y: 292, distance: 26.5
click at [178, 298] on link "Charge Customers" at bounding box center [176, 291] width 233 height 37
select select
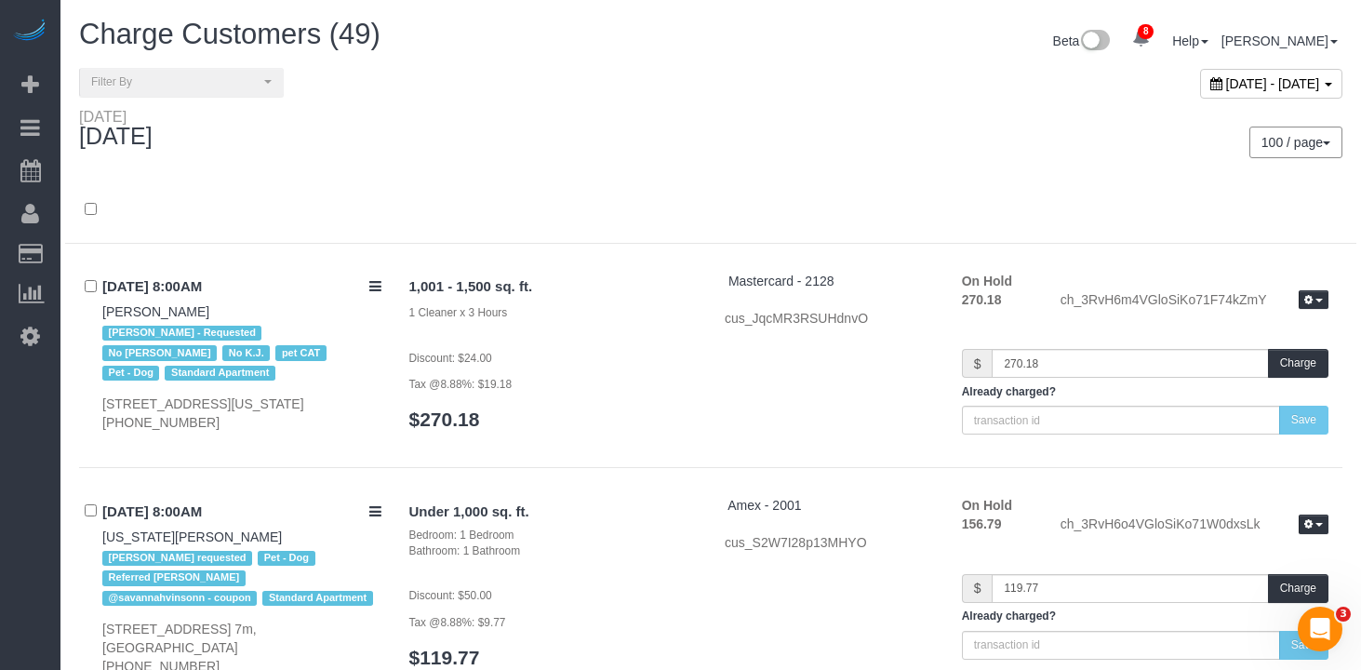
click at [891, 153] on div "100 / page 10 / page 20 / page 30 / page 40 / page 50 / page 100 / page" at bounding box center [1034, 143] width 618 height 32
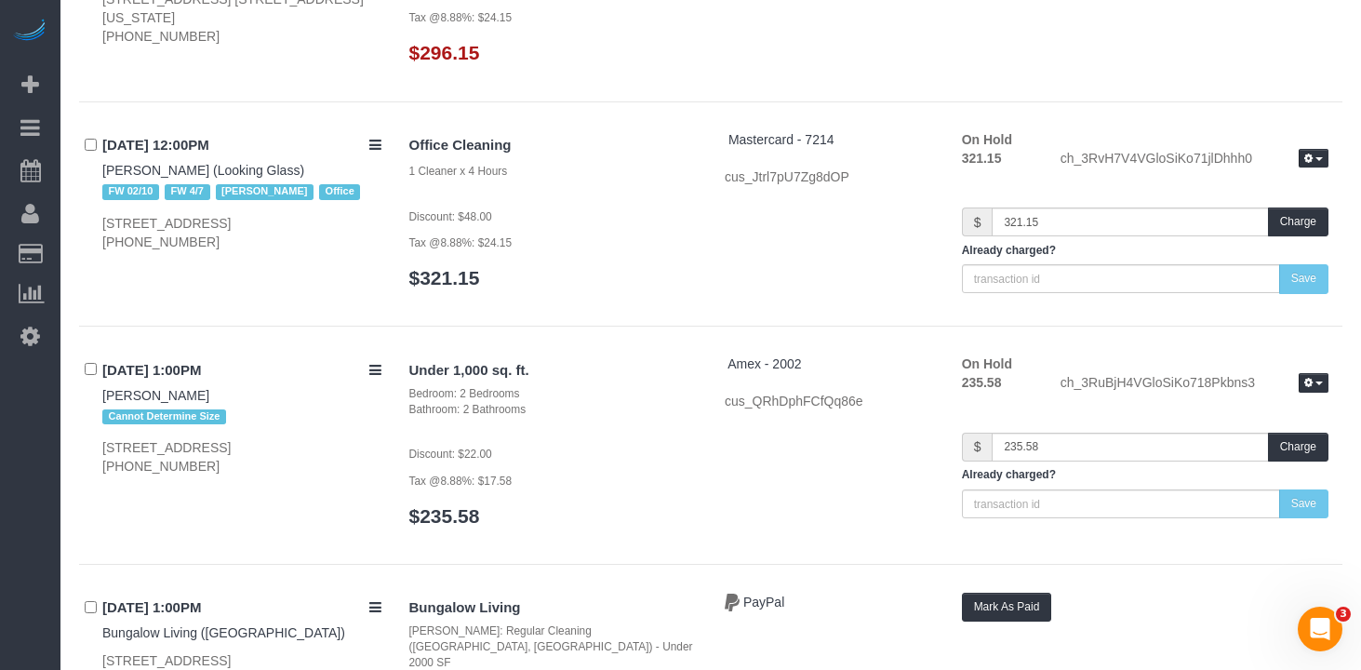
scroll to position [7615, 0]
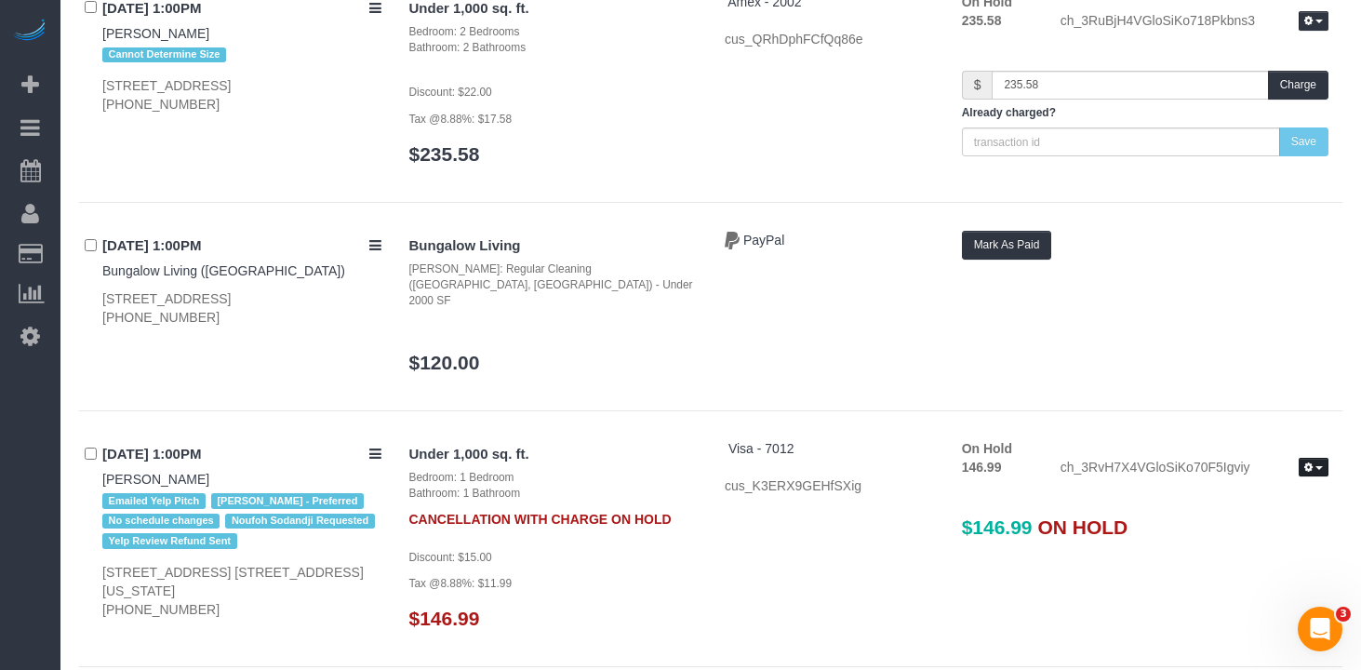
click at [1323, 458] on button "button" at bounding box center [1314, 468] width 30 height 20
click at [1243, 487] on link "Release Hold" at bounding box center [1254, 499] width 147 height 24
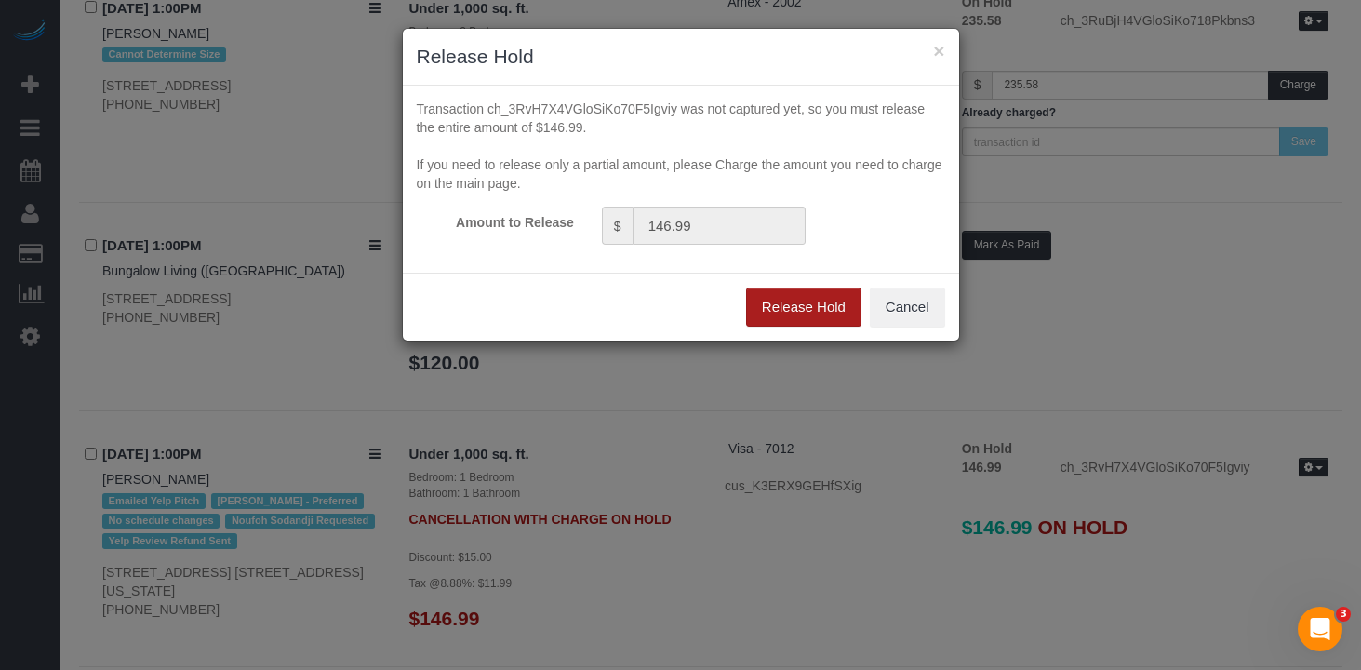
drag, startPoint x: 779, startPoint y: 295, endPoint x: 791, endPoint y: 301, distance: 13.3
click at [780, 296] on button "Release Hold" at bounding box center [803, 307] width 115 height 39
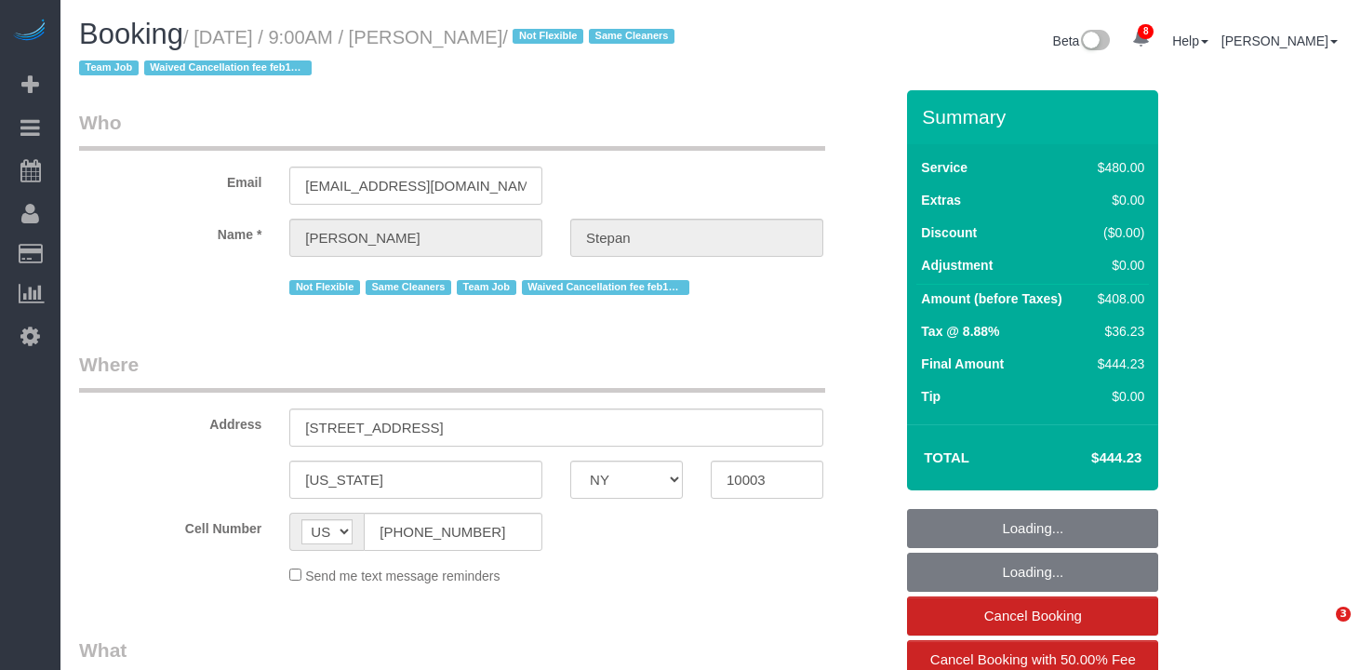
select select "NY"
select select "2"
select select "180"
select select "number:57"
select select "number:74"
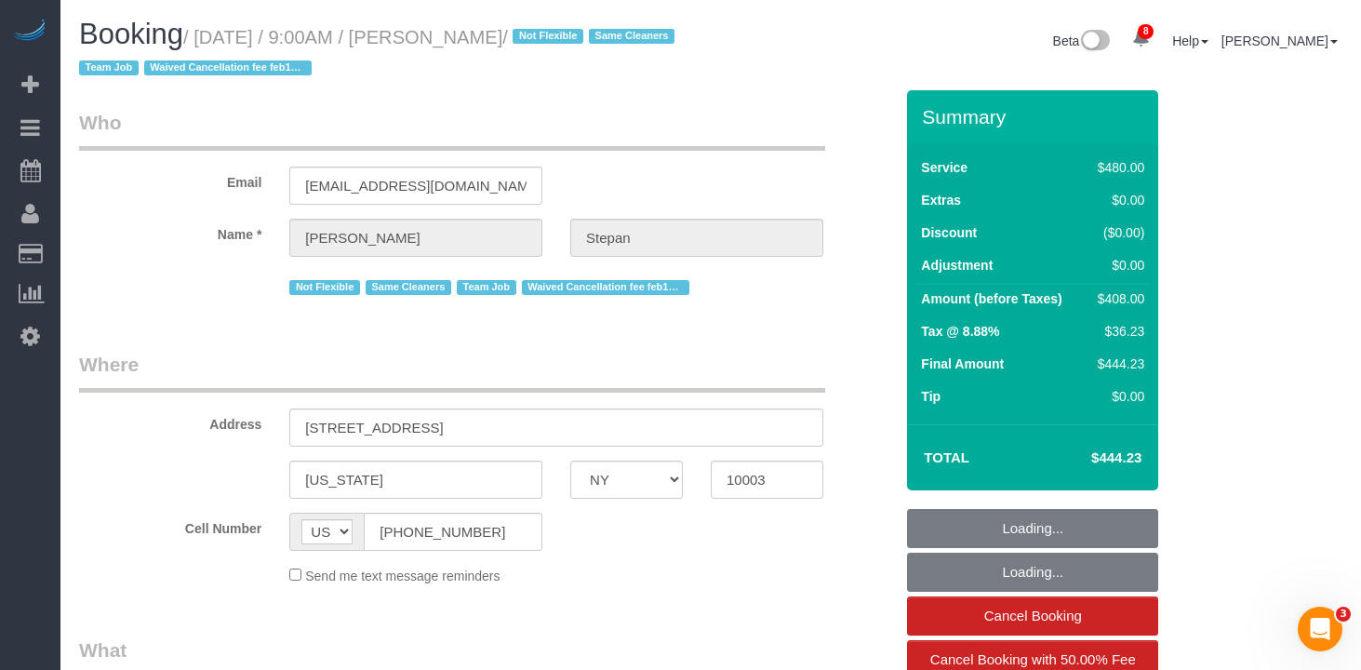
select select "number:15"
select select "number:7"
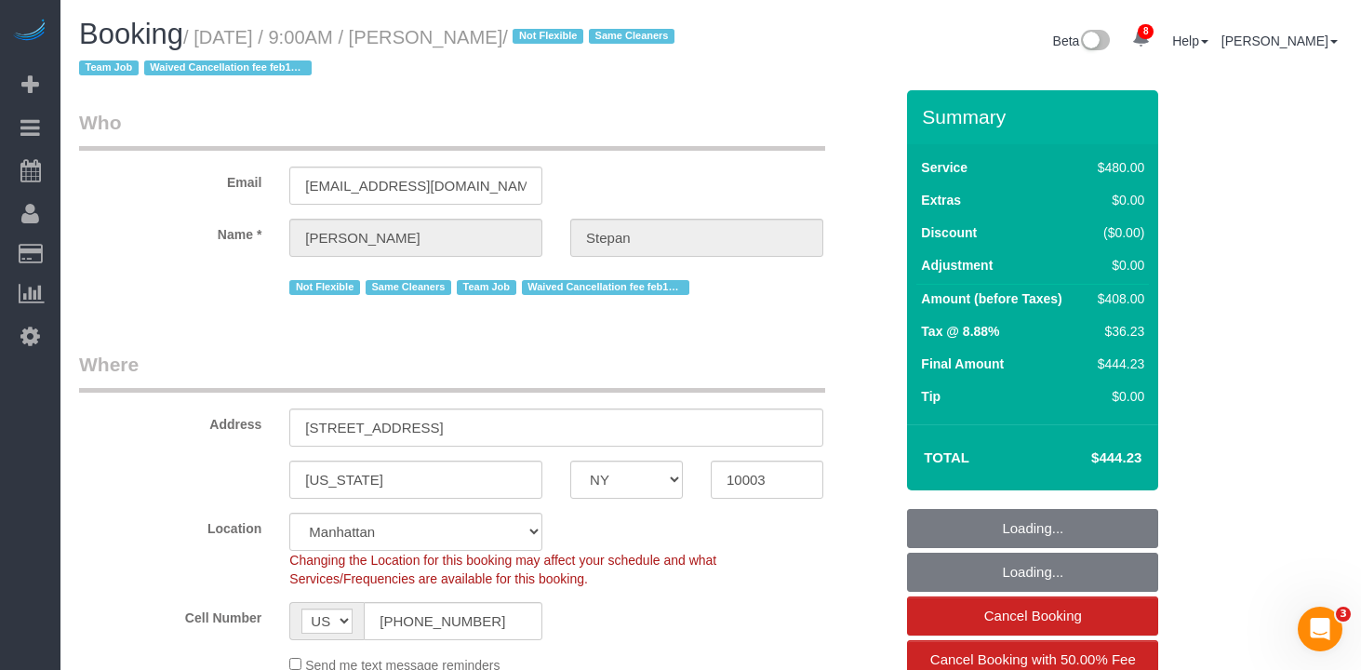
select select "string:stripe-pm_1QhXsq4VGloSiKo7q9BgUkND"
select select "spot1"
select select "object:1383"
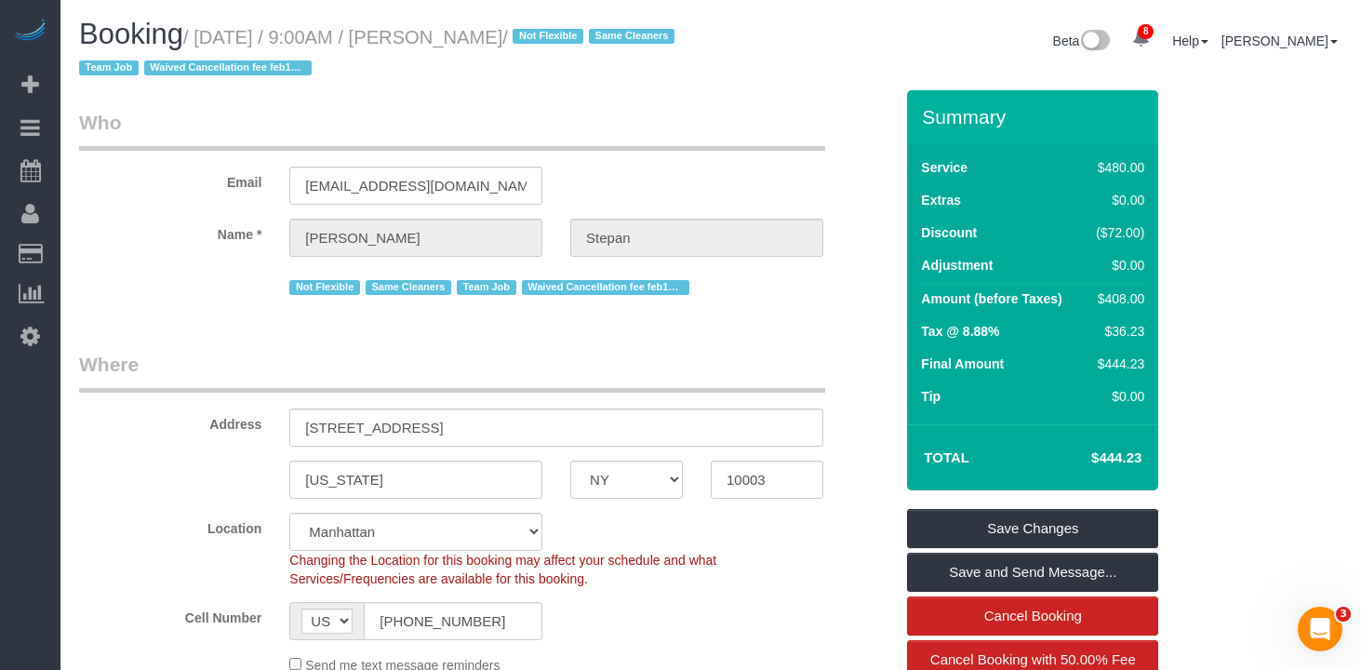
drag, startPoint x: 567, startPoint y: 36, endPoint x: 444, endPoint y: 24, distance: 123.4
click at [444, 24] on h1 "Booking / [DATE] / 9:00AM / [PERSON_NAME] / Not Flexible Same Cleaners Team Job…" at bounding box center [388, 50] width 618 height 63
copy small "[PERSON_NAME]"
click at [423, 115] on legend "Who" at bounding box center [452, 130] width 746 height 42
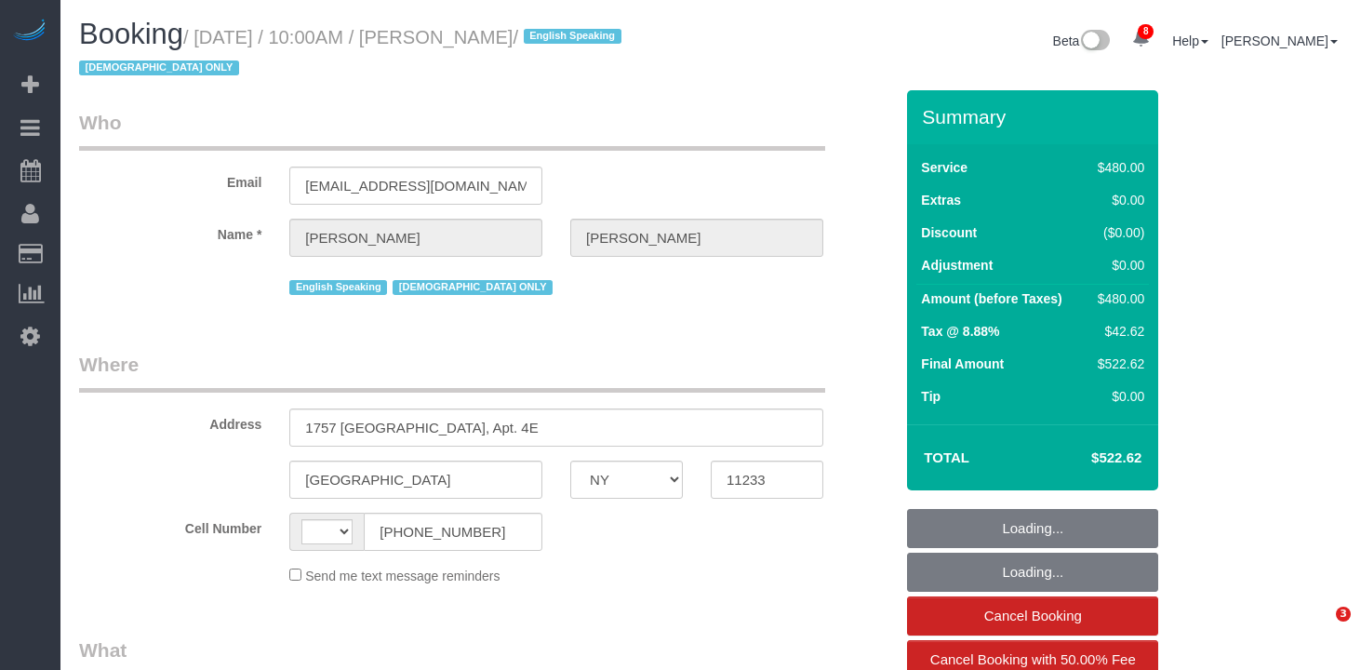
select select "NY"
select select "string:[GEOGRAPHIC_DATA]"
select select "object:680"
select select "2"
select select "180"
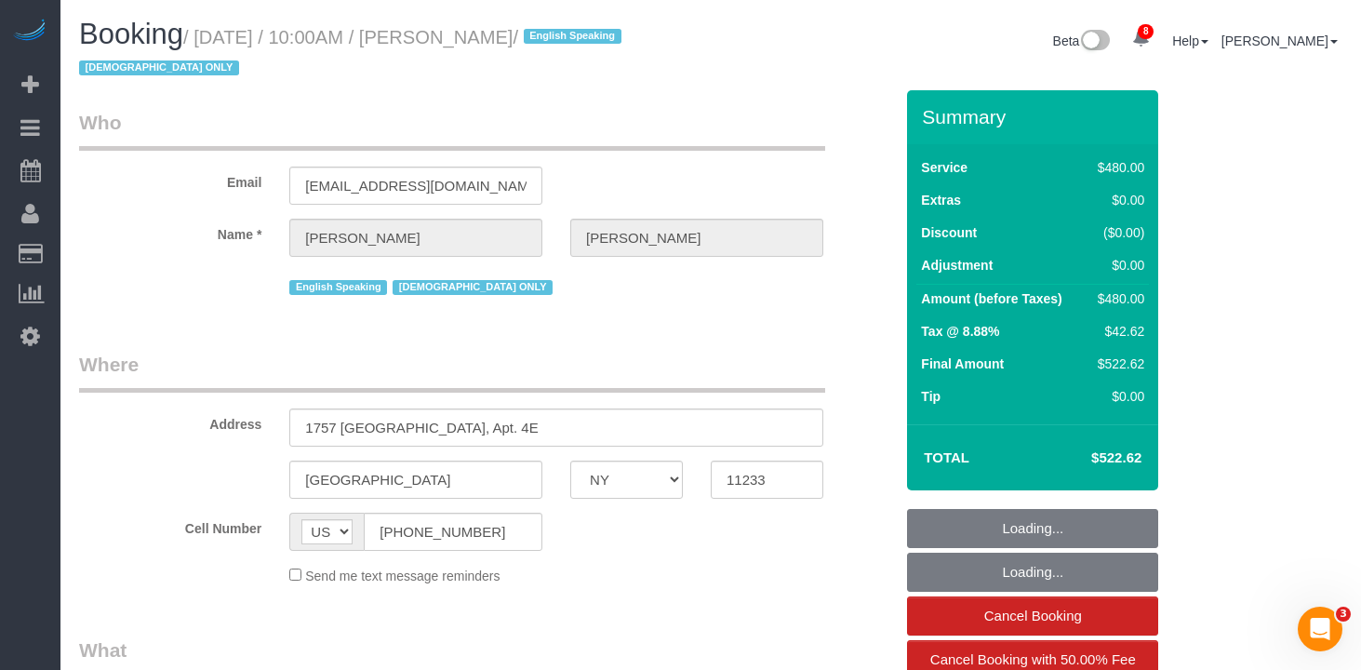
select select "string:stripe-pm_1PZwTG4VGloSiKo7ZbGaZS1e"
select select "number:89"
select select "number:90"
select select "number:15"
select select "number:5"
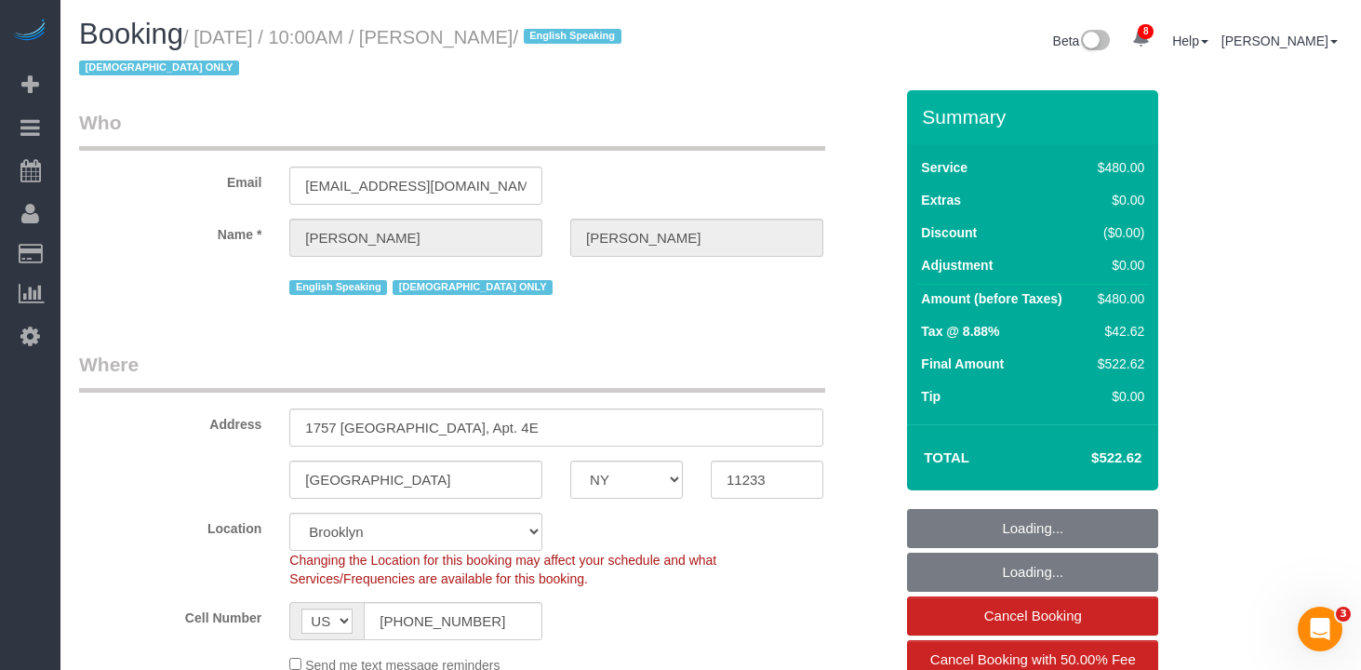
select select "spot1"
drag, startPoint x: 589, startPoint y: 38, endPoint x: 559, endPoint y: 47, distance: 30.9
click at [453, 45] on small "/ [DATE] / 10:00AM / [PERSON_NAME] / English Speaking [DEMOGRAPHIC_DATA] ONLY" at bounding box center [353, 53] width 548 height 52
copy small "[PERSON_NAME]"
select select "object:1394"
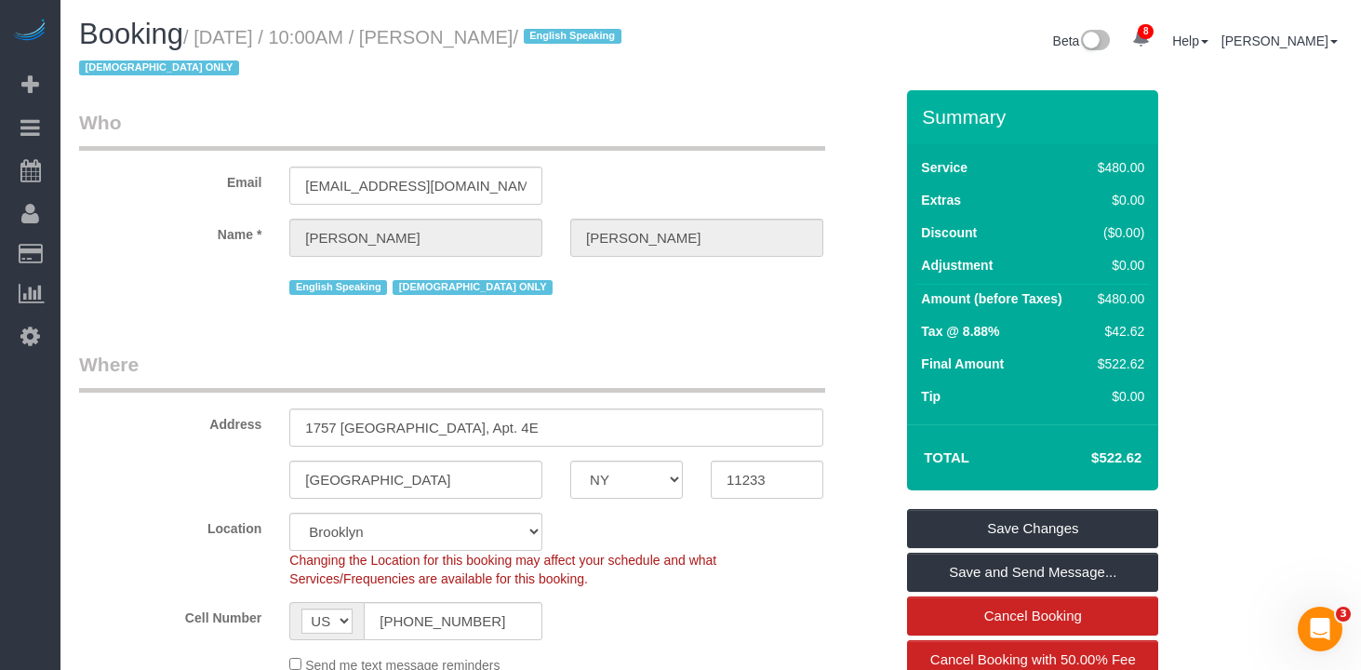
click at [594, 55] on h1 "Booking / [DATE] / 10:00AM / [PERSON_NAME] / English Speaking [DEMOGRAPHIC_DATA…" at bounding box center [388, 50] width 618 height 63
drag, startPoint x: 586, startPoint y: 35, endPoint x: 208, endPoint y: 34, distance: 378.7
click at [208, 34] on small "/ [DATE] / 10:00AM / [PERSON_NAME] / English Speaking [DEMOGRAPHIC_DATA] ONLY" at bounding box center [353, 53] width 548 height 52
copy small "[DATE] / 10:00AM / [PERSON_NAME]"
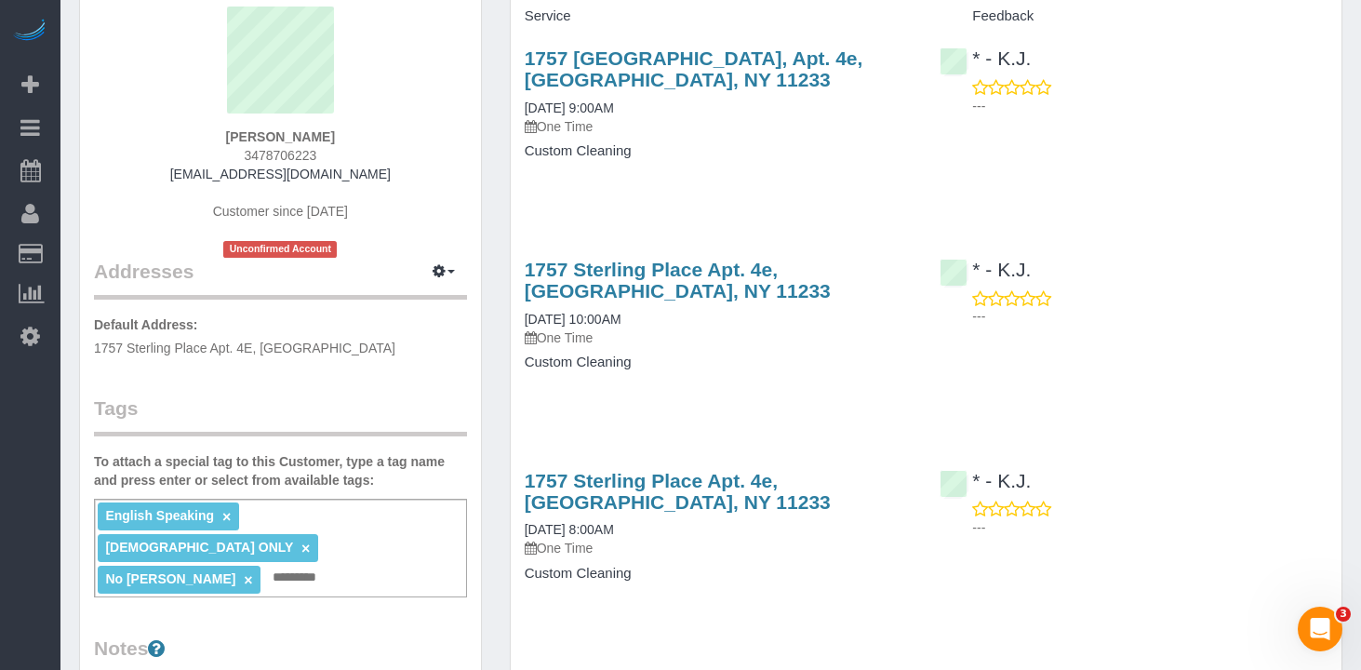
scroll to position [155, 0]
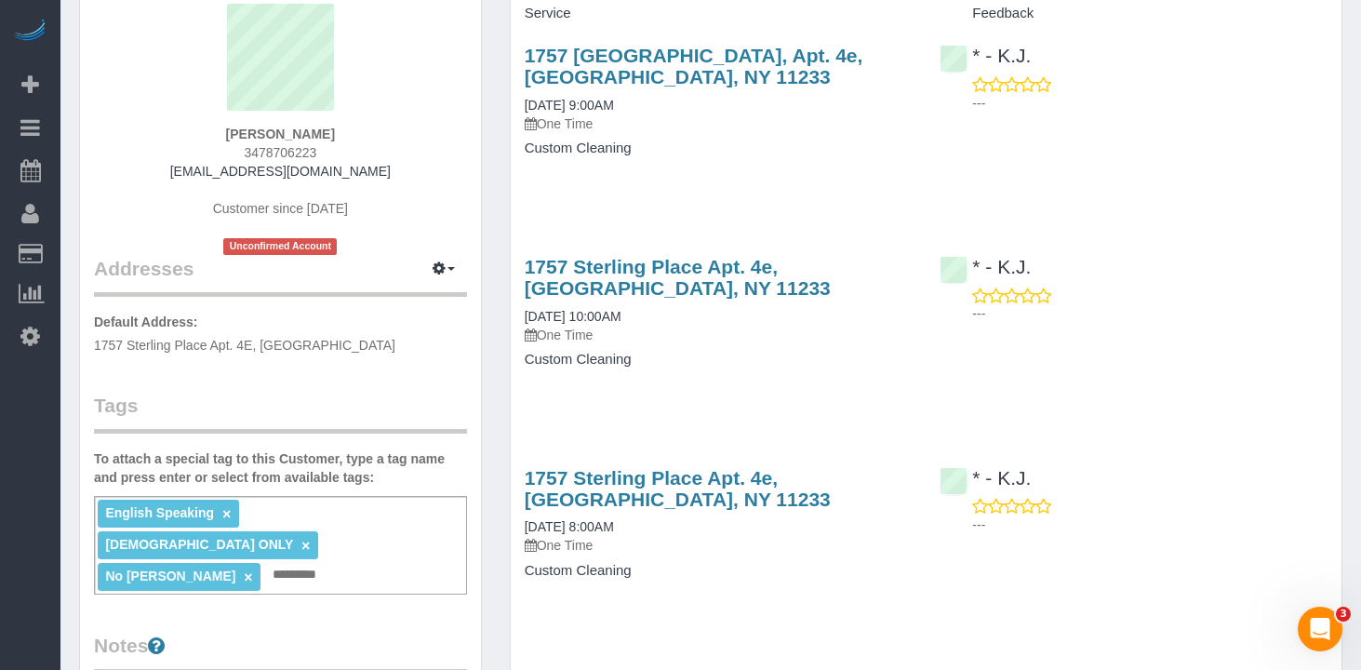
click at [325, 557] on div "English Speaking × [DEMOGRAPHIC_DATA] ONLY × No [PERSON_NAME] × Add a tag" at bounding box center [280, 545] width 373 height 99
click at [328, 549] on div "English Speaking × Female ONLY × No Martha Chicaiza × Add a tag" at bounding box center [280, 545] width 373 height 99
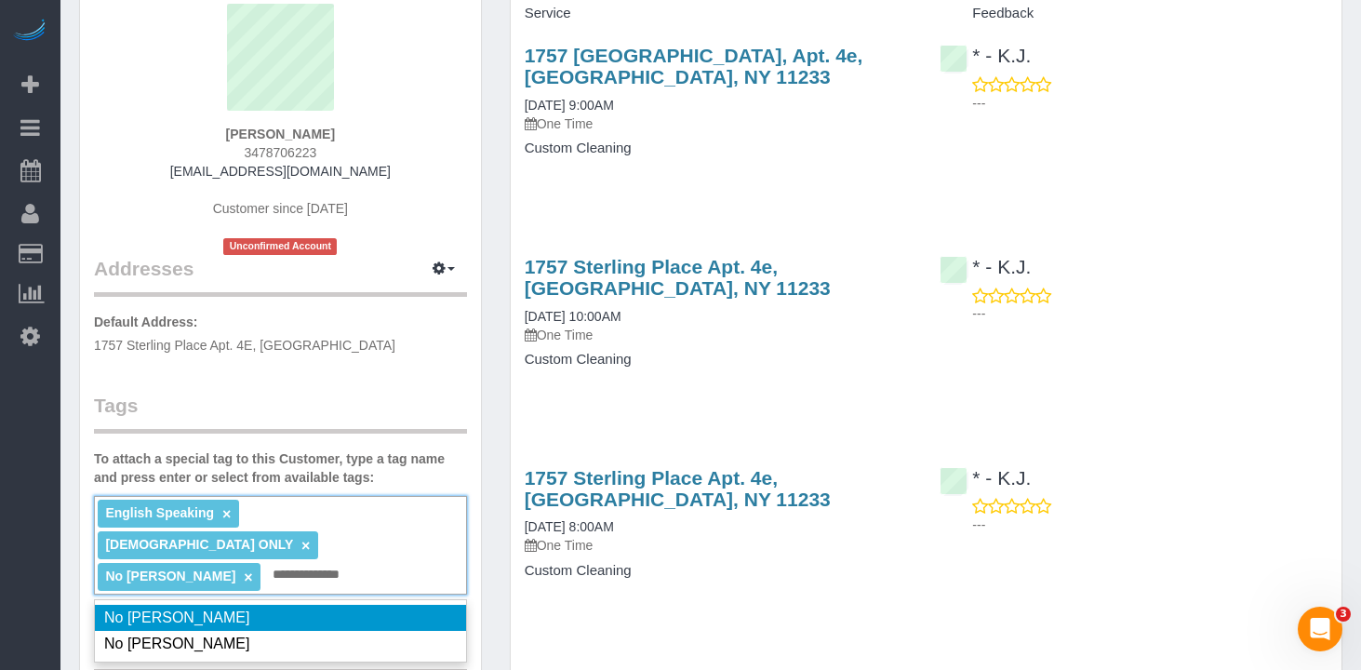
type input "**********"
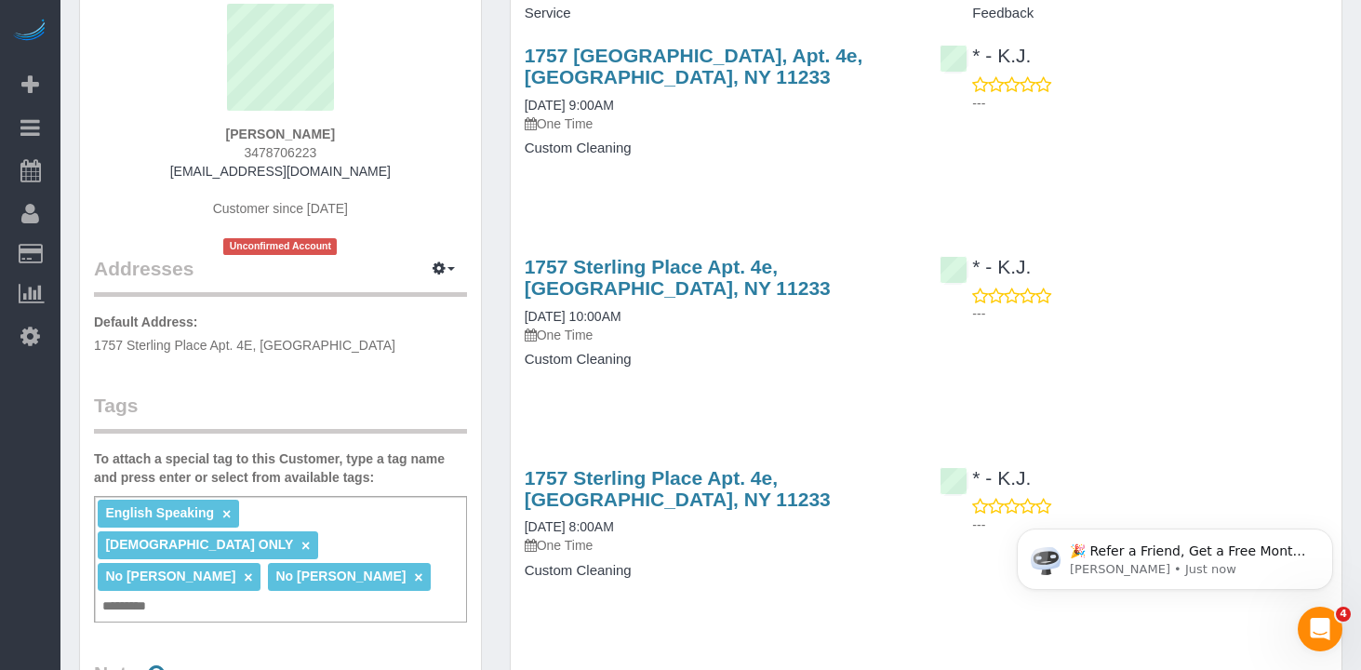
scroll to position [0, 0]
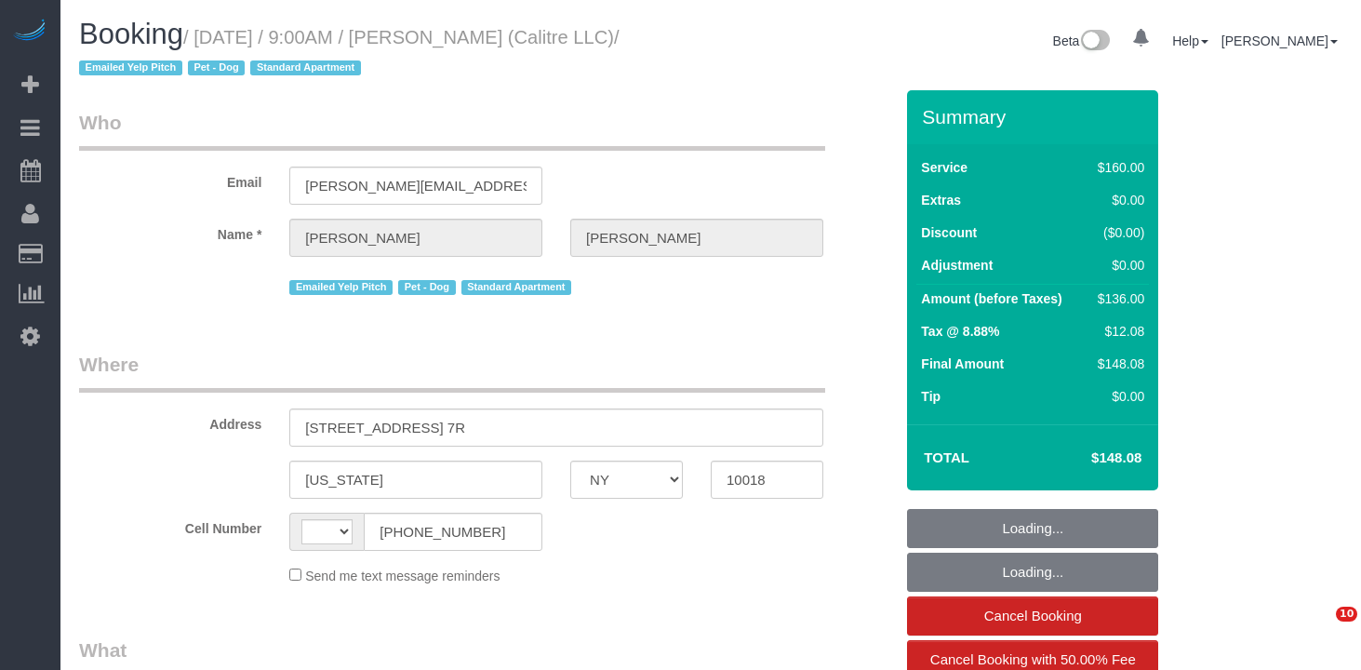
select select "NY"
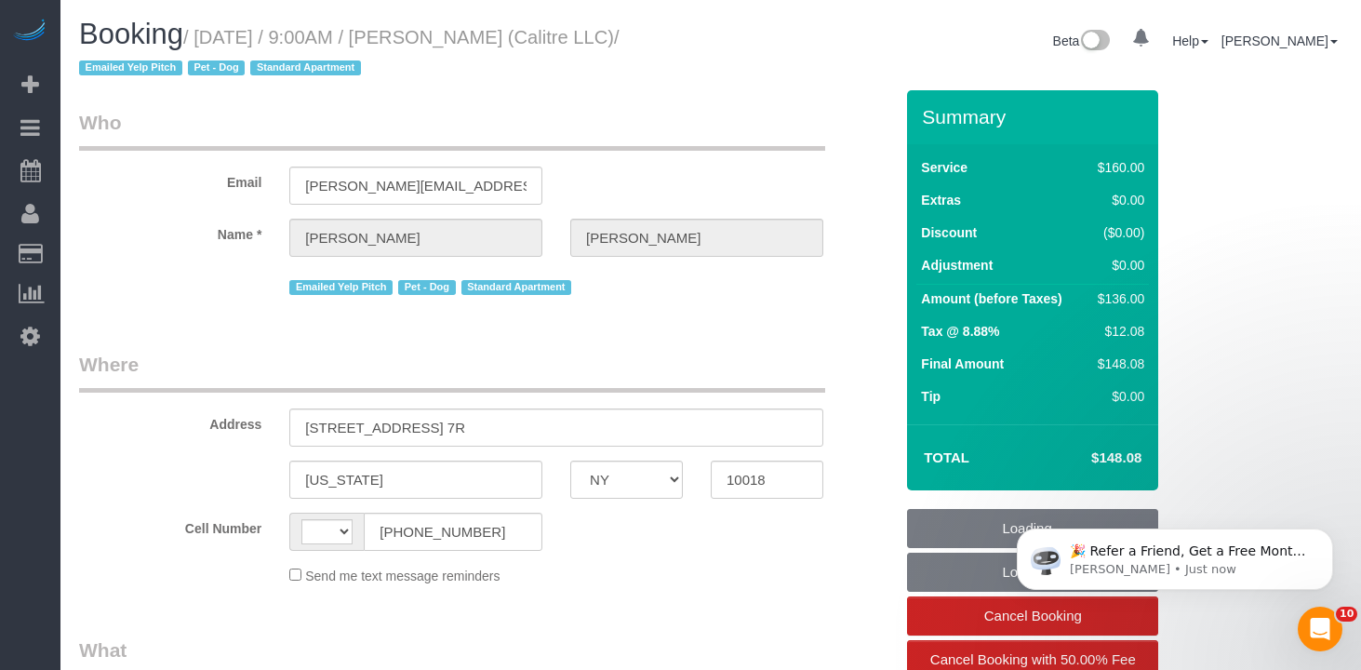
click at [650, 59] on h1 "Booking / [DATE] / 9:00AM / [PERSON_NAME] (Calitre LLC) / Emailed Yelp Pitch Pe…" at bounding box center [388, 50] width 618 height 63
select select "string:[GEOGRAPHIC_DATA]"
select select "object:704"
select select "string:stripe-pm_1Qmg0G4VGloSiKo7r9f1vLui"
select select "spot1"
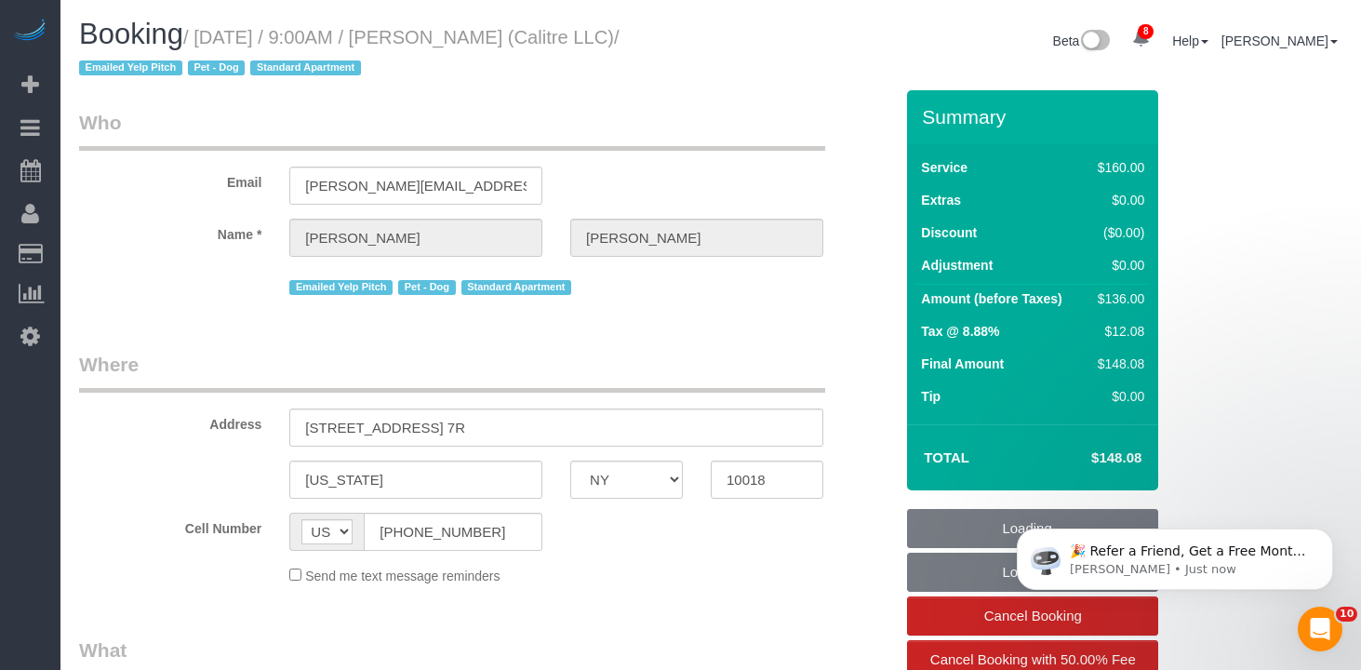
select select "number:89"
select select "number:90"
select select "number:13"
select select "number:6"
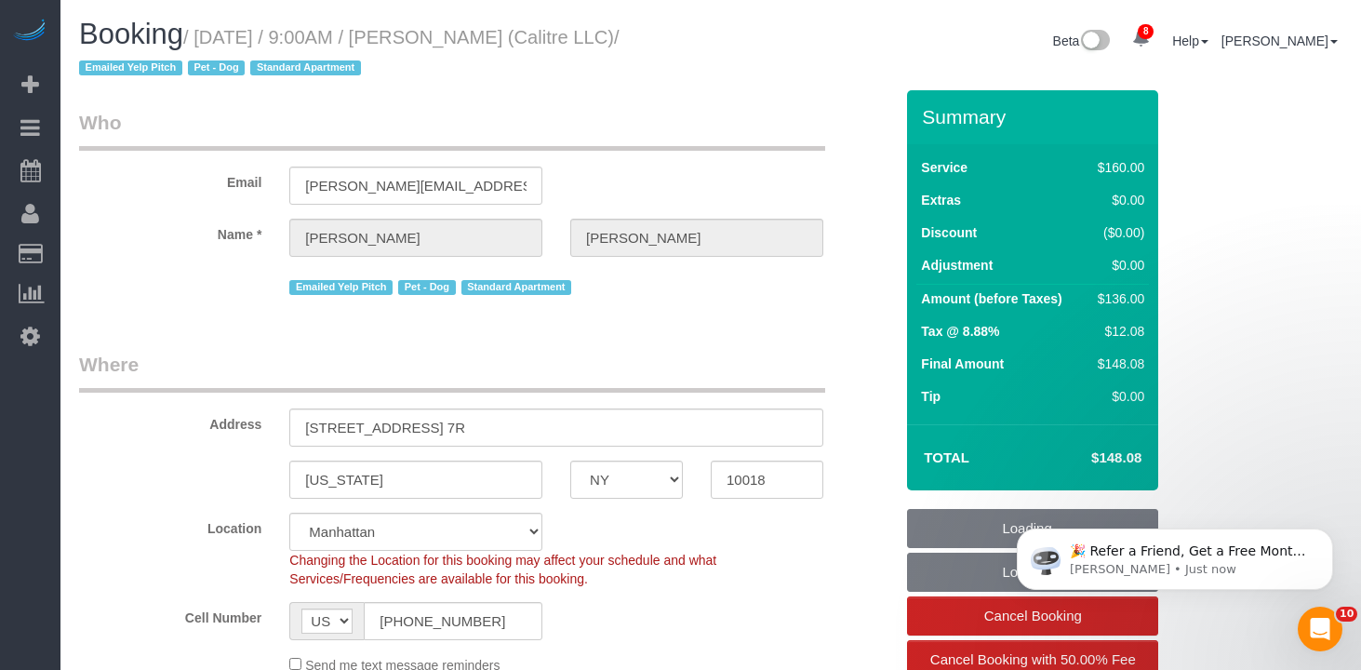
select select "object:1415"
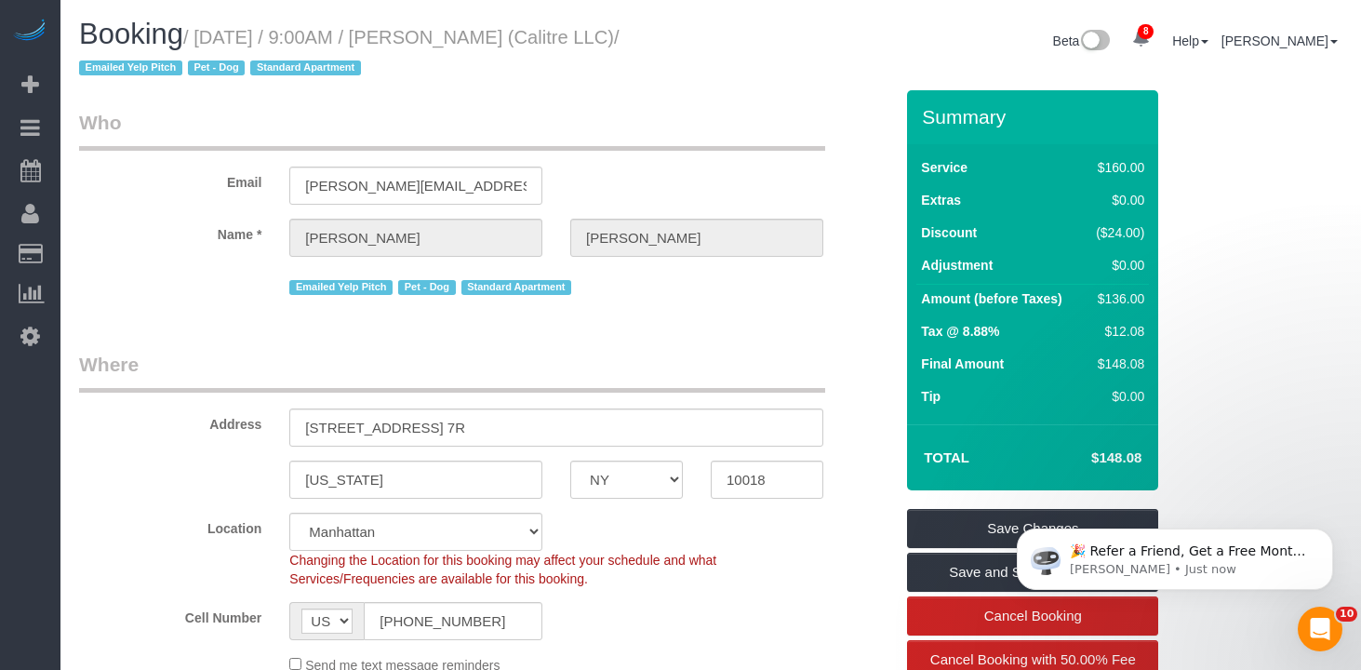
drag, startPoint x: 680, startPoint y: 38, endPoint x: 209, endPoint y: 43, distance: 470.9
click at [209, 43] on small "/ [DATE] / 9:00AM / [PERSON_NAME] (Calitre LLC) / Emailed Yelp Pitch Pet - Dog …" at bounding box center [349, 53] width 541 height 52
copy small "[DATE] / 9:00AM / [PERSON_NAME] (Calitre LLC)"
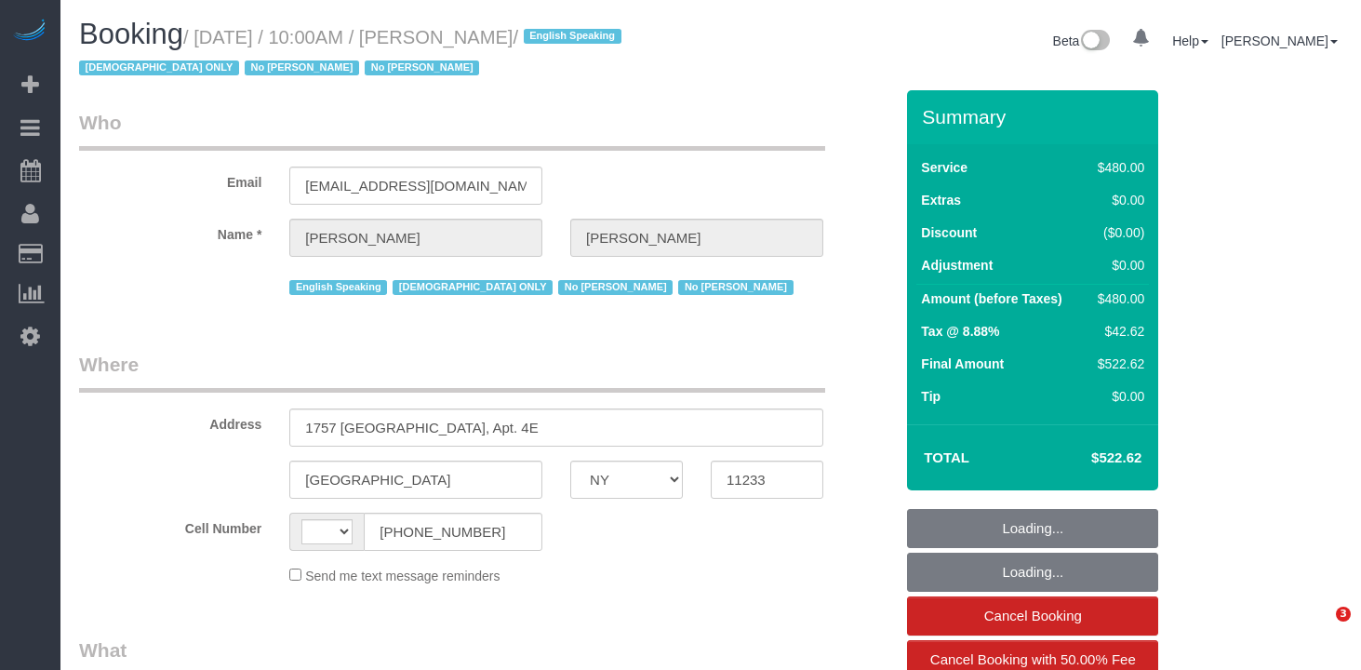
select select "NY"
select select "number:89"
select select "number:90"
select select "number:15"
select select "number:5"
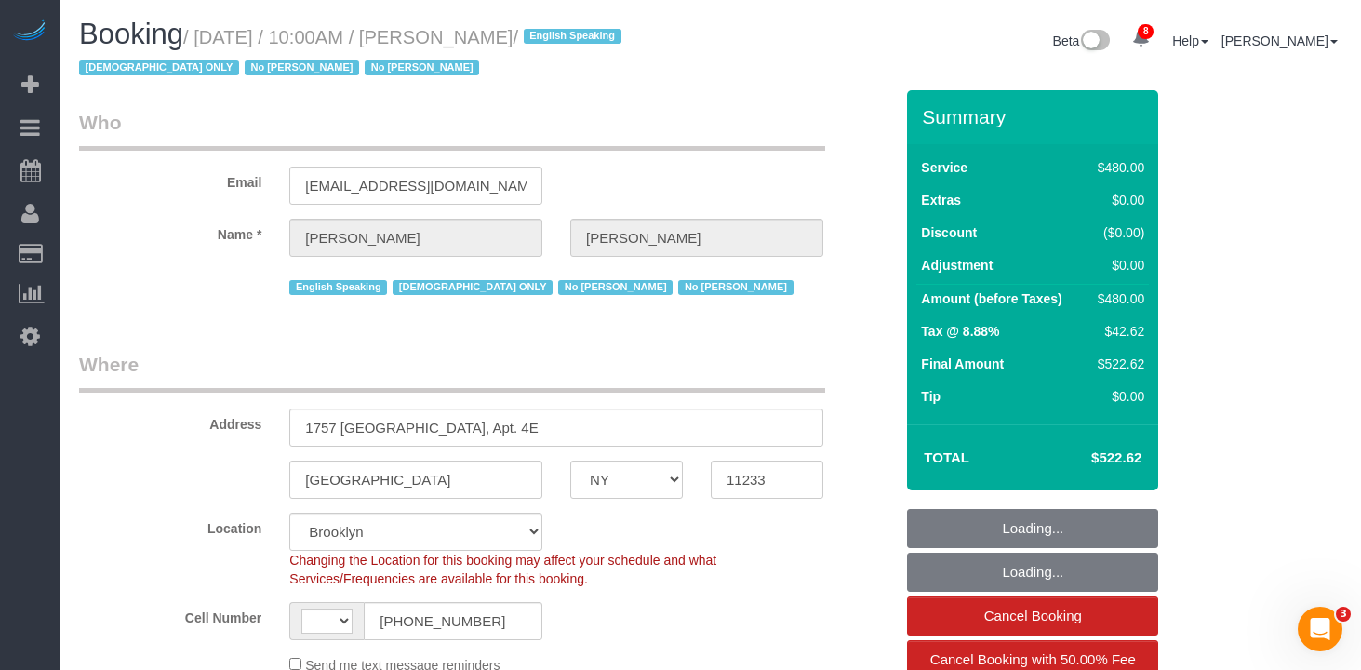
select select "string:stripe-pm_1PZwTG4VGloSiKo7ZbGaZS1e"
select select "string:[GEOGRAPHIC_DATA]"
select select "object:617"
select select "spot1"
select select "object:868"
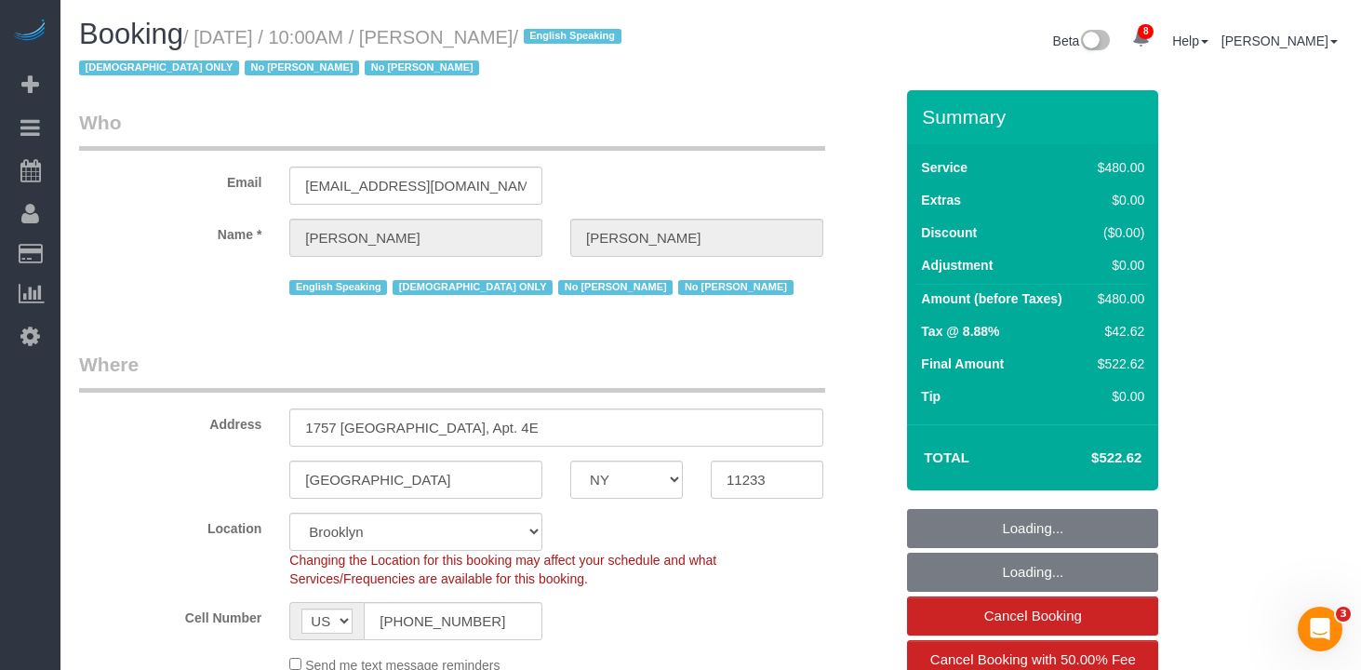
select select "2"
select select "180"
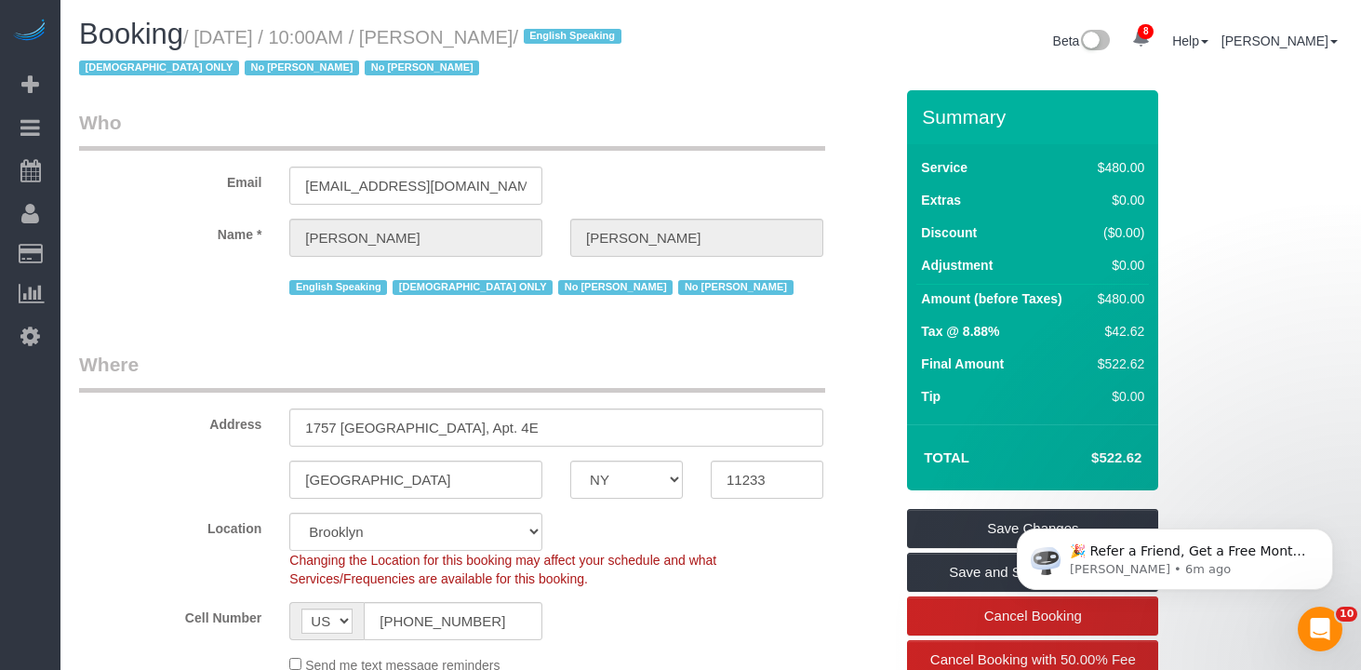
drag, startPoint x: 586, startPoint y: 40, endPoint x: 210, endPoint y: 36, distance: 376.0
click at [210, 36] on small "/ August 14, 2025 / 10:00AM / Rasheida Smith / English Speaking Female ONLY No …" at bounding box center [353, 53] width 548 height 52
copy small "August 14, 2025 / 10:00AM / Rasheida Smith"
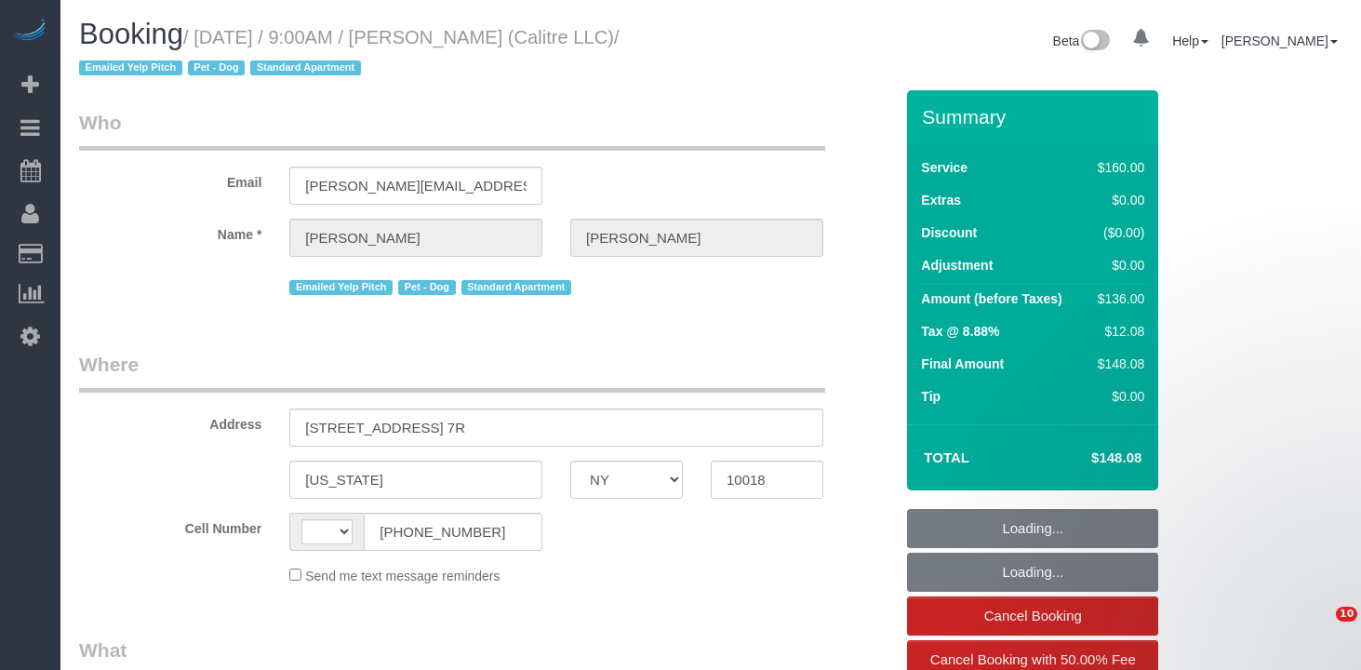
select select "NY"
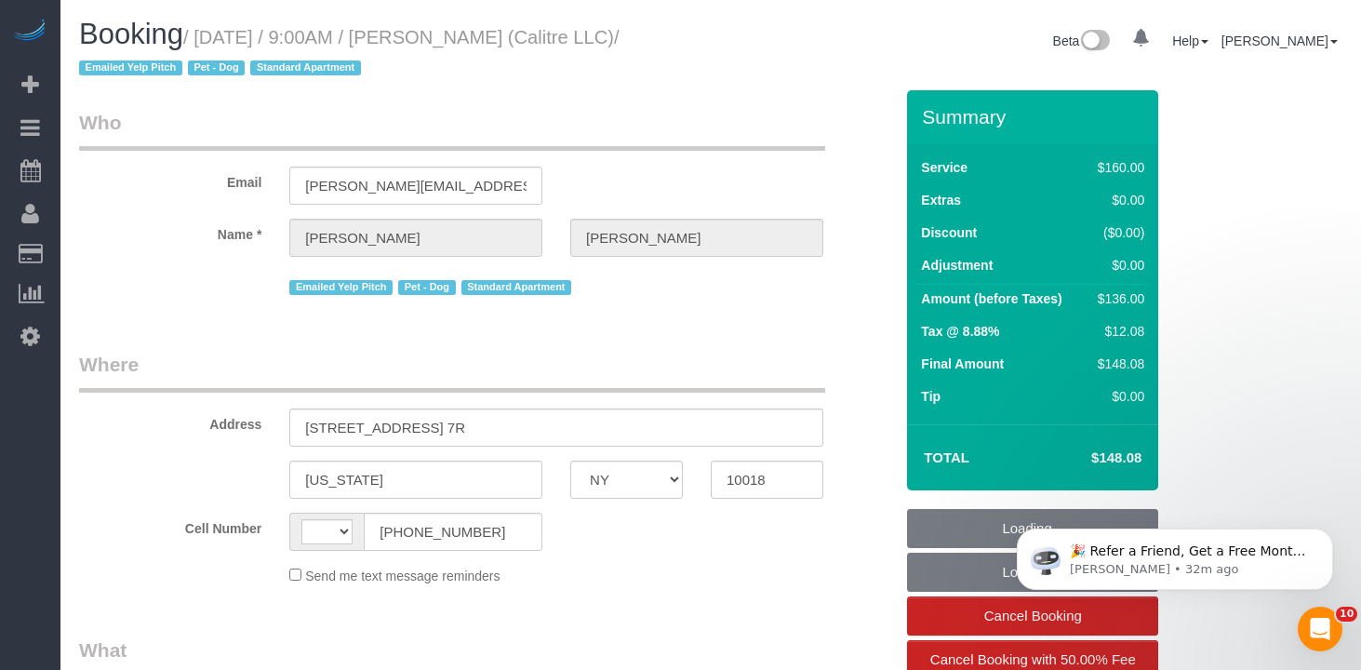
select select "object:411"
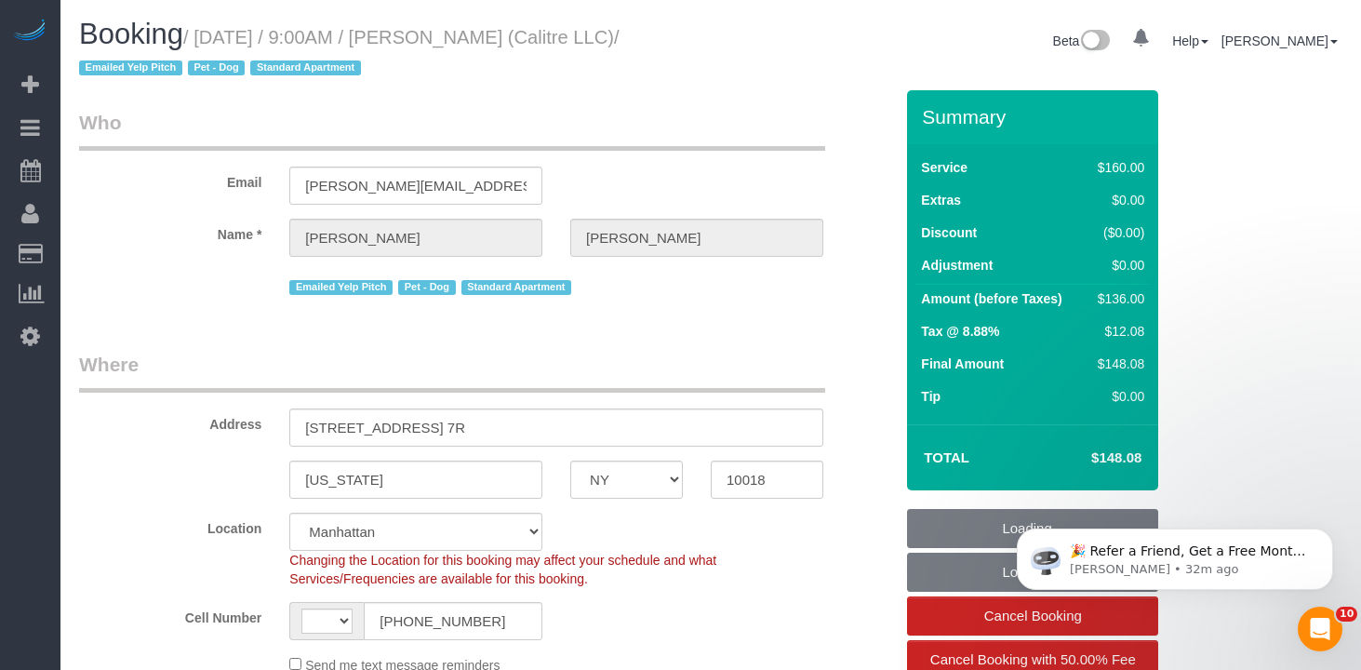
select select "string:stripe-pm_1Qmg0G4VGloSiKo7r9f1vLui"
select select "number:89"
select select "number:90"
select select "number:13"
select select "number:6"
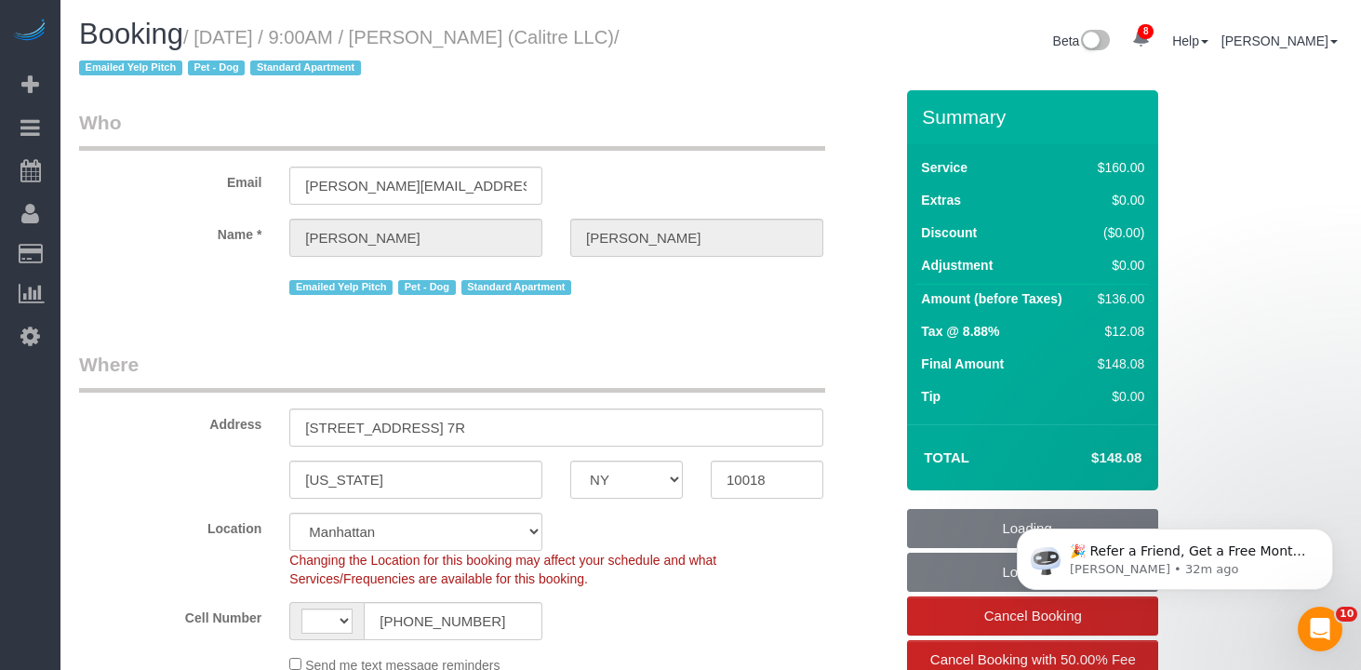
select select "object:859"
select select "string:[GEOGRAPHIC_DATA]"
select select "spot1"
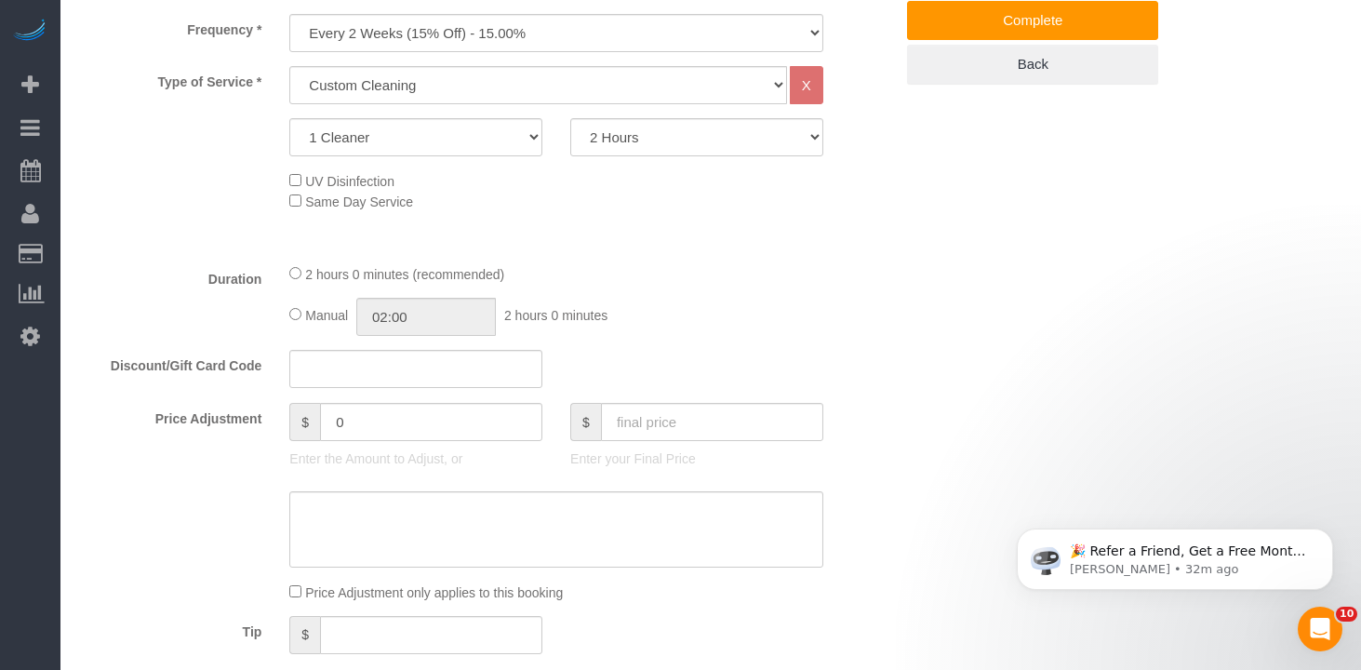
scroll to position [763, 0]
